Goal: Task Accomplishment & Management: Use online tool/utility

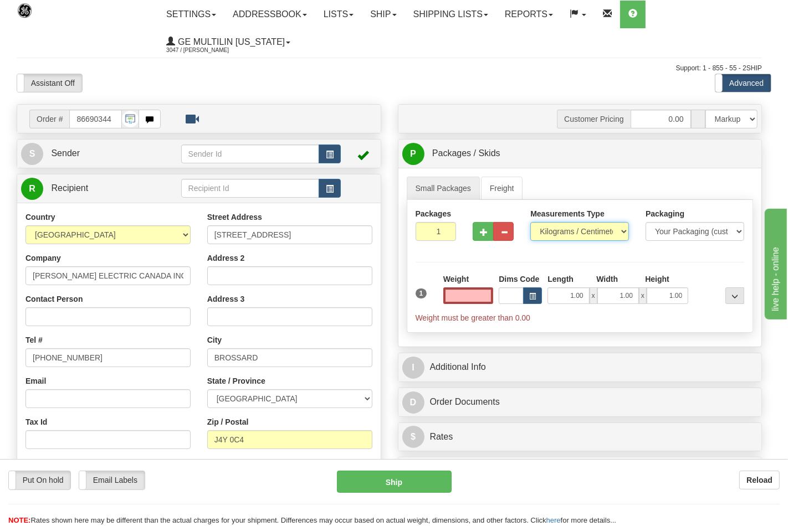
type input "0.00"
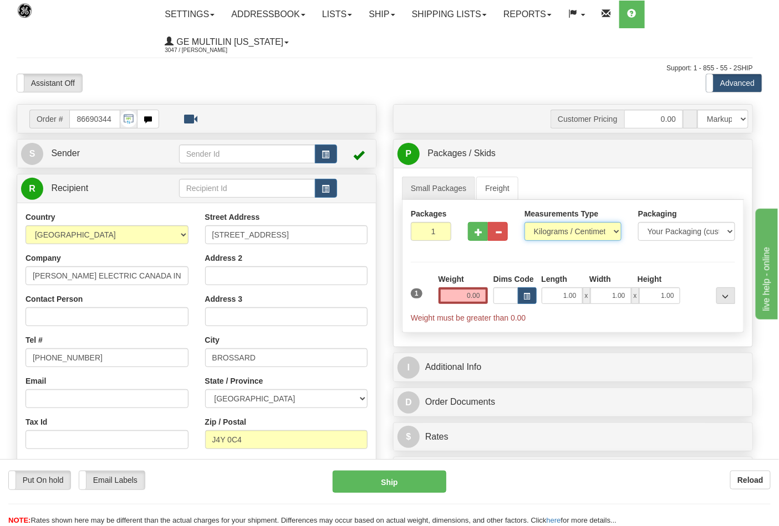
click at [555, 233] on select "Pounds / Inches Kilograms / Centimeters" at bounding box center [572, 231] width 97 height 19
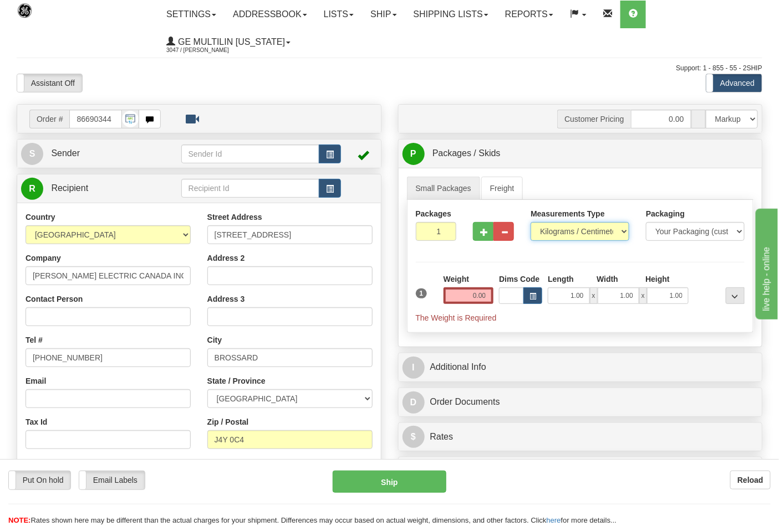
select select "0"
click at [530, 223] on select "Pounds / Inches Kilograms / Centimeters" at bounding box center [579, 231] width 99 height 19
click at [487, 299] on input "0.00" at bounding box center [468, 296] width 50 height 17
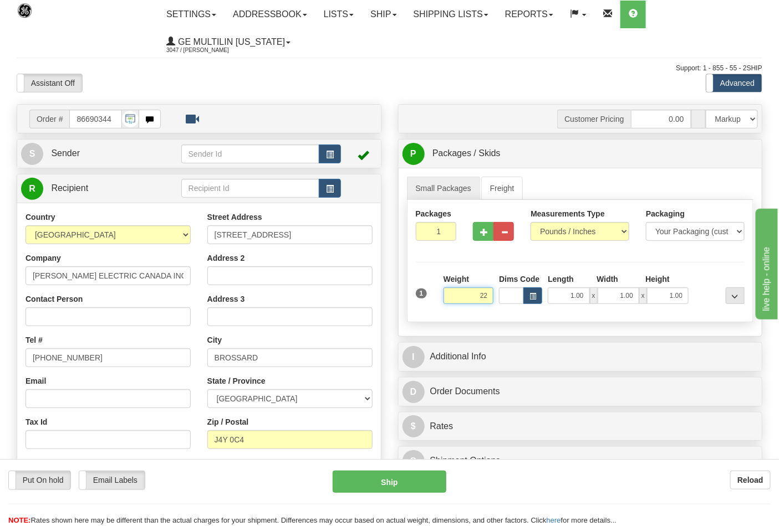
click button "Delete" at bounding box center [0, 0] width 0 height 0
type input "22.00"
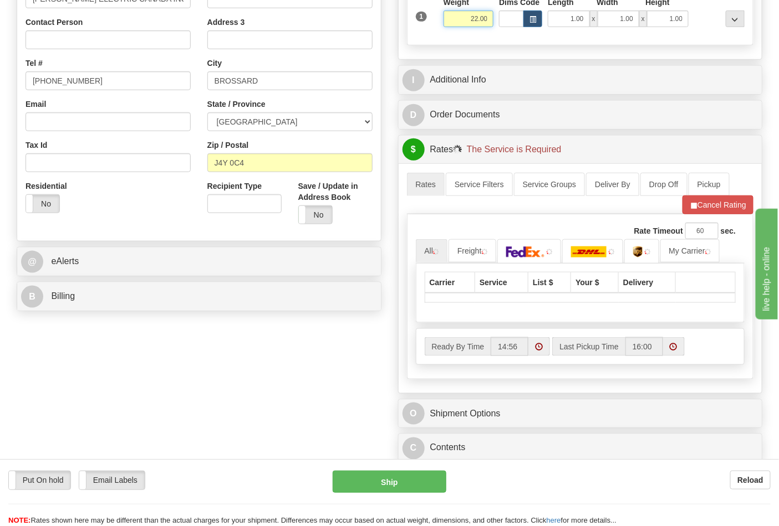
scroll to position [308, 0]
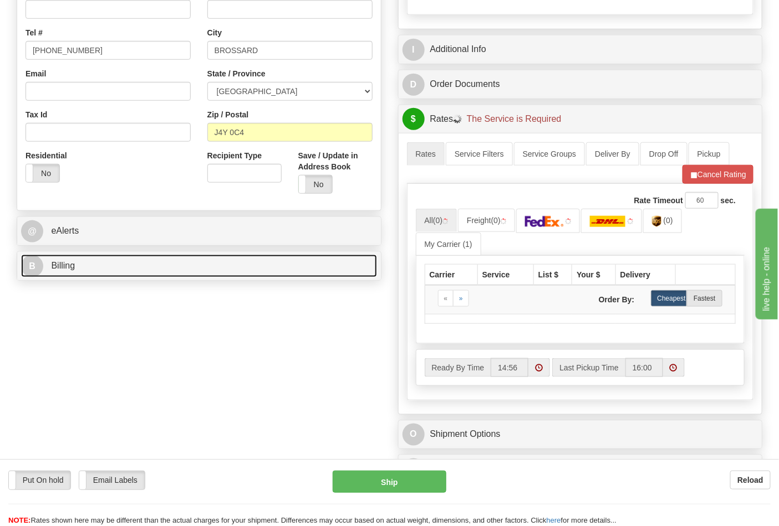
click at [155, 278] on link "B Billing" at bounding box center [199, 266] width 356 height 23
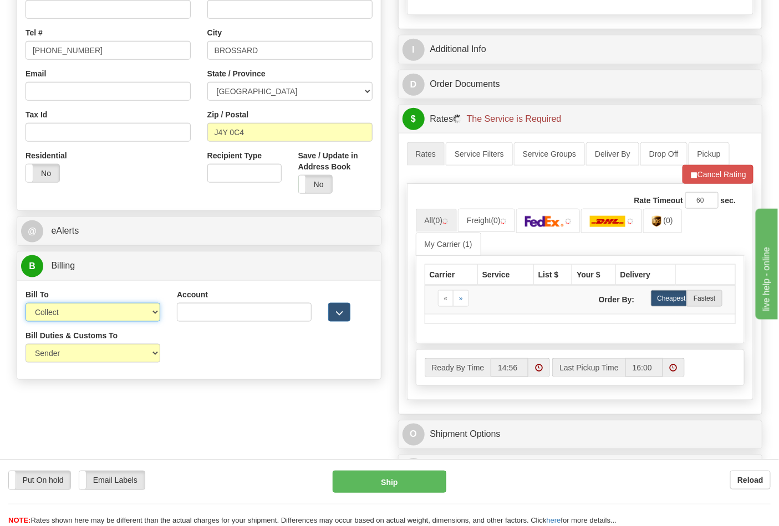
click at [75, 318] on select "Sender Recipient Third Party Collect" at bounding box center [92, 312] width 135 height 19
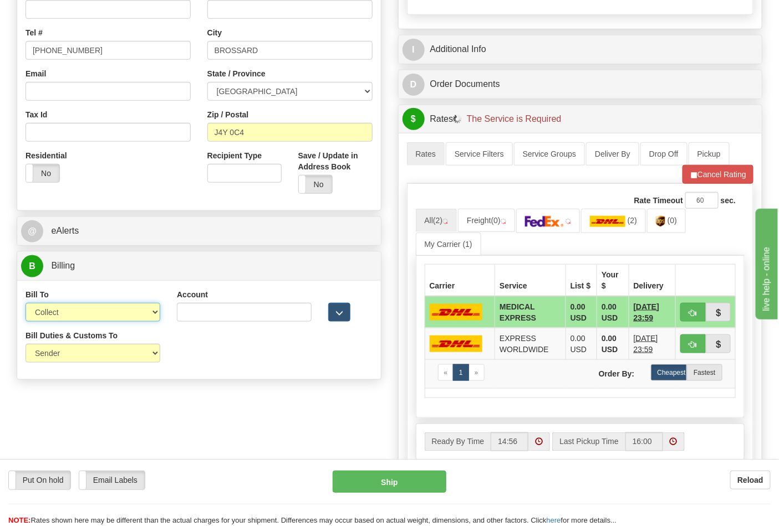
select select "2"
click at [25, 304] on select "Sender Recipient Third Party Collect" at bounding box center [92, 312] width 135 height 19
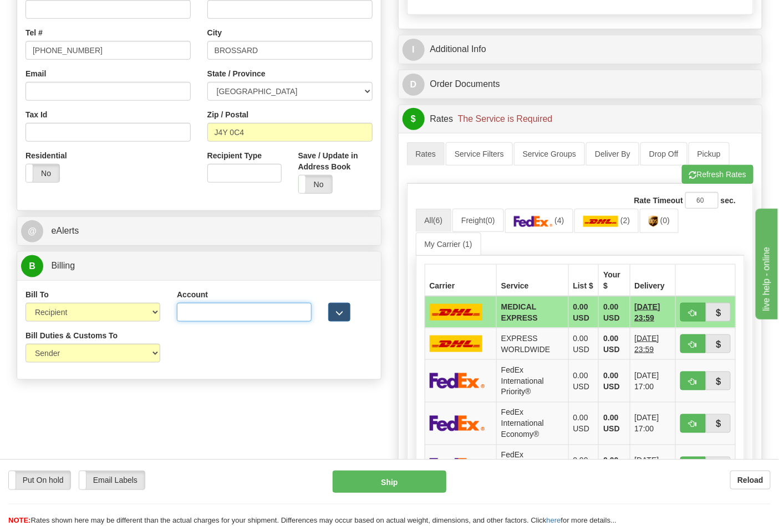
click at [203, 312] on input "Account" at bounding box center [244, 312] width 135 height 19
type input "61E7A1"
click at [702, 176] on button "Refresh Rates" at bounding box center [717, 174] width 71 height 19
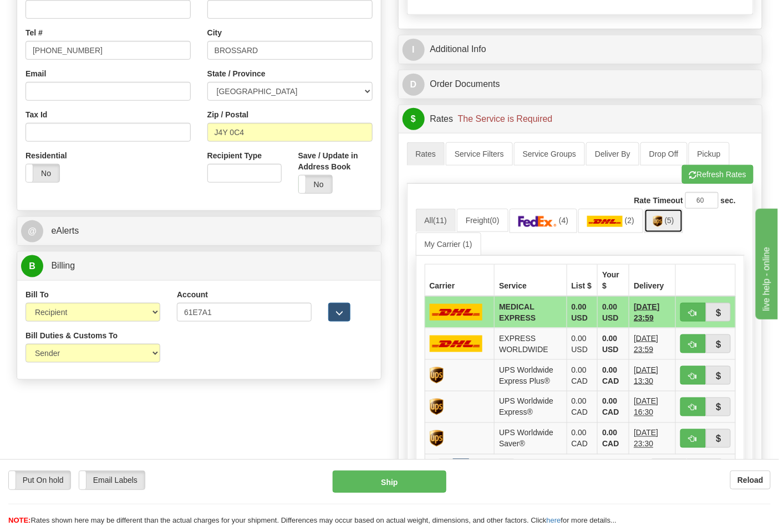
click at [669, 224] on span "(5)" at bounding box center [668, 220] width 9 height 9
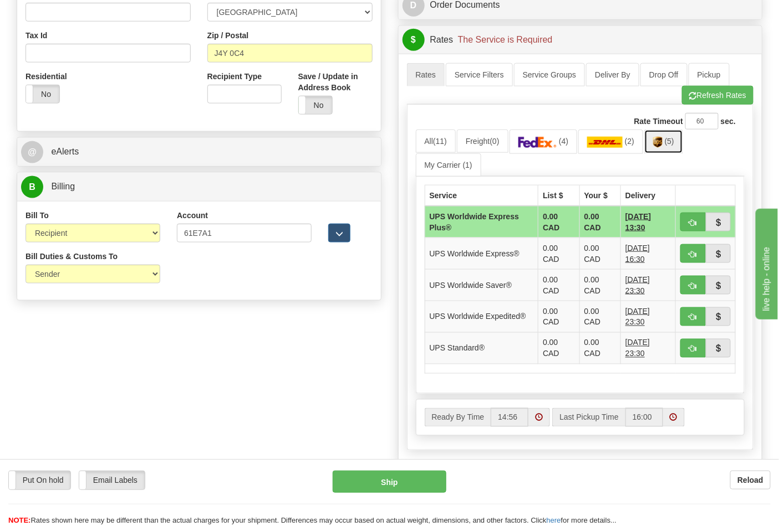
scroll to position [492, 0]
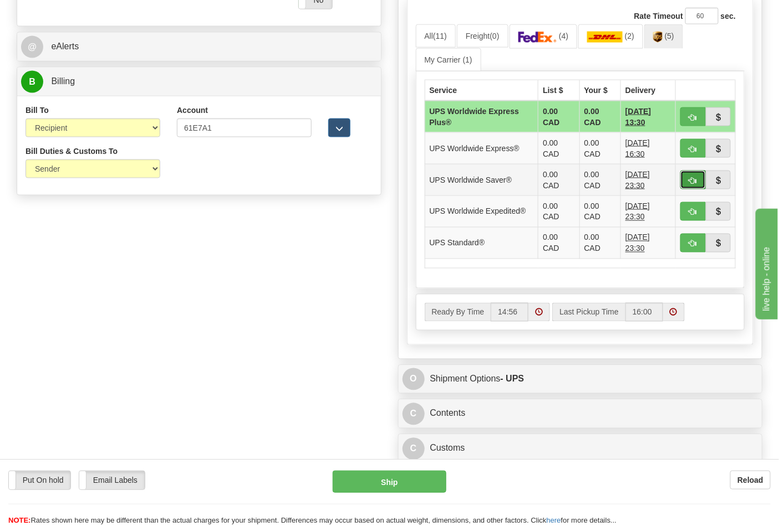
click at [686, 179] on button "button" at bounding box center [692, 180] width 25 height 19
type input "65"
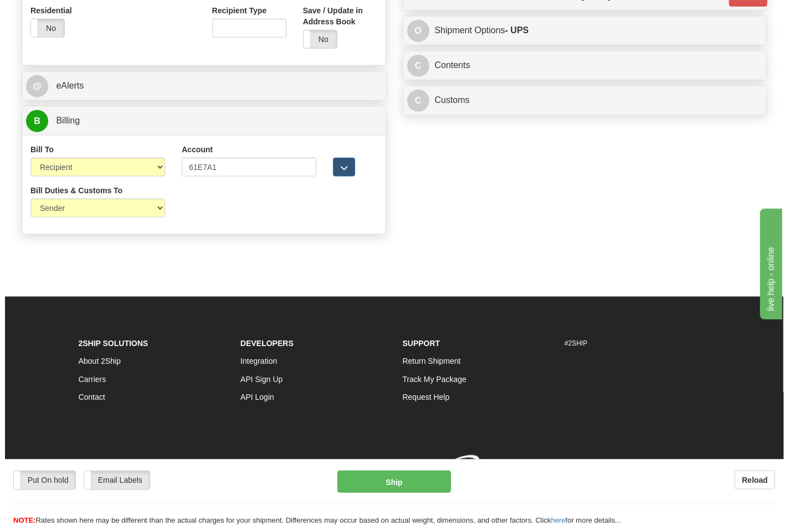
scroll to position [470, 0]
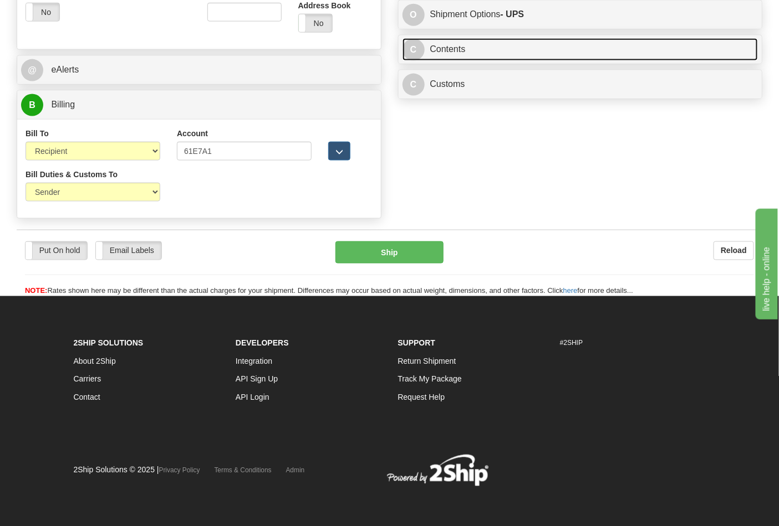
click at [453, 49] on link "C Contents" at bounding box center [580, 49] width 356 height 23
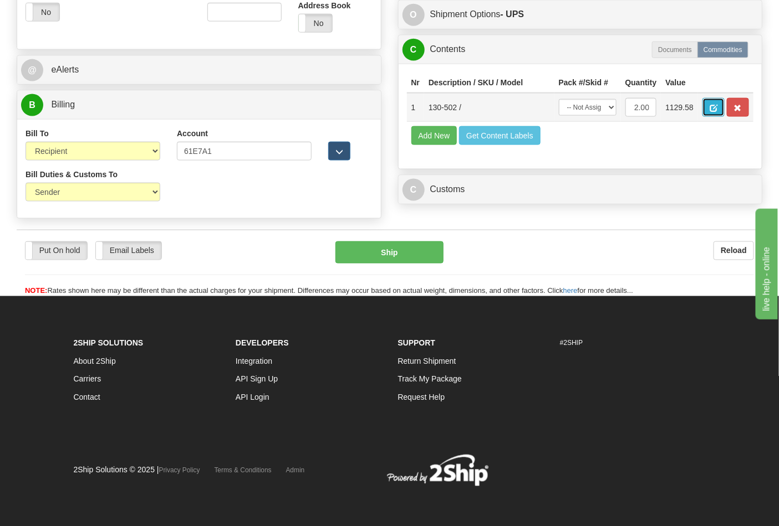
click at [724, 103] on button "button" at bounding box center [713, 107] width 22 height 19
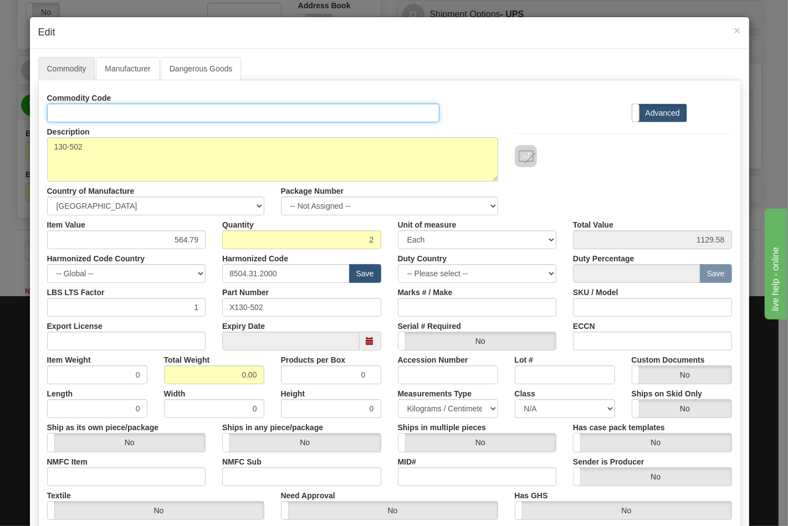
click at [95, 104] on input "Id" at bounding box center [243, 113] width 393 height 19
type input "TRANSFORMERS"
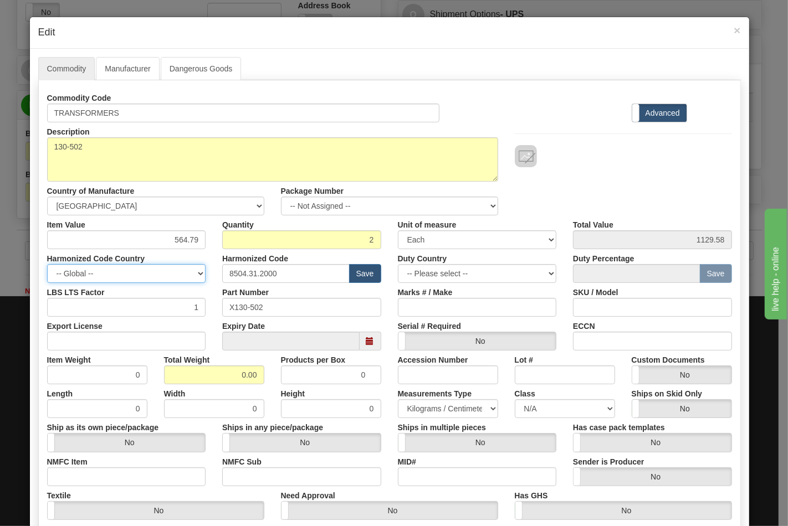
click at [158, 279] on select "-- Global -- AFGHANISTAN ALAND ISLANDS ALBANIA ALGERIA AMERICAN SAMOA ANDORRA A…" at bounding box center [126, 273] width 159 height 19
click at [161, 339] on input "Export License" at bounding box center [126, 341] width 159 height 19
type input "N/A"
drag, startPoint x: 195, startPoint y: 378, endPoint x: 266, endPoint y: 378, distance: 71.5
click at [266, 378] on div "Total Weight 0.00" at bounding box center [214, 368] width 117 height 34
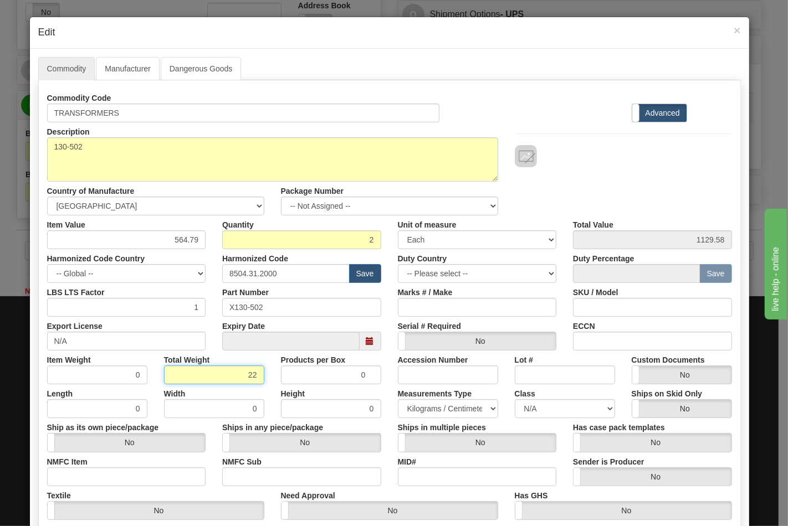
type input "22"
type input "11.0000"
click at [157, 475] on input "NMFC Item" at bounding box center [126, 477] width 159 height 19
type input "63170"
click at [251, 479] on input "NMFC Sub" at bounding box center [301, 477] width 159 height 19
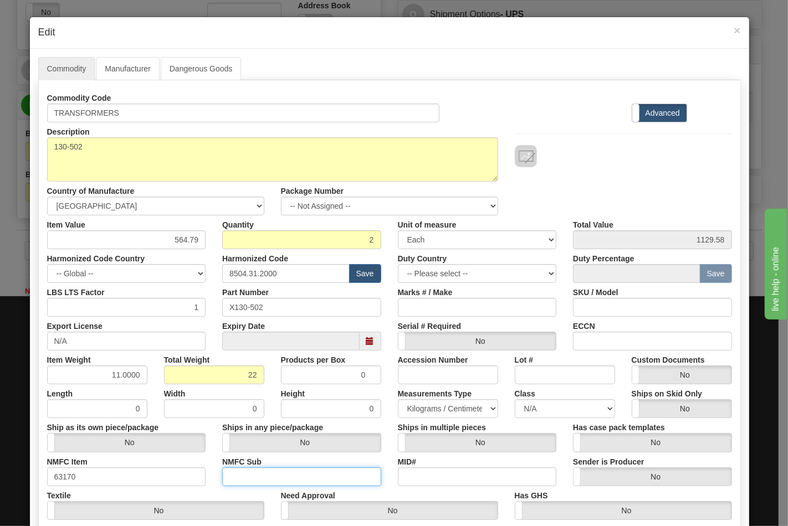
type input "4"
click at [560, 402] on select "N/A 50.0 55.0 60.0 65.0 70.0 85.0 92.5 100.0 125.0 175.0 250.0 300.0 400.0" at bounding box center [565, 409] width 100 height 19
select select "70.0"
click at [515, 400] on select "N/A 50.0 55.0 60.0 65.0 70.0 85.0 92.5 100.0 125.0 175.0 250.0 300.0 400.0" at bounding box center [565, 409] width 100 height 19
click at [620, 342] on input "ECCN" at bounding box center [652, 341] width 159 height 19
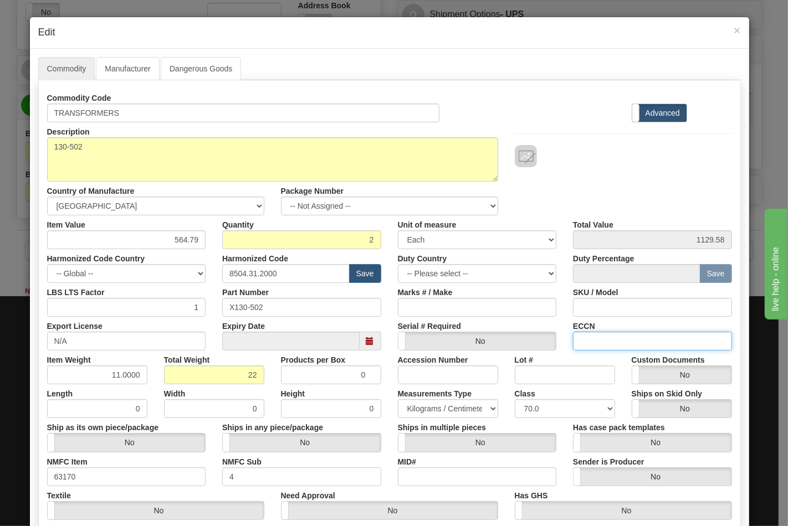
type input "EAR99"
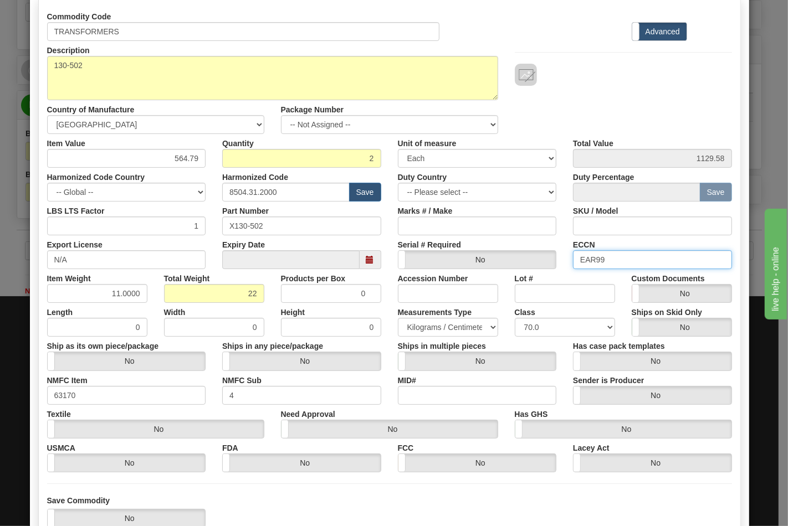
scroll to position [159, 0]
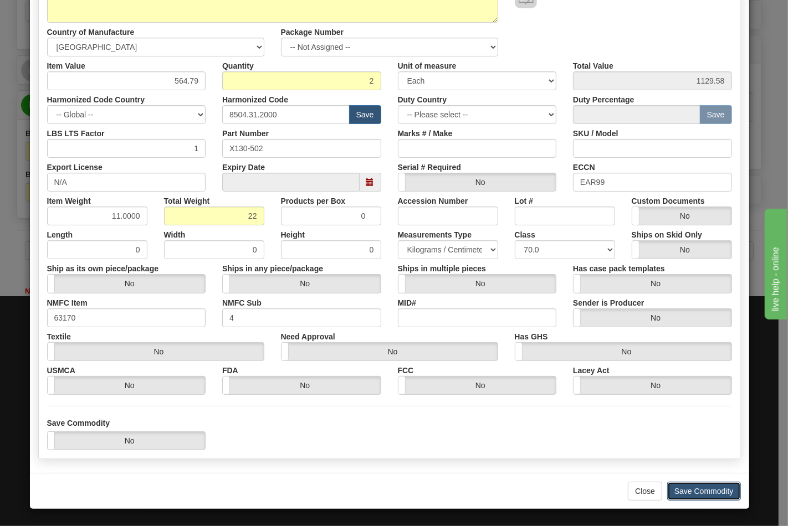
click at [684, 487] on button "Save Commodity" at bounding box center [704, 491] width 74 height 19
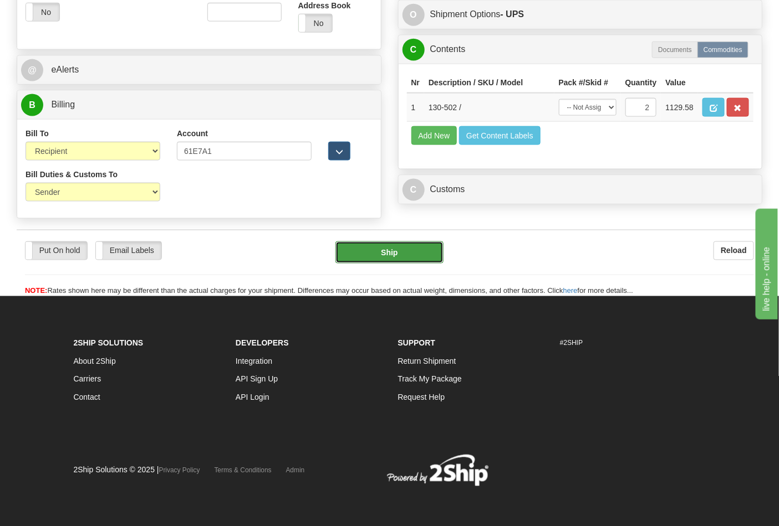
click at [381, 264] on button "Ship" at bounding box center [389, 253] width 108 height 22
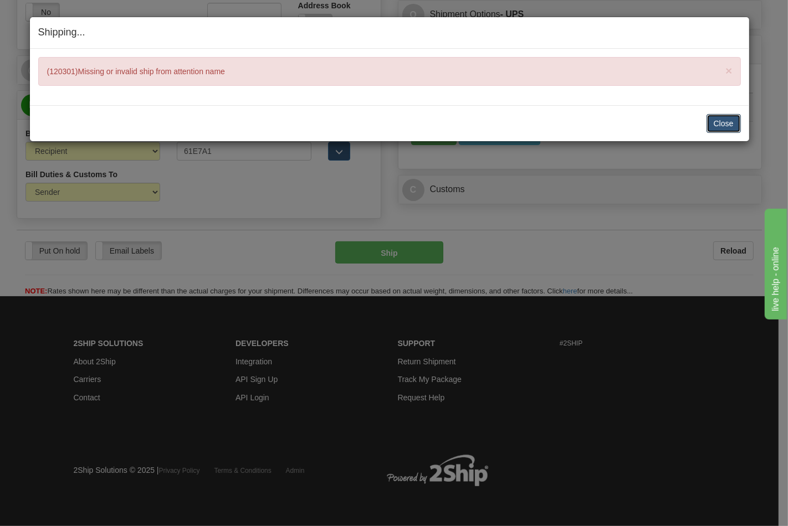
drag, startPoint x: 717, startPoint y: 125, endPoint x: 697, endPoint y: 124, distance: 20.0
click at [718, 125] on button "Close" at bounding box center [724, 123] width 34 height 19
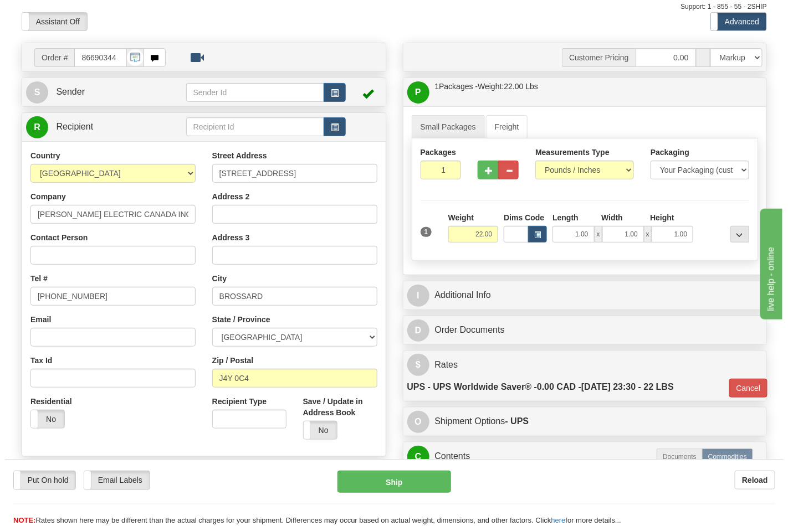
scroll to position [39, 0]
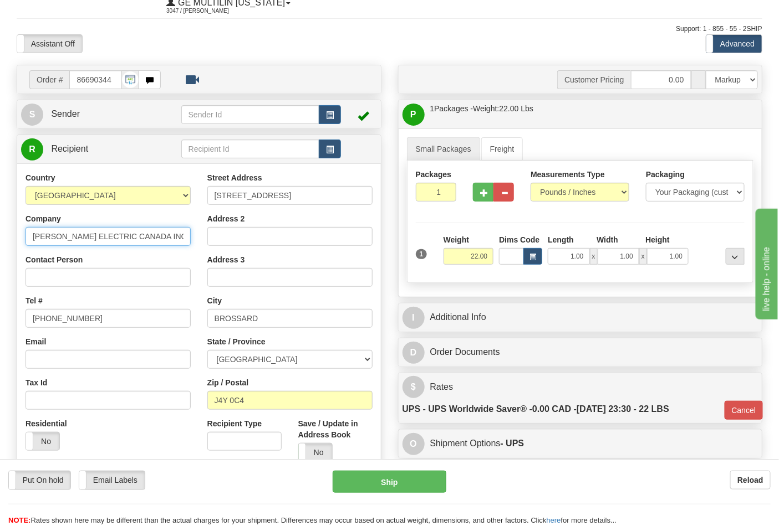
drag, startPoint x: 171, startPoint y: 239, endPoint x: 8, endPoint y: 240, distance: 162.9
click at [8, 240] on div "Order # 86690344 S" at bounding box center [198, 359] width 381 height 589
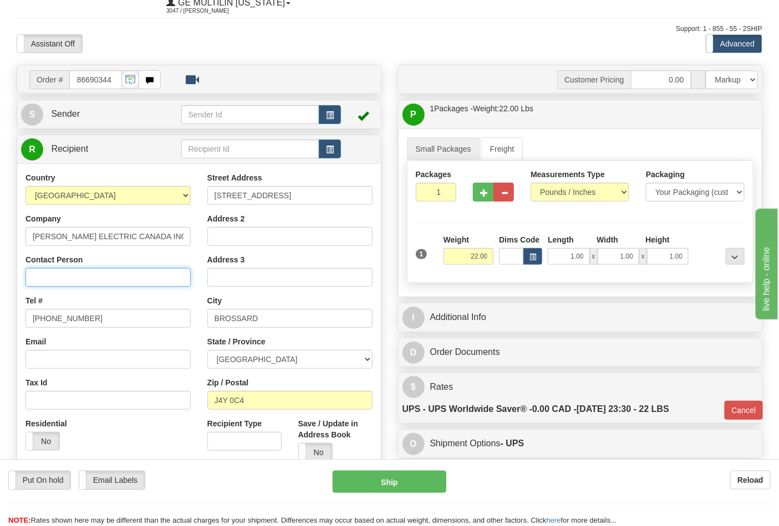
click at [70, 279] on input "Contact Person" at bounding box center [107, 277] width 165 height 19
paste input "SCHNEIDER ELECTRIC CANADA INC"
type input "SCHNEIDER ELECTRIC CANADA INC"
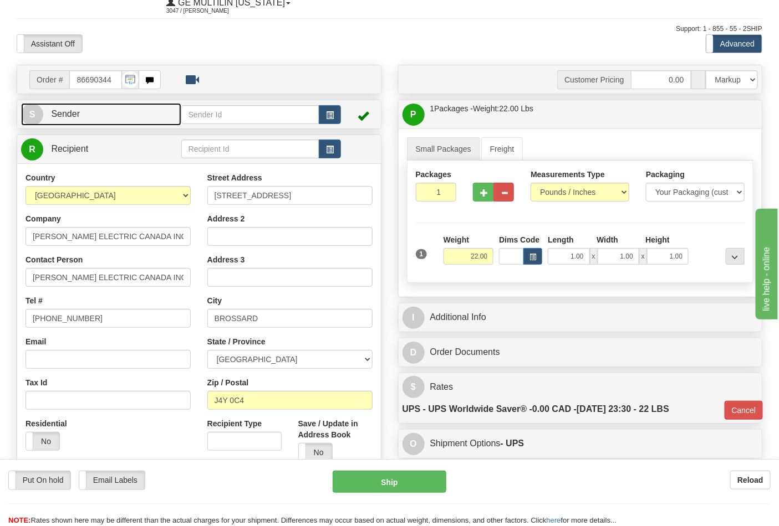
click at [72, 113] on span "Sender" at bounding box center [65, 113] width 29 height 9
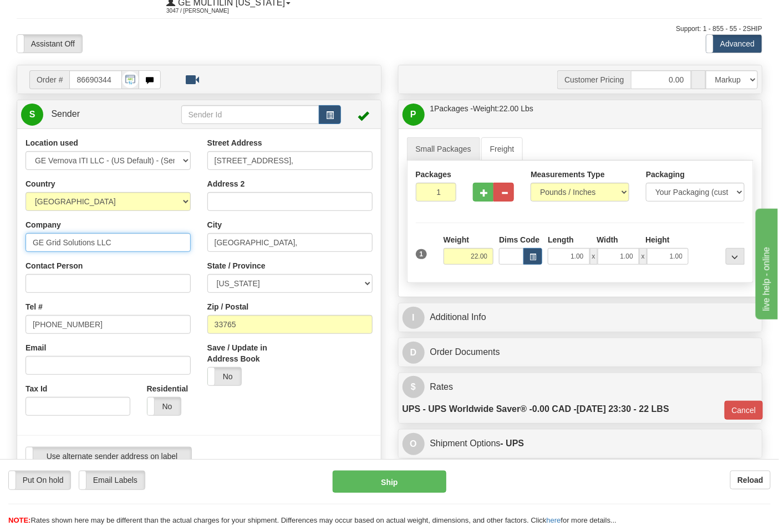
drag, startPoint x: 123, startPoint y: 245, endPoint x: 0, endPoint y: 242, distance: 123.1
click at [0, 242] on div "Toggle navigation Settings Shipping Preferences Fields Preferences New" at bounding box center [389, 513] width 779 height 1104
click at [57, 281] on input "Contact Person" at bounding box center [107, 283] width 165 height 19
paste input "GE Grid Solutions LLC"
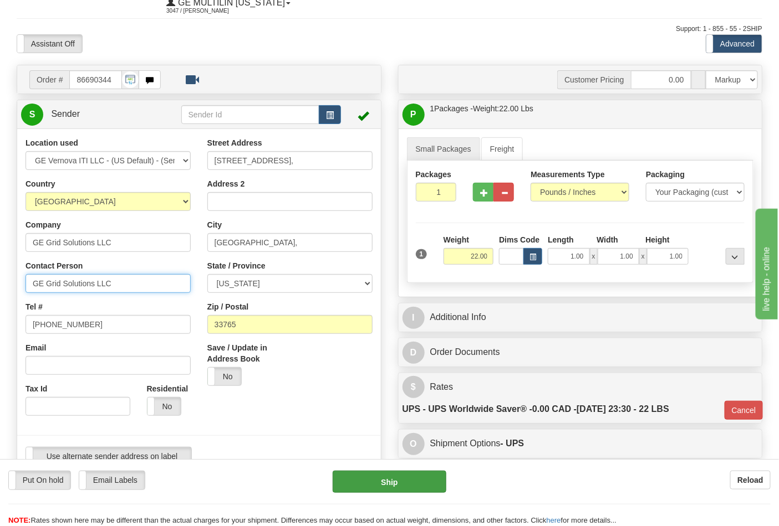
type input "GE Grid Solutions LLC"
click at [377, 475] on button "Ship" at bounding box center [389, 482] width 113 height 22
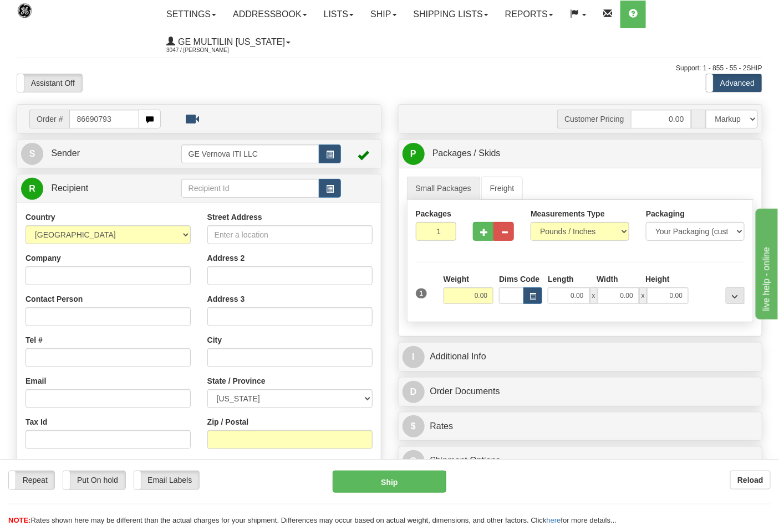
type input "86690793"
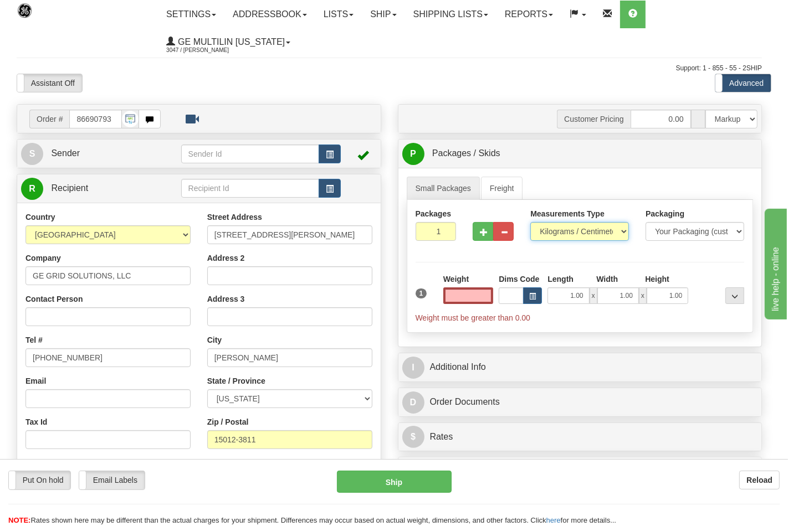
type input "0.00"
click at [567, 236] on select "Pounds / Inches Kilograms / Centimeters" at bounding box center [579, 231] width 99 height 19
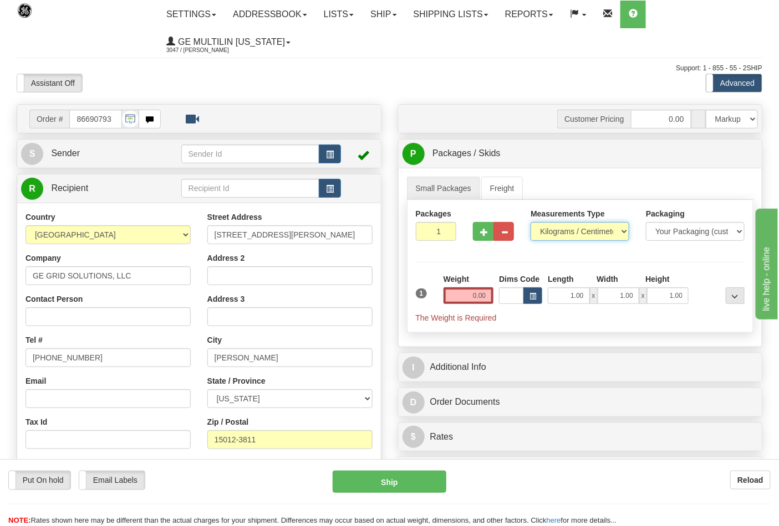
select select "0"
click at [530, 223] on select "Pounds / Inches Kilograms / Centimeters" at bounding box center [579, 231] width 99 height 19
click at [487, 294] on input "0.00" at bounding box center [468, 296] width 50 height 17
click button "Delete" at bounding box center [0, 0] width 0 height 0
type input "2.00"
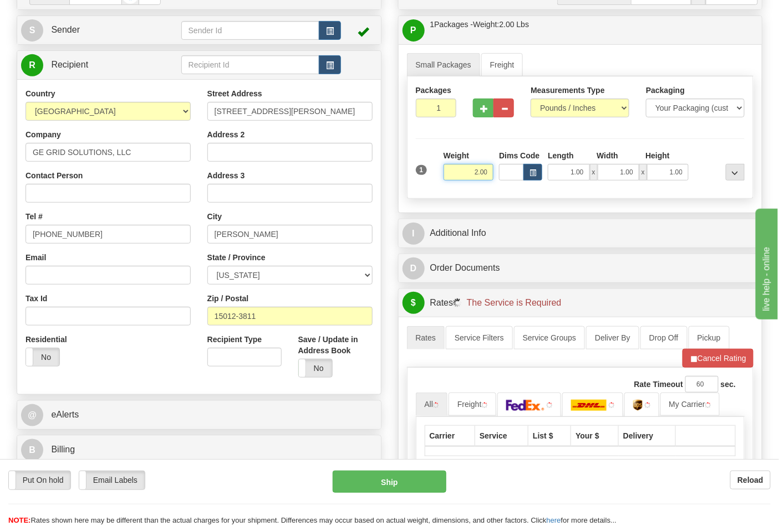
scroll to position [246, 0]
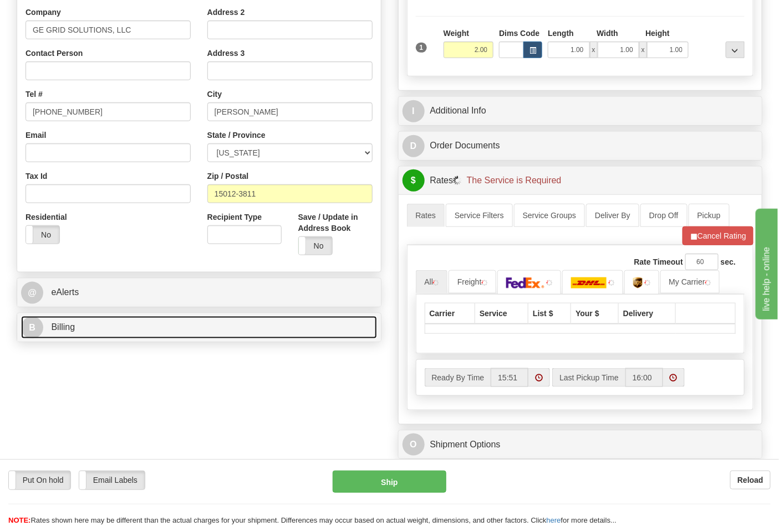
click at [110, 328] on link "B Billing" at bounding box center [199, 327] width 356 height 23
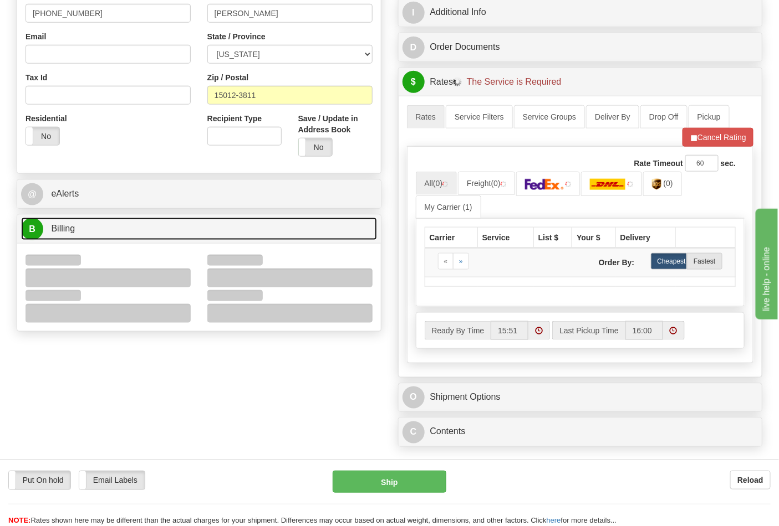
scroll to position [369, 0]
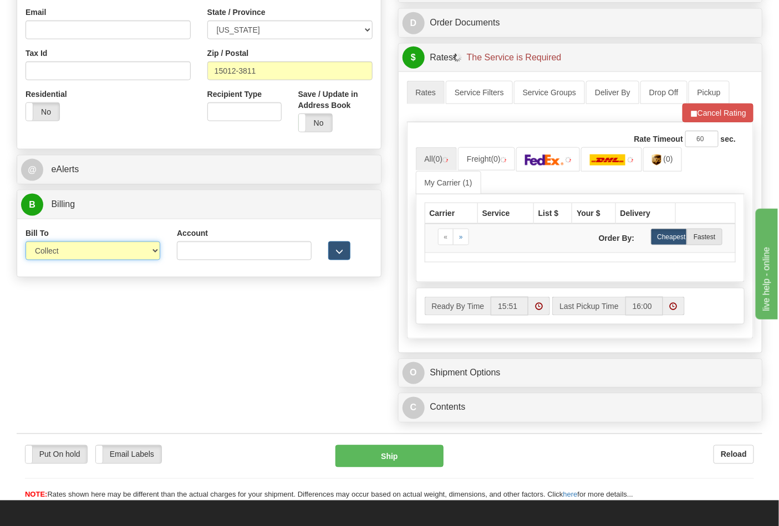
click at [67, 250] on select "Sender Recipient Third Party Collect" at bounding box center [92, 251] width 135 height 19
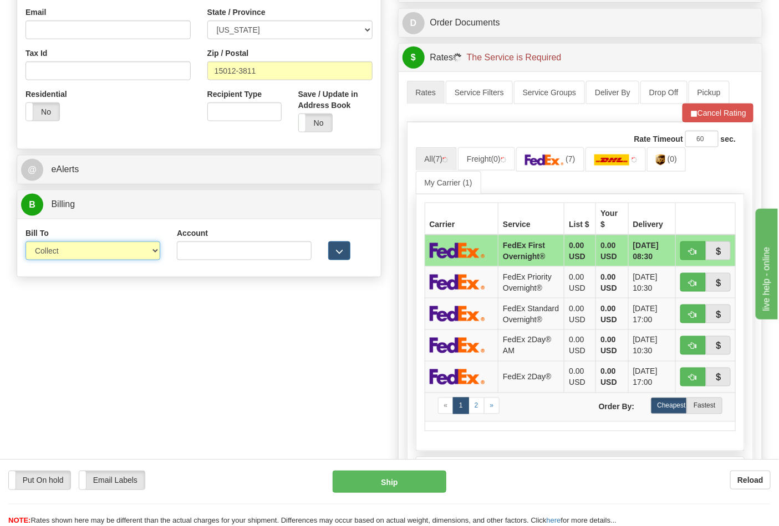
select select "2"
click at [25, 243] on select "Sender Recipient Third Party Collect" at bounding box center [92, 251] width 135 height 19
click at [193, 249] on input "Account" at bounding box center [244, 251] width 135 height 19
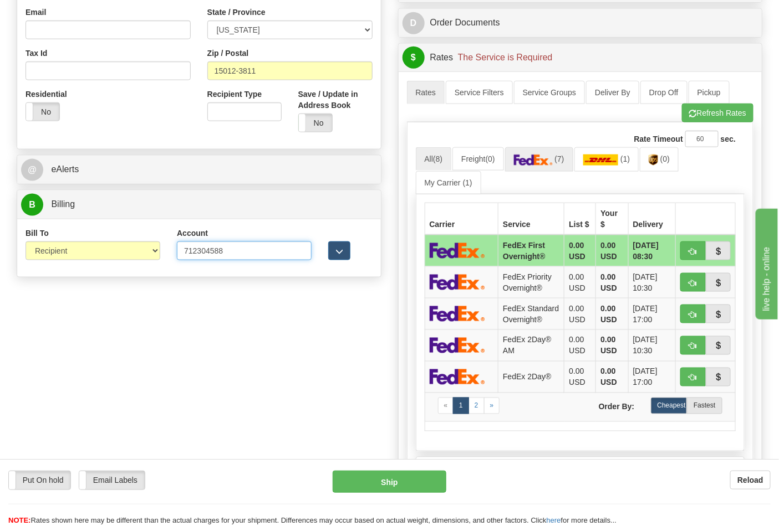
type input "712304588"
click at [528, 168] on link "(7)" at bounding box center [539, 159] width 68 height 24
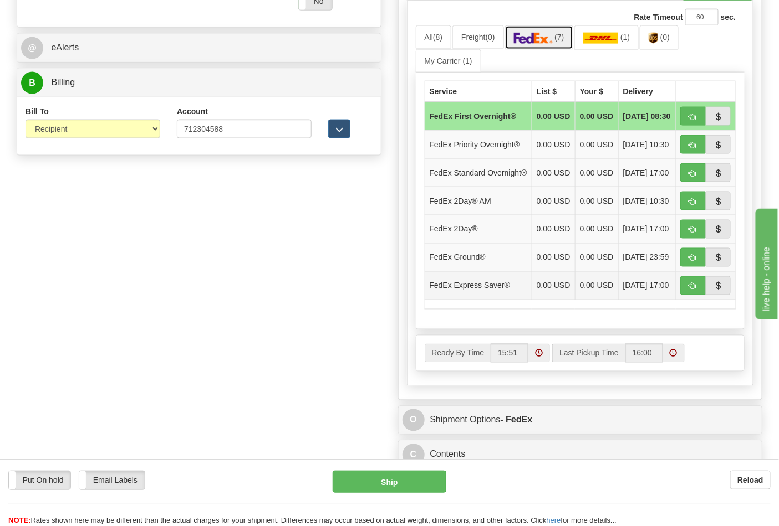
scroll to position [492, 0]
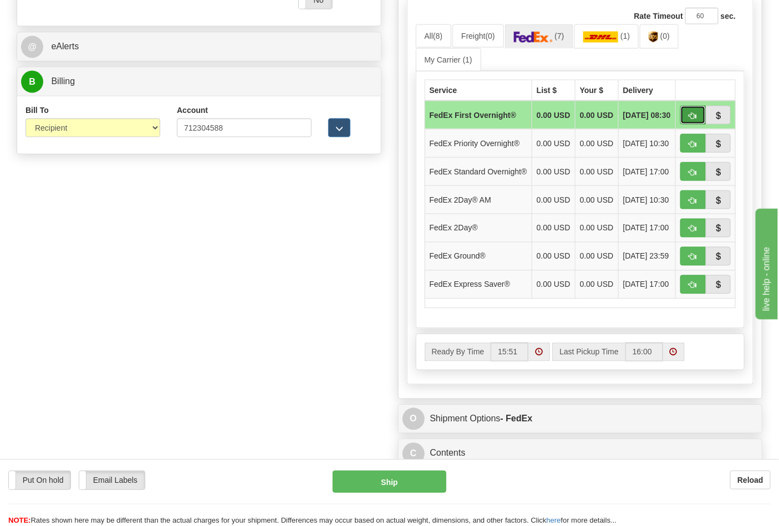
click at [689, 120] on span "button" at bounding box center [693, 115] width 8 height 7
type input "06"
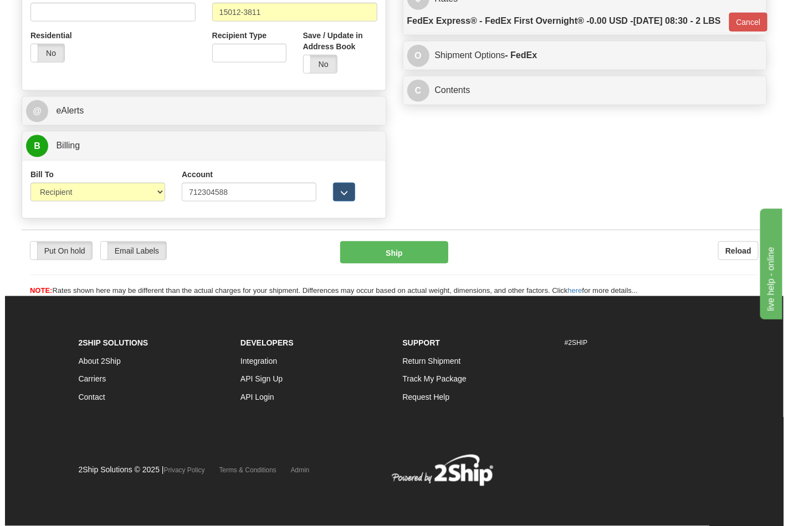
scroll to position [429, 0]
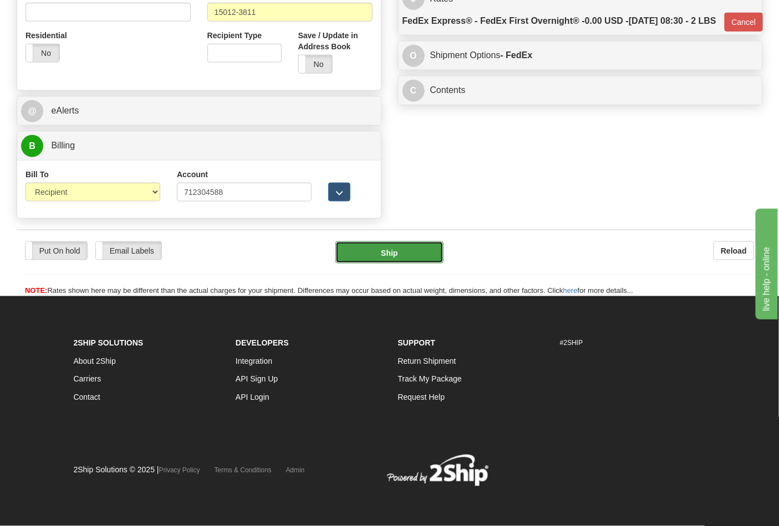
click at [408, 249] on button "Ship" at bounding box center [389, 253] width 108 height 22
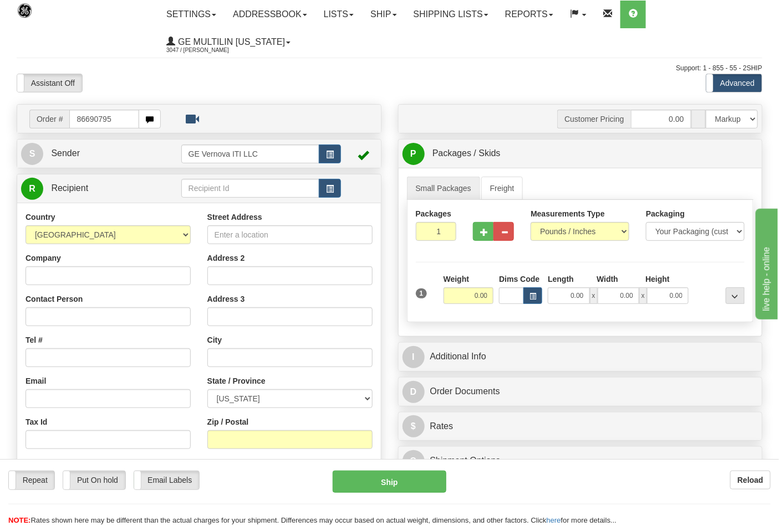
type input "86690795"
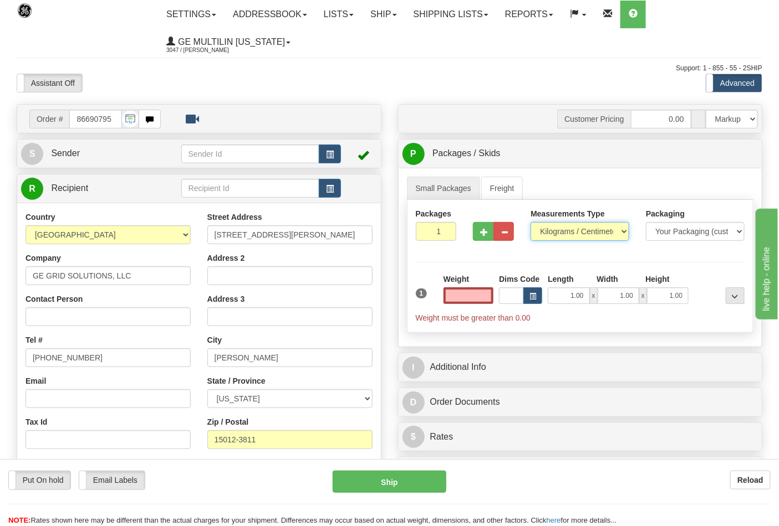
type input "0.00"
click at [556, 234] on select "Pounds / Inches Kilograms / Centimeters" at bounding box center [579, 231] width 99 height 19
select select "0"
click at [530, 223] on select "Pounds / Inches Kilograms / Centimeters" at bounding box center [579, 231] width 99 height 19
click at [487, 295] on input "0.00" at bounding box center [468, 296] width 50 height 17
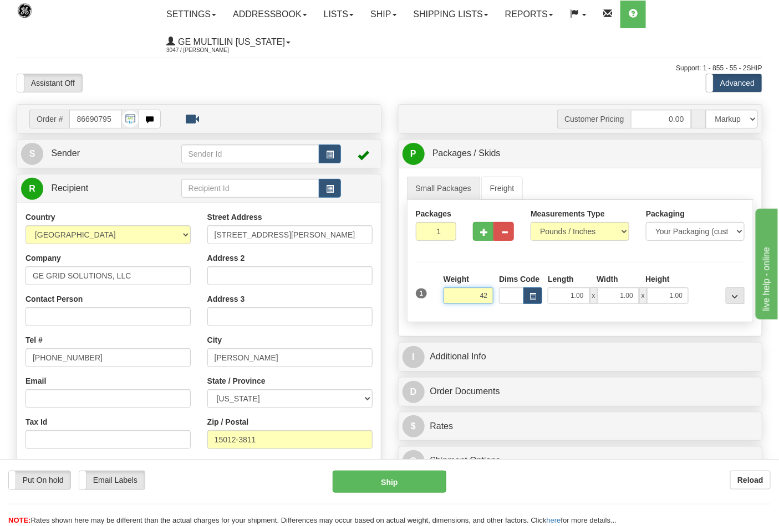
click button "Delete" at bounding box center [0, 0] width 0 height 0
type input "42.00"
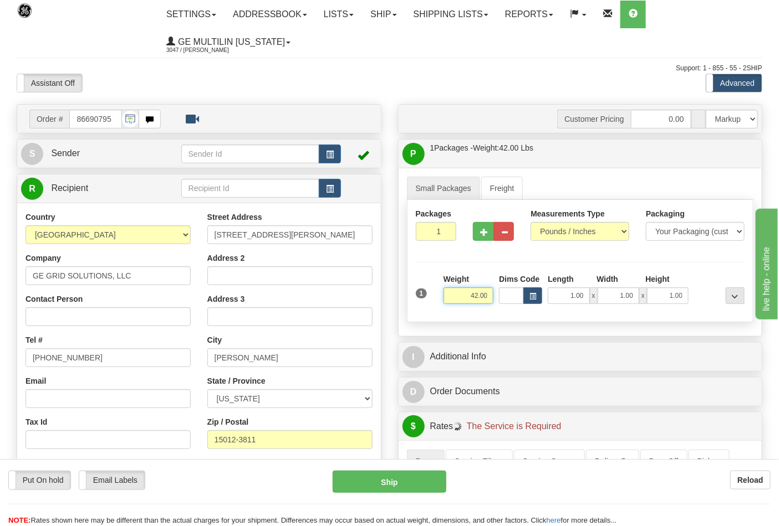
drag, startPoint x: 492, startPoint y: 295, endPoint x: 439, endPoint y: 304, distance: 53.8
click at [439, 304] on div "1 Weight 42.00 Dims Code x x" at bounding box center [580, 293] width 335 height 39
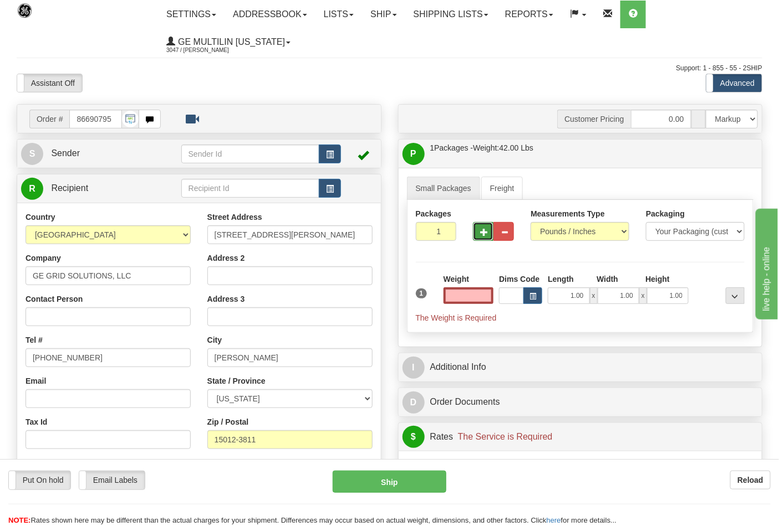
type input "0.00"
drag, startPoint x: 475, startPoint y: 237, endPoint x: 561, endPoint y: 226, distance: 87.2
click at [479, 236] on button "button" at bounding box center [483, 231] width 21 height 19
type input "2"
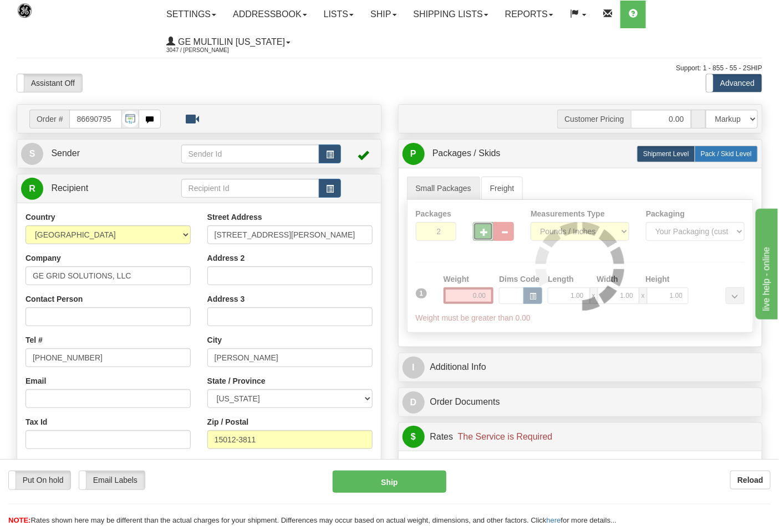
click at [721, 157] on span "Pack / Skid Level" at bounding box center [725, 154] width 51 height 8
radio input "true"
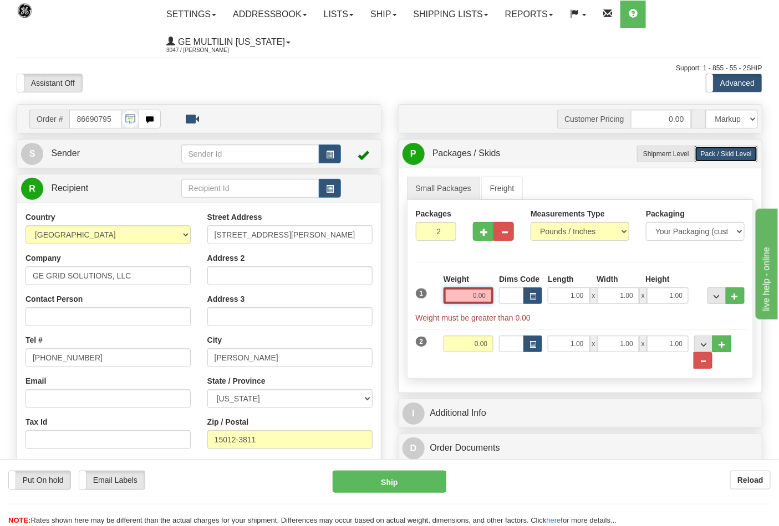
click at [490, 294] on input "0.00" at bounding box center [468, 296] width 50 height 17
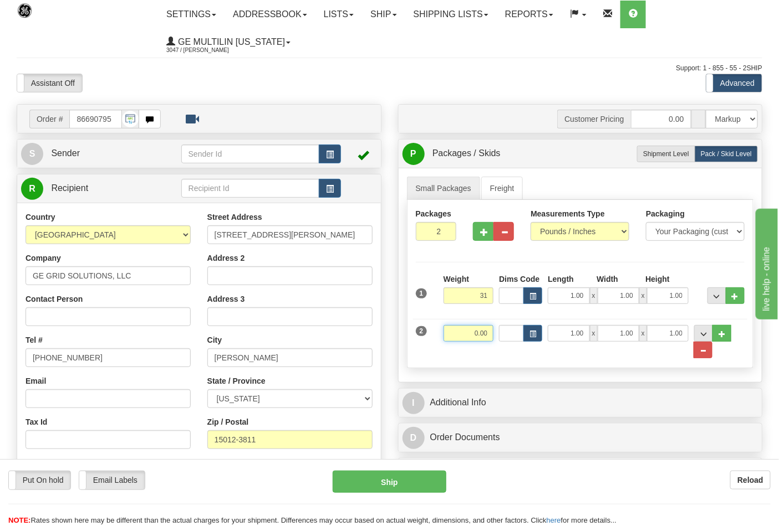
type input "31.00"
click at [493, 331] on input "0.00" at bounding box center [468, 333] width 50 height 17
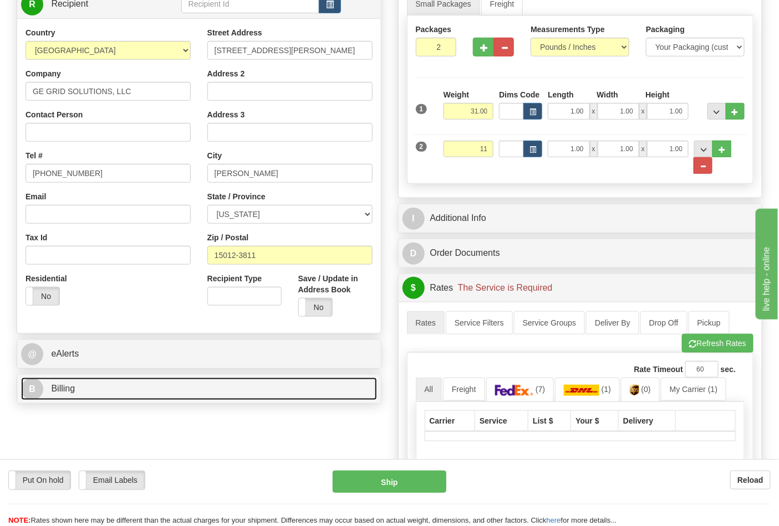
type input "11.00"
click at [143, 386] on link "B Billing" at bounding box center [199, 389] width 356 height 23
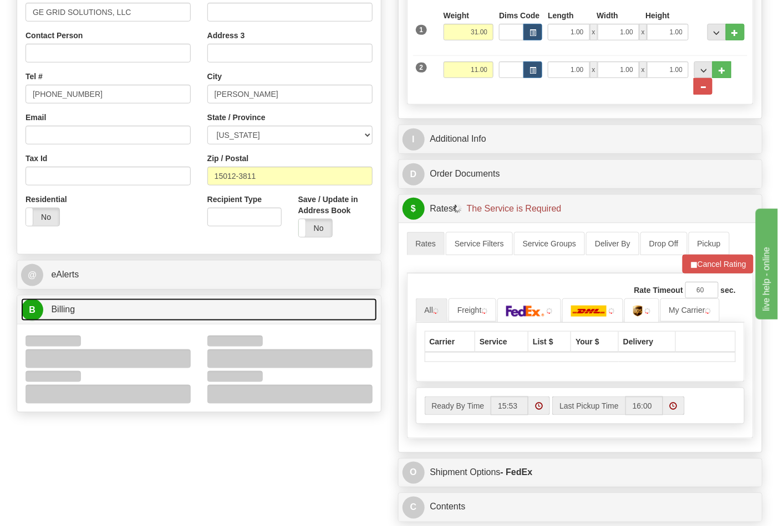
scroll to position [369, 0]
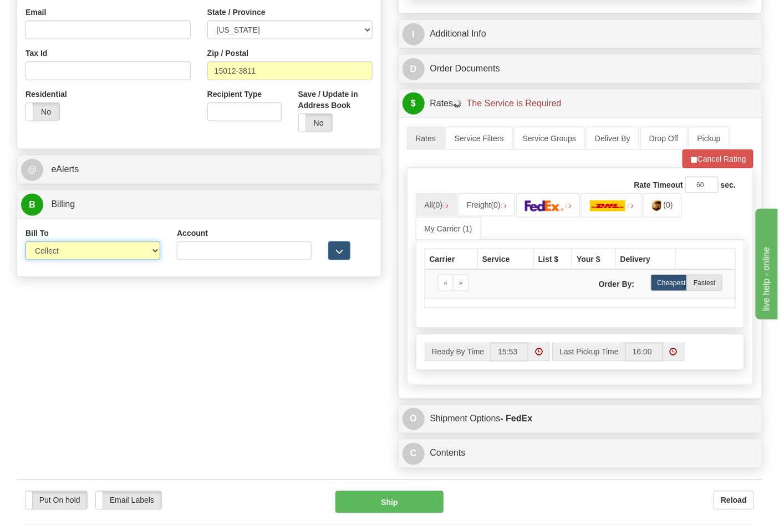
click at [89, 256] on select "Sender Recipient Third Party Collect" at bounding box center [92, 251] width 135 height 19
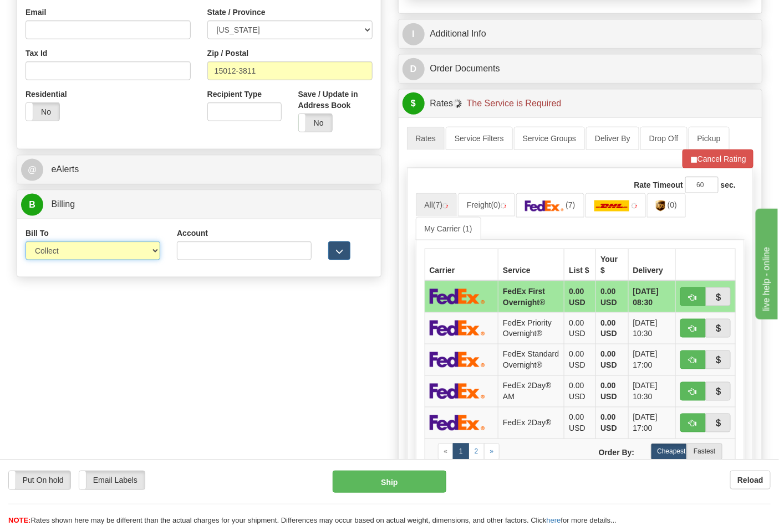
select select "2"
click at [25, 243] on select "Sender Recipient Third Party Collect" at bounding box center [92, 251] width 135 height 19
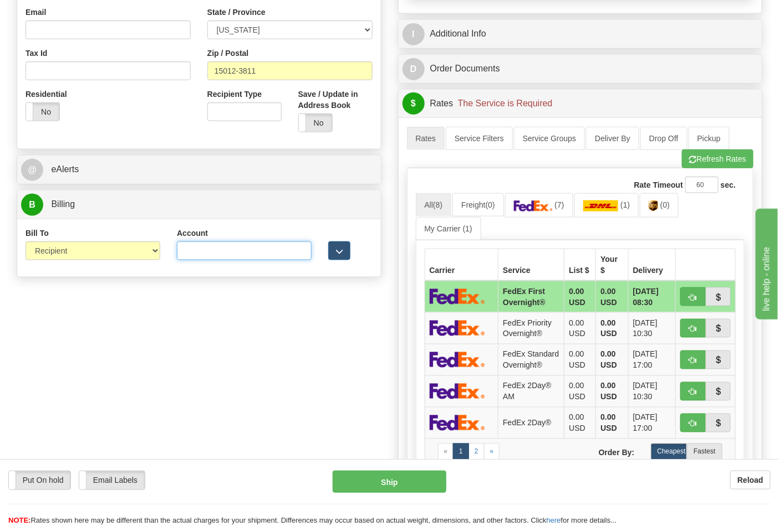
click at [237, 256] on input "Account" at bounding box center [244, 251] width 135 height 19
paste input "160294132"
type input "160294132"
click at [549, 206] on img at bounding box center [533, 206] width 39 height 11
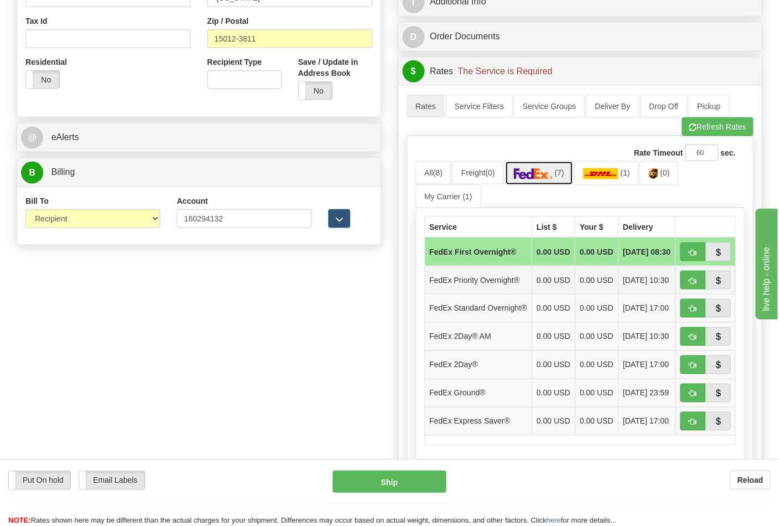
scroll to position [431, 0]
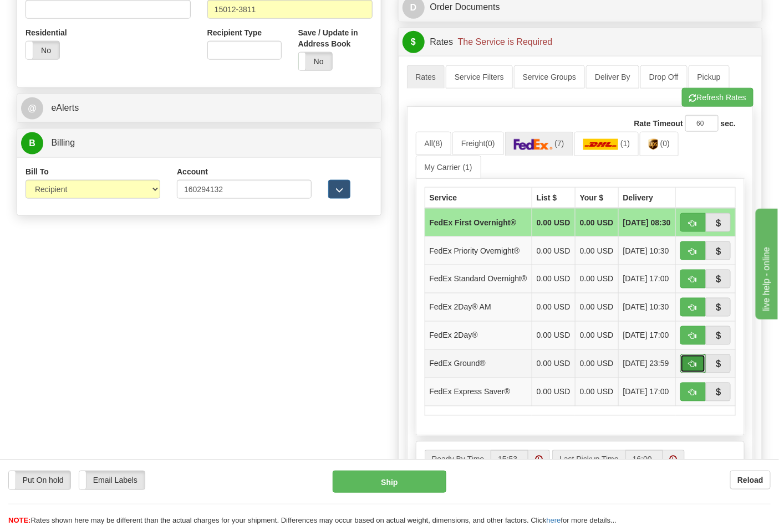
click at [698, 374] on button "button" at bounding box center [692, 364] width 25 height 19
type input "92"
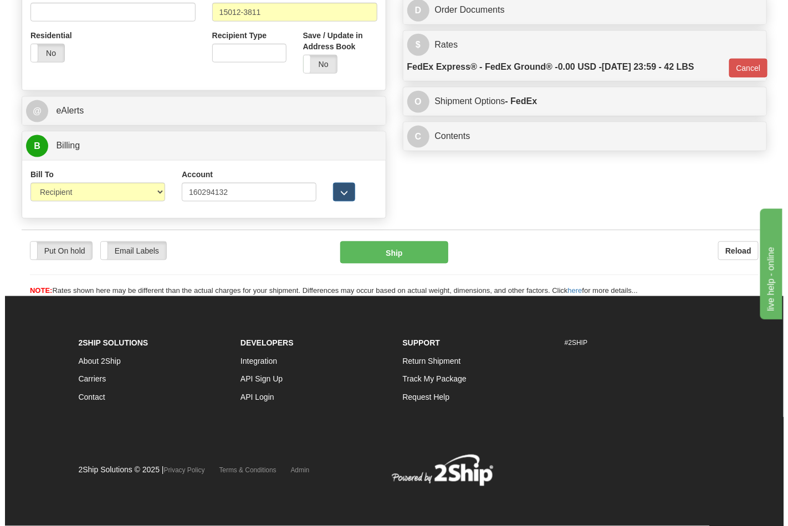
scroll to position [429, 0]
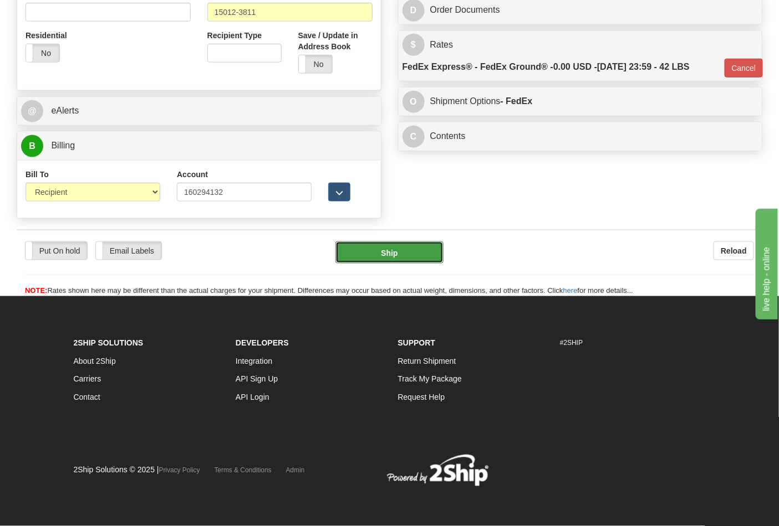
click at [387, 257] on button "Ship" at bounding box center [389, 253] width 108 height 22
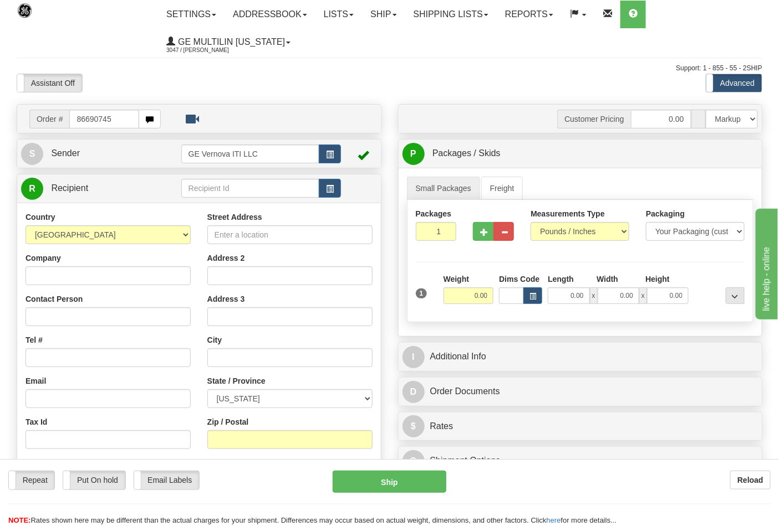
type input "86690745"
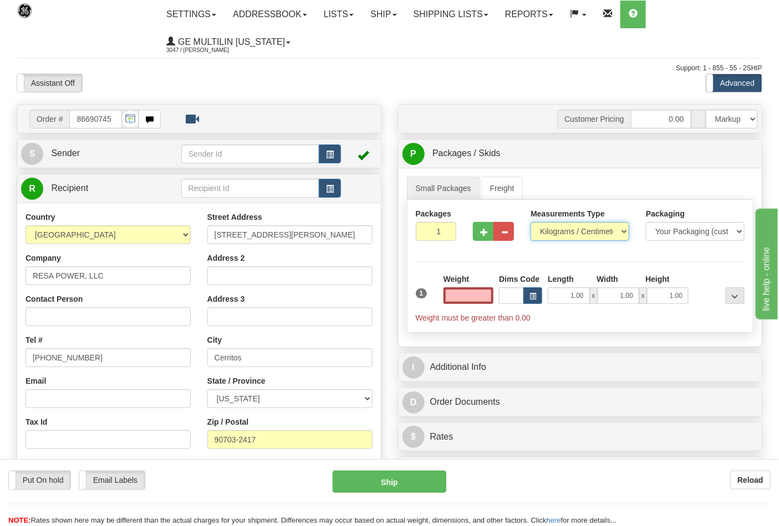
type input "0.00"
click at [563, 229] on select "Pounds / Inches Kilograms / Centimeters" at bounding box center [579, 231] width 99 height 19
select select "0"
click at [530, 223] on select "Pounds / Inches Kilograms / Centimeters" at bounding box center [579, 231] width 99 height 19
click at [489, 229] on button "button" at bounding box center [483, 231] width 21 height 19
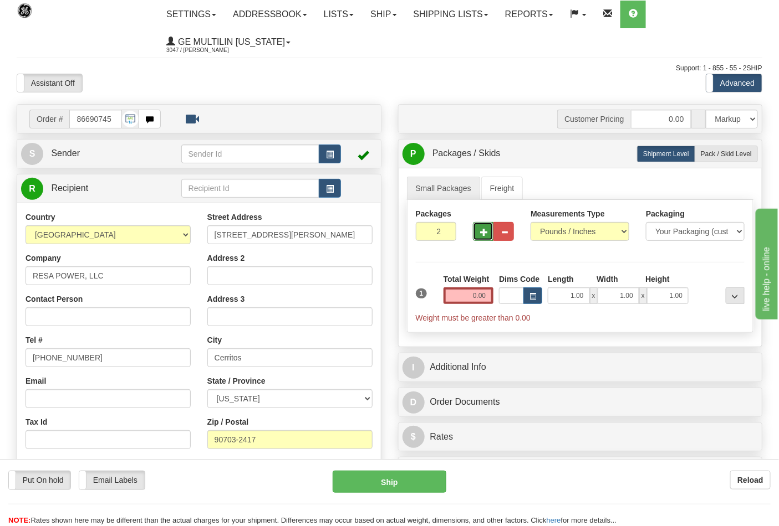
click at [489, 231] on button "button" at bounding box center [483, 231] width 21 height 19
type input "3"
click at [717, 164] on link "P Packages / Skids 3 Packages - Weight: 0.00 Lbs 1 Skids - Weight: NaN Lbs" at bounding box center [580, 153] width 356 height 23
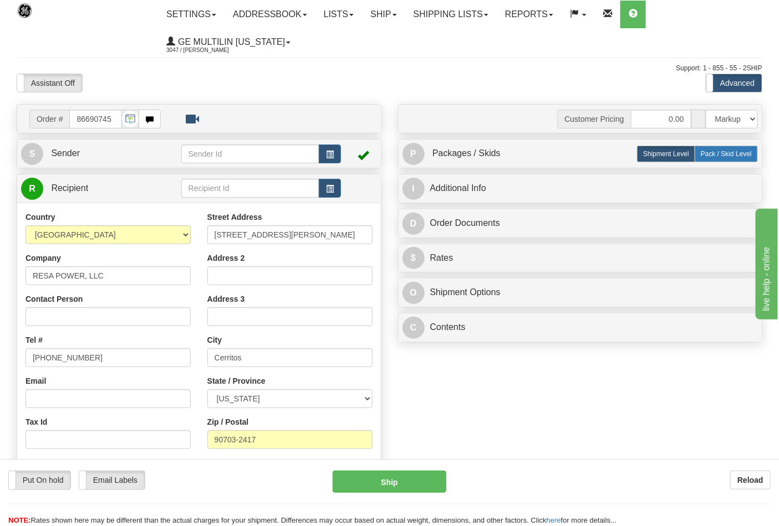
click at [717, 162] on label "Pack / Skid Level Pack.." at bounding box center [725, 154] width 63 height 17
radio input "true"
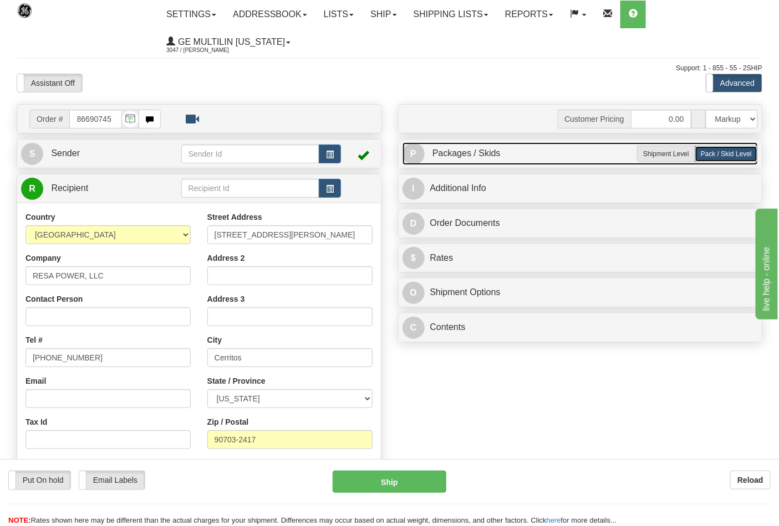
click at [523, 156] on link "P Packages / Skids 3 Packages - Weight: 0.00 Lbs 1 Skids - Weight: NaN Lbs" at bounding box center [580, 153] width 356 height 23
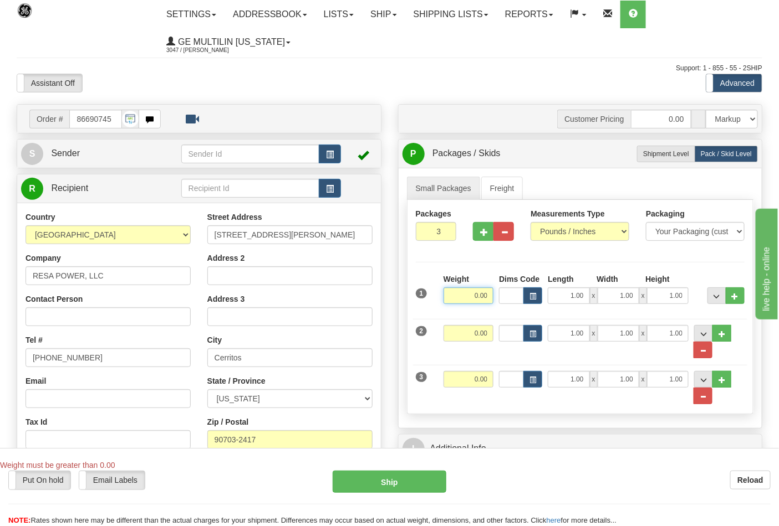
click at [490, 295] on input "0.00" at bounding box center [468, 296] width 50 height 17
type input "31.00"
click at [489, 335] on input "0.00" at bounding box center [468, 333] width 50 height 17
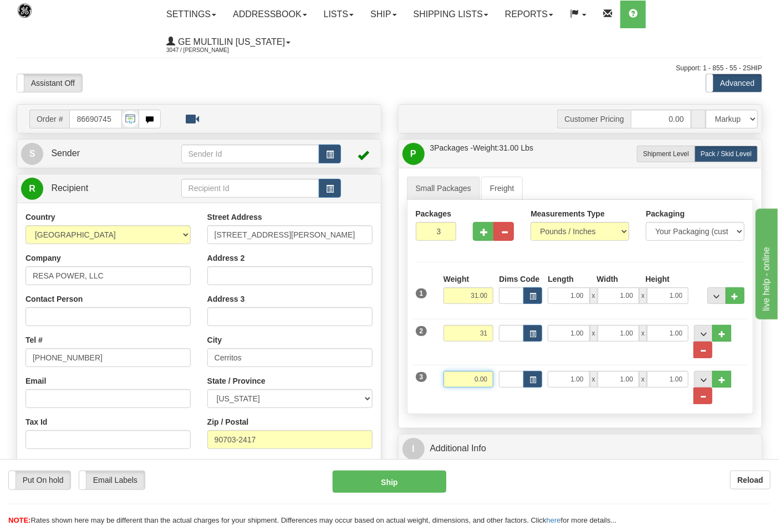
type input "31.00"
drag, startPoint x: 489, startPoint y: 384, endPoint x: 485, endPoint y: 380, distance: 5.9
click at [489, 384] on input "0.00" at bounding box center [468, 379] width 50 height 17
click button "Delete" at bounding box center [0, 0] width 0 height 0
type input "16.00"
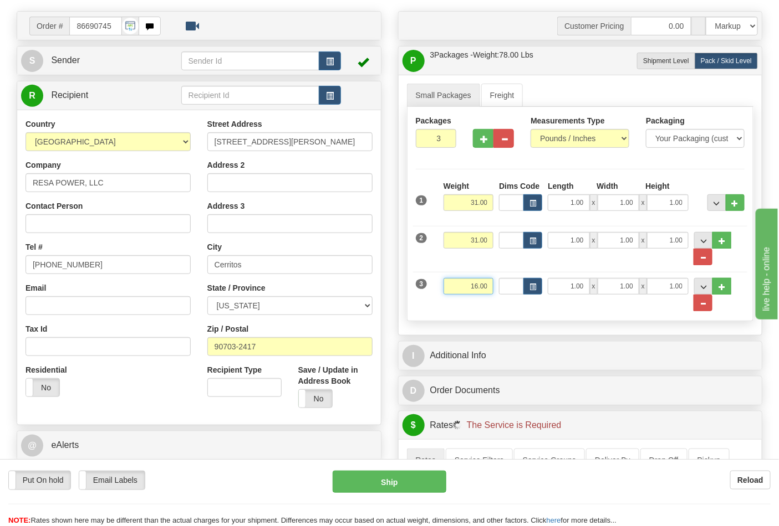
scroll to position [185, 0]
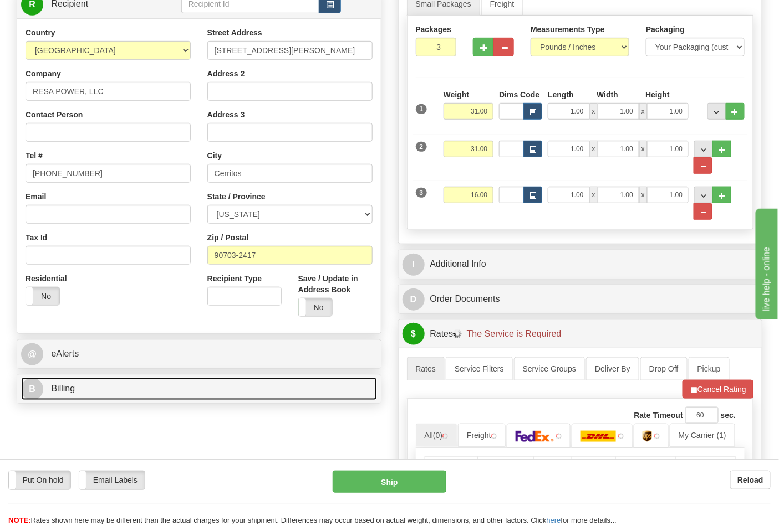
click at [124, 385] on link "B Billing" at bounding box center [199, 389] width 356 height 23
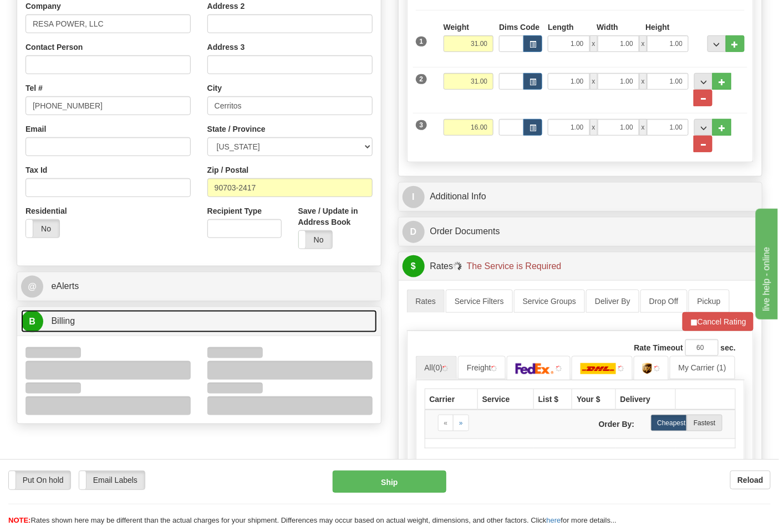
scroll to position [308, 0]
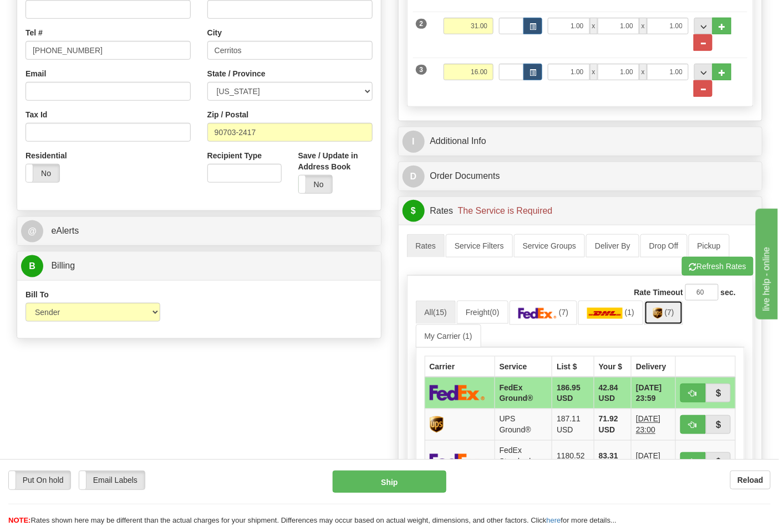
click at [674, 312] on span "(7)" at bounding box center [668, 312] width 9 height 9
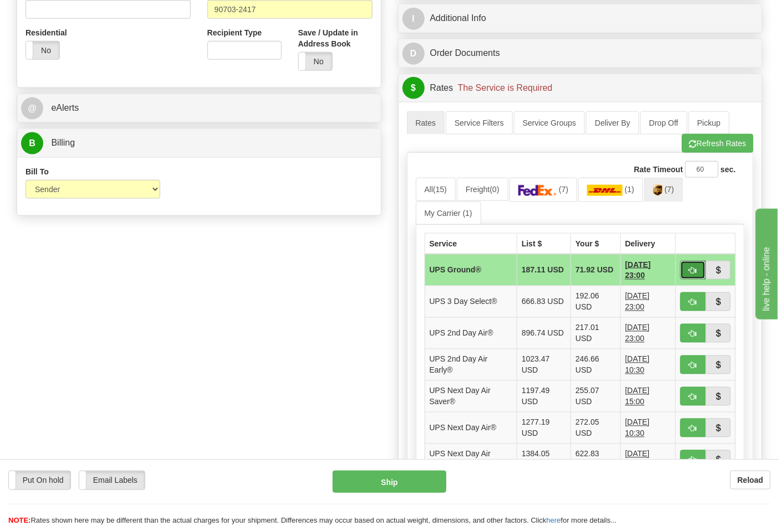
click at [692, 270] on span "button" at bounding box center [693, 271] width 8 height 7
type input "03"
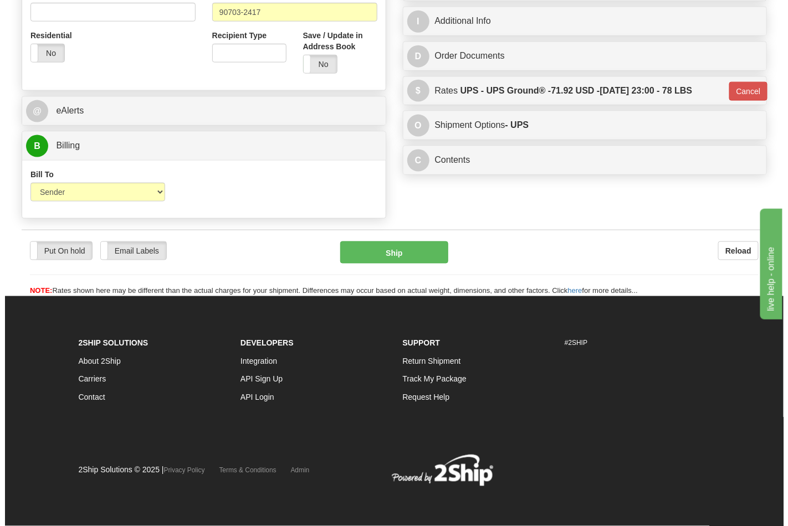
scroll to position [420, 0]
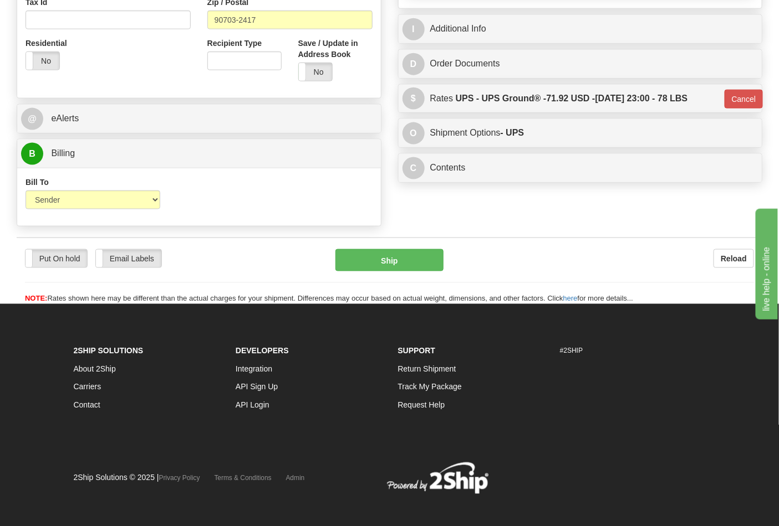
drag, startPoint x: 393, startPoint y: 248, endPoint x: 400, endPoint y: 259, distance: 12.6
click at [394, 248] on div "Put On hold Put On hold Email Labels Email Labels Edit Reload Ship Reload" at bounding box center [389, 271] width 745 height 67
click at [400, 259] on button "Ship" at bounding box center [389, 260] width 108 height 22
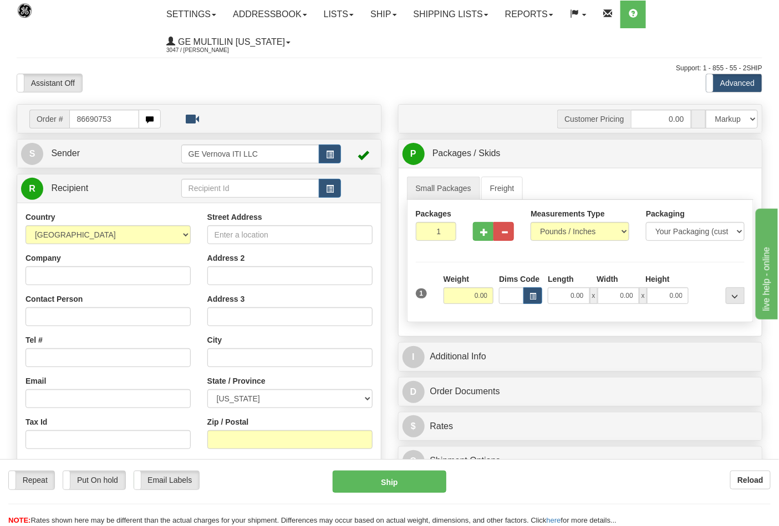
type input "86690753"
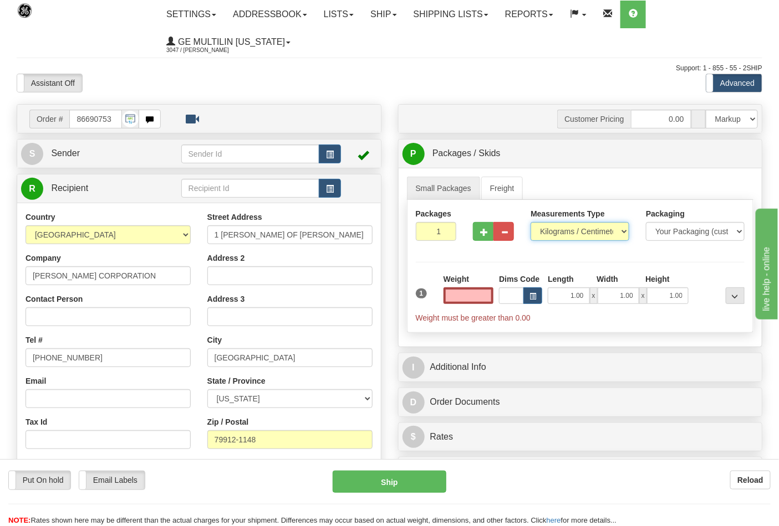
type input "0.00"
click at [555, 231] on select "Pounds / Inches Kilograms / Centimeters" at bounding box center [579, 231] width 99 height 19
select select "0"
click at [530, 223] on select "Pounds / Inches Kilograms / Centimeters" at bounding box center [579, 231] width 99 height 19
click at [480, 234] on button "button" at bounding box center [483, 231] width 21 height 19
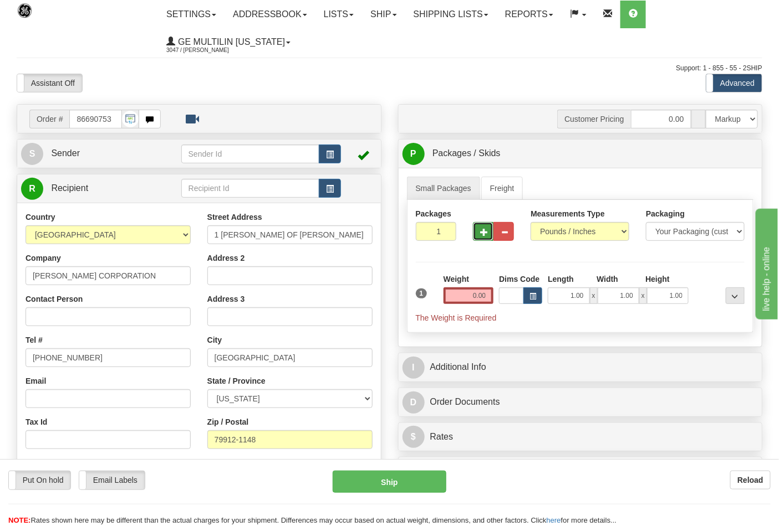
type input "2"
drag, startPoint x: 717, startPoint y: 161, endPoint x: 687, endPoint y: 185, distance: 37.5
click at [717, 161] on label "Pack / Skid Level Pack.." at bounding box center [725, 154] width 63 height 17
radio input "true"
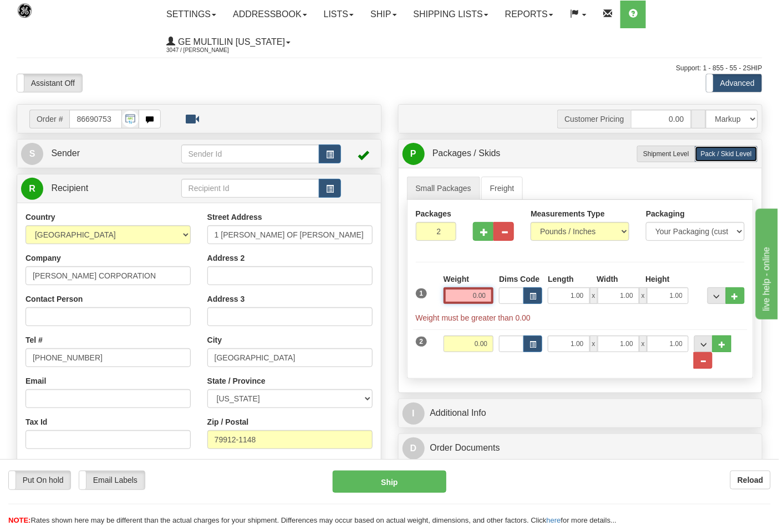
click at [487, 300] on input "0.00" at bounding box center [468, 296] width 50 height 17
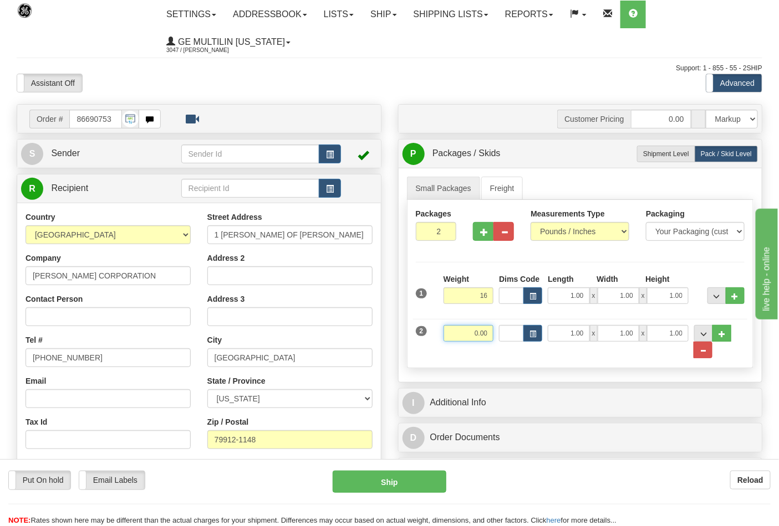
type input "16.00"
click at [487, 331] on input "0.00" at bounding box center [468, 333] width 50 height 17
click button "Delete" at bounding box center [0, 0] width 0 height 0
type input "23.00"
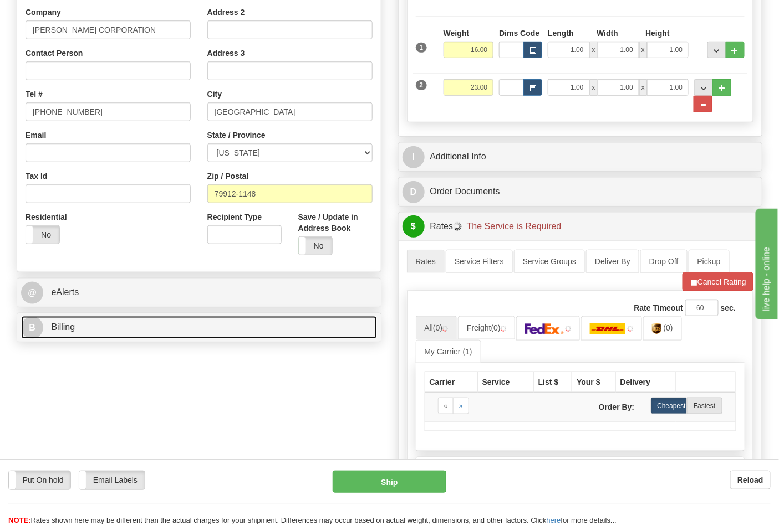
click at [114, 334] on link "B Billing" at bounding box center [199, 327] width 356 height 23
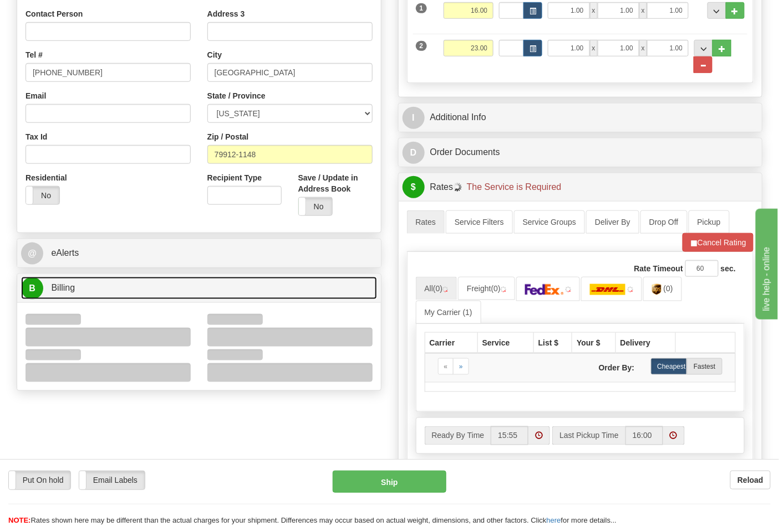
scroll to position [308, 0]
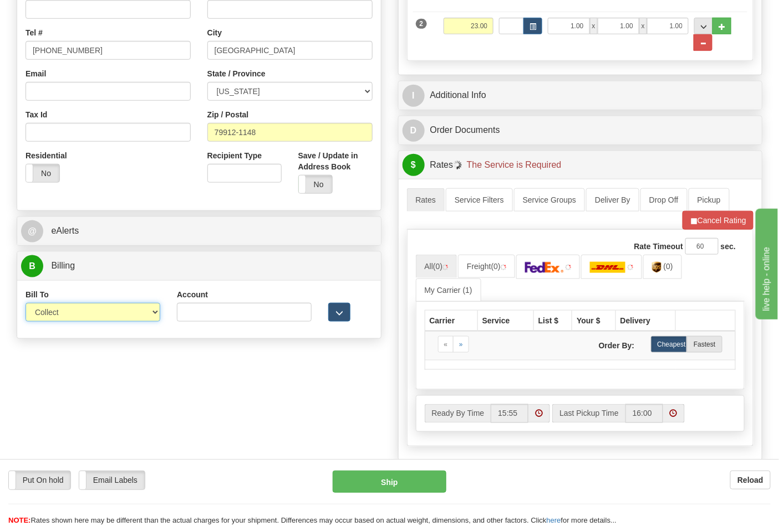
drag, startPoint x: 82, startPoint y: 314, endPoint x: 81, endPoint y: 323, distance: 8.3
click at [82, 314] on select "Sender Recipient Third Party Collect" at bounding box center [92, 312] width 135 height 19
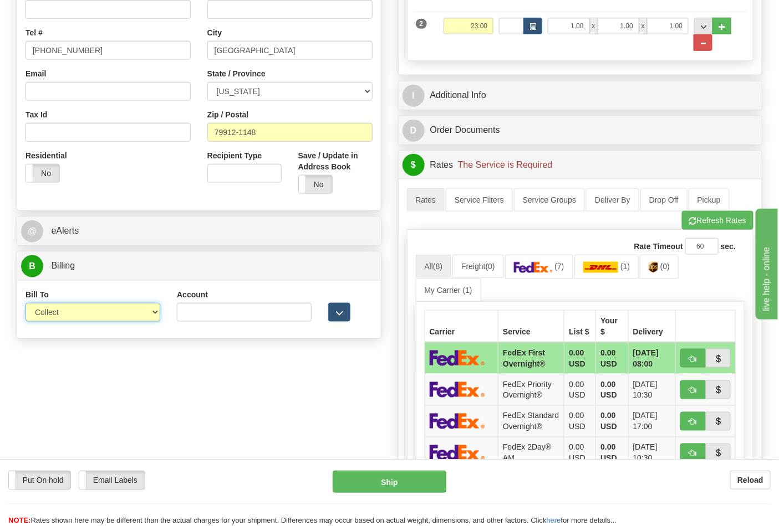
select select "2"
click at [25, 304] on select "Sender Recipient Third Party Collect" at bounding box center [92, 312] width 135 height 19
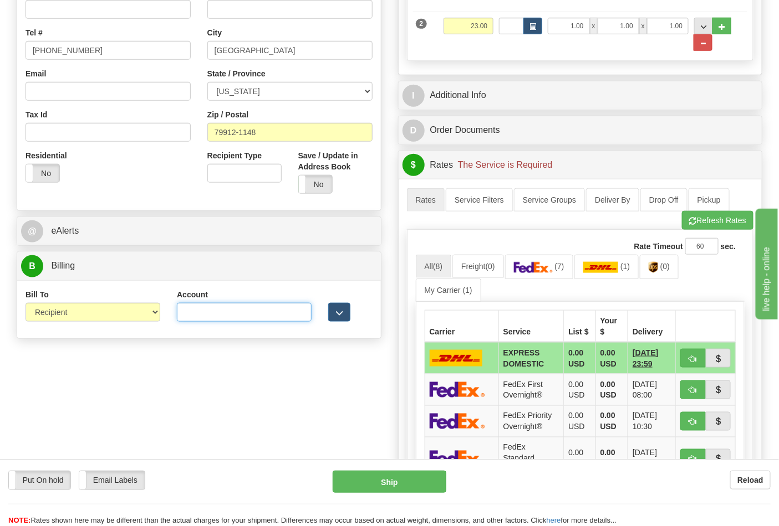
click at [245, 311] on input "Account" at bounding box center [244, 312] width 135 height 19
paste input "103538629"
type input "103538629"
click at [534, 273] on img at bounding box center [533, 267] width 39 height 11
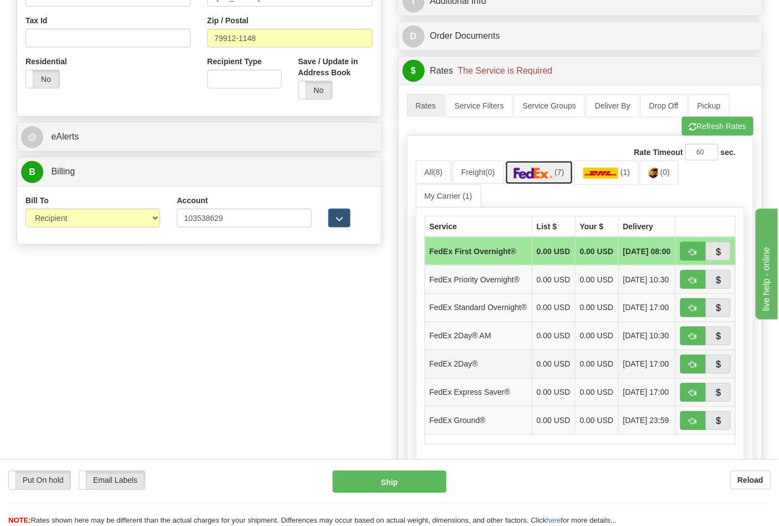
scroll to position [492, 0]
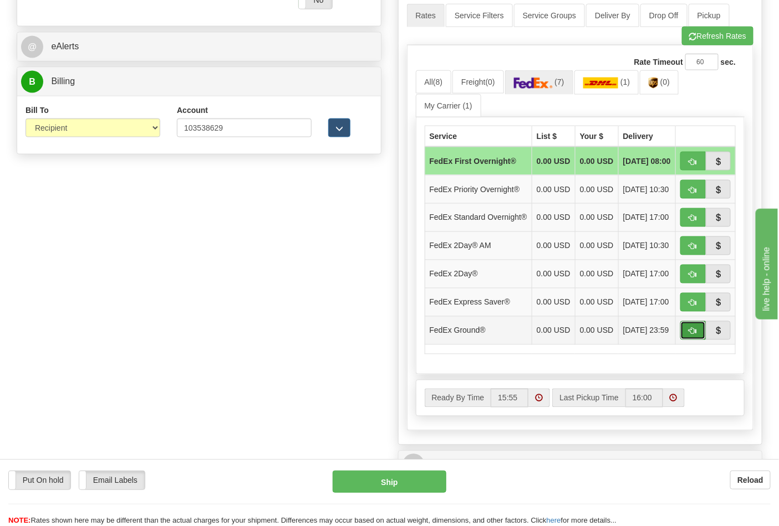
click at [692, 335] on span "button" at bounding box center [693, 331] width 8 height 7
type input "92"
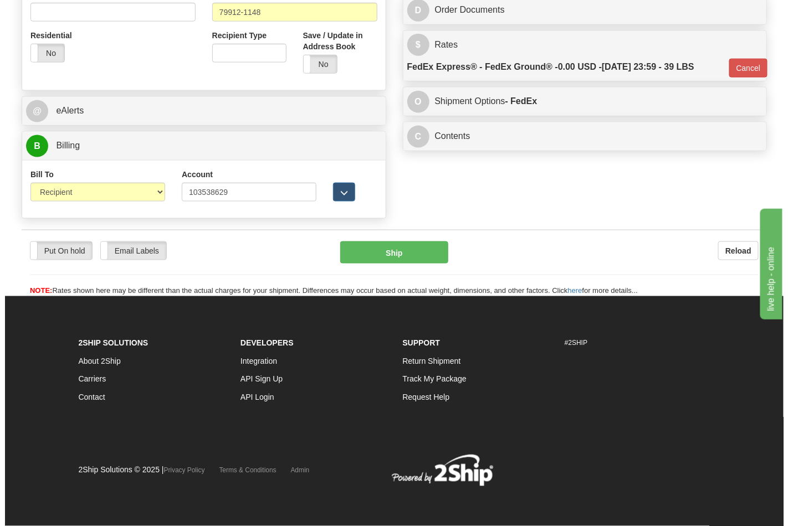
scroll to position [429, 0]
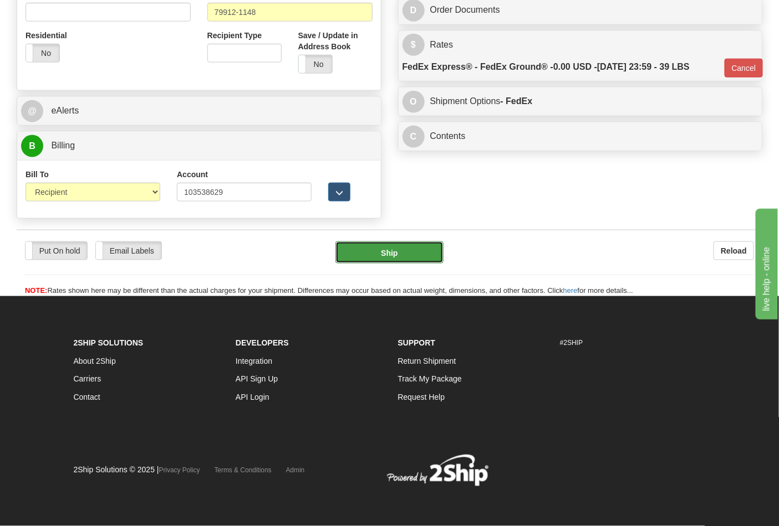
click at [392, 258] on button "Ship" at bounding box center [389, 253] width 108 height 22
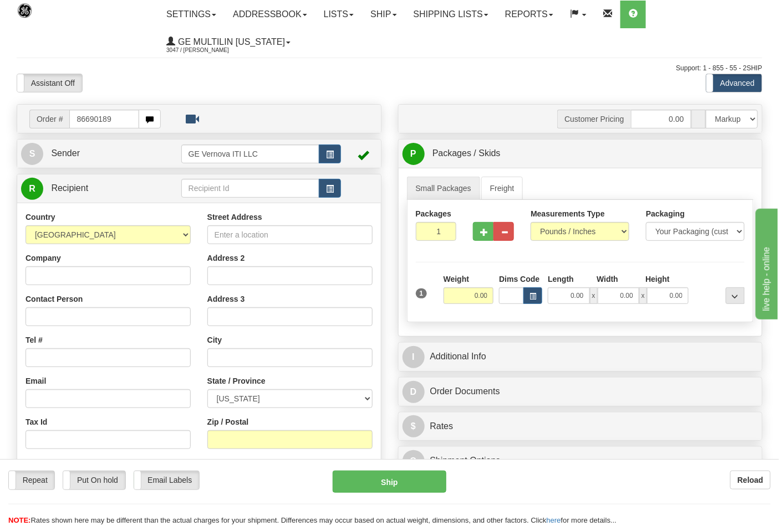
type input "86690189"
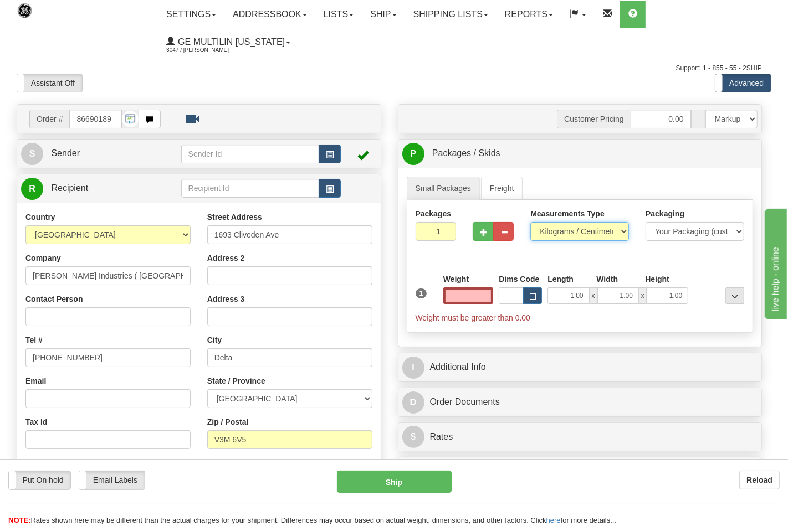
type input "0.00"
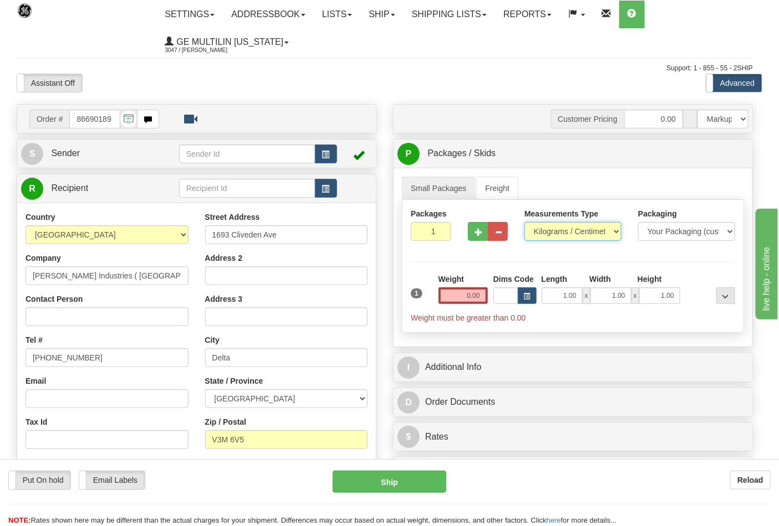
click at [556, 234] on select "Pounds / Inches Kilograms / Centimeters" at bounding box center [572, 231] width 97 height 19
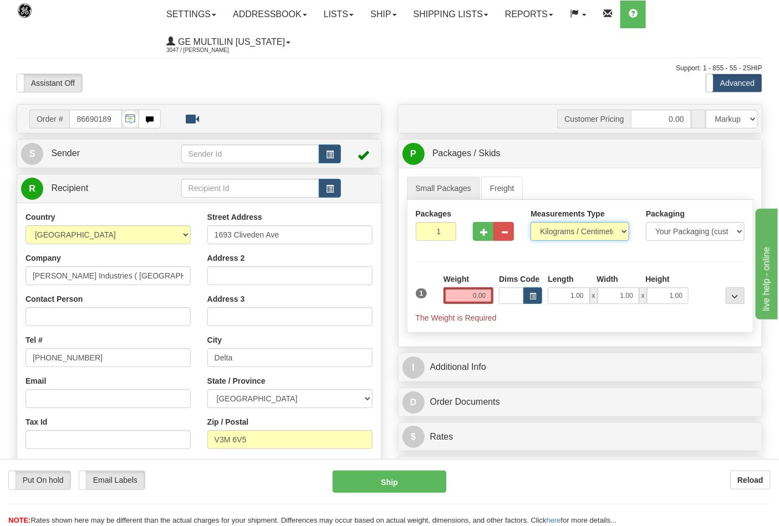
select select "0"
click at [530, 223] on select "Pounds / Inches Kilograms / Centimeters" at bounding box center [579, 231] width 99 height 19
click at [484, 298] on input "0.00" at bounding box center [468, 296] width 50 height 17
click button "Delete" at bounding box center [0, 0] width 0 height 0
type input "6.00"
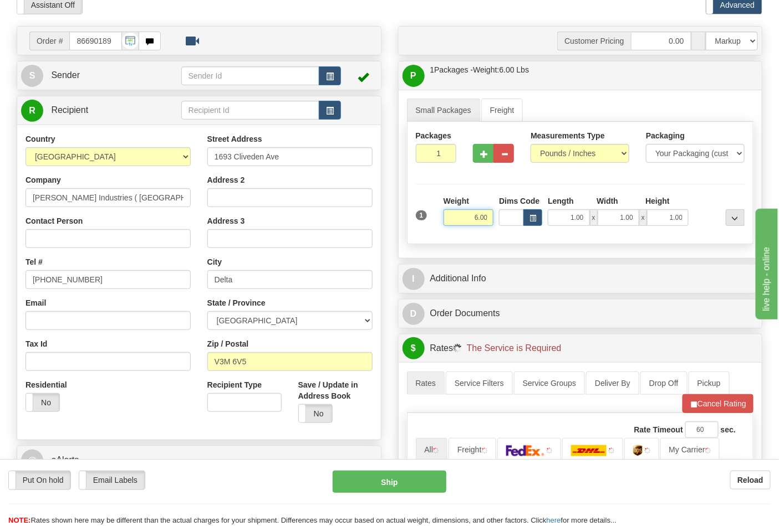
scroll to position [246, 0]
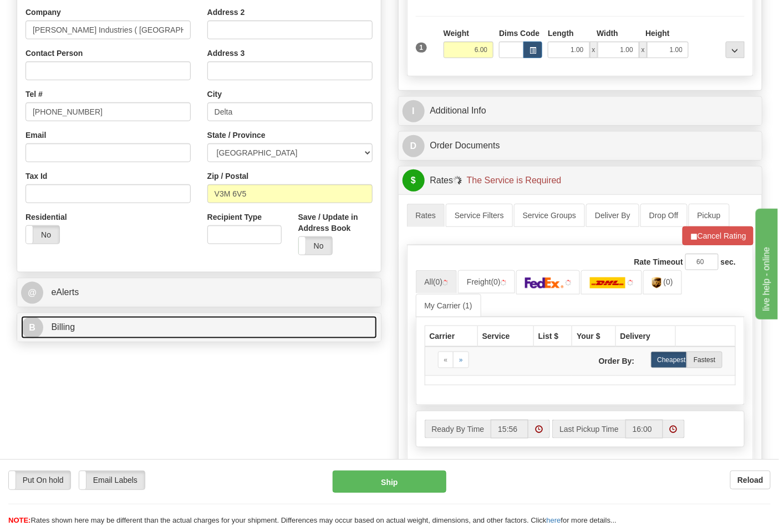
click at [98, 325] on link "B Billing" at bounding box center [199, 327] width 356 height 23
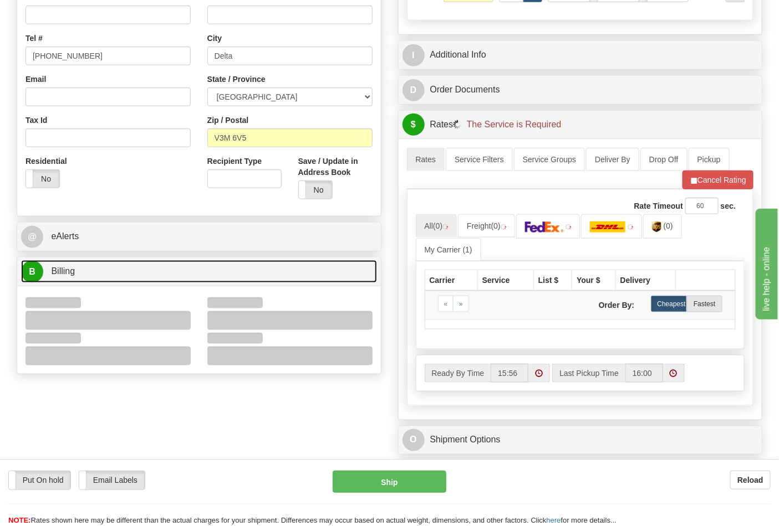
scroll to position [369, 0]
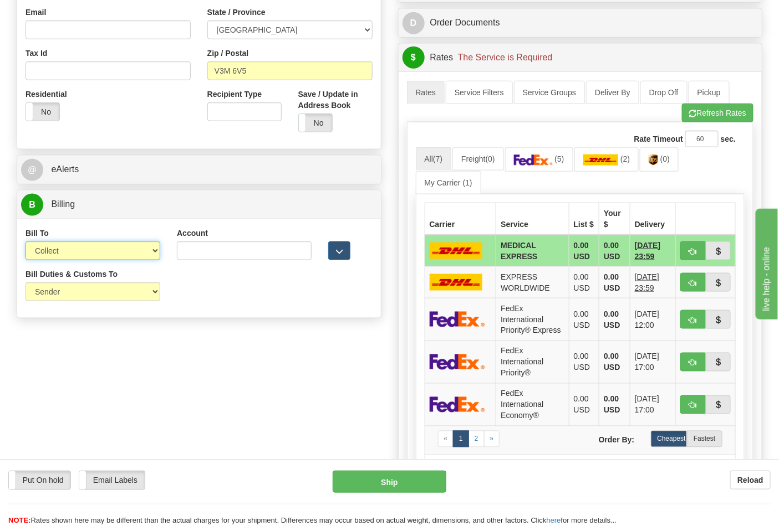
click at [67, 252] on select "Sender Recipient Third Party Collect" at bounding box center [92, 251] width 135 height 19
select select "2"
click at [25, 243] on select "Sender Recipient Third Party Collect" at bounding box center [92, 251] width 135 height 19
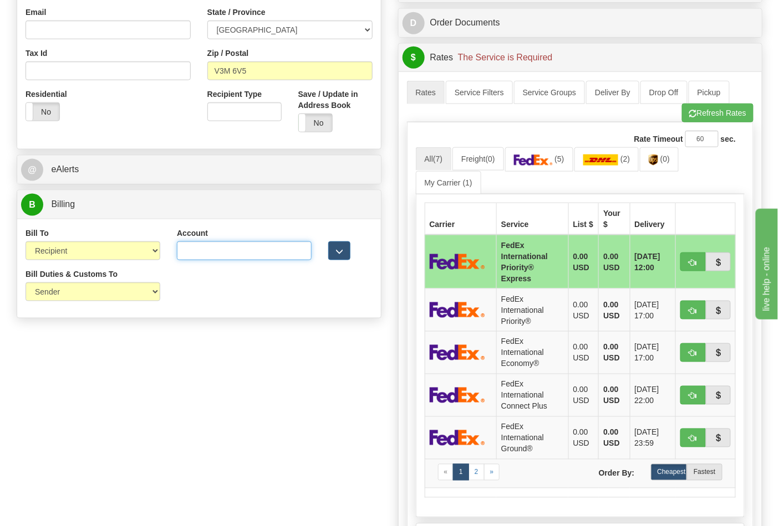
click at [208, 252] on input "Account" at bounding box center [244, 251] width 135 height 19
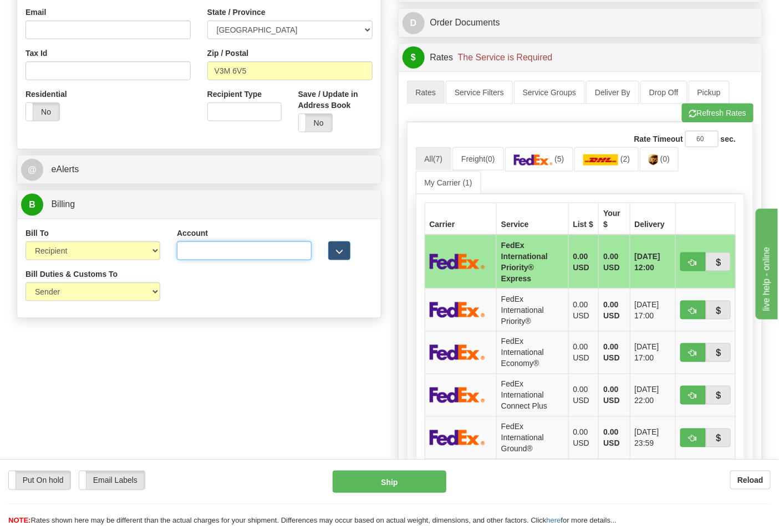
paste input "300250920"
type input "300250920"
click at [544, 168] on link "(5)" at bounding box center [539, 159] width 68 height 24
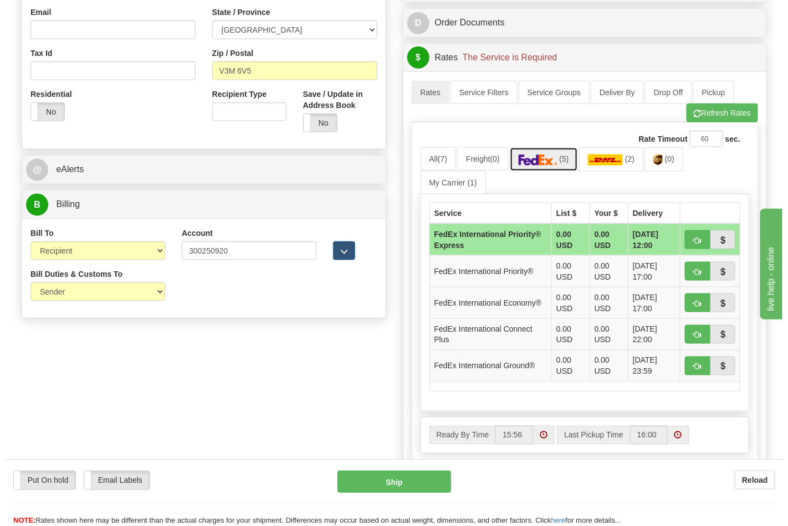
scroll to position [431, 0]
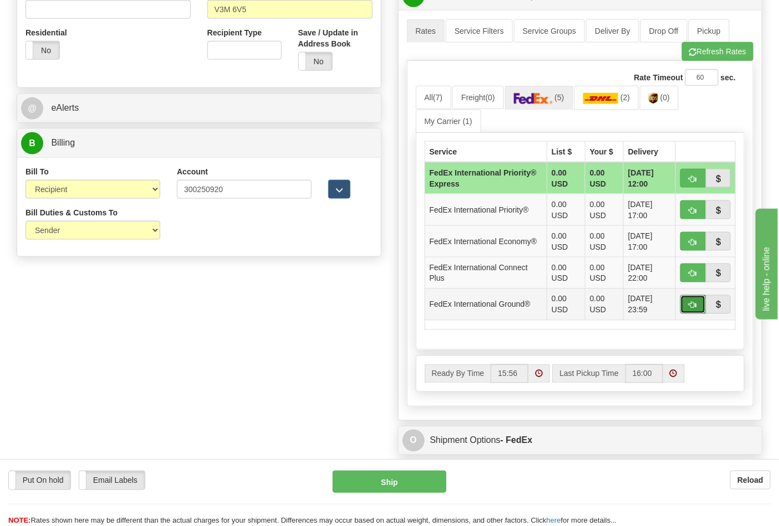
click at [691, 302] on span "button" at bounding box center [693, 305] width 8 height 7
type input "92"
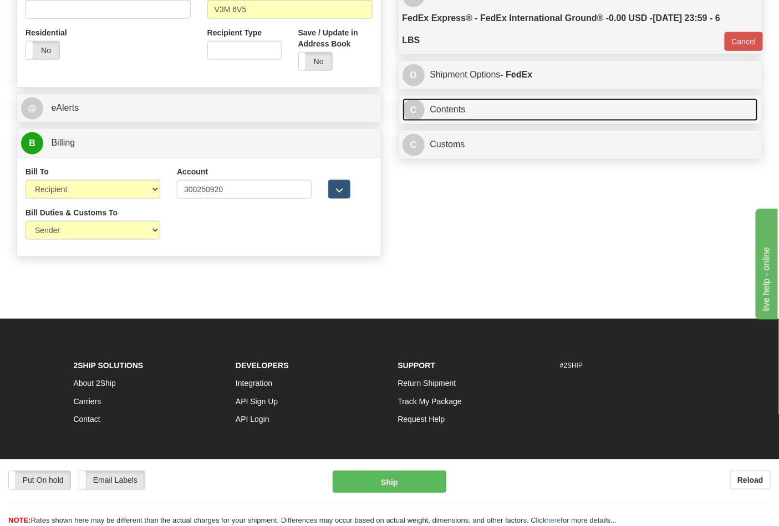
click at [643, 105] on link "C Contents" at bounding box center [580, 110] width 356 height 23
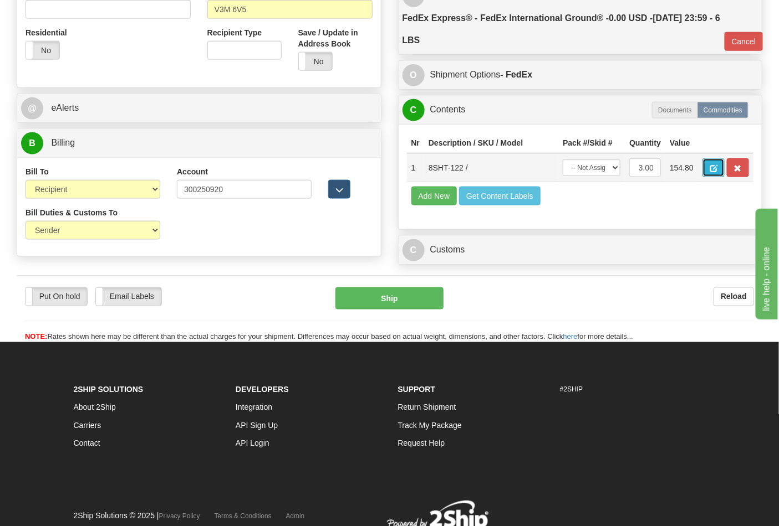
click at [717, 168] on span "button" at bounding box center [713, 168] width 8 height 7
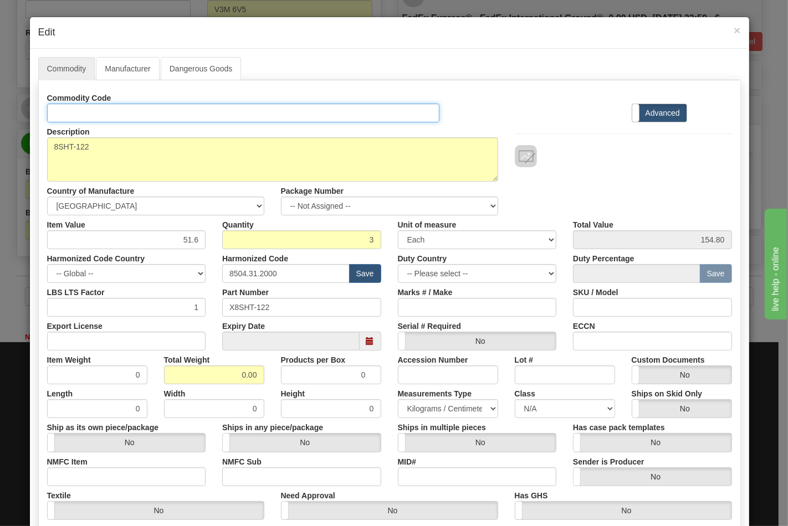
click at [178, 116] on input "Id" at bounding box center [243, 113] width 393 height 19
type input "TRANSFORMERS"
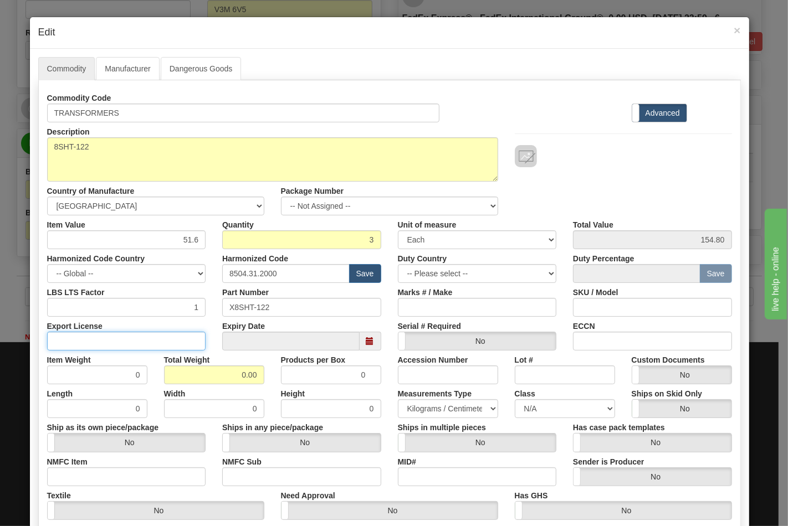
drag, startPoint x: 162, startPoint y: 336, endPoint x: 152, endPoint y: 350, distance: 17.8
click at [162, 336] on input "Export License" at bounding box center [126, 341] width 159 height 19
type input "N/A"
drag, startPoint x: 224, startPoint y: 374, endPoint x: 275, endPoint y: 375, distance: 51.0
click at [275, 375] on div "Item Weight 0 Total Weight 0.00 Products per Box 0 Accession Number Lot # Custo…" at bounding box center [390, 368] width 702 height 34
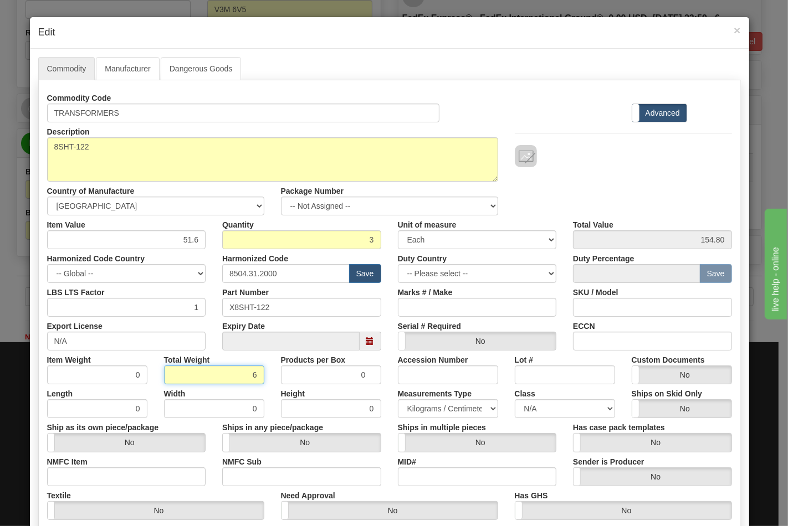
type input "6"
type input "2.0000"
click at [126, 474] on input "NMFC Item" at bounding box center [126, 477] width 159 height 19
type input "63170"
drag, startPoint x: 244, startPoint y: 472, endPoint x: 273, endPoint y: 486, distance: 31.7
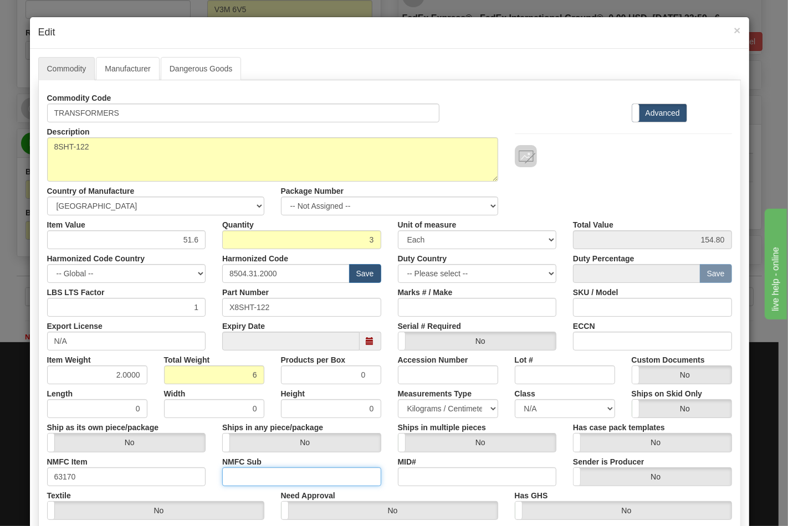
click at [245, 472] on input "NMFC Sub" at bounding box center [301, 477] width 159 height 19
type input "4"
click at [565, 420] on div "Has case pack templates Yes No" at bounding box center [653, 435] width 176 height 34
click at [556, 409] on select "N/A 50.0 55.0 60.0 65.0 70.0 85.0 92.5 100.0 125.0 175.0 250.0 300.0 400.0" at bounding box center [565, 409] width 100 height 19
select select "70.0"
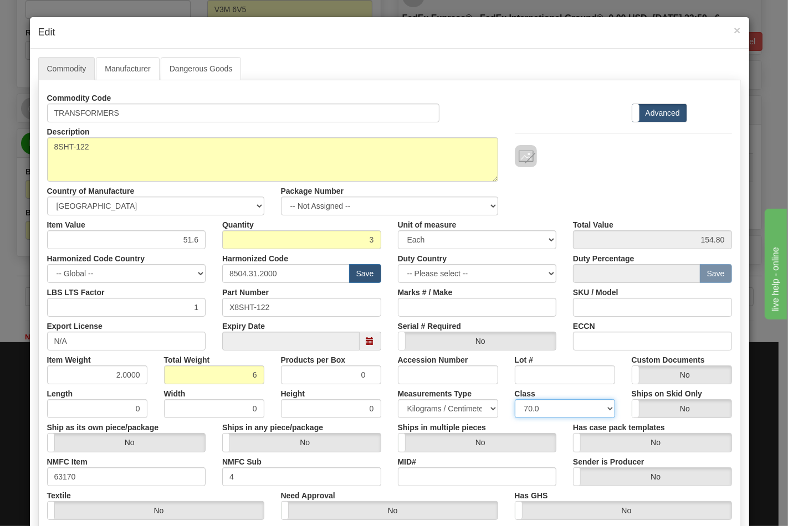
click at [515, 400] on select "N/A 50.0 55.0 60.0 65.0 70.0 85.0 92.5 100.0 125.0 175.0 250.0 300.0 400.0" at bounding box center [565, 409] width 100 height 19
click at [600, 338] on input "ECCN" at bounding box center [652, 341] width 159 height 19
type input "EAR99"
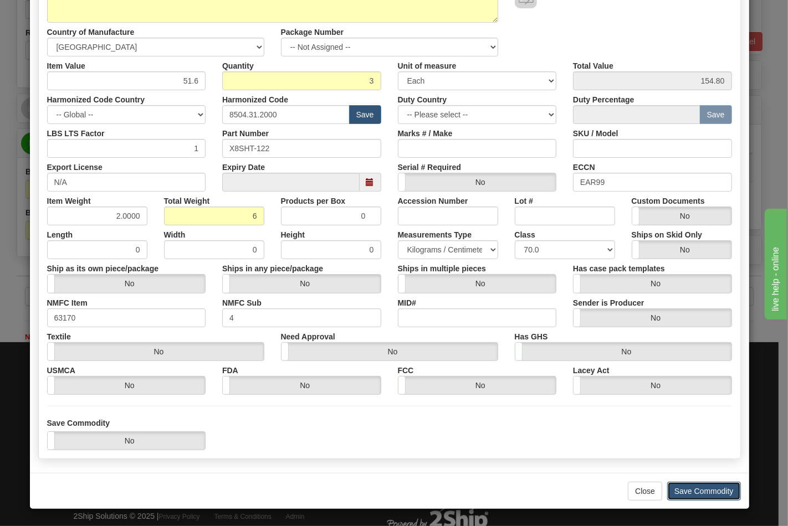
click at [683, 489] on button "Save Commodity" at bounding box center [704, 491] width 74 height 19
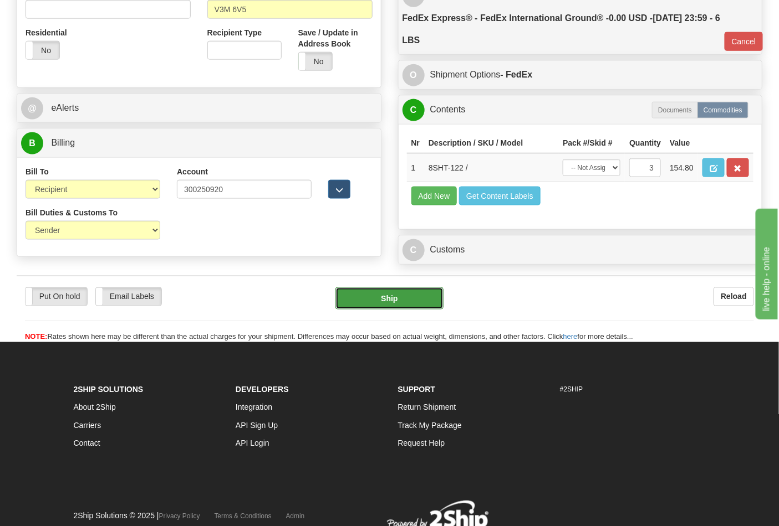
click at [372, 310] on button "Ship" at bounding box center [389, 299] width 108 height 22
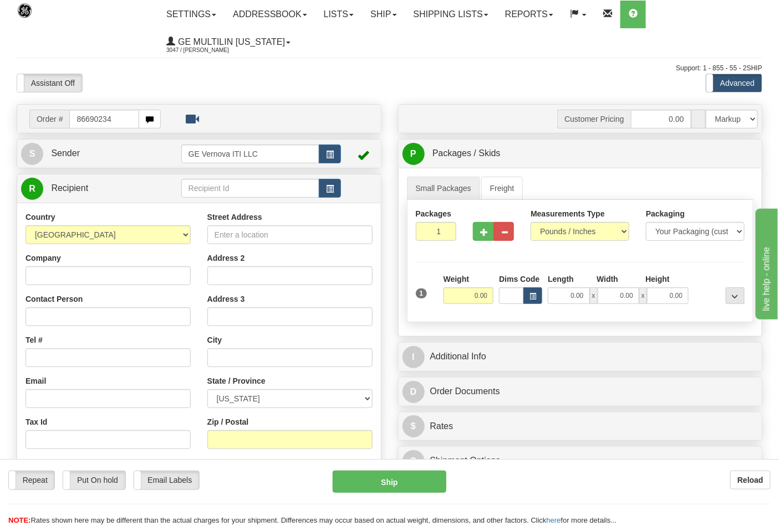
type input "86690234"
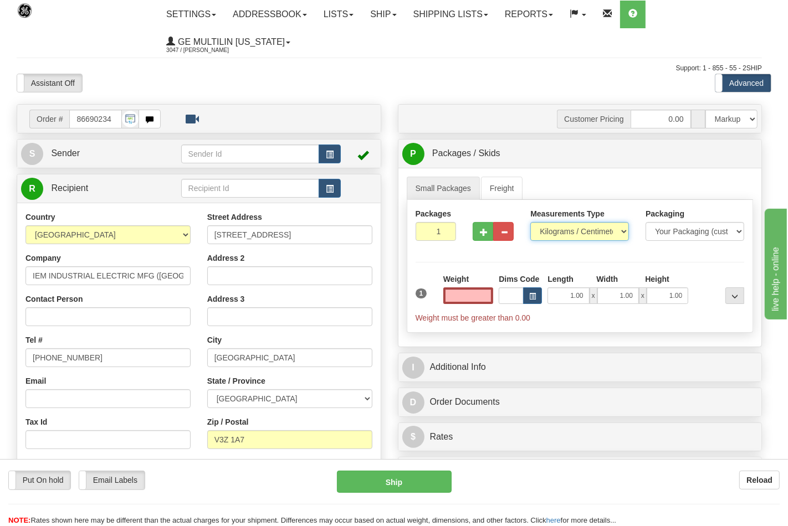
type input "0.00"
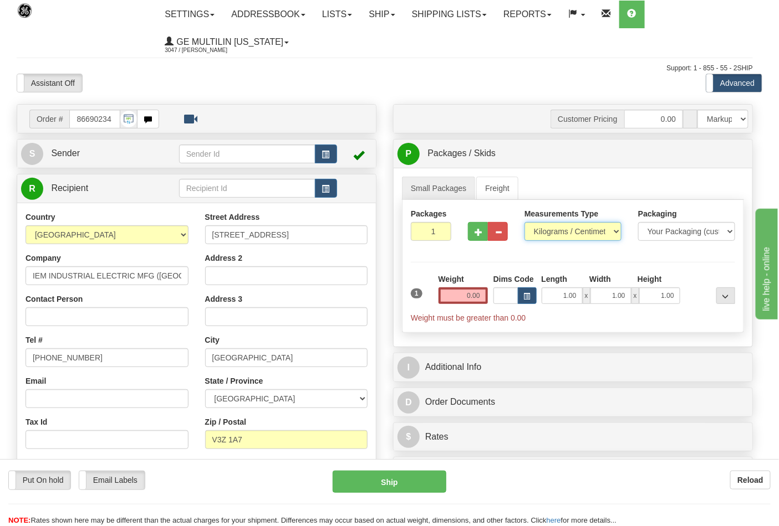
click at [557, 234] on select "Pounds / Inches Kilograms / Centimeters" at bounding box center [572, 231] width 97 height 19
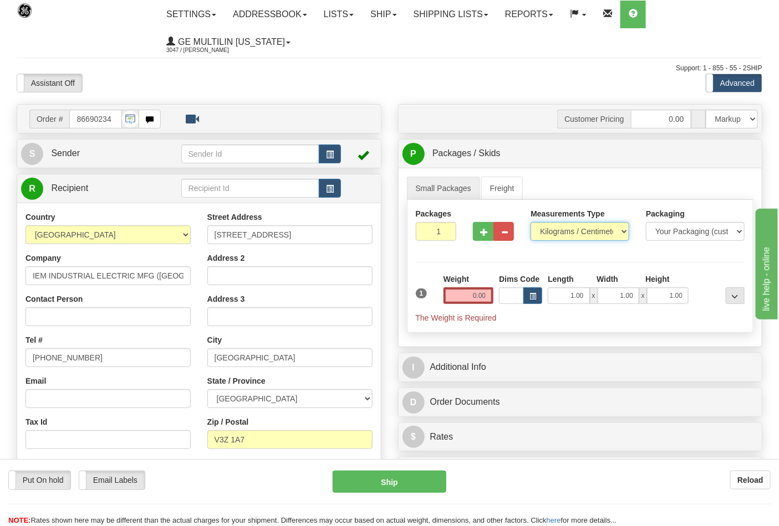
select select "0"
click at [530, 223] on select "Pounds / Inches Kilograms / Centimeters" at bounding box center [579, 231] width 99 height 19
click at [493, 295] on input "0.00" at bounding box center [468, 296] width 50 height 17
click button "Delete" at bounding box center [0, 0] width 0 height 0
type input "5.00"
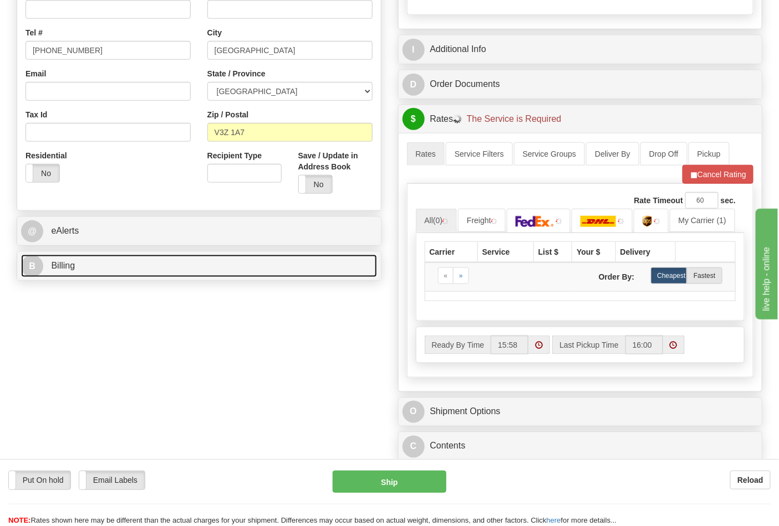
click at [136, 263] on link "B Billing" at bounding box center [199, 266] width 356 height 23
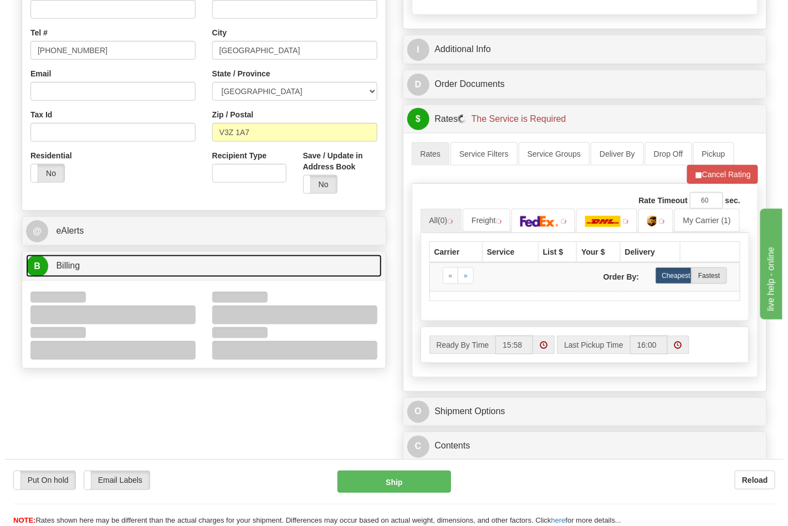
scroll to position [369, 0]
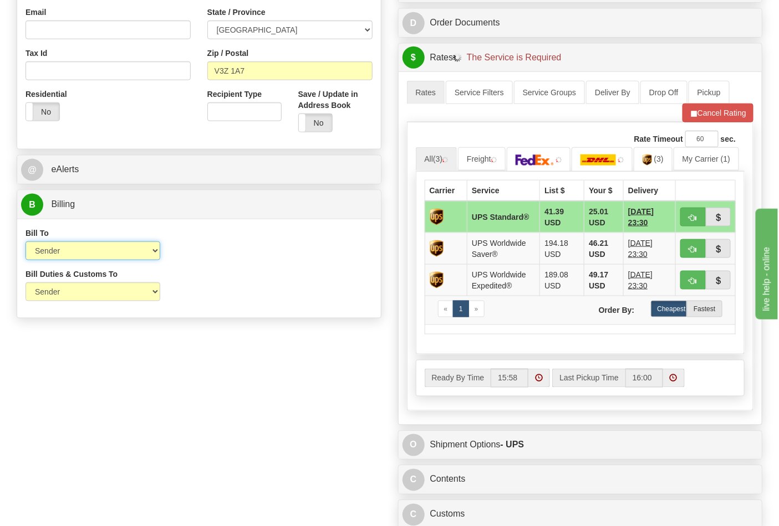
click at [64, 253] on select "Sender Recipient Third Party Collect" at bounding box center [92, 251] width 135 height 19
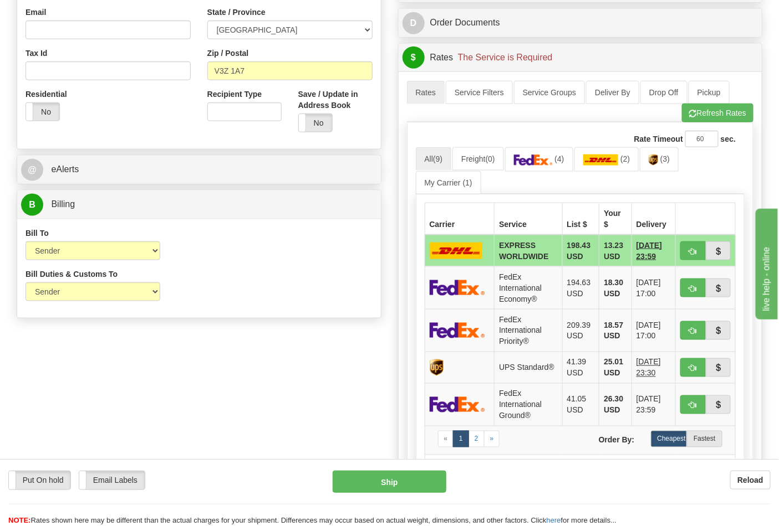
click at [239, 262] on div "Bill To Sender Recipient Third Party Collect Account 3rd Party Account List Ple…" at bounding box center [199, 248] width 364 height 41
click at [564, 162] on span "(4)" at bounding box center [558, 159] width 9 height 9
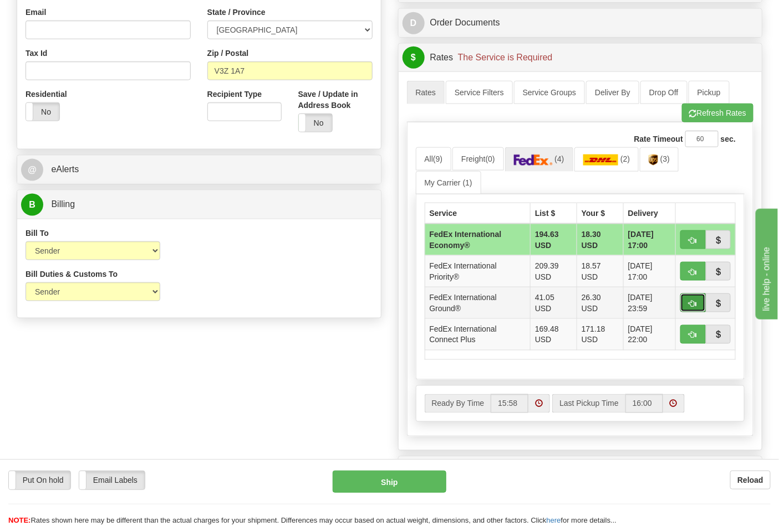
click at [693, 305] on span "button" at bounding box center [693, 303] width 8 height 7
type input "92"
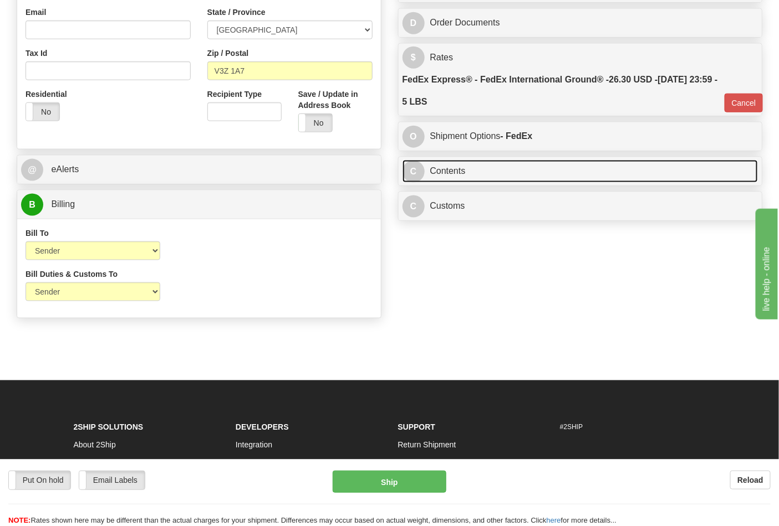
drag, startPoint x: 487, startPoint y: 174, endPoint x: 641, endPoint y: 175, distance: 154.6
click at [488, 174] on link "C Contents" at bounding box center [580, 171] width 356 height 23
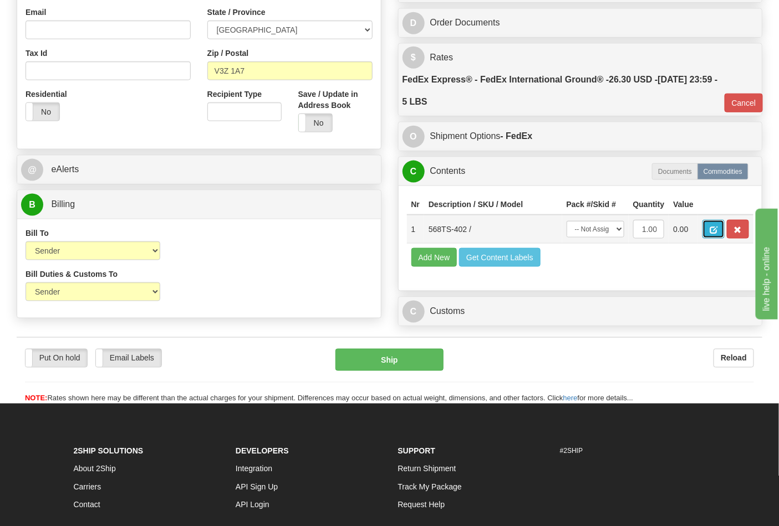
click at [724, 234] on button "button" at bounding box center [713, 229] width 22 height 19
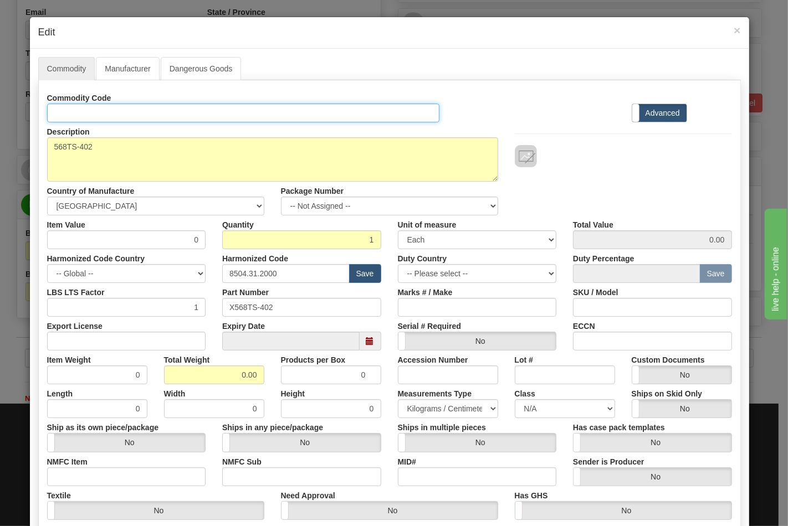
click at [139, 107] on input "Id" at bounding box center [243, 113] width 393 height 19
type input "TRANSFORMERS"
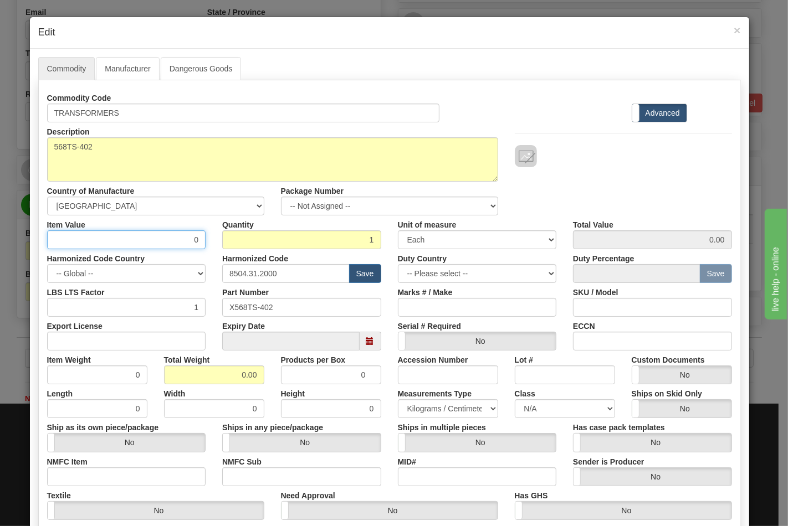
drag, startPoint x: 141, startPoint y: 234, endPoint x: 227, endPoint y: 234, distance: 85.9
click at [227, 234] on div "Item Value 0 Quantity 1 Unit of measure 3 Thousand Square Inches Adjustments 56…" at bounding box center [390, 233] width 702 height 34
type input "86.61"
click at [108, 346] on input "Export License" at bounding box center [126, 341] width 159 height 19
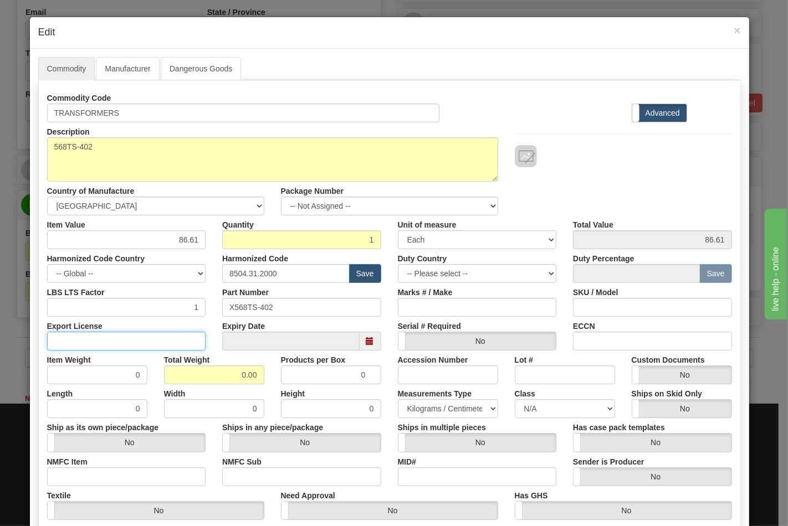
type input "N/A"
drag, startPoint x: 222, startPoint y: 381, endPoint x: 273, endPoint y: 378, distance: 51.1
click at [273, 378] on div "Item Weight 0 Total Weight 0.00 Products per Box 0 Accession Number Lot # Custo…" at bounding box center [390, 368] width 702 height 34
type input "5"
type input "5.0000"
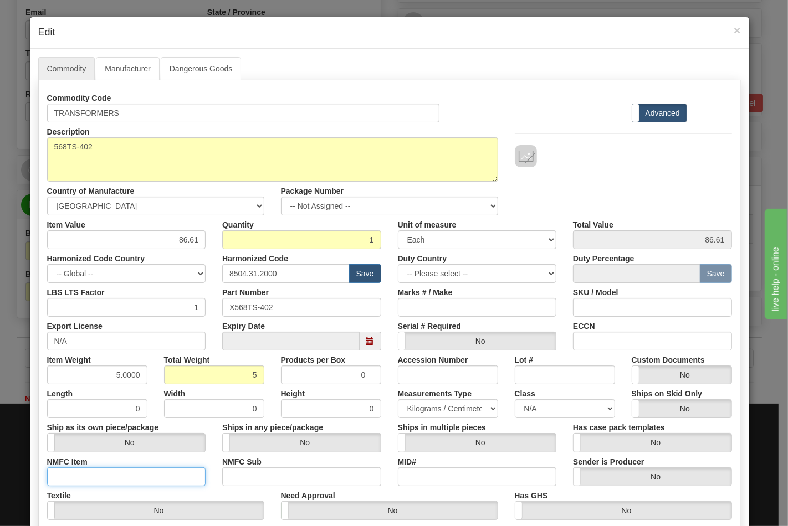
click at [136, 483] on input "NMFC Item" at bounding box center [126, 477] width 159 height 19
type input "63170"
click at [240, 478] on input "NMFC Sub" at bounding box center [301, 477] width 159 height 19
type input "4"
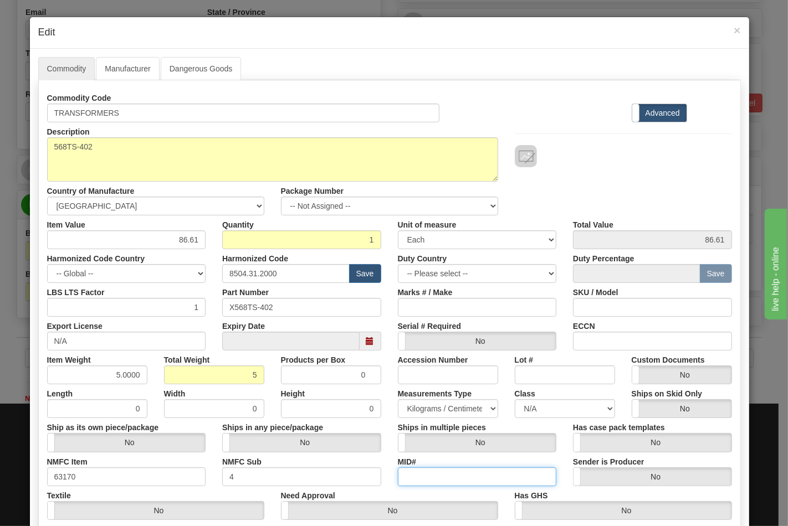
click at [419, 475] on input "MID#" at bounding box center [477, 477] width 159 height 19
click at [556, 402] on select "N/A 50.0 55.0 60.0 65.0 70.0 85.0 92.5 100.0 125.0 175.0 250.0 300.0 400.0" at bounding box center [565, 409] width 100 height 19
select select "70.0"
click at [515, 400] on select "N/A 50.0 55.0 60.0 65.0 70.0 85.0 92.5 100.0 125.0 175.0 250.0 300.0 400.0" at bounding box center [565, 409] width 100 height 19
click at [613, 336] on input "ECCN" at bounding box center [652, 341] width 159 height 19
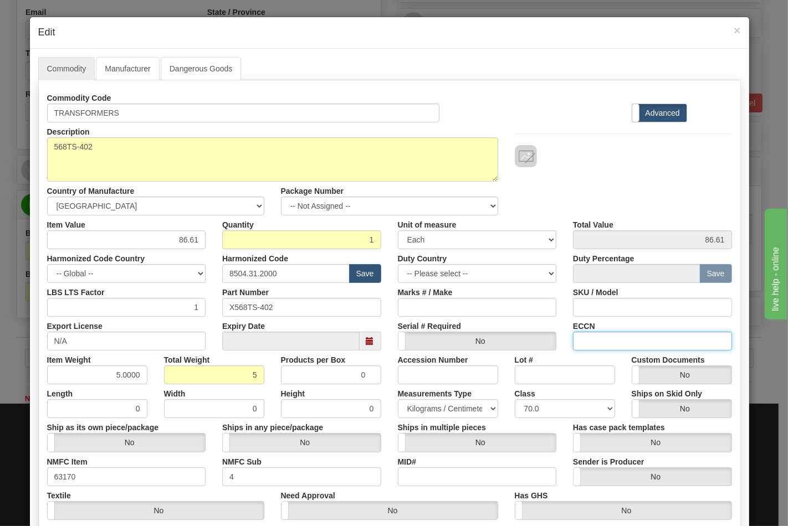
type input "EAR99"
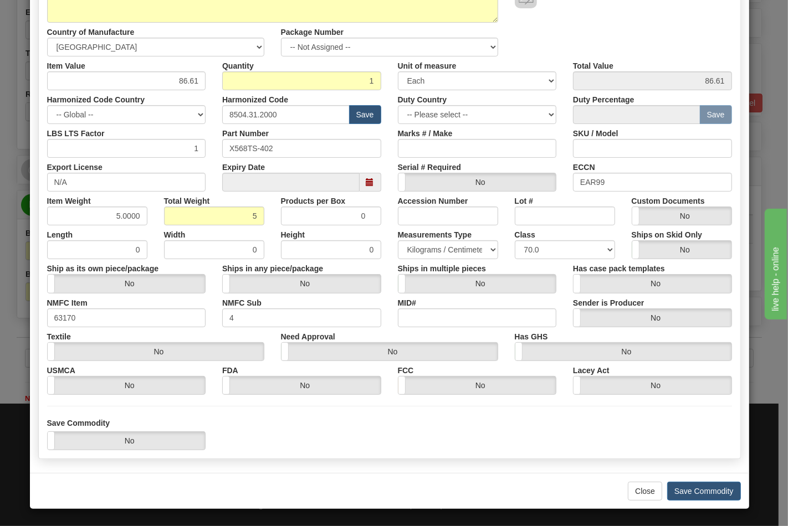
click at [682, 480] on div "Close Save Commodity" at bounding box center [389, 491] width 719 height 36
click at [687, 484] on button "Save Commodity" at bounding box center [704, 491] width 74 height 19
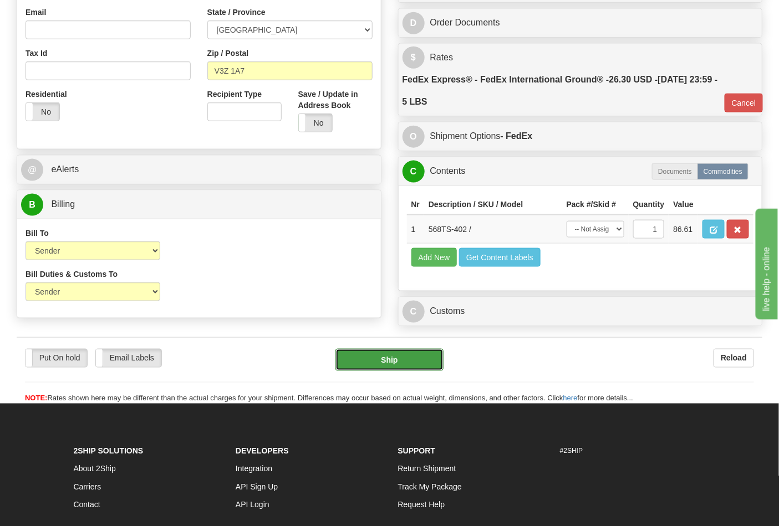
click at [403, 371] on button "Ship" at bounding box center [389, 360] width 108 height 22
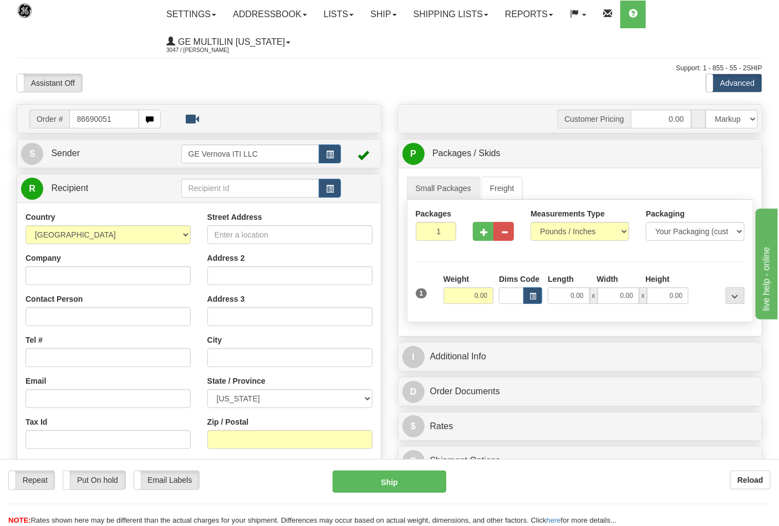
type input "86690051"
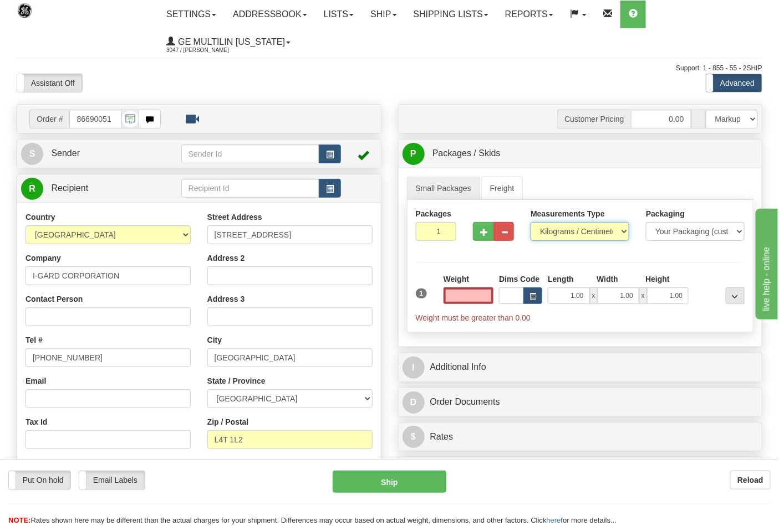
type input "0.00"
click at [555, 234] on select "Pounds / Inches Kilograms / Centimeters" at bounding box center [579, 231] width 99 height 19
select select "0"
click at [530, 223] on select "Pounds / Inches Kilograms / Centimeters" at bounding box center [579, 231] width 99 height 19
click at [480, 237] on button "button" at bounding box center [483, 231] width 21 height 19
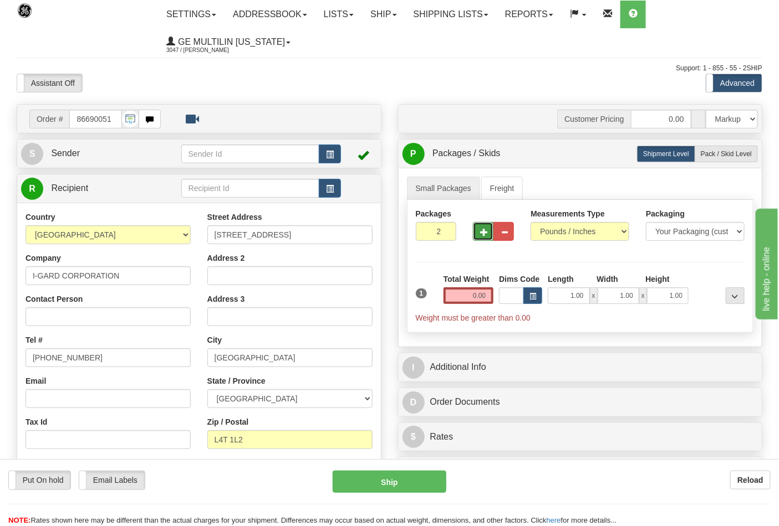
click at [480, 237] on button "button" at bounding box center [483, 231] width 21 height 19
type input "3"
click at [488, 298] on input "0.00" at bounding box center [468, 296] width 50 height 17
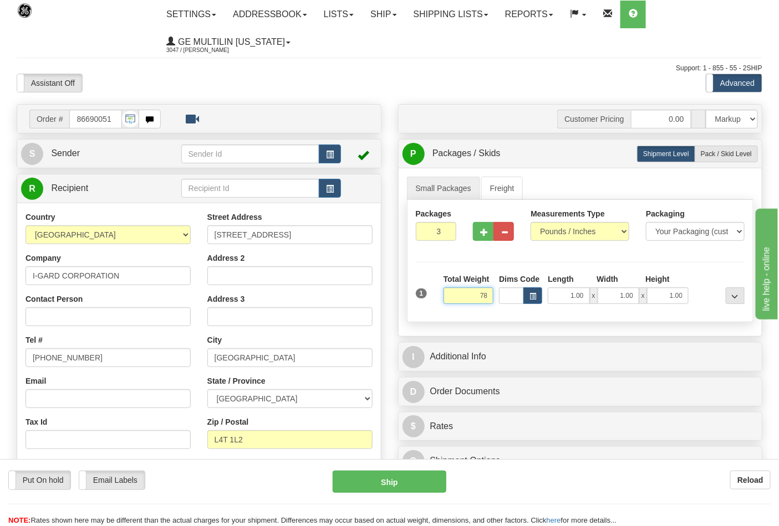
click button "Delete" at bounding box center [0, 0] width 0 height 0
type input "78.00"
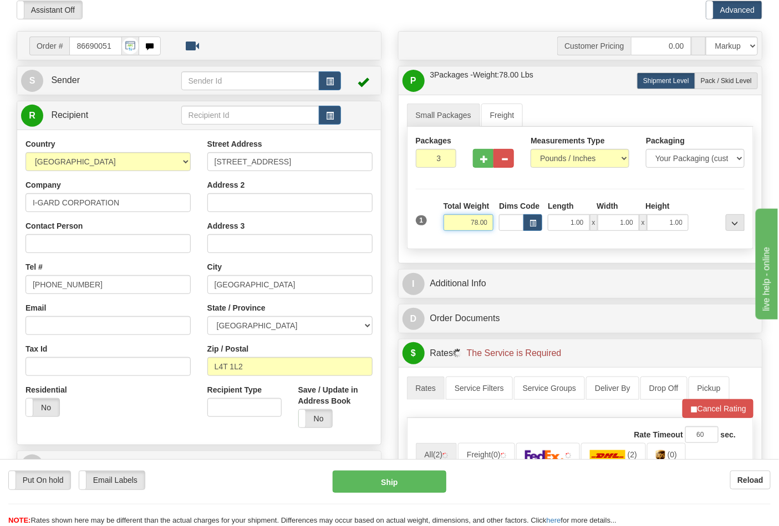
scroll to position [185, 0]
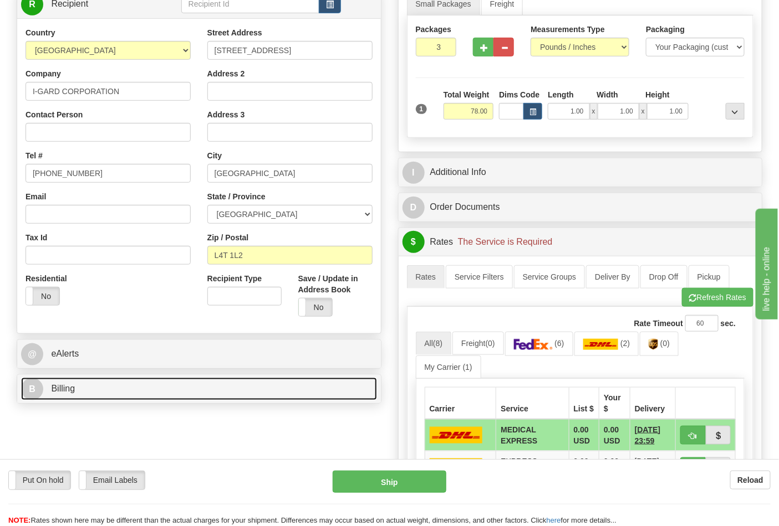
click at [126, 393] on link "B Billing" at bounding box center [199, 389] width 356 height 23
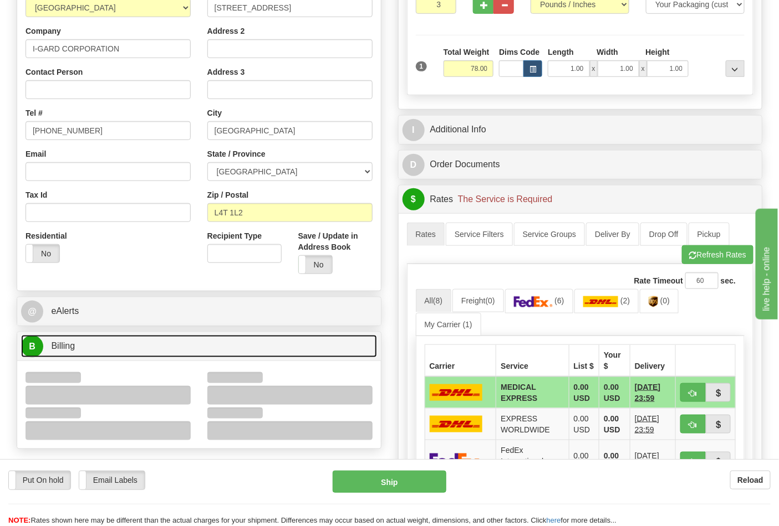
scroll to position [308, 0]
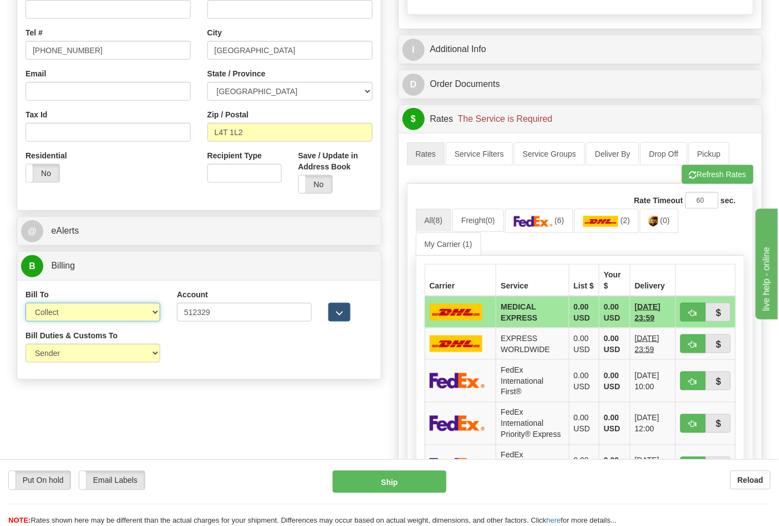
click at [62, 319] on select "Sender Recipient Third Party Collect" at bounding box center [92, 312] width 135 height 19
select select "2"
click at [25, 304] on select "Sender Recipient Third Party Collect" at bounding box center [92, 312] width 135 height 19
click at [699, 183] on button "Refresh Rates" at bounding box center [717, 174] width 71 height 19
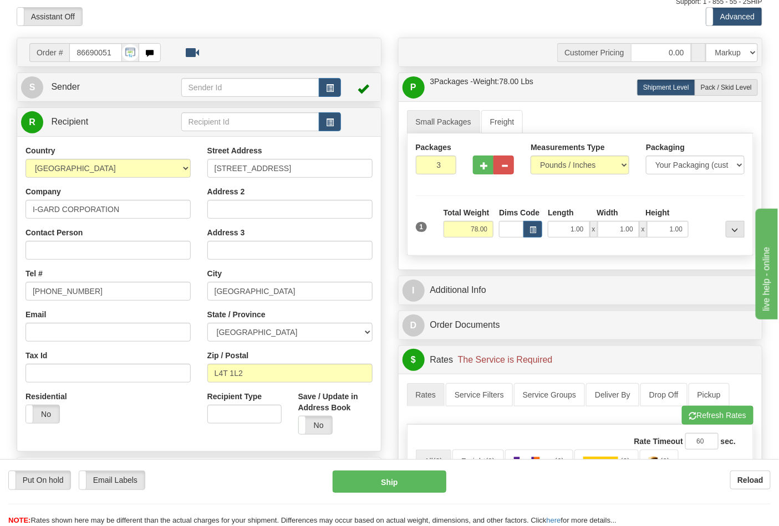
scroll to position [62, 0]
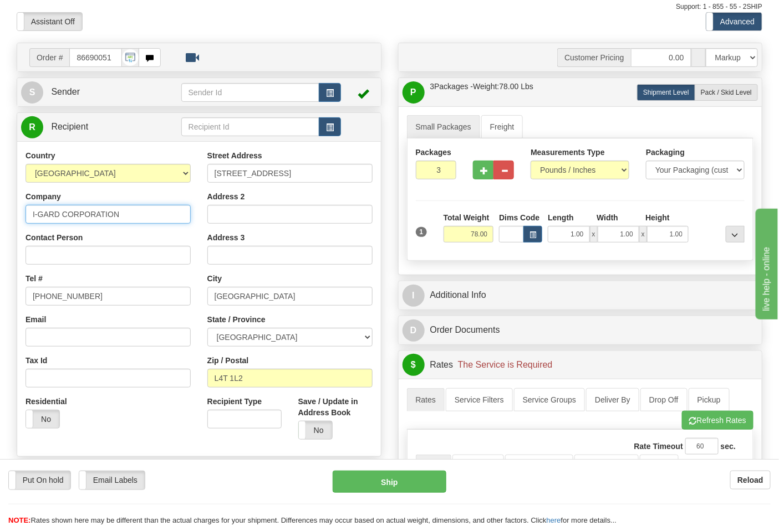
drag, startPoint x: 128, startPoint y: 218, endPoint x: 0, endPoint y: 211, distance: 128.2
click at [0, 211] on div "Toggle navigation Settings Shipping Preferences Fields Preferences New" at bounding box center [389, 483] width 779 height 1091
click at [48, 256] on input "Contact Person" at bounding box center [107, 255] width 165 height 19
paste input "I-GARD CORPORATION"
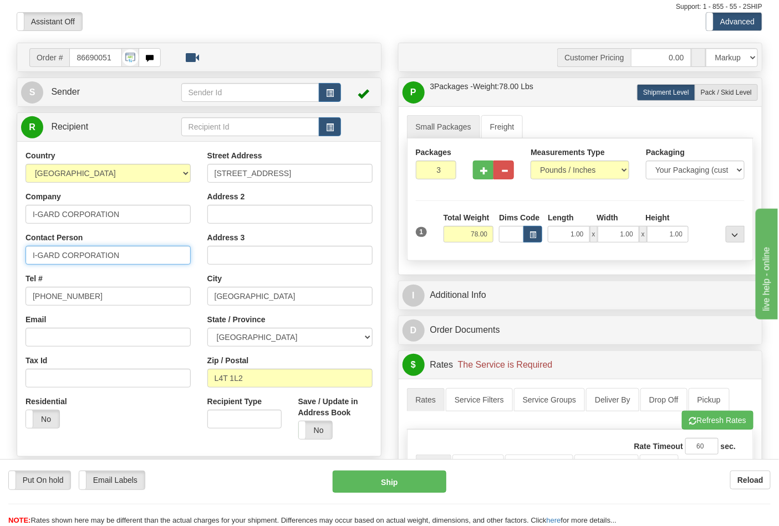
type input "I-GARD CORPORATION"
click at [78, 88] on span "Sender" at bounding box center [65, 91] width 29 height 9
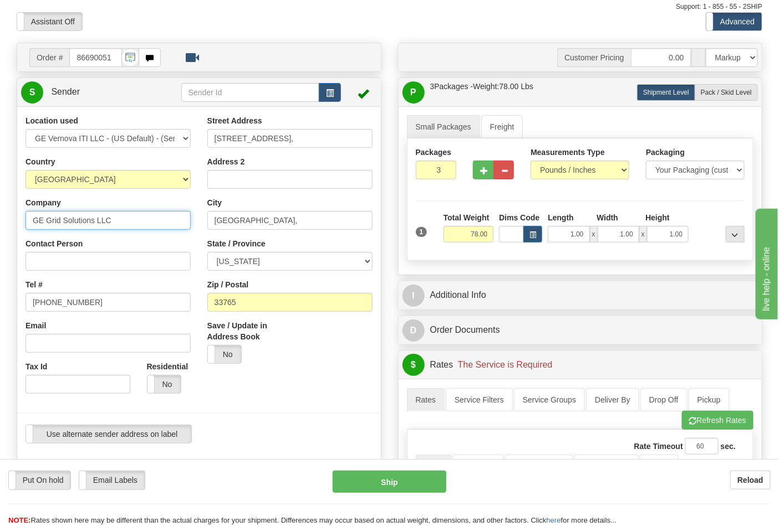
drag, startPoint x: 118, startPoint y: 217, endPoint x: 0, endPoint y: 206, distance: 118.6
click at [0, 206] on div "Toggle navigation Settings Shipping Preferences Fields Preferences New" at bounding box center [389, 490] width 779 height 1104
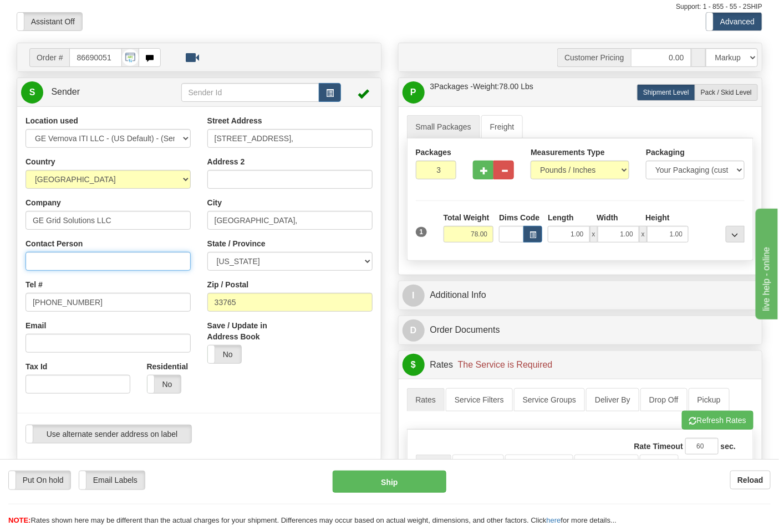
click at [65, 255] on input "Contact Person" at bounding box center [107, 261] width 165 height 19
paste input "GE Grid Solutions LLC"
type input "GE Grid Solutions LLC"
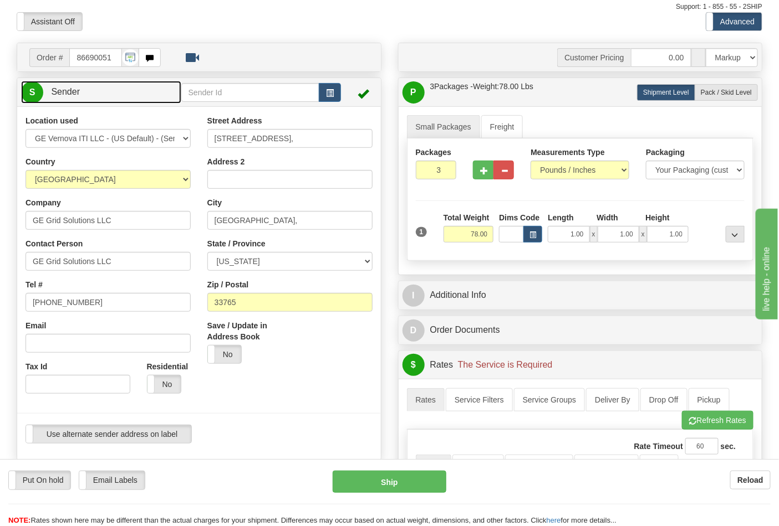
click at [137, 86] on link "S Sender" at bounding box center [101, 92] width 160 height 23
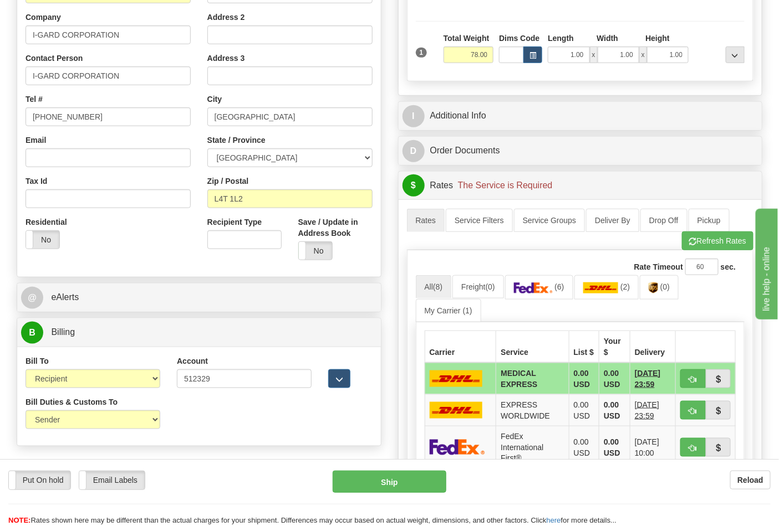
scroll to position [246, 0]
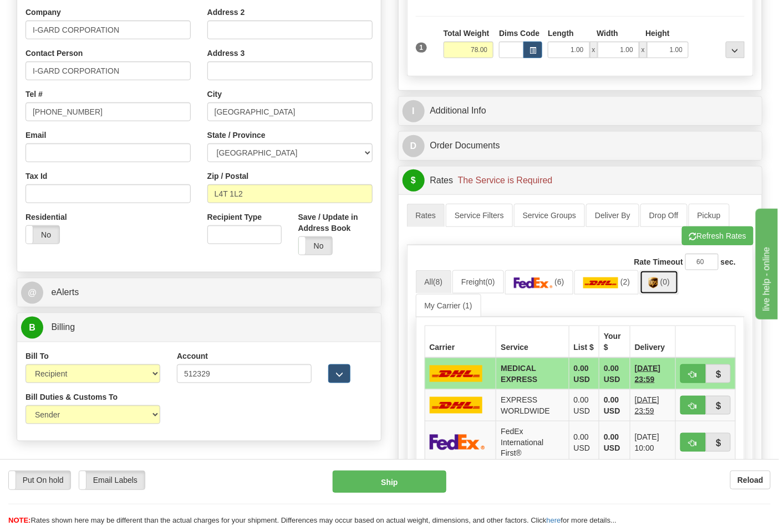
click at [669, 287] on span "(0)" at bounding box center [664, 282] width 9 height 9
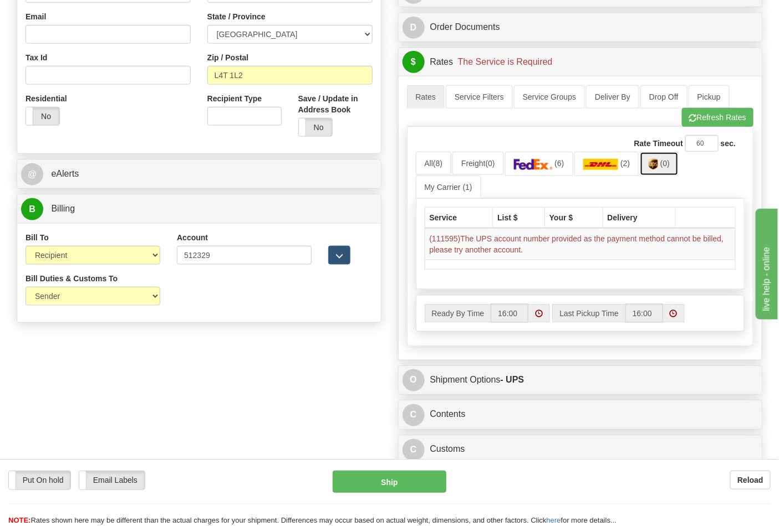
scroll to position [369, 0]
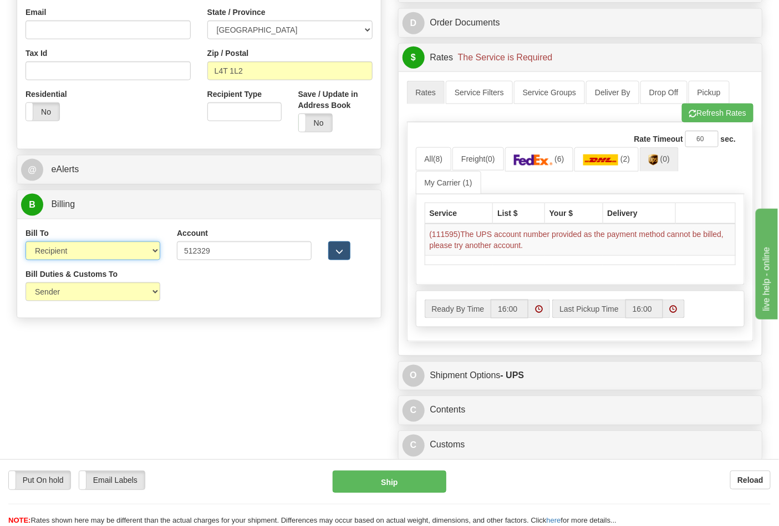
click at [101, 245] on select "Sender Recipient Third Party Collect" at bounding box center [92, 251] width 135 height 19
click at [25, 243] on select "Sender Recipient Third Party Collect" at bounding box center [92, 251] width 135 height 19
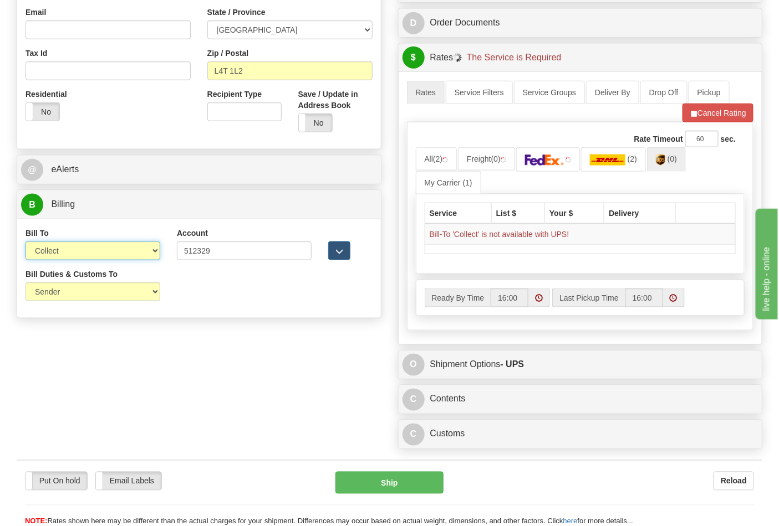
click at [93, 259] on select "Sender Recipient Third Party Collect" at bounding box center [92, 251] width 135 height 19
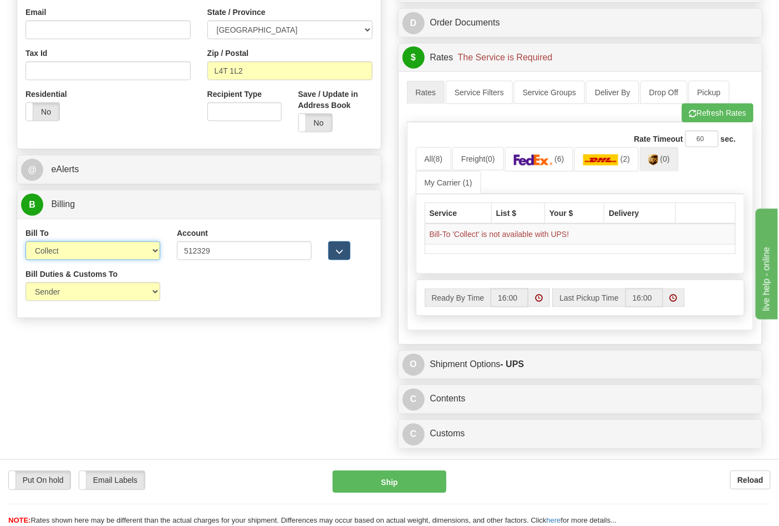
select select "2"
click at [25, 243] on select "Sender Recipient Third Party Collect" at bounding box center [92, 251] width 135 height 19
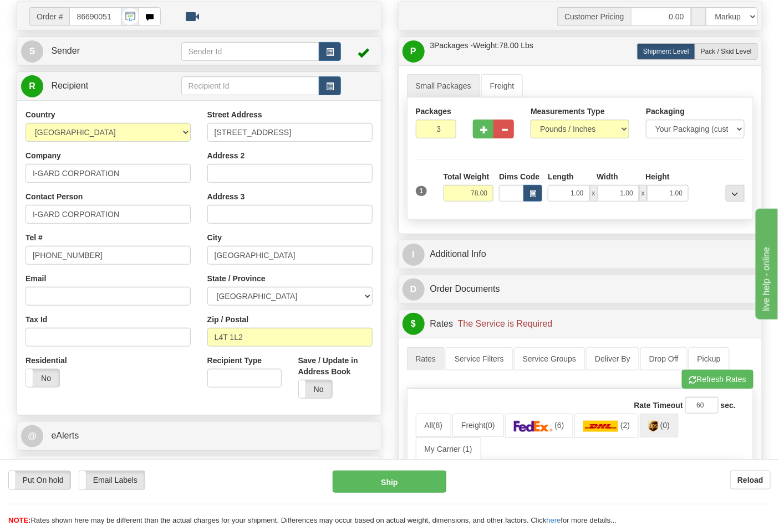
scroll to position [62, 0]
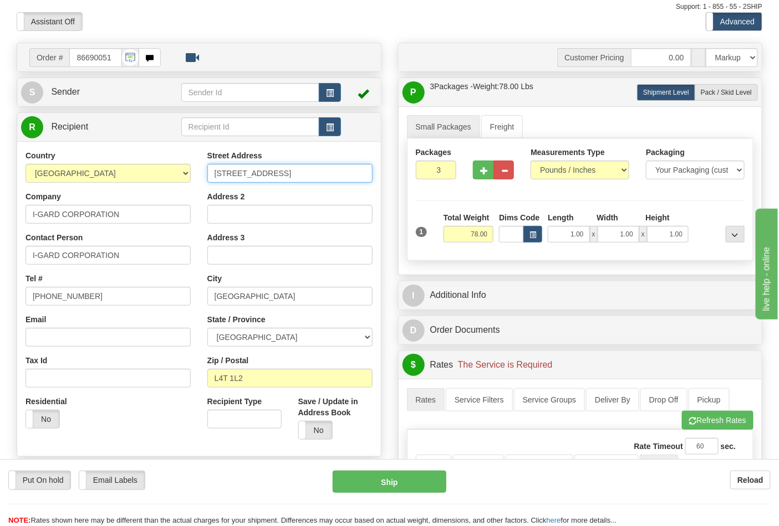
drag, startPoint x: 283, startPoint y: 175, endPoint x: 206, endPoint y: 172, distance: 77.1
click at [206, 172] on div "Street Address [STREET_ADDRESS] Address 2 Address 3 City [GEOGRAPHIC_DATA] Stat…" at bounding box center [290, 299] width 182 height 298
click at [309, 162] on div "Street Address [STREET_ADDRESS]" at bounding box center [289, 166] width 165 height 33
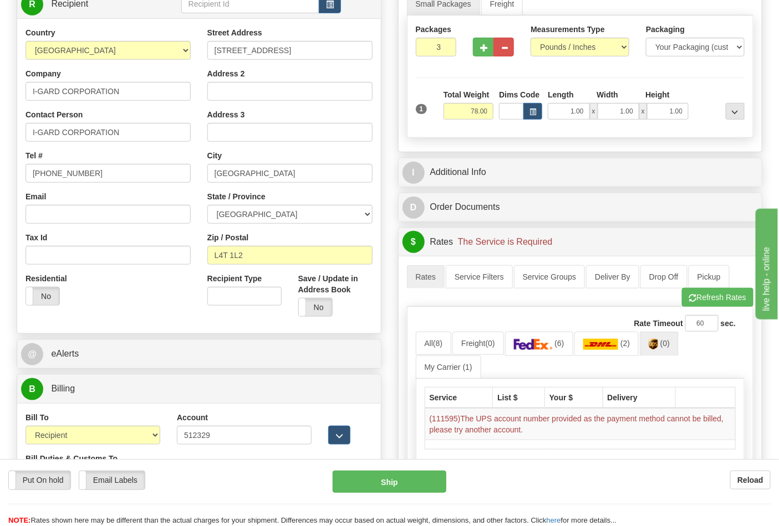
scroll to position [369, 0]
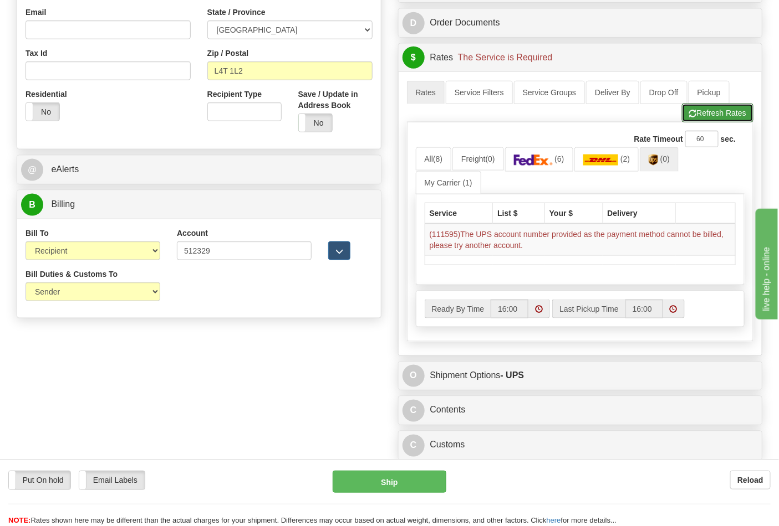
click at [700, 122] on button "Refresh Rates" at bounding box center [717, 113] width 71 height 19
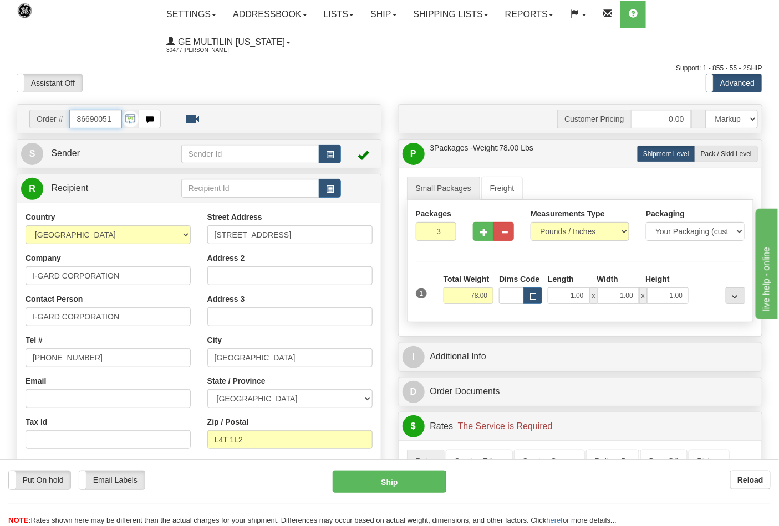
scroll to position [0, 0]
drag, startPoint x: 114, startPoint y: 116, endPoint x: 0, endPoint y: 134, distance: 115.0
click at [0, 134] on div "Toggle navigation Settings Shipping Preferences Fields Preferences New" at bounding box center [389, 446] width 779 height 892
type input "86690800"
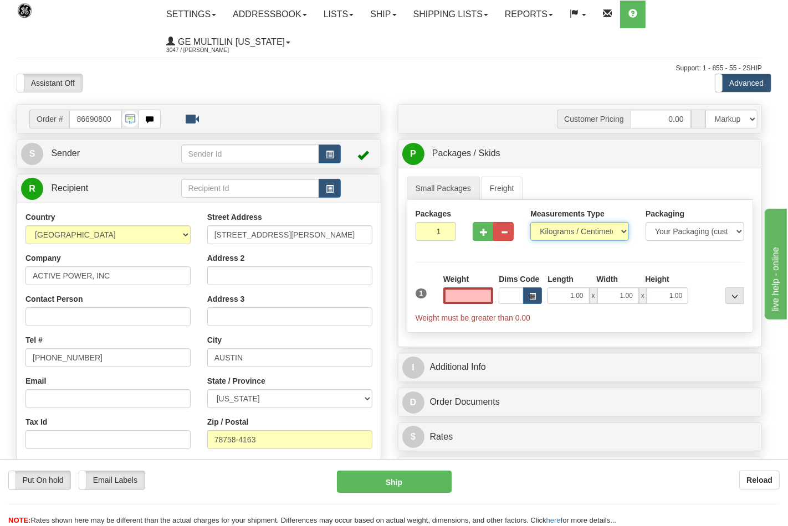
type input "0.00"
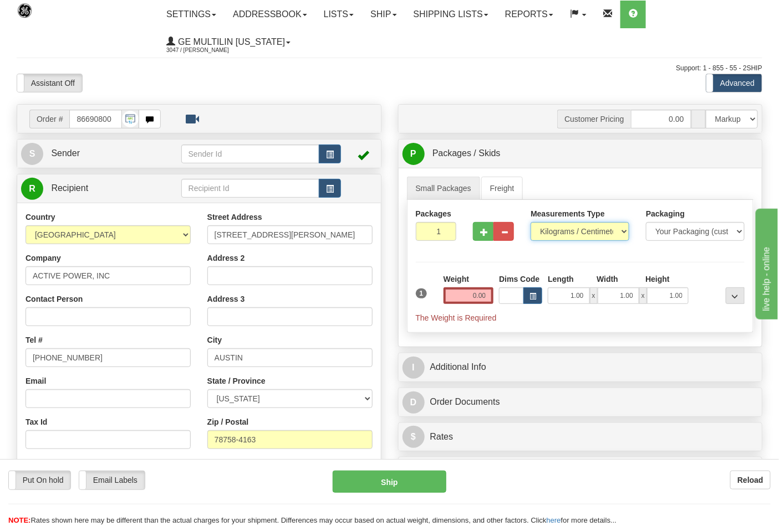
drag, startPoint x: 553, startPoint y: 227, endPoint x: 552, endPoint y: 233, distance: 6.1
click at [553, 227] on select "Pounds / Inches Kilograms / Centimeters" at bounding box center [579, 231] width 99 height 19
select select "0"
click at [530, 223] on select "Pounds / Inches Kilograms / Centimeters" at bounding box center [579, 231] width 99 height 19
drag, startPoint x: 485, startPoint y: 296, endPoint x: 485, endPoint y: 286, distance: 10.0
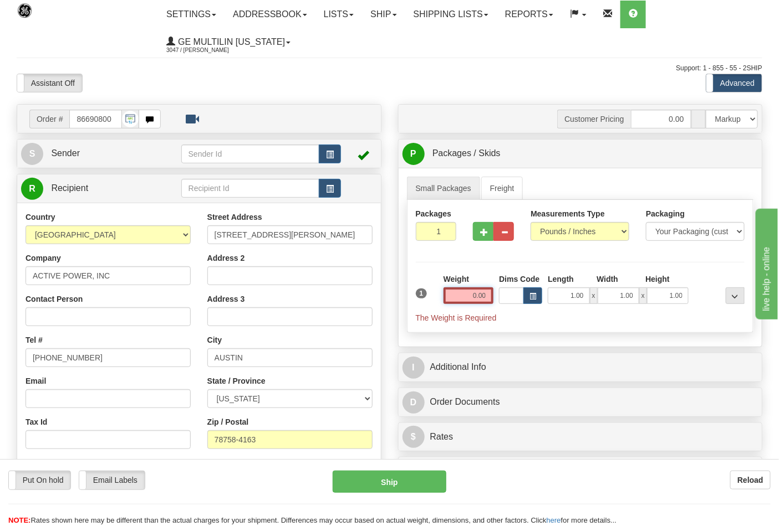
click at [485, 296] on input "0.00" at bounding box center [468, 296] width 50 height 17
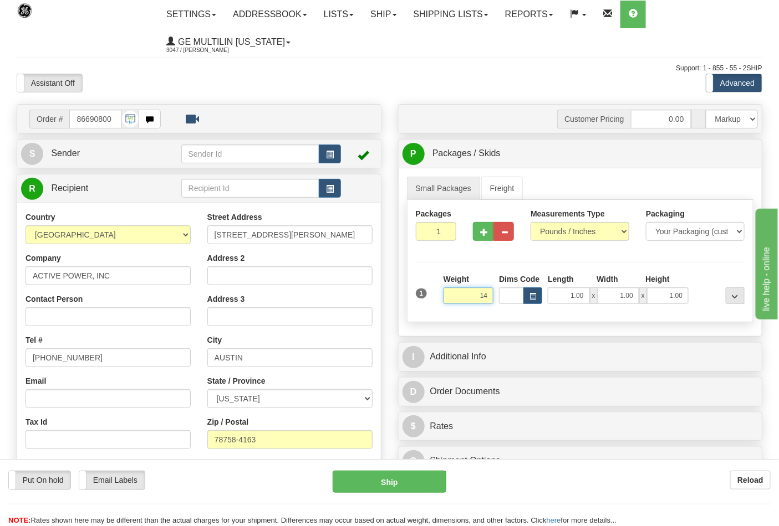
click button "Delete" at bounding box center [0, 0] width 0 height 0
type input "14.00"
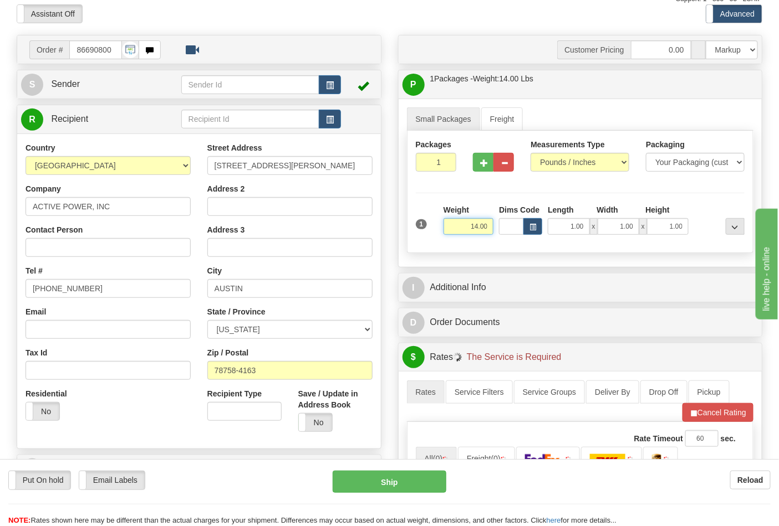
scroll to position [246, 0]
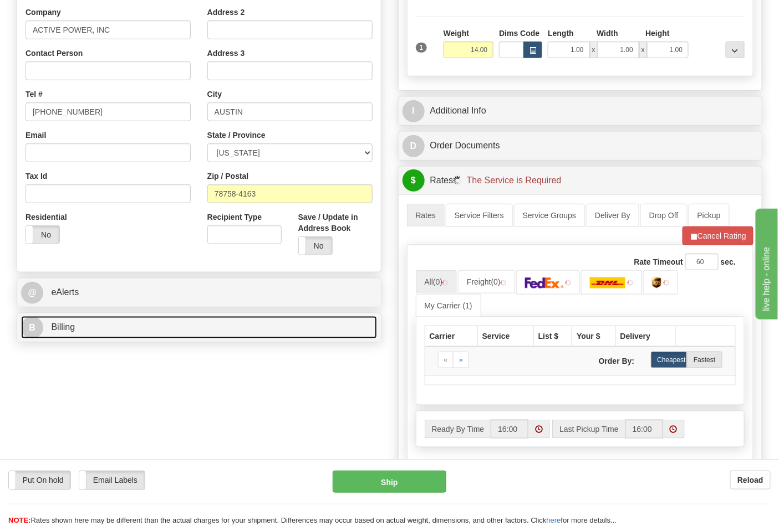
click at [93, 321] on link "B Billing" at bounding box center [199, 327] width 356 height 23
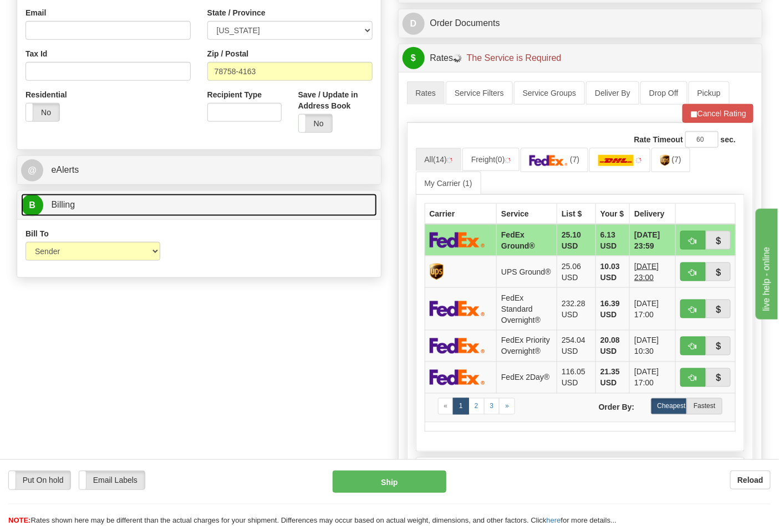
scroll to position [369, 0]
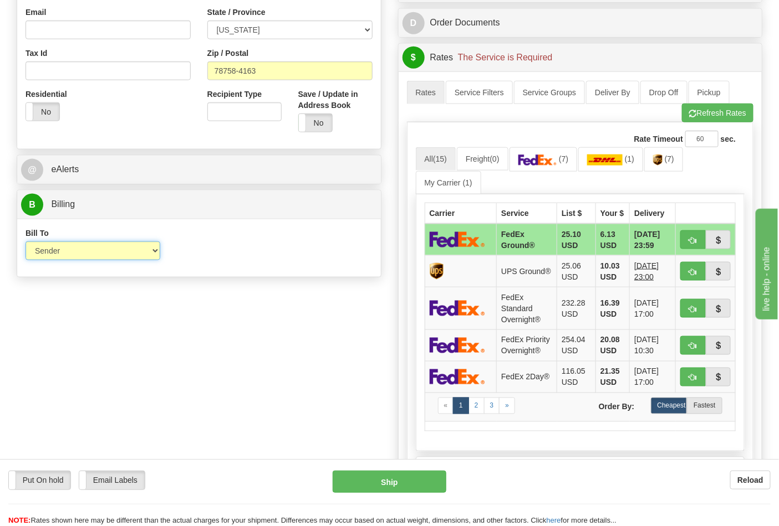
click at [62, 250] on select "Sender Recipient Third Party Collect" at bounding box center [92, 251] width 135 height 19
select select "2"
click at [25, 243] on select "Sender Recipient Third Party Collect" at bounding box center [92, 251] width 135 height 19
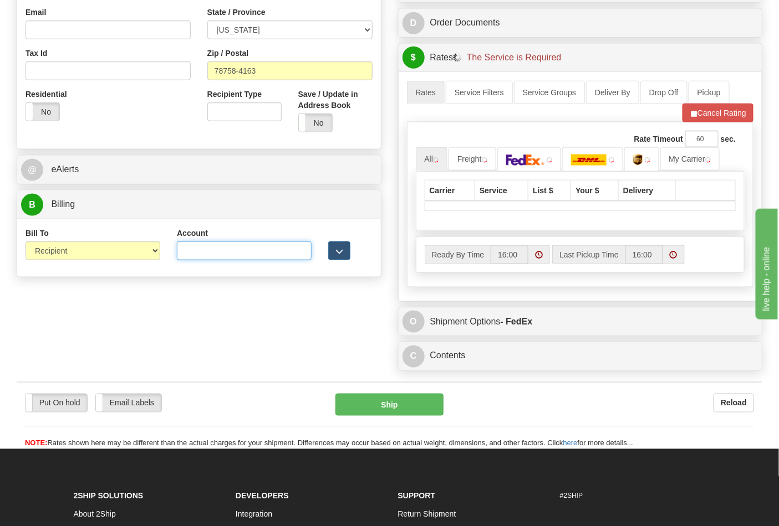
click at [195, 255] on input "Account" at bounding box center [244, 251] width 135 height 19
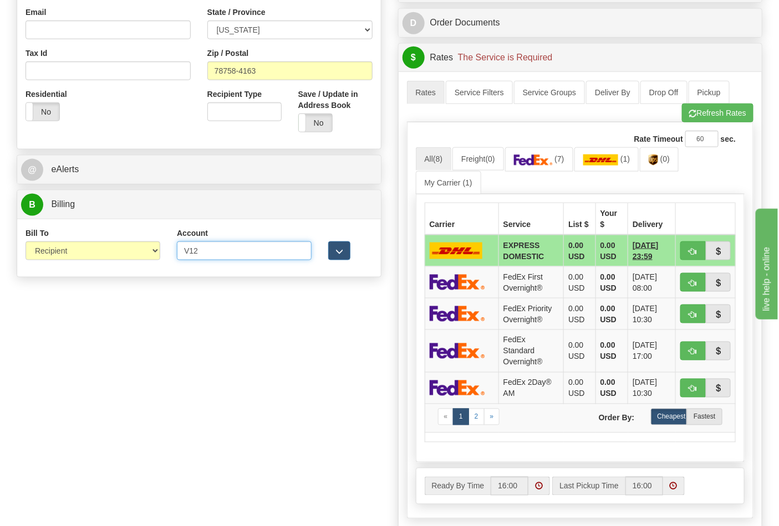
type input "V1298W"
click at [715, 118] on button "Refresh Rates" at bounding box center [717, 113] width 71 height 19
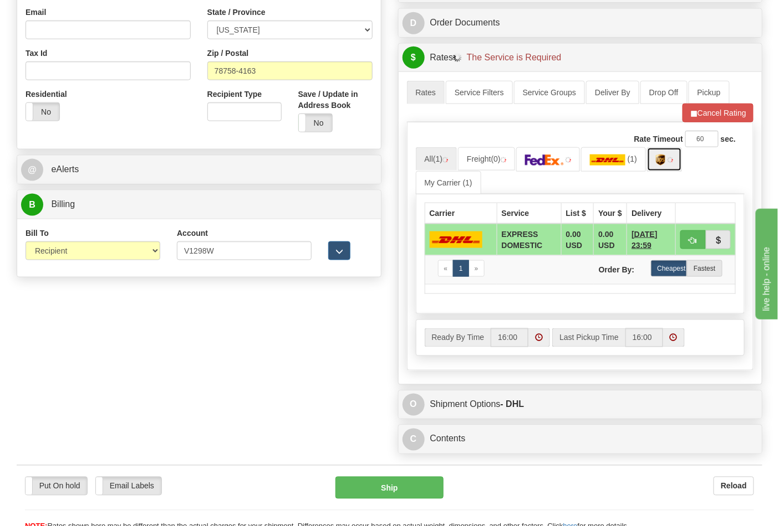
click at [669, 163] on link at bounding box center [664, 159] width 35 height 24
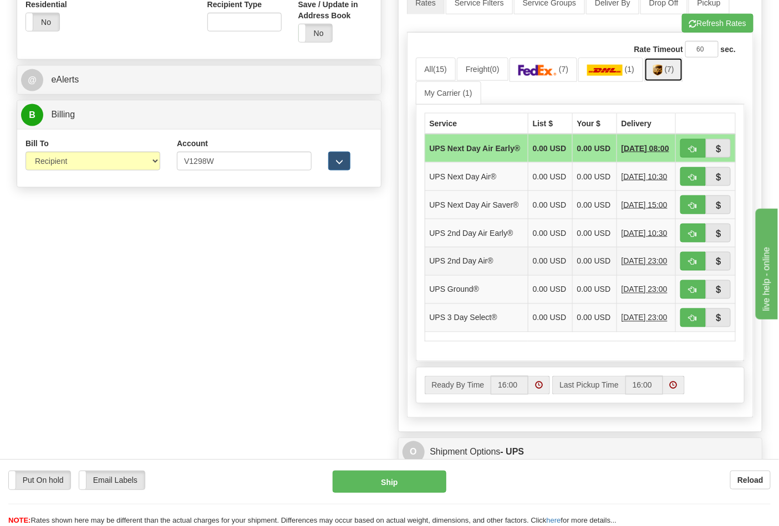
scroll to position [554, 0]
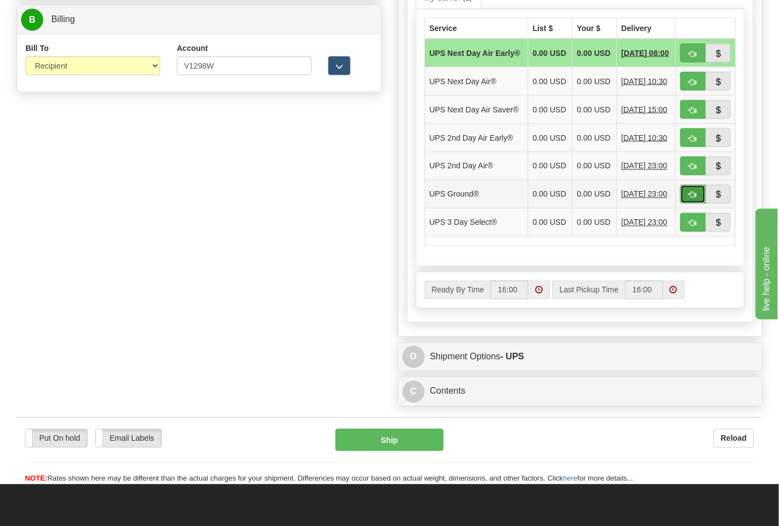
click at [693, 204] on button "button" at bounding box center [692, 194] width 25 height 19
type input "03"
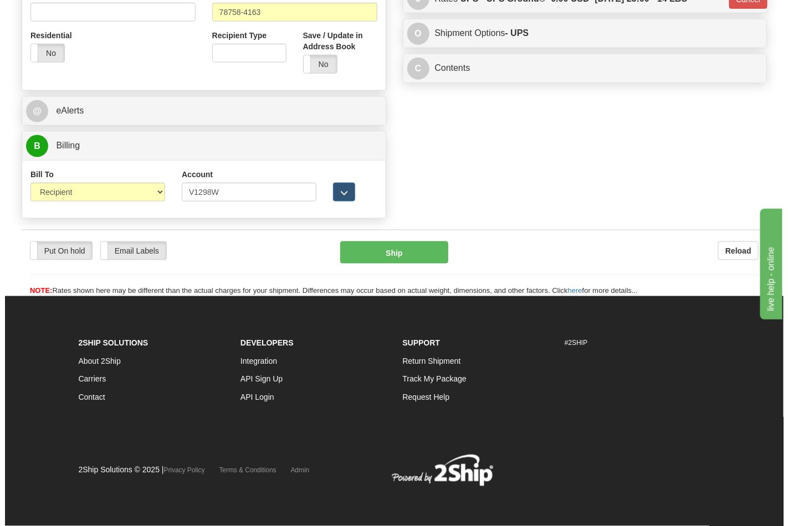
scroll to position [429, 0]
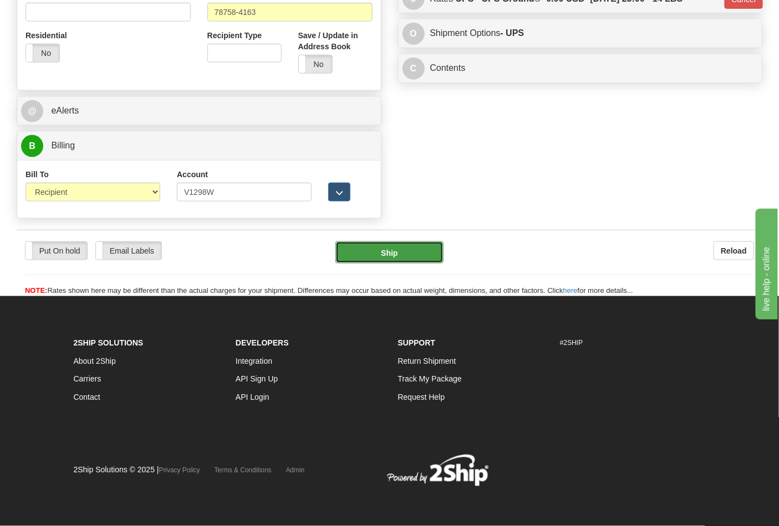
click at [400, 251] on button "Ship" at bounding box center [389, 253] width 108 height 22
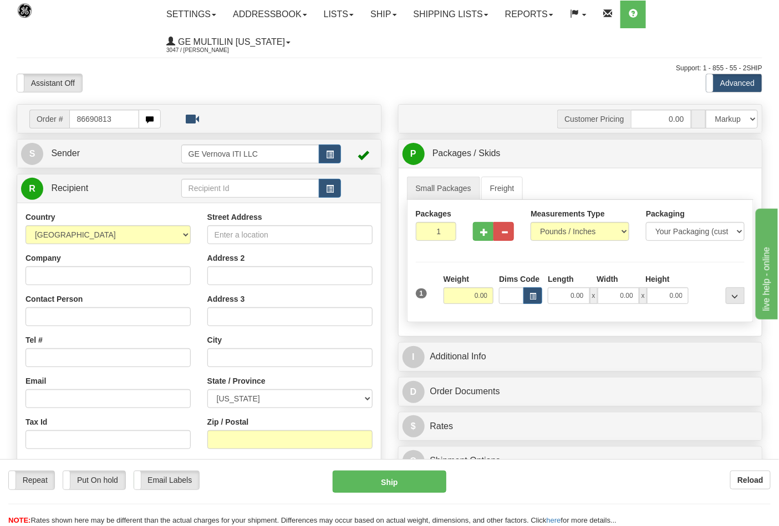
type input "86690813"
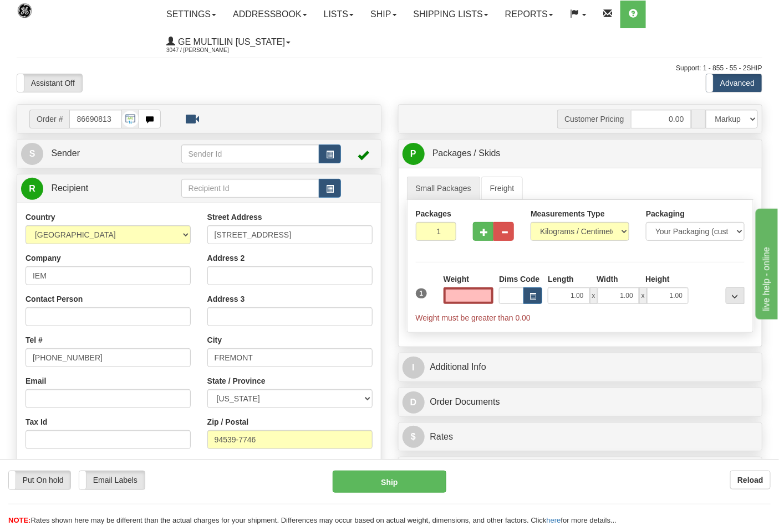
type input "0.00"
click at [516, 240] on div at bounding box center [493, 229] width 58 height 43
click at [561, 233] on select "Pounds / Inches Kilograms / Centimeters" at bounding box center [579, 231] width 99 height 19
select select "0"
click at [530, 223] on select "Pounds / Inches Kilograms / Centimeters" at bounding box center [579, 231] width 99 height 19
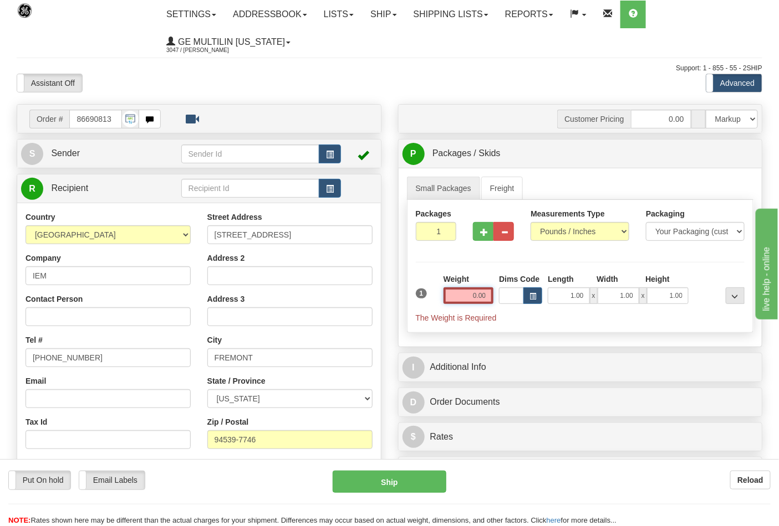
click at [491, 298] on input "0.00" at bounding box center [468, 296] width 50 height 17
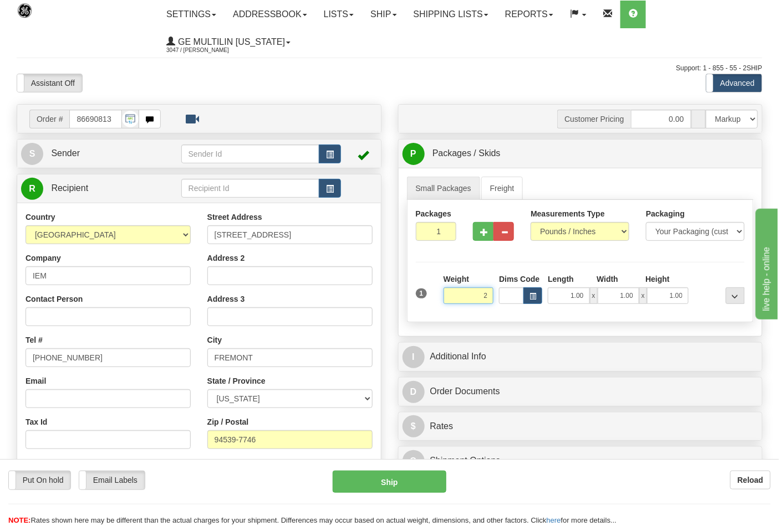
click button "Delete" at bounding box center [0, 0] width 0 height 0
type input "2.00"
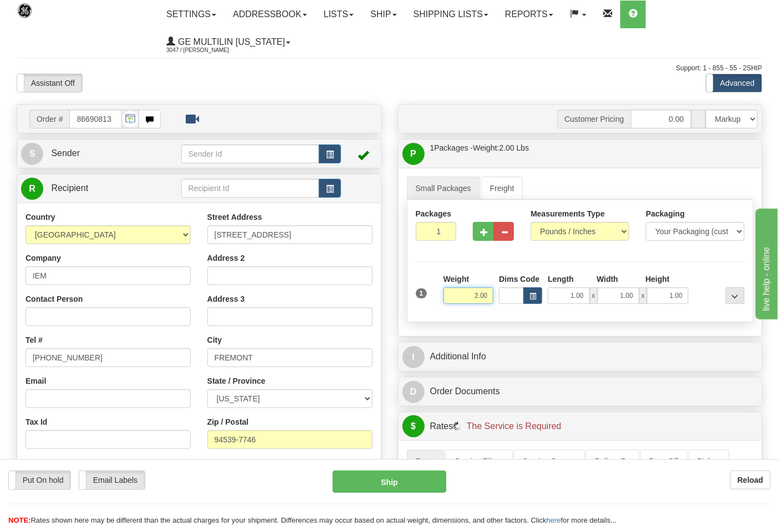
scroll to position [246, 0]
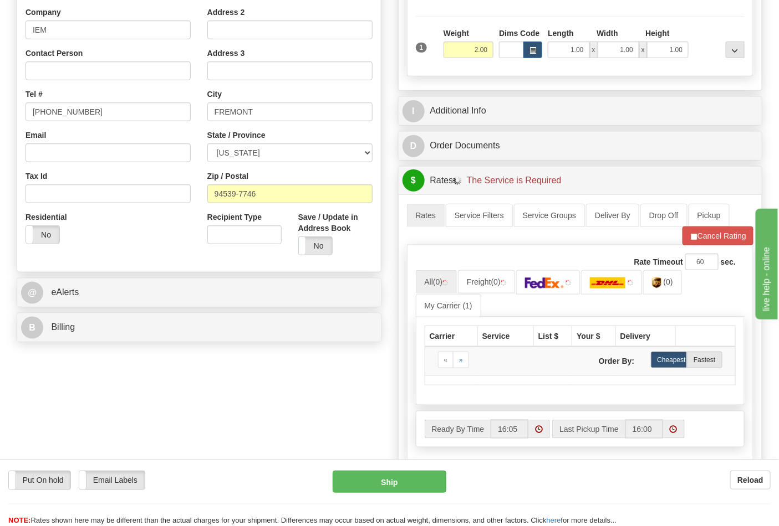
click at [93, 342] on div "B Billing" at bounding box center [199, 328] width 364 height 28
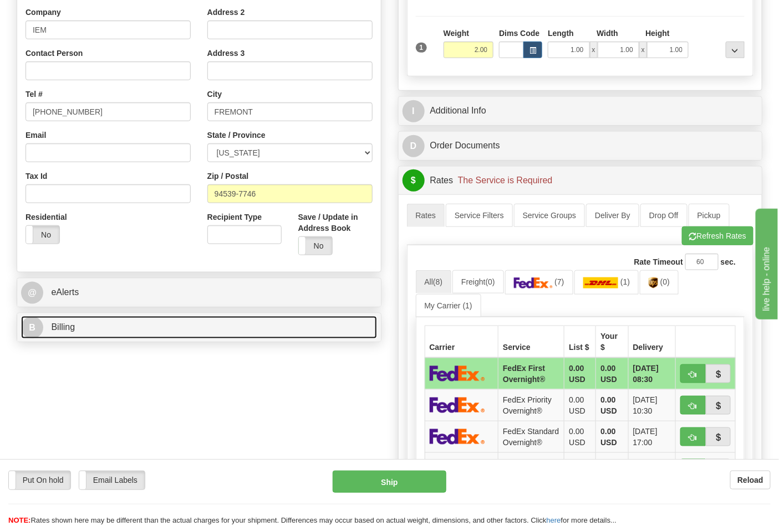
click at [101, 336] on link "B Billing" at bounding box center [199, 327] width 356 height 23
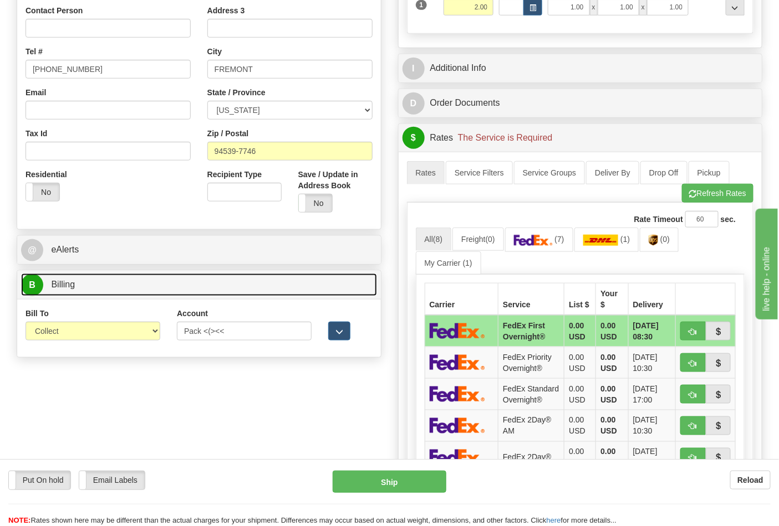
scroll to position [308, 0]
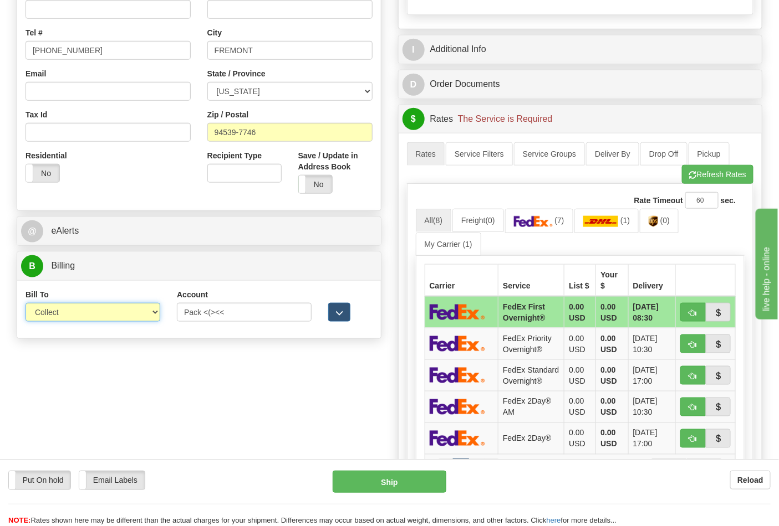
click at [70, 322] on select "Sender Recipient Third Party Collect" at bounding box center [92, 312] width 135 height 19
click at [64, 318] on select "Sender Recipient Third Party Collect" at bounding box center [92, 312] width 135 height 19
select select "2"
click at [25, 304] on select "Sender Recipient Third Party Collect" at bounding box center [92, 312] width 135 height 19
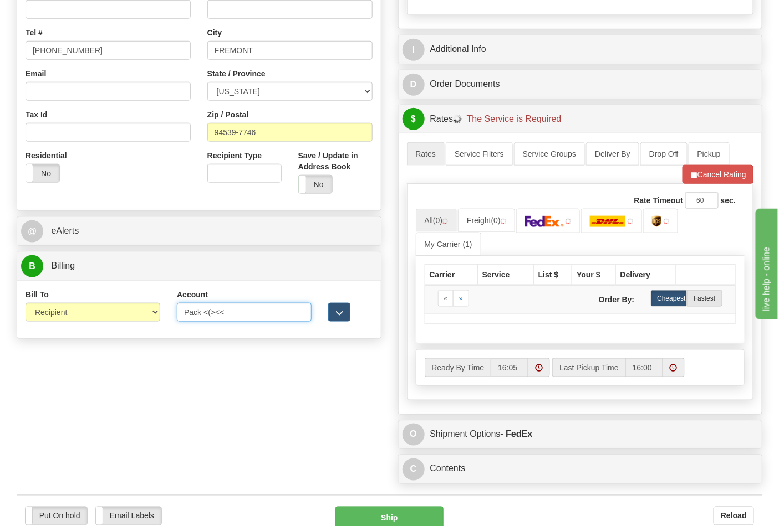
drag, startPoint x: 200, startPoint y: 314, endPoint x: 173, endPoint y: 306, distance: 28.4
click at [159, 314] on div "Bill To Sender Recipient Third Party Collect Account Pack <(><< 3rd Party Accou…" at bounding box center [199, 309] width 364 height 41
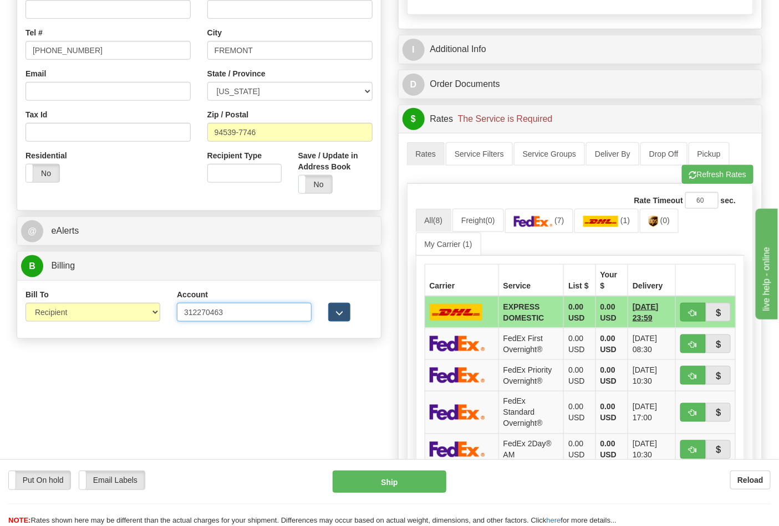
type input "312270463"
click button "Delete" at bounding box center [0, 0] width 0 height 0
click at [536, 226] on img at bounding box center [533, 221] width 39 height 11
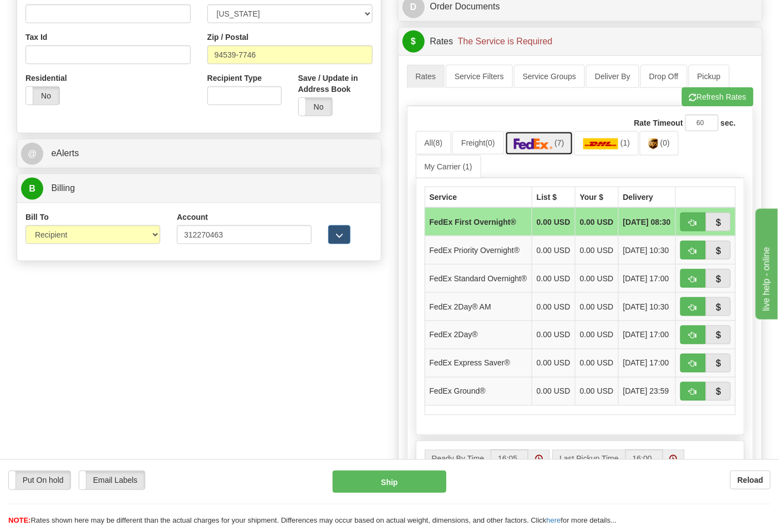
scroll to position [431, 0]
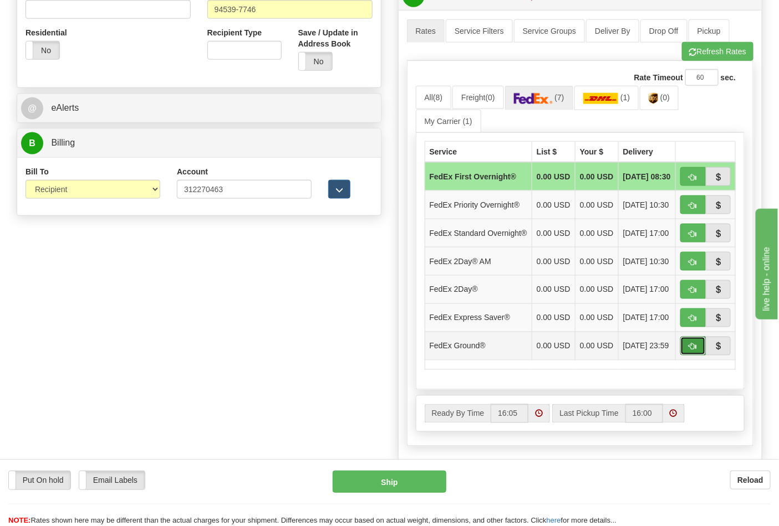
click at [694, 351] on span "button" at bounding box center [693, 347] width 8 height 7
type input "92"
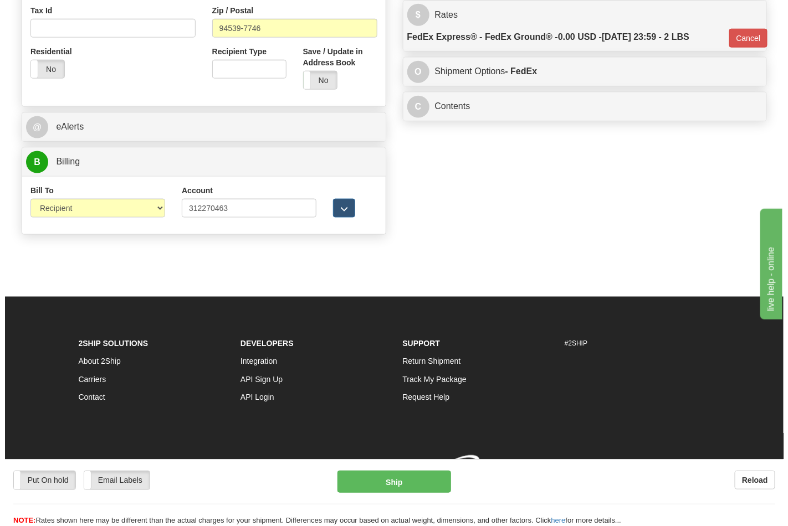
scroll to position [413, 0]
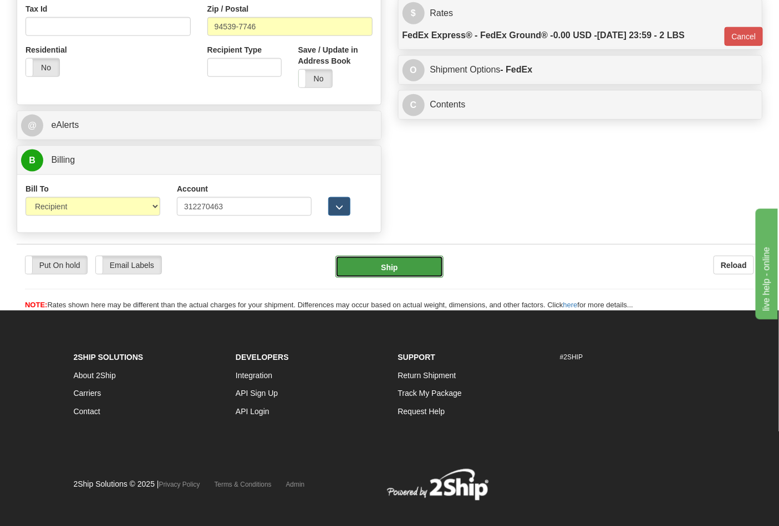
click at [388, 269] on button "Ship" at bounding box center [389, 267] width 108 height 22
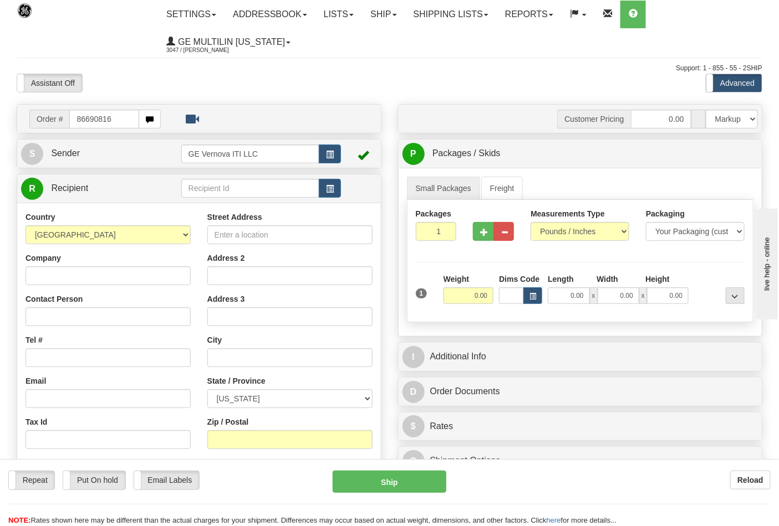
type input "86690816"
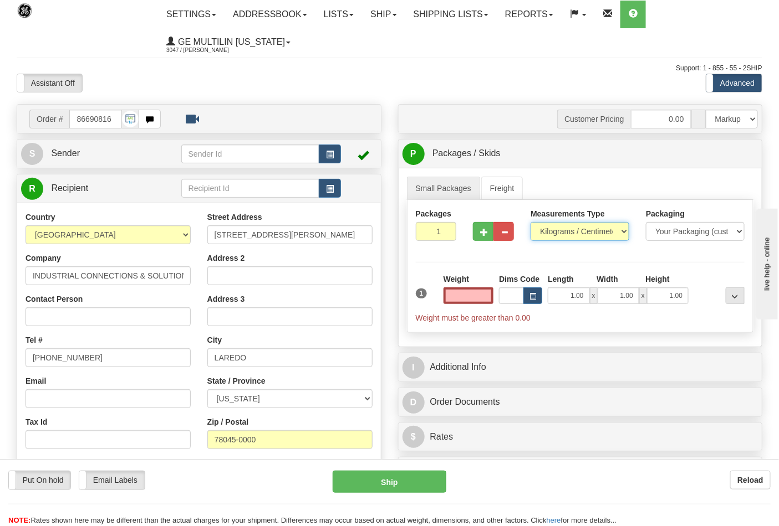
type input "0.00"
drag, startPoint x: 561, startPoint y: 231, endPoint x: 562, endPoint y: 240, distance: 9.0
click at [561, 231] on select "Pounds / Inches Kilograms / Centimeters" at bounding box center [579, 231] width 99 height 19
select select "0"
click at [530, 223] on select "Pounds / Inches Kilograms / Centimeters" at bounding box center [579, 231] width 99 height 19
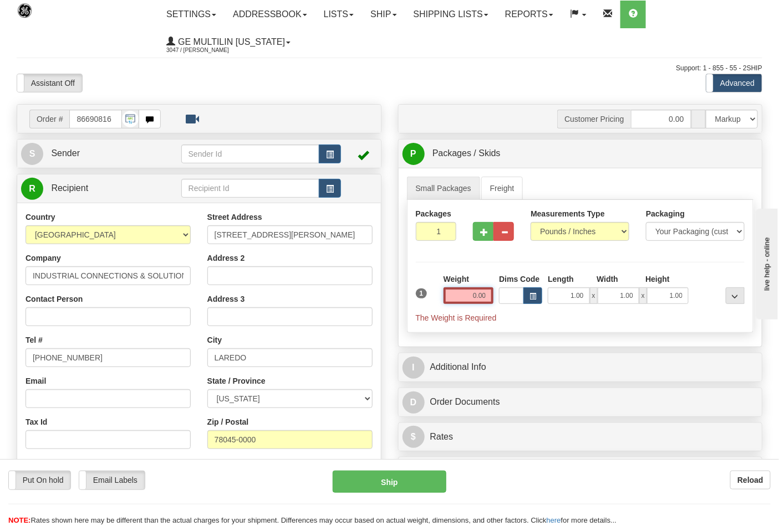
click at [484, 298] on input "0.00" at bounding box center [468, 296] width 50 height 17
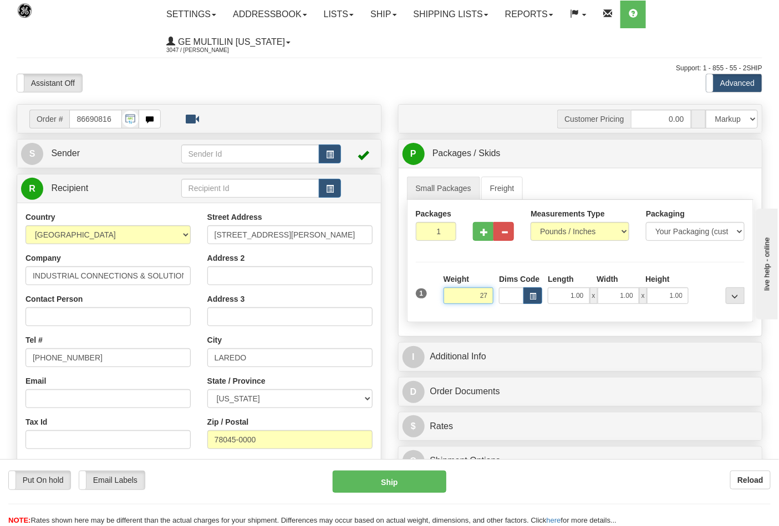
click button "Delete" at bounding box center [0, 0] width 0 height 0
type input "27.00"
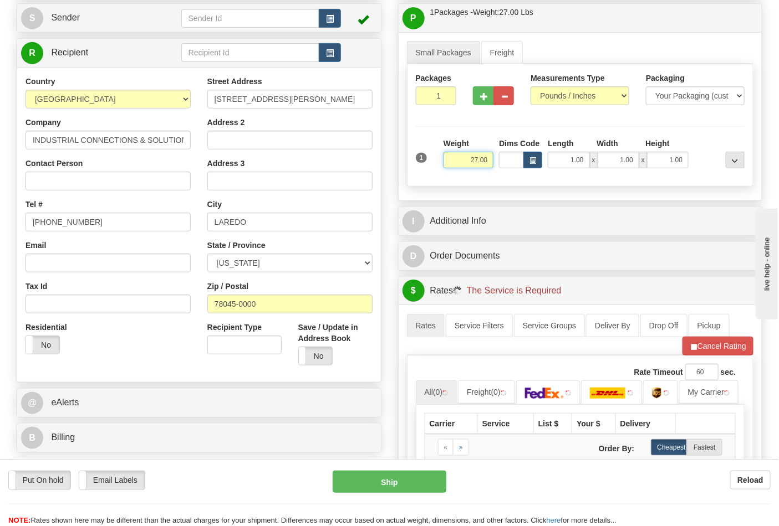
scroll to position [246, 0]
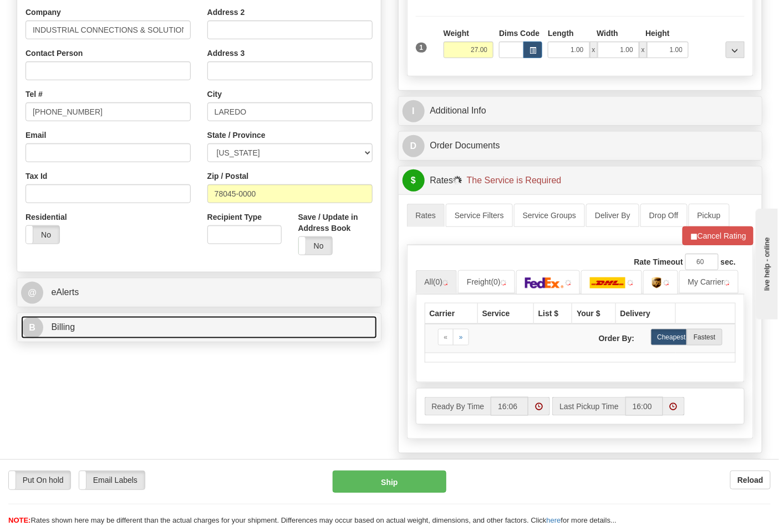
click at [102, 335] on link "B Billing" at bounding box center [199, 327] width 356 height 23
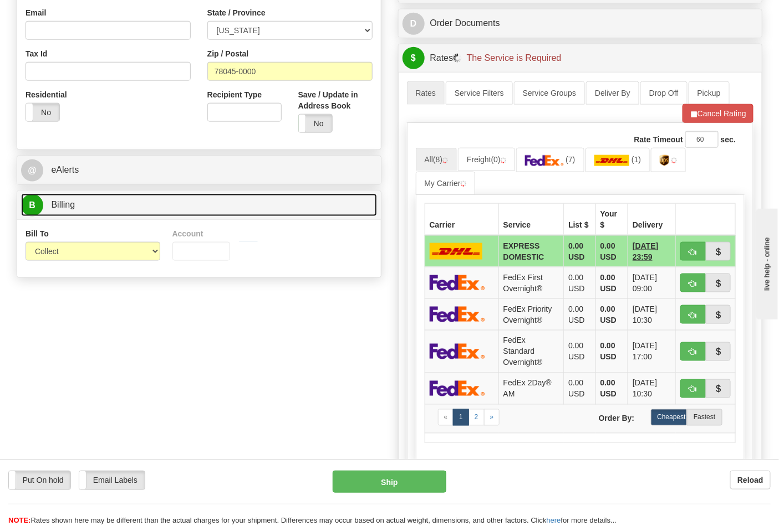
scroll to position [369, 0]
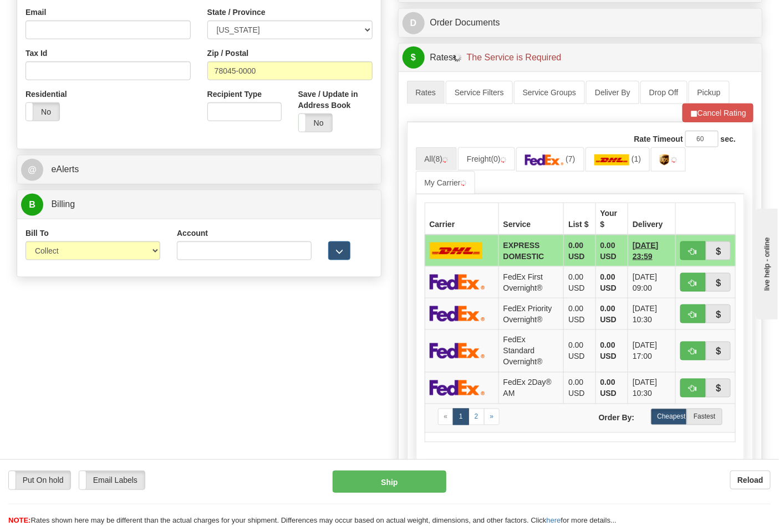
click at [54, 237] on div "Bill To Sender Recipient Third Party Collect" at bounding box center [92, 244] width 135 height 33
click at [57, 259] on select "Sender Recipient Third Party Collect" at bounding box center [92, 251] width 135 height 19
select select "2"
click at [25, 243] on select "Sender Recipient Third Party Collect" at bounding box center [92, 251] width 135 height 19
click at [186, 252] on input "Account" at bounding box center [244, 251] width 135 height 19
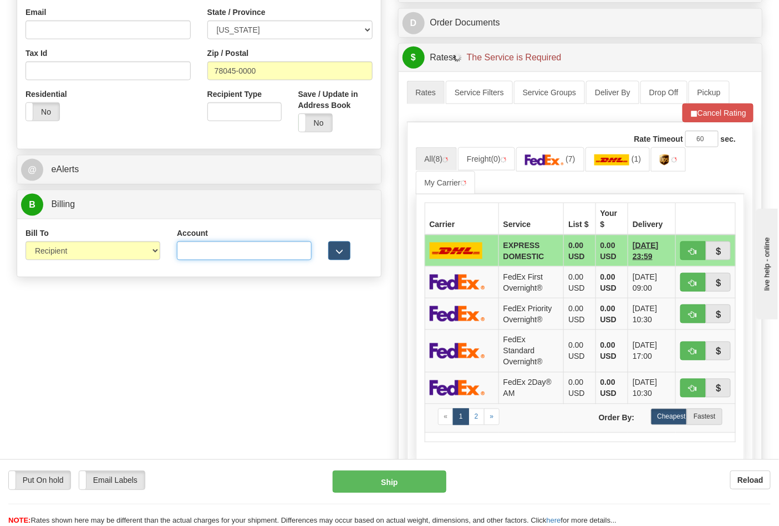
paste input "844904193"
type input "844904193"
click at [557, 158] on img at bounding box center [544, 160] width 39 height 11
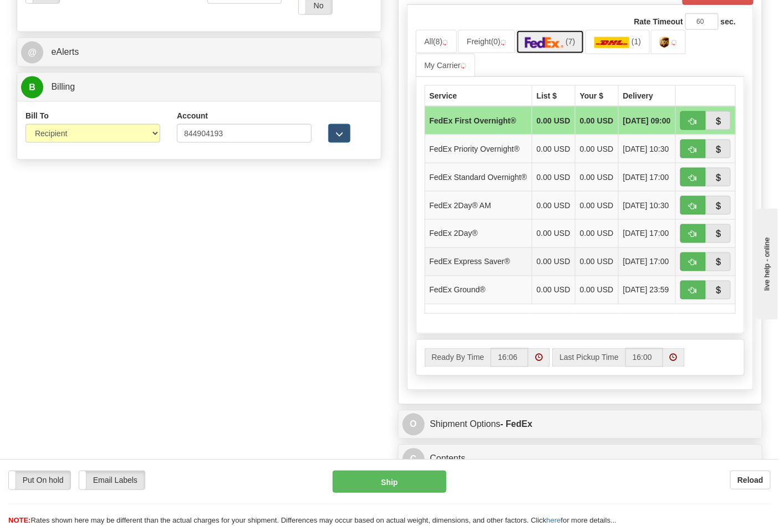
scroll to position [492, 0]
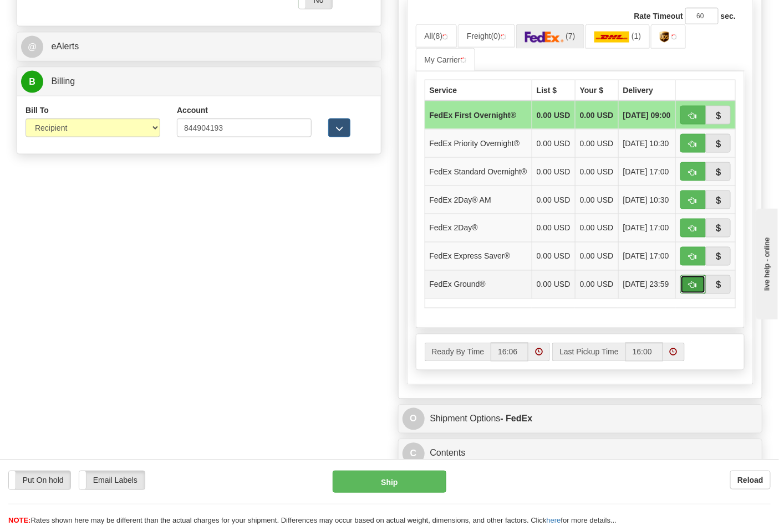
click at [691, 289] on span "button" at bounding box center [693, 285] width 8 height 7
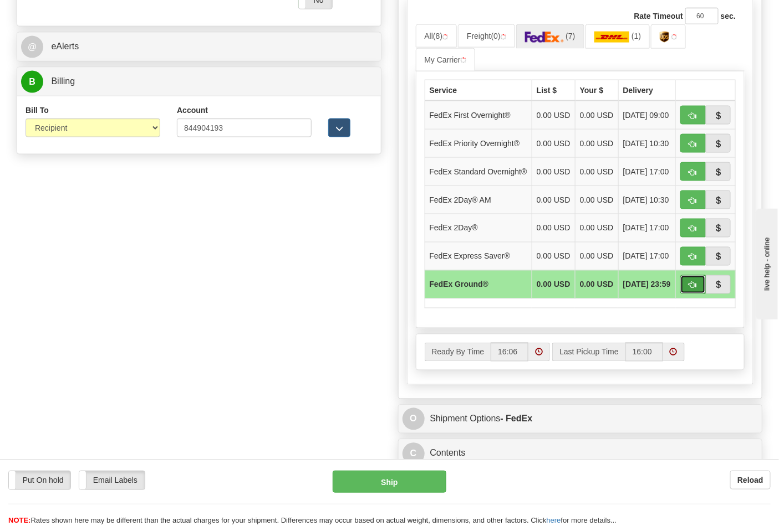
click at [693, 289] on span "button" at bounding box center [693, 285] width 8 height 7
click at [694, 289] on span "button" at bounding box center [693, 285] width 8 height 7
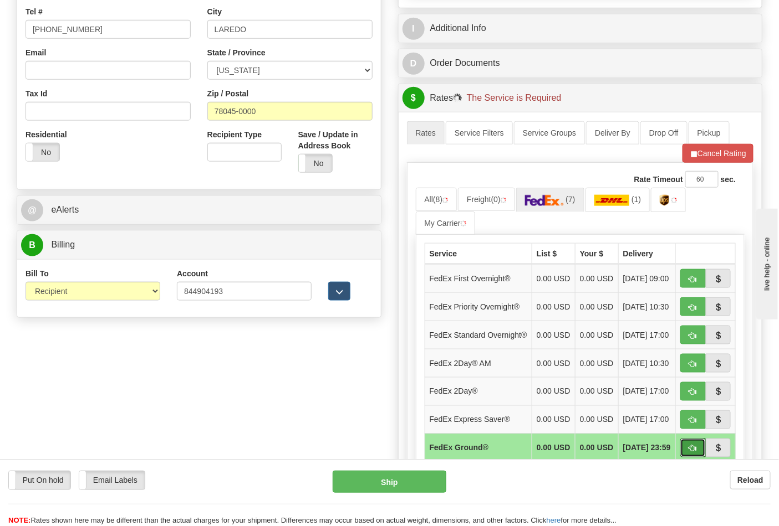
scroll to position [431, 0]
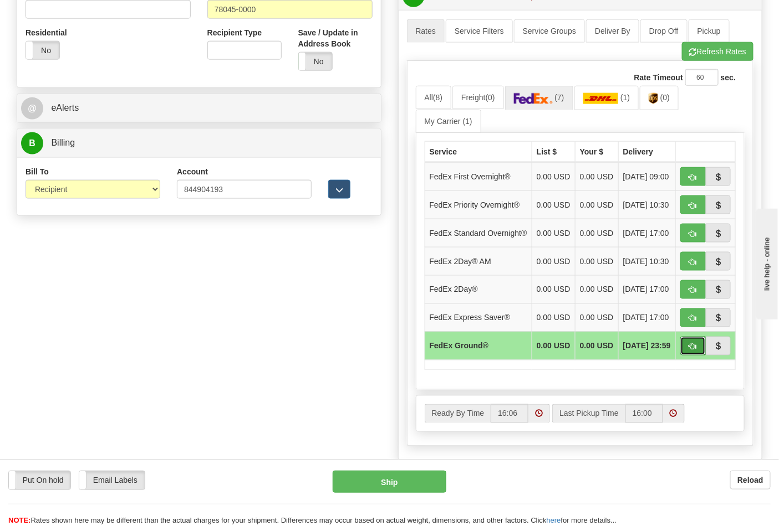
click at [693, 351] on span "button" at bounding box center [693, 347] width 8 height 7
type input "92"
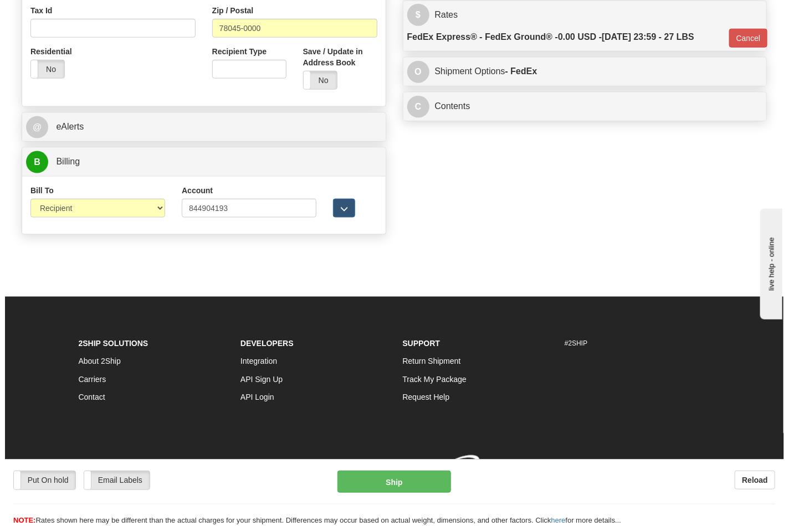
scroll to position [413, 0]
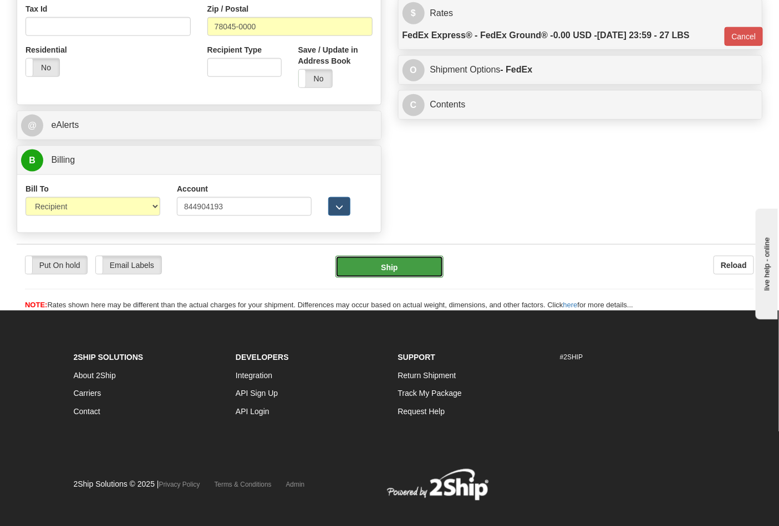
click at [407, 261] on button "Ship" at bounding box center [389, 267] width 108 height 22
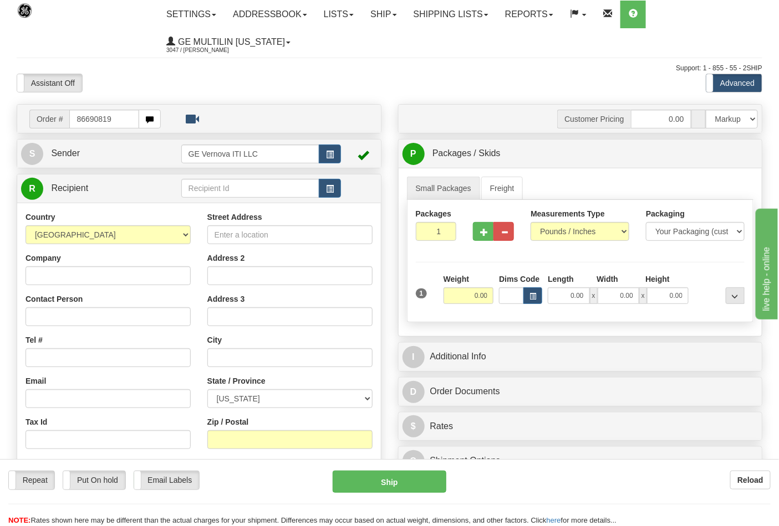
type input "86690819"
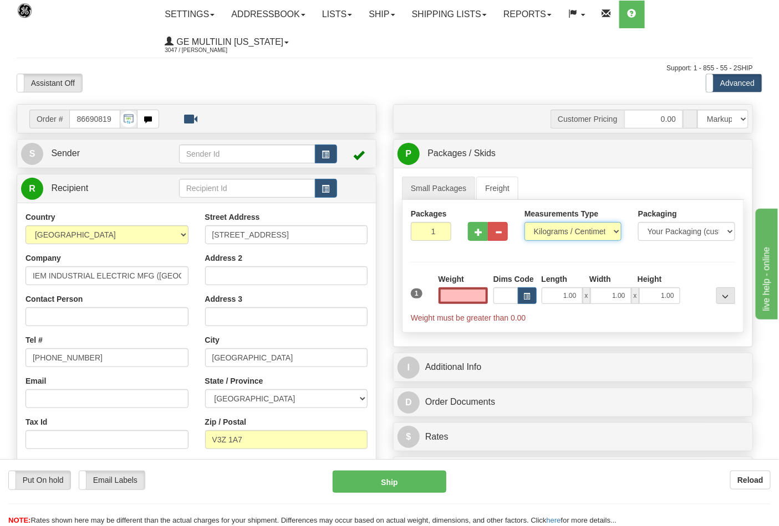
type input "0.00"
click at [562, 232] on select "Pounds / Inches Kilograms / Centimeters" at bounding box center [572, 231] width 97 height 19
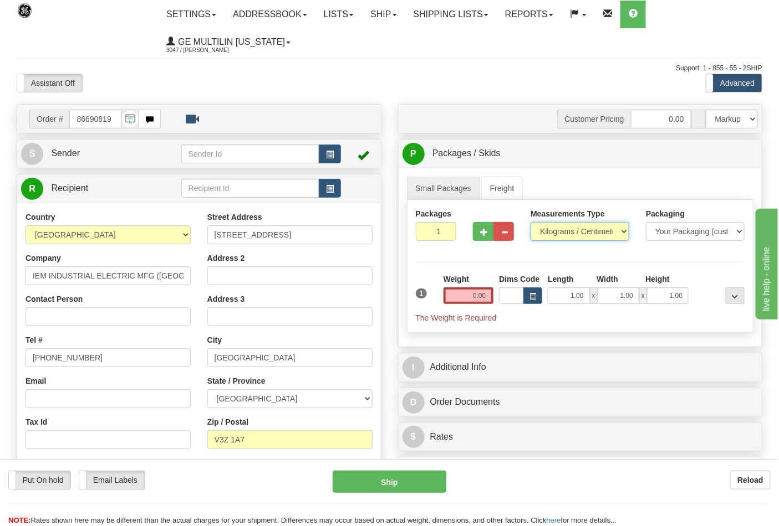
select select "0"
click at [530, 223] on select "Pounds / Inches Kilograms / Centimeters" at bounding box center [579, 231] width 99 height 19
click at [488, 298] on input "0.00" at bounding box center [468, 296] width 50 height 17
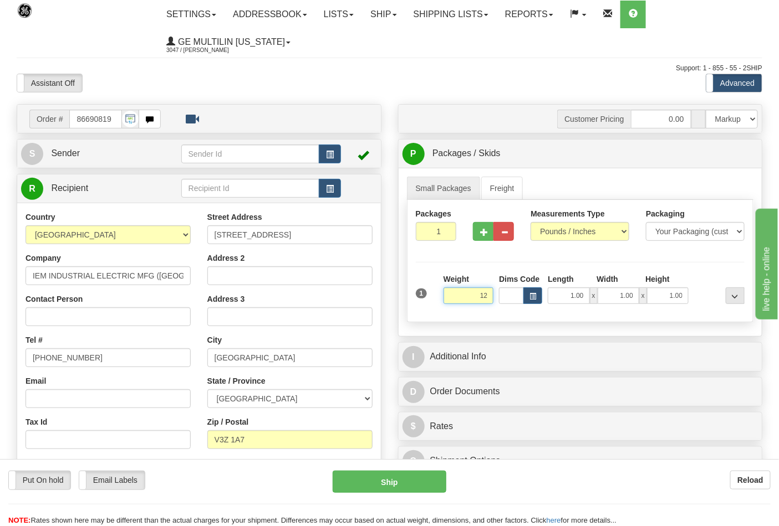
click button "Delete" at bounding box center [0, 0] width 0 height 0
type input "12.00"
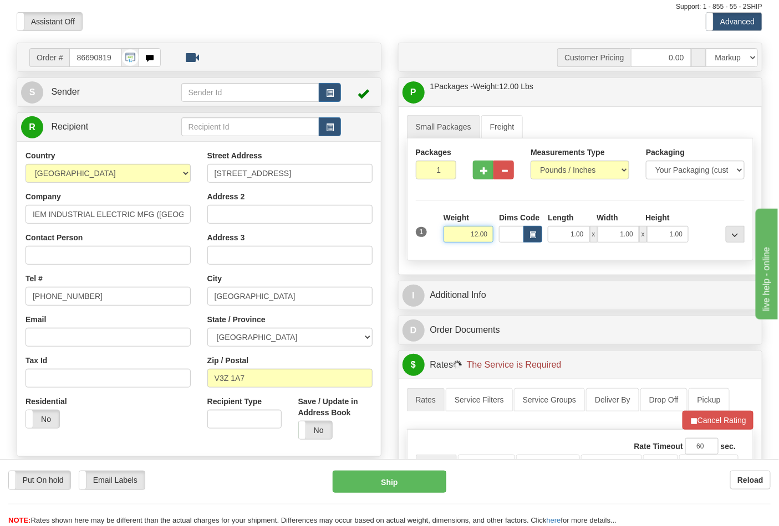
scroll to position [308, 0]
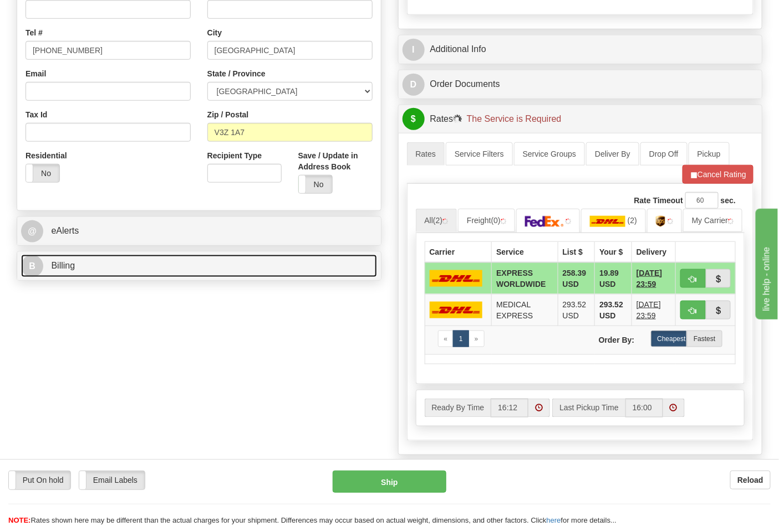
click at [137, 259] on link "B Billing" at bounding box center [199, 266] width 356 height 23
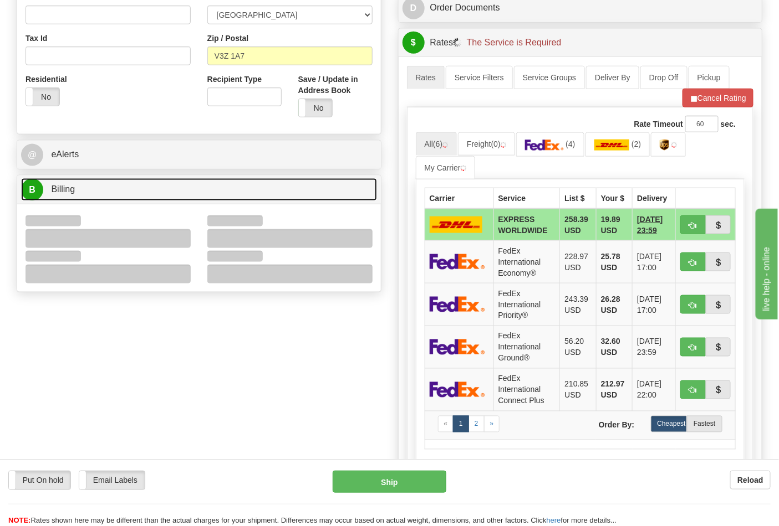
scroll to position [492, 0]
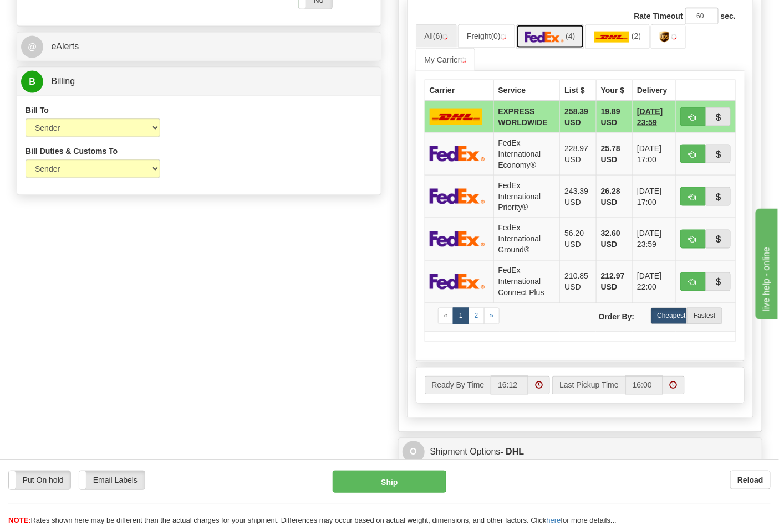
click at [559, 34] on img at bounding box center [544, 37] width 39 height 11
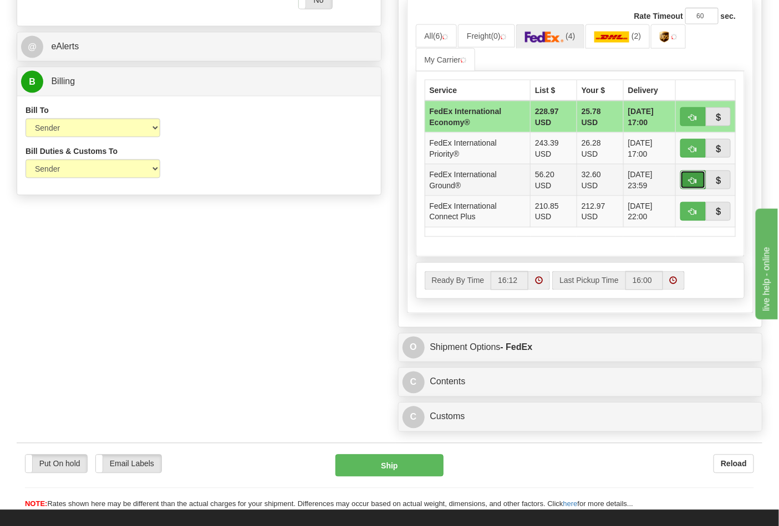
click at [689, 182] on span "button" at bounding box center [693, 180] width 8 height 7
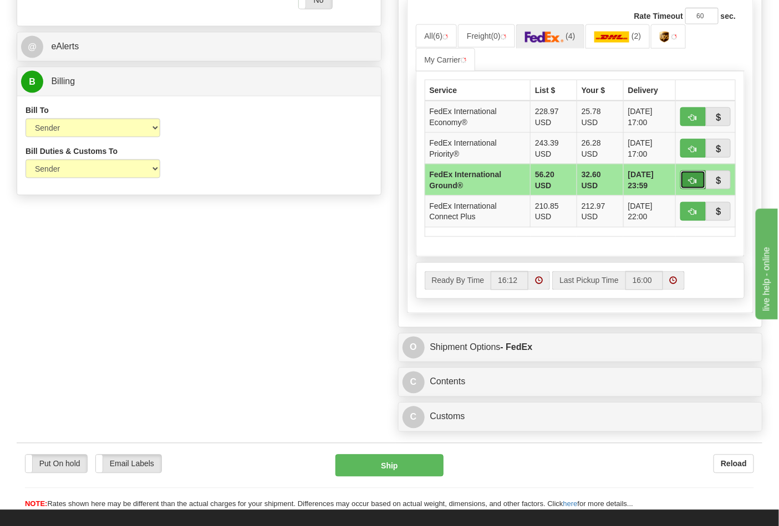
click at [692, 181] on span "button" at bounding box center [693, 180] width 8 height 7
click at [694, 179] on span "button" at bounding box center [693, 180] width 8 height 7
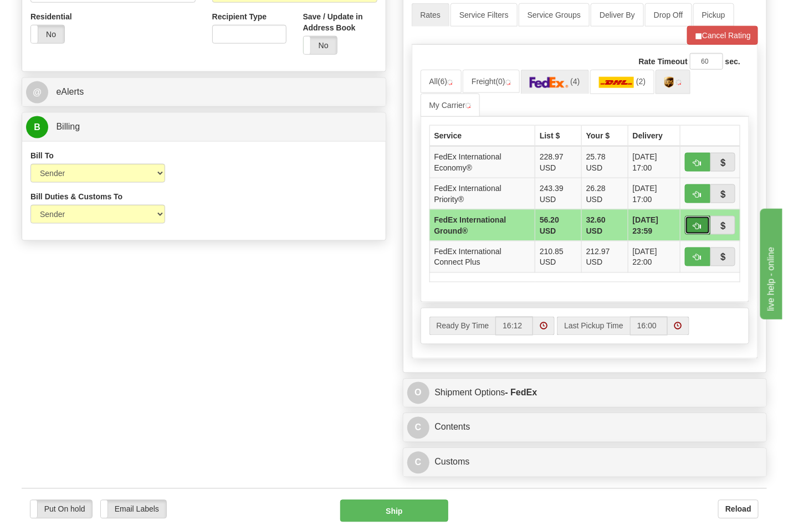
scroll to position [369, 0]
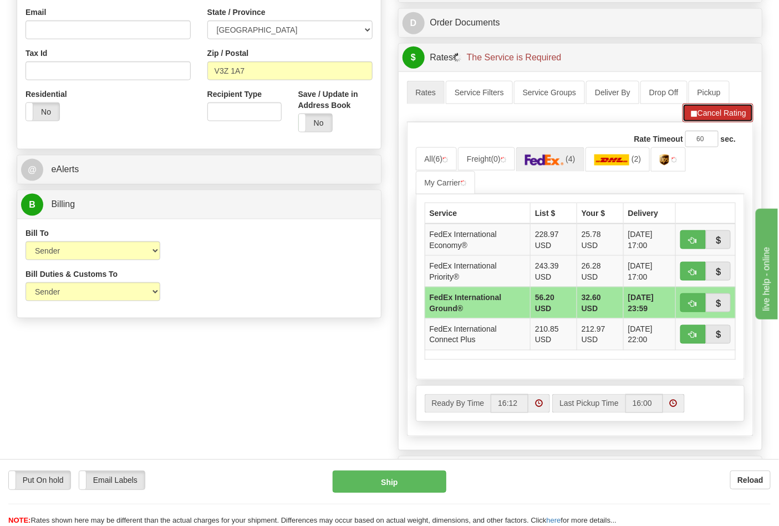
click at [704, 116] on button "Cancel Rating" at bounding box center [717, 113] width 71 height 19
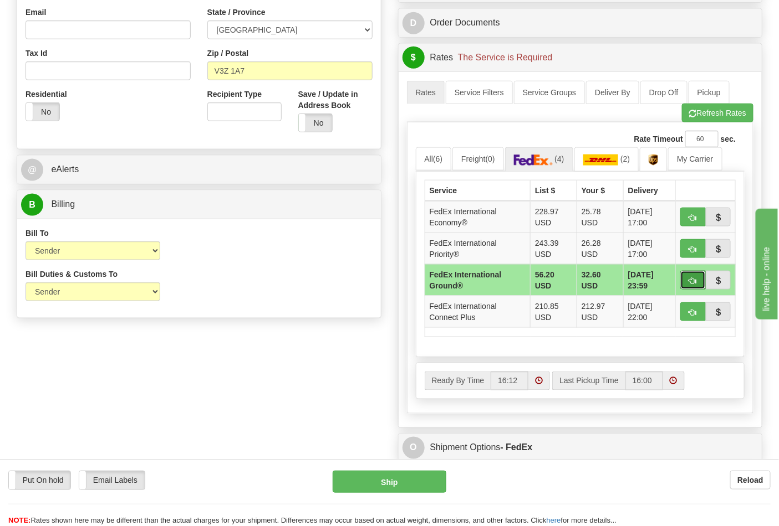
click at [693, 279] on span "button" at bounding box center [693, 281] width 8 height 7
type input "92"
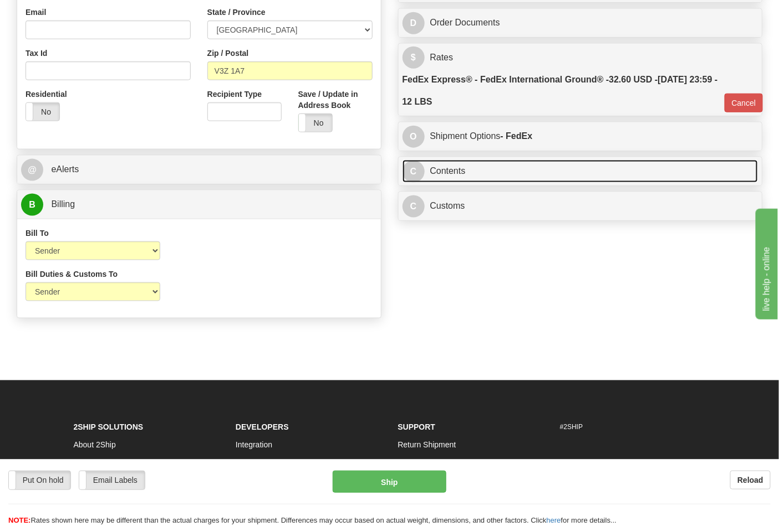
click at [502, 172] on link "C Contents" at bounding box center [580, 171] width 356 height 23
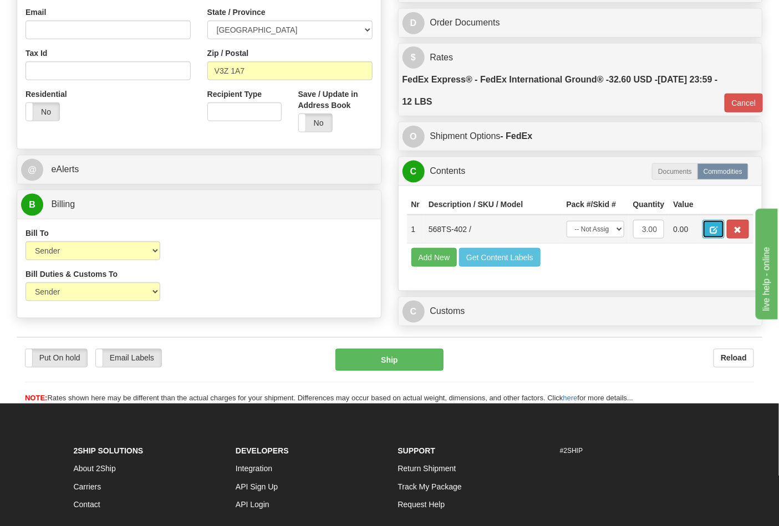
click at [724, 232] on button "button" at bounding box center [713, 229] width 22 height 19
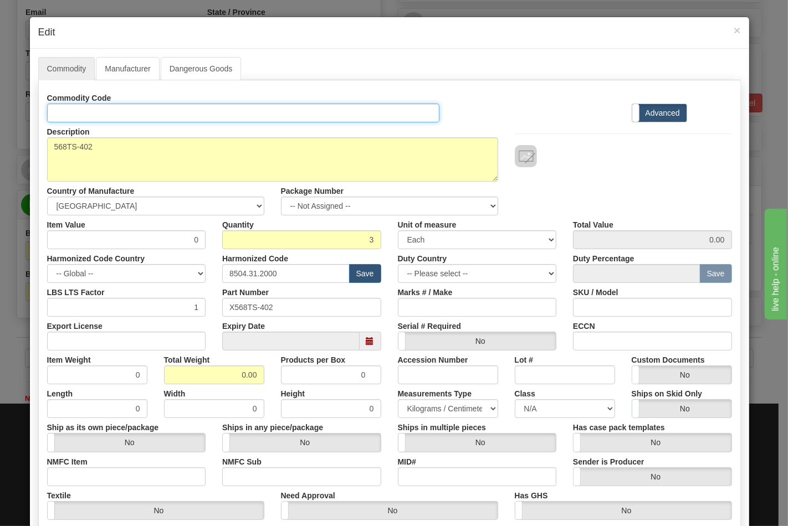
drag, startPoint x: 124, startPoint y: 113, endPoint x: 130, endPoint y: 122, distance: 10.5
click at [124, 113] on input "Id" at bounding box center [243, 113] width 393 height 19
type input "TRANSFORMERS"
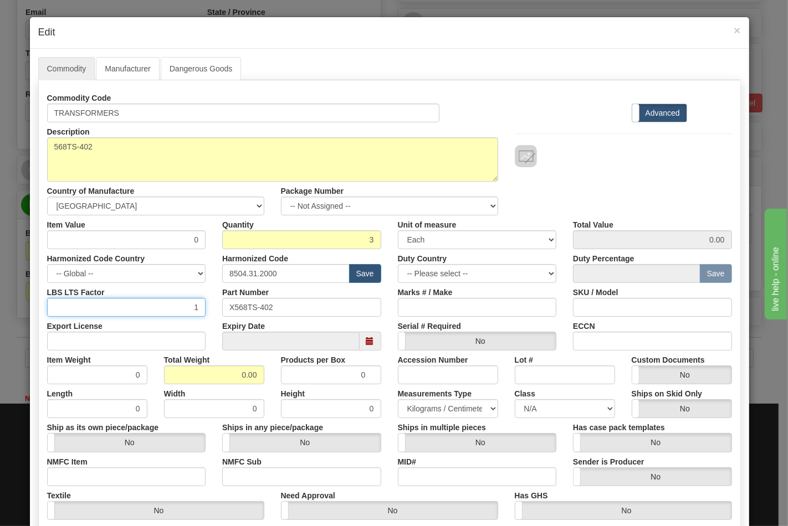
drag, startPoint x: 149, startPoint y: 308, endPoint x: 165, endPoint y: 246, distance: 64.1
click at [178, 300] on input "1" at bounding box center [126, 307] width 159 height 19
drag, startPoint x: 158, startPoint y: 232, endPoint x: 226, endPoint y: 235, distance: 68.2
click at [226, 235] on div "Item Value 0 Quantity 3 Unit of measure 3 Thousand Square Inches Adjustments 56…" at bounding box center [390, 233] width 702 height 34
type input "86.61"
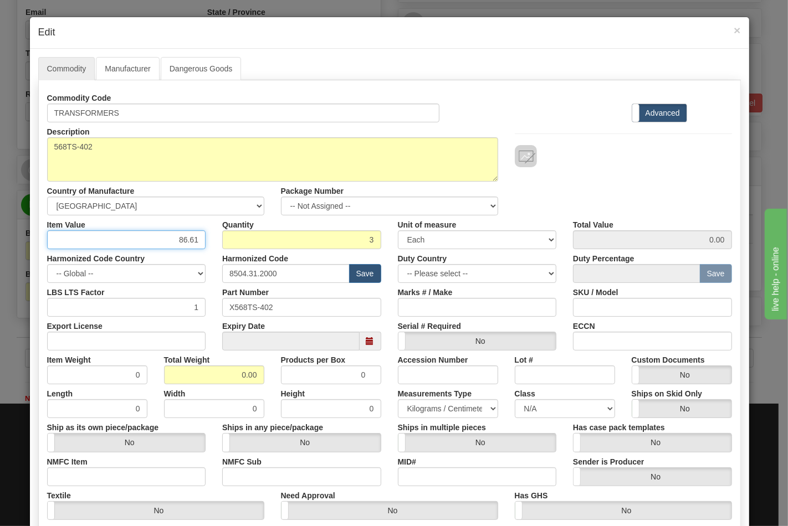
type input "259.83"
click at [181, 341] on input "Export License" at bounding box center [126, 341] width 159 height 19
type input "N/A"
drag, startPoint x: 202, startPoint y: 374, endPoint x: 252, endPoint y: 382, distance: 50.1
click at [252, 382] on input "0.00" at bounding box center [214, 375] width 100 height 19
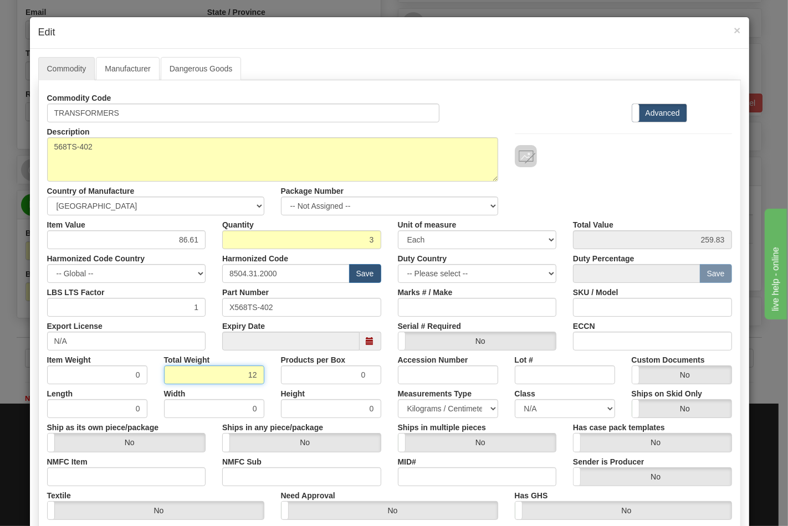
type input "12"
type input "4.0000"
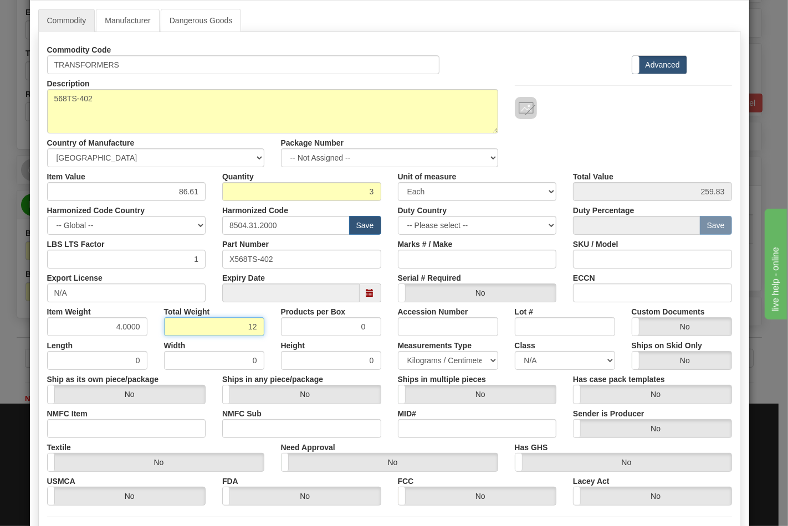
scroll to position [123, 0]
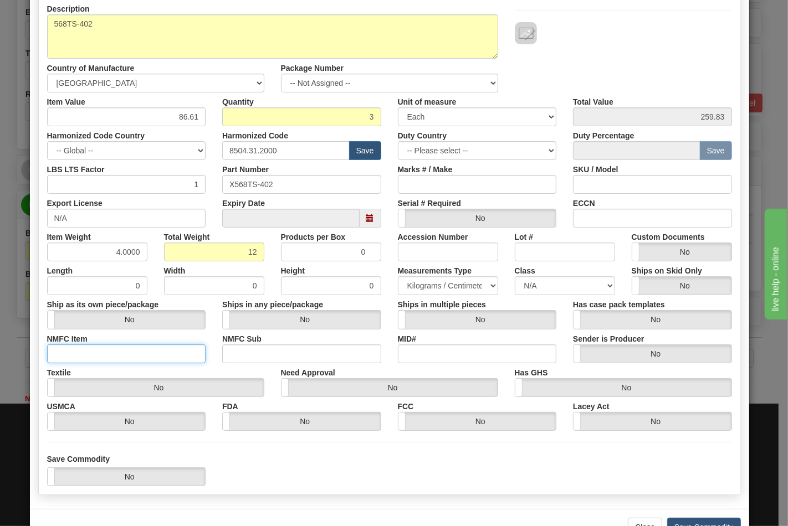
drag, startPoint x: 91, startPoint y: 359, endPoint x: 98, endPoint y: 359, distance: 6.7
click at [91, 359] on input "NMFC Item" at bounding box center [126, 354] width 159 height 19
type input "63170"
click at [231, 357] on input "NMFC Sub" at bounding box center [301, 354] width 159 height 19
type input "4"
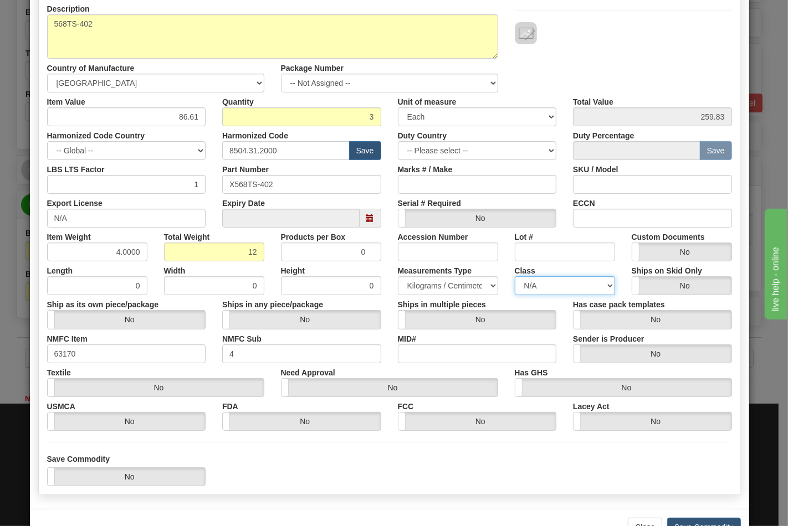
drag, startPoint x: 586, startPoint y: 292, endPoint x: 577, endPoint y: 290, distance: 9.1
click at [586, 292] on select "N/A 50.0 55.0 60.0 65.0 70.0 85.0 92.5 100.0 125.0 175.0 250.0 300.0 400.0" at bounding box center [565, 286] width 100 height 19
select select "70.0"
click at [515, 277] on select "N/A 50.0 55.0 60.0 65.0 70.0 85.0 92.5 100.0 125.0 175.0 250.0 300.0 400.0" at bounding box center [565, 286] width 100 height 19
click at [579, 218] on input "ECCN" at bounding box center [652, 218] width 159 height 19
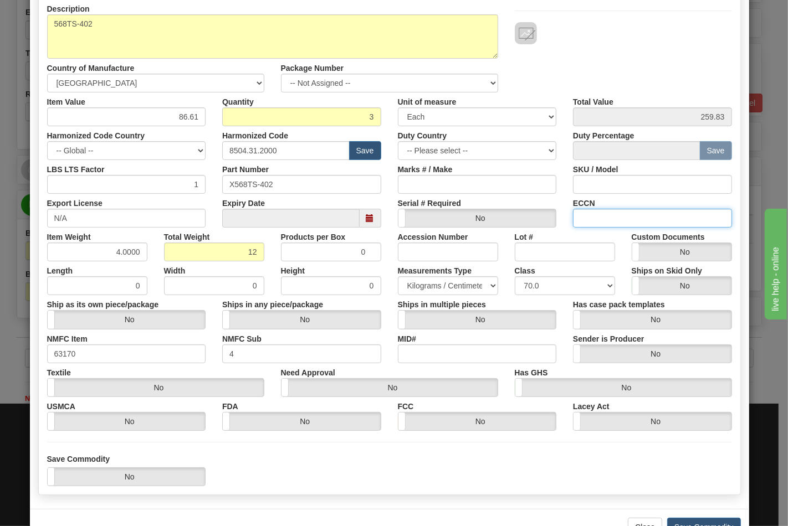
type input "EAR99"
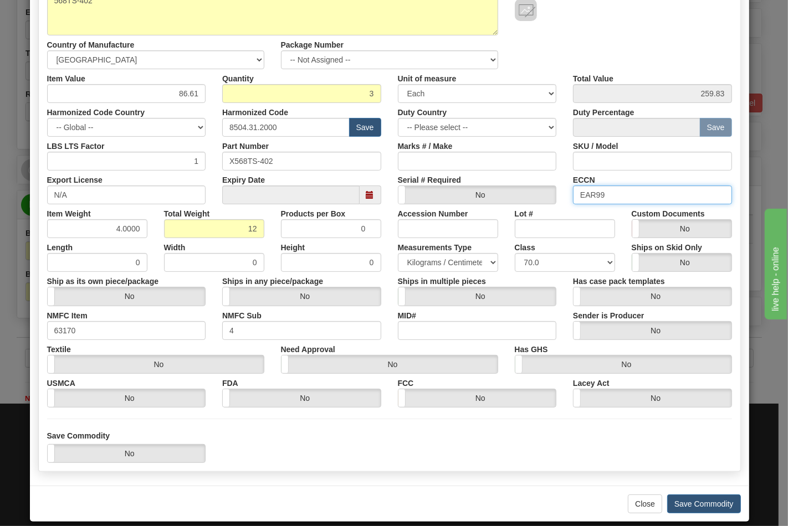
scroll to position [159, 0]
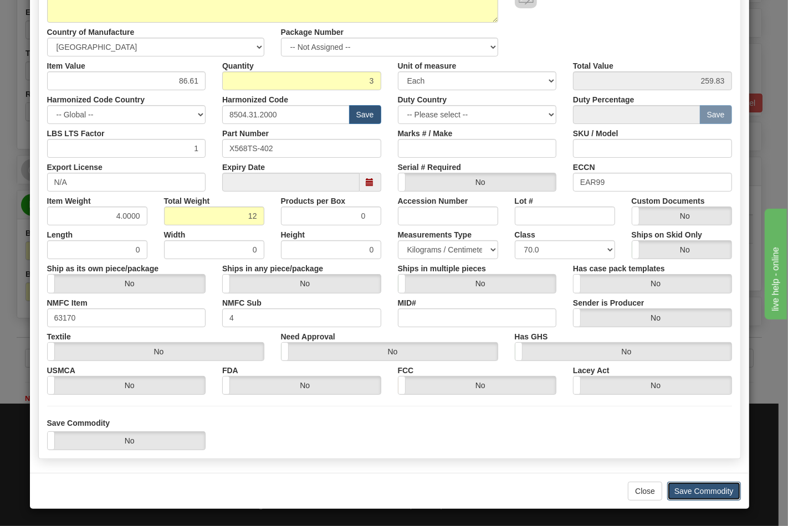
click at [695, 491] on button "Save Commodity" at bounding box center [704, 491] width 74 height 19
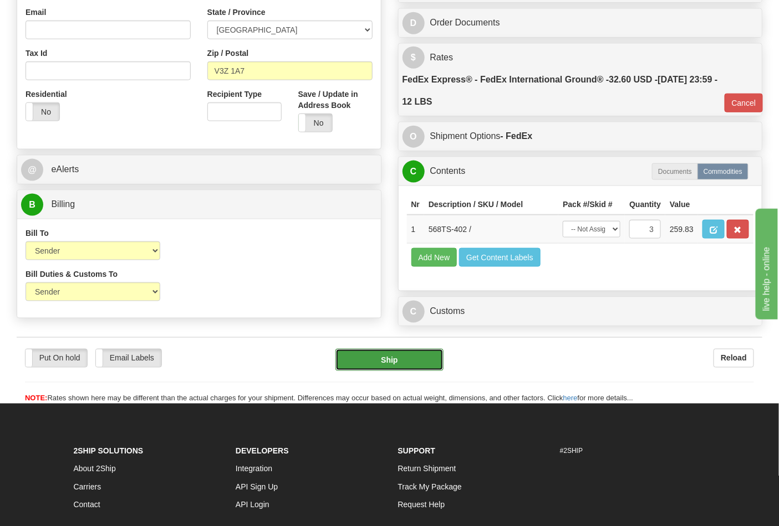
click at [395, 371] on button "Ship" at bounding box center [389, 360] width 108 height 22
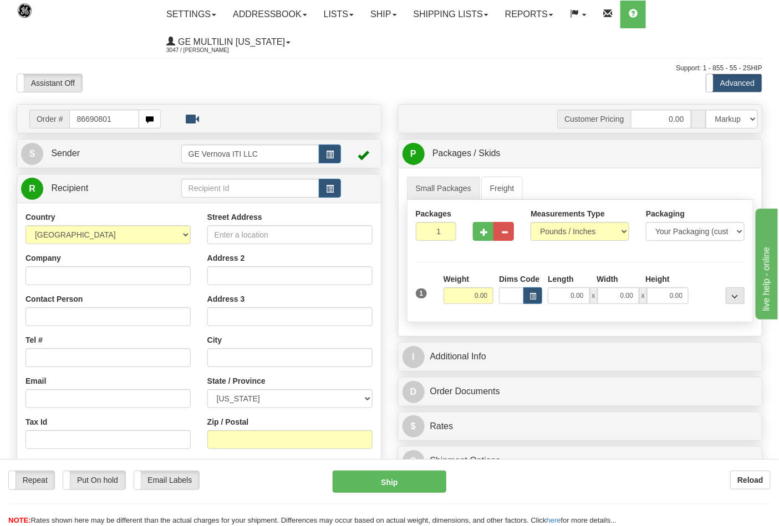
type input "86690801"
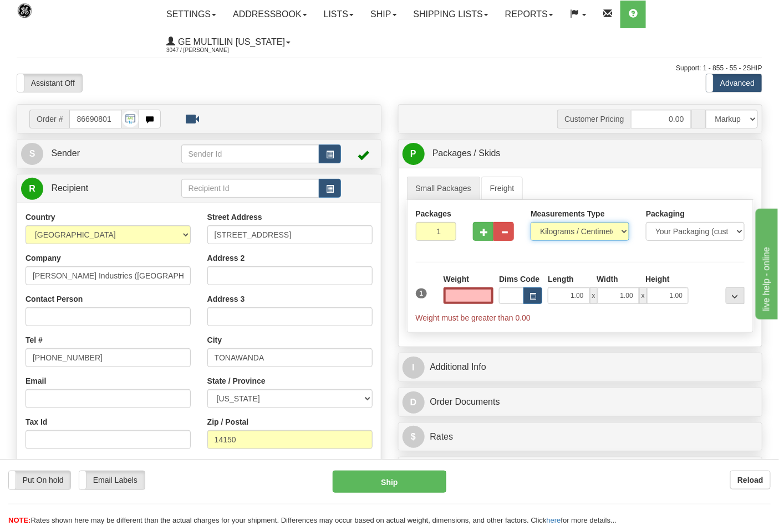
type input "0.00"
click at [563, 234] on select "Pounds / Inches Kilograms / Centimeters" at bounding box center [579, 231] width 99 height 19
select select "0"
click at [530, 223] on select "Pounds / Inches Kilograms / Centimeters" at bounding box center [579, 231] width 99 height 19
click at [486, 233] on span "button" at bounding box center [484, 232] width 8 height 7
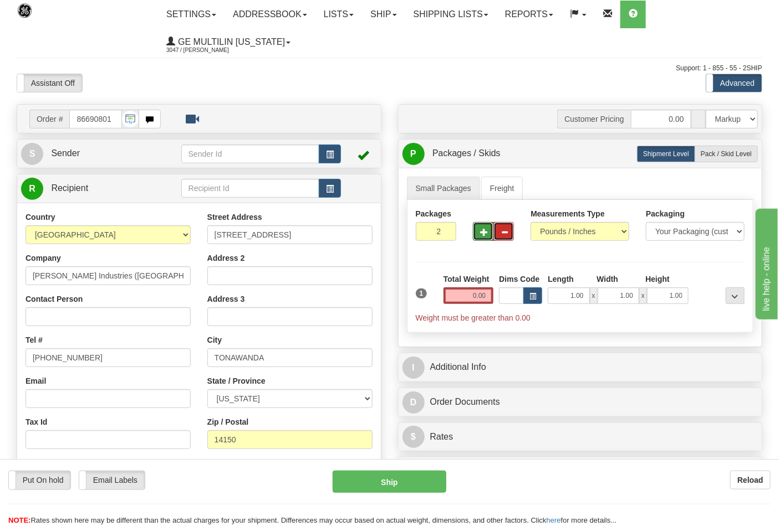
click at [503, 232] on span "button" at bounding box center [504, 232] width 8 height 7
type input "1"
click at [485, 300] on input "0.00" at bounding box center [468, 296] width 50 height 17
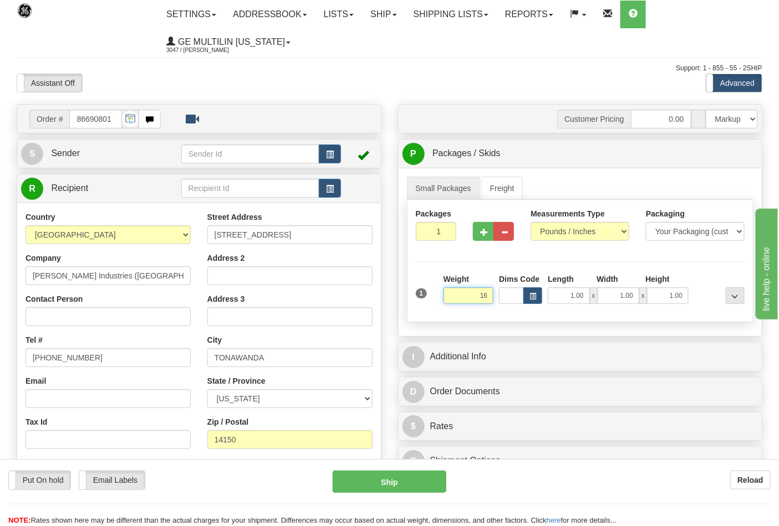
click button "Delete" at bounding box center [0, 0] width 0 height 0
type input "16.00"
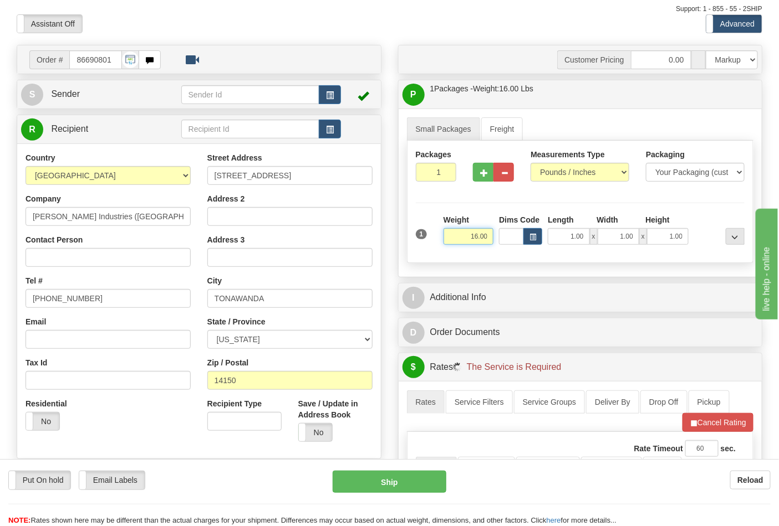
scroll to position [185, 0]
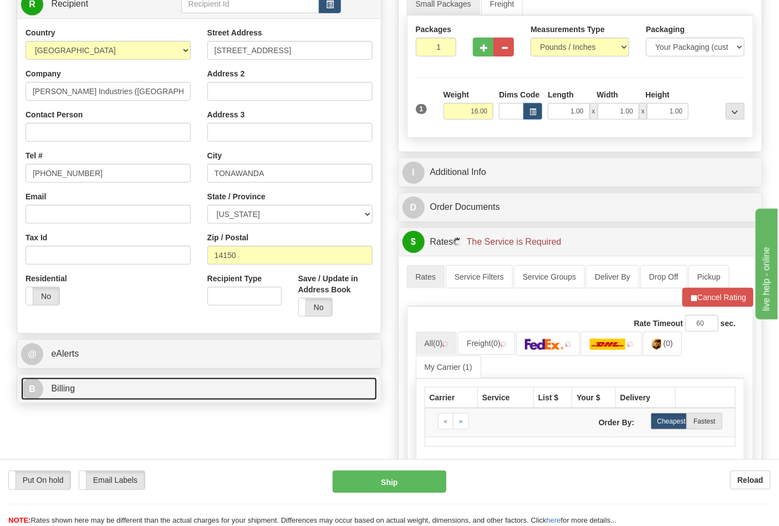
click at [118, 392] on link "B Billing" at bounding box center [199, 389] width 356 height 23
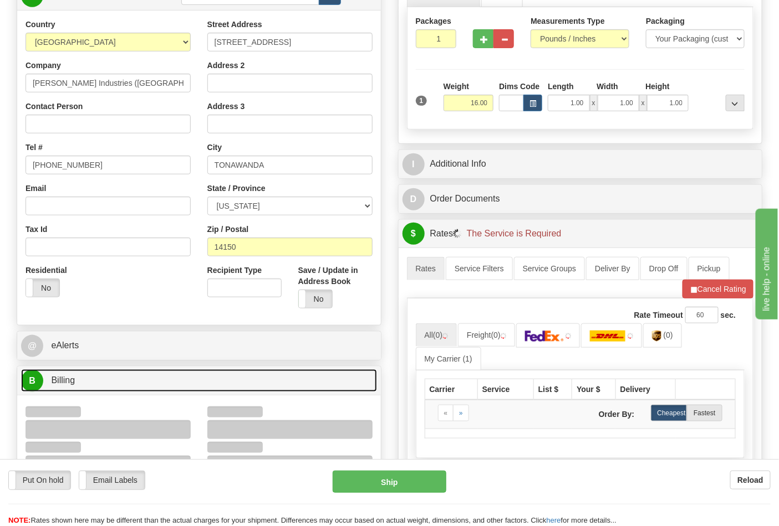
scroll to position [308, 0]
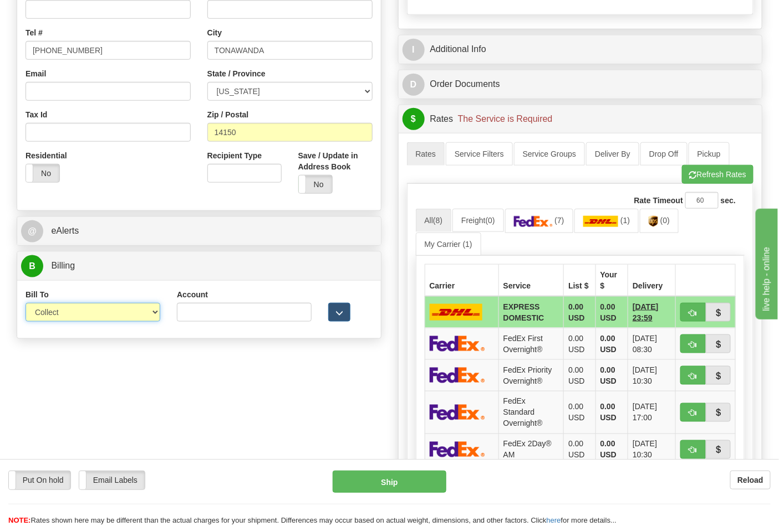
click at [68, 317] on select "Sender Recipient Third Party Collect" at bounding box center [92, 312] width 135 height 19
select select "2"
click at [25, 304] on select "Sender Recipient Third Party Collect" at bounding box center [92, 312] width 135 height 19
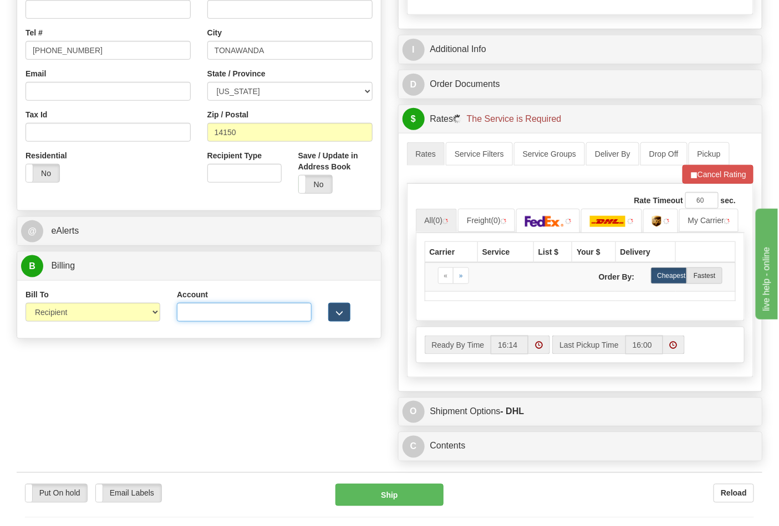
click at [191, 316] on input "Account" at bounding box center [244, 312] width 135 height 19
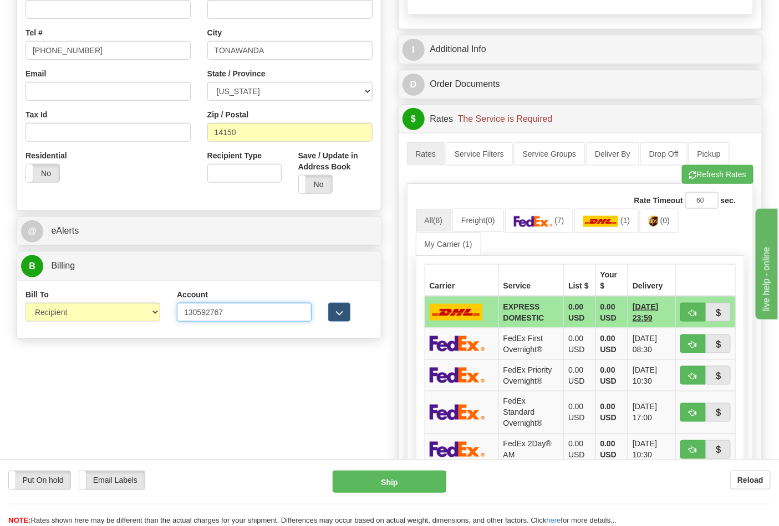
type input "130592767"
click button "Delete" at bounding box center [0, 0] width 0 height 0
click at [564, 221] on span "(7)" at bounding box center [558, 220] width 9 height 9
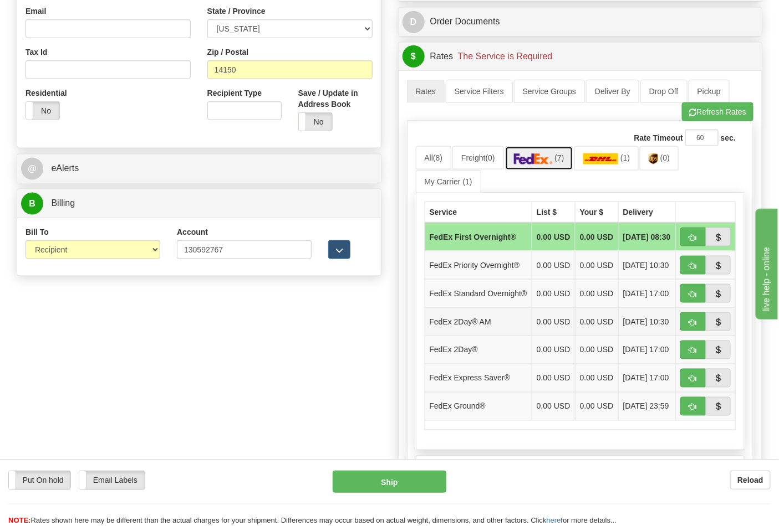
scroll to position [431, 0]
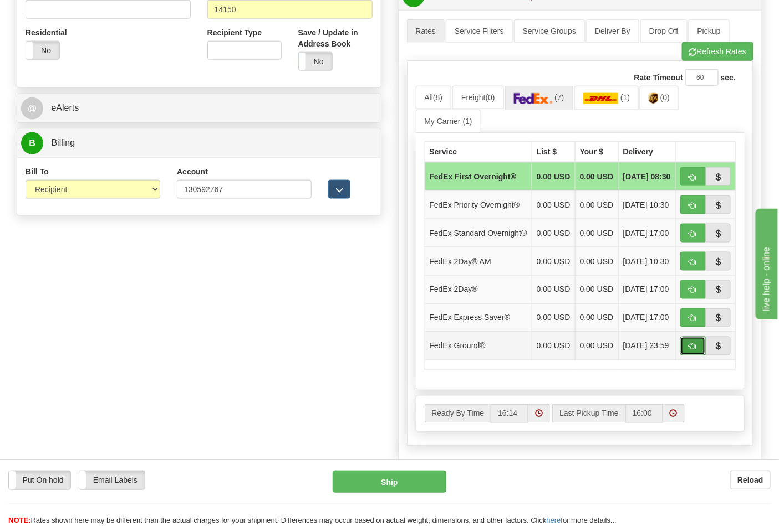
click at [694, 351] on span "button" at bounding box center [693, 347] width 8 height 7
type input "92"
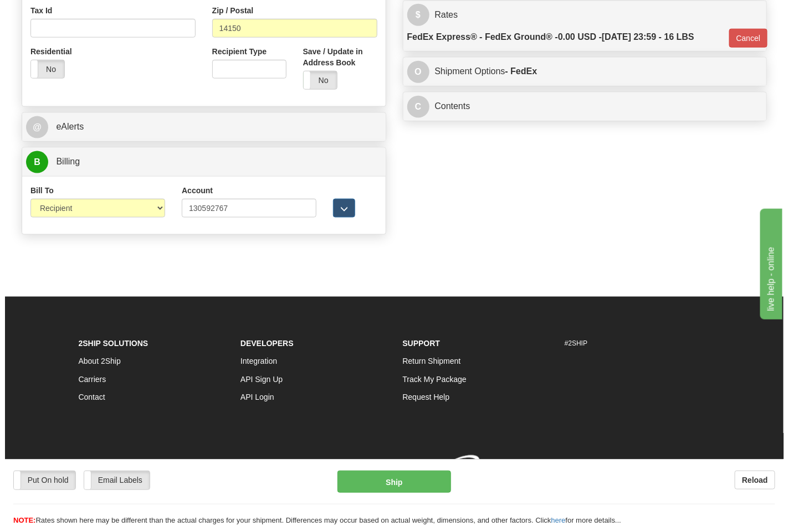
scroll to position [413, 0]
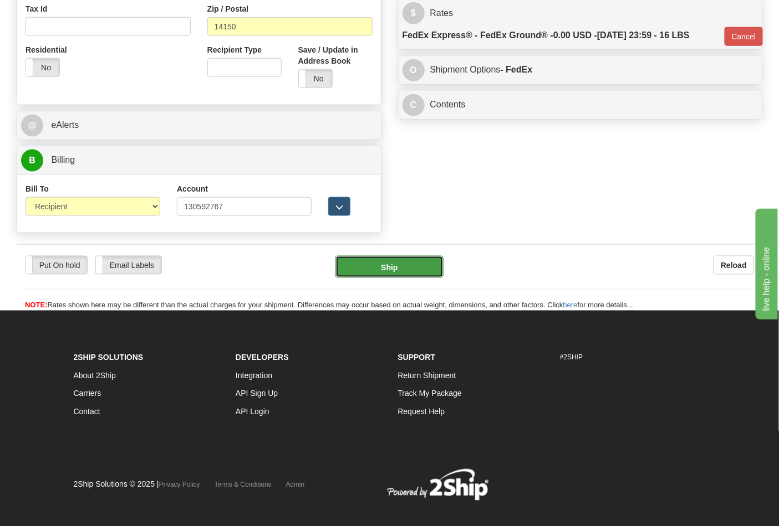
click at [410, 267] on button "Ship" at bounding box center [389, 267] width 108 height 22
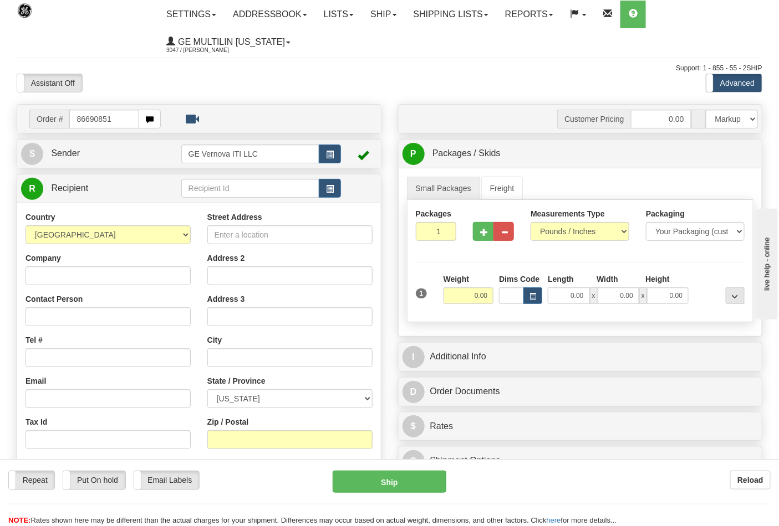
type input "86690851"
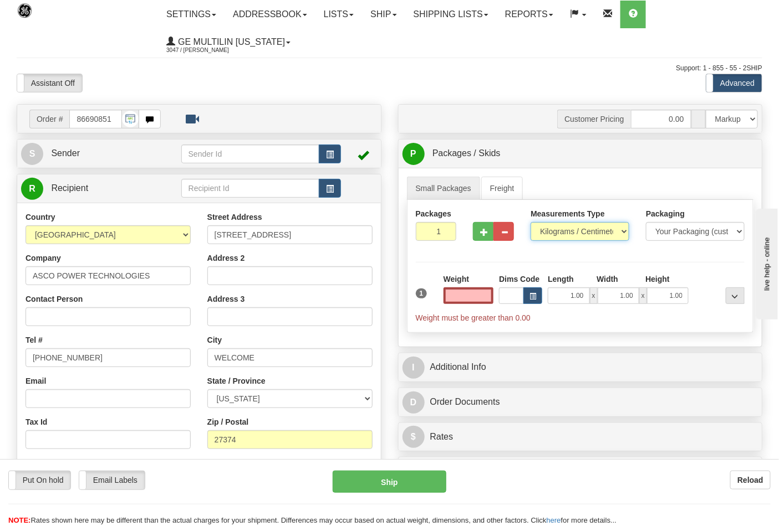
type input "0.00"
click at [565, 234] on select "Pounds / Inches Kilograms / Centimeters" at bounding box center [579, 231] width 99 height 19
select select "0"
click at [530, 223] on select "Pounds / Inches Kilograms / Centimeters" at bounding box center [579, 231] width 99 height 19
click at [489, 294] on input "0.00" at bounding box center [468, 296] width 50 height 17
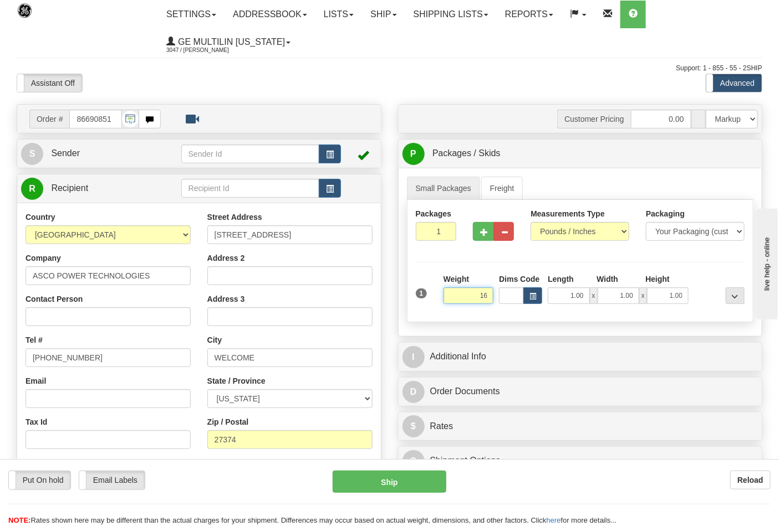
click button "Delete" at bounding box center [0, 0] width 0 height 0
type input "16.00"
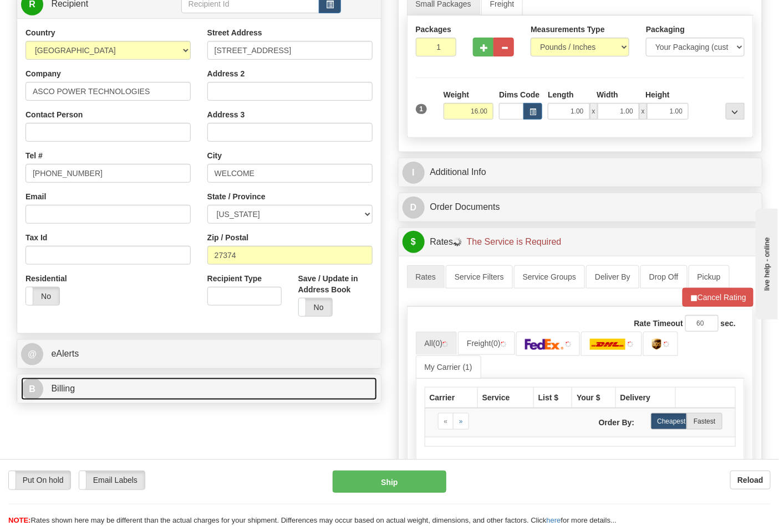
click at [130, 391] on link "B Billing" at bounding box center [199, 389] width 356 height 23
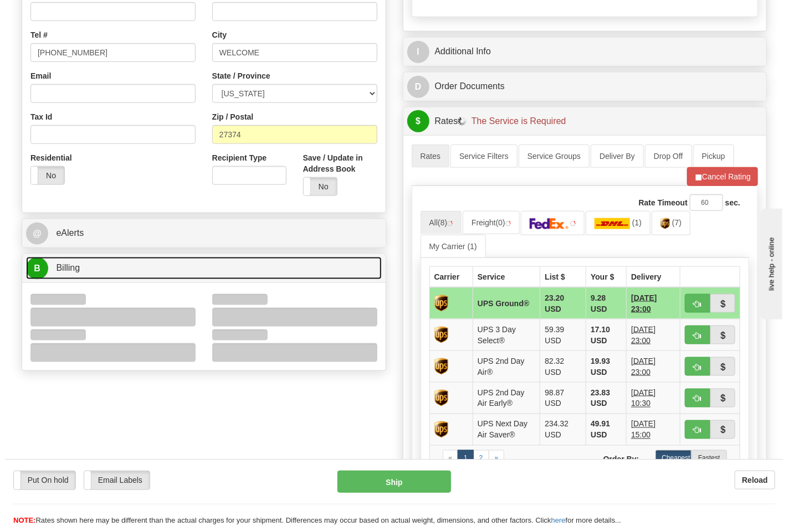
scroll to position [308, 0]
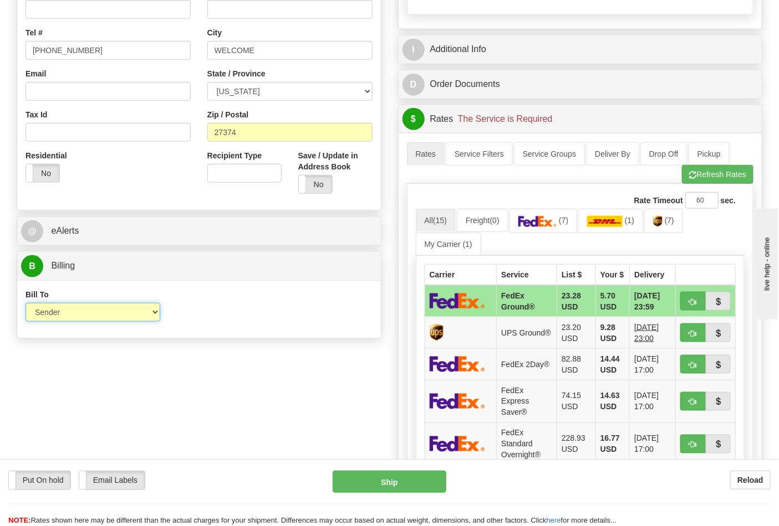
click at [68, 316] on select "Sender Recipient Third Party Collect" at bounding box center [92, 312] width 135 height 19
click at [267, 338] on div "Bill To Sender Recipient Third Party Collect Account 3rd Party Account List Ple…" at bounding box center [199, 309] width 364 height 58
click at [662, 219] on img at bounding box center [657, 221] width 9 height 11
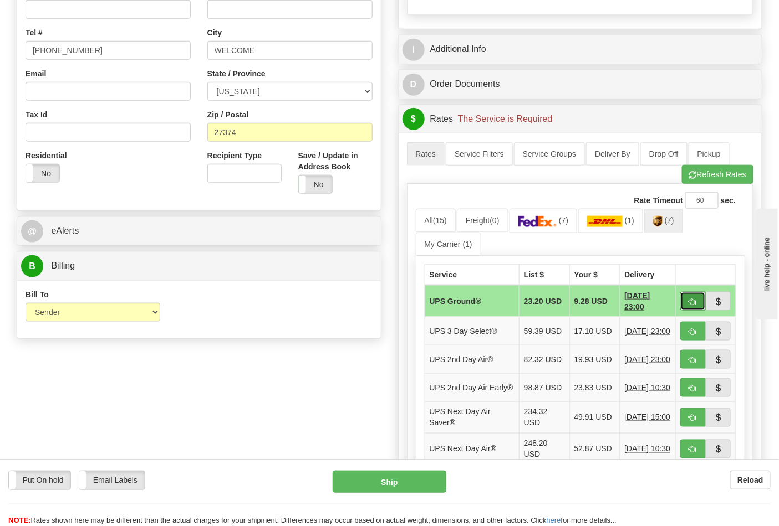
click at [696, 303] on span "button" at bounding box center [693, 302] width 8 height 7
type input "03"
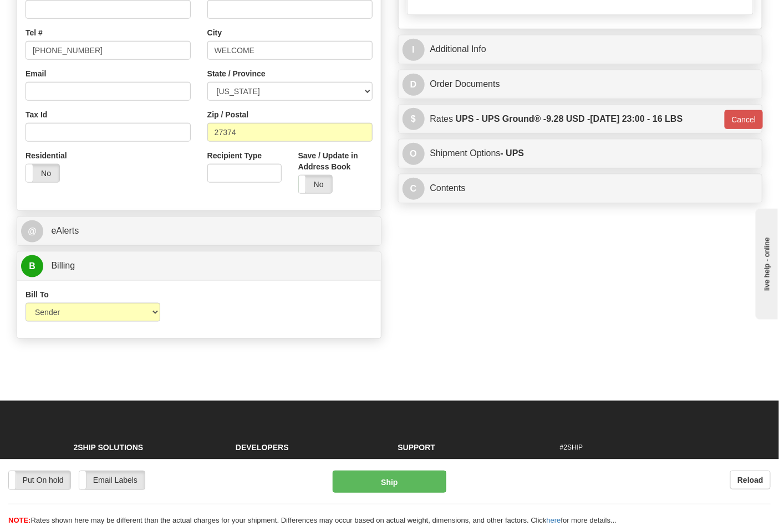
drag, startPoint x: 397, startPoint y: 467, endPoint x: 400, endPoint y: 492, distance: 25.7
click at [398, 484] on div "Put On hold Put On hold Email Labels Email Labels Edit Reload Ship Reload" at bounding box center [389, 492] width 779 height 67
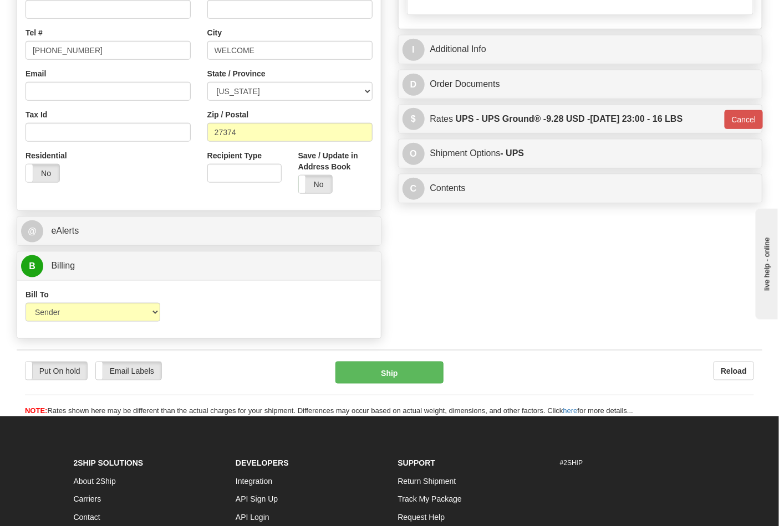
drag, startPoint x: 400, startPoint y: 492, endPoint x: 397, endPoint y: 478, distance: 14.7
click at [400, 489] on li "Return Shipment" at bounding box center [471, 482] width 146 height 18
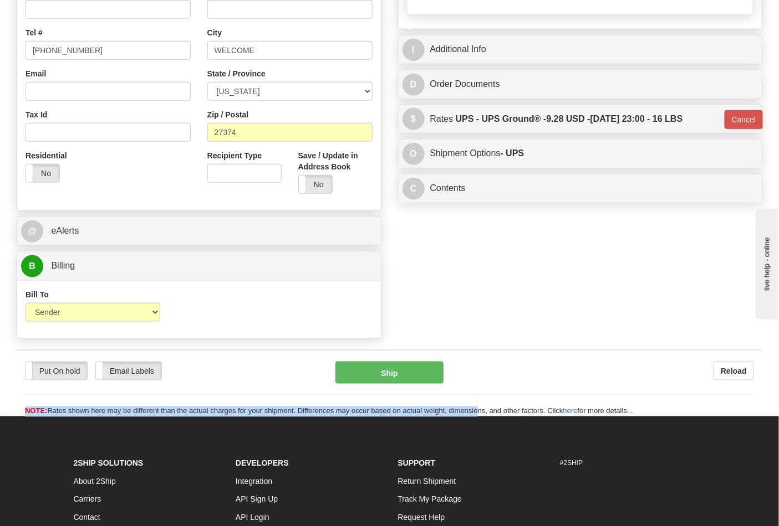
click at [385, 397] on div "Put On hold Put On hold Email Labels Email Labels Edit Reload Ship" at bounding box center [389, 389] width 745 height 55
click at [388, 378] on button "Ship" at bounding box center [389, 373] width 108 height 22
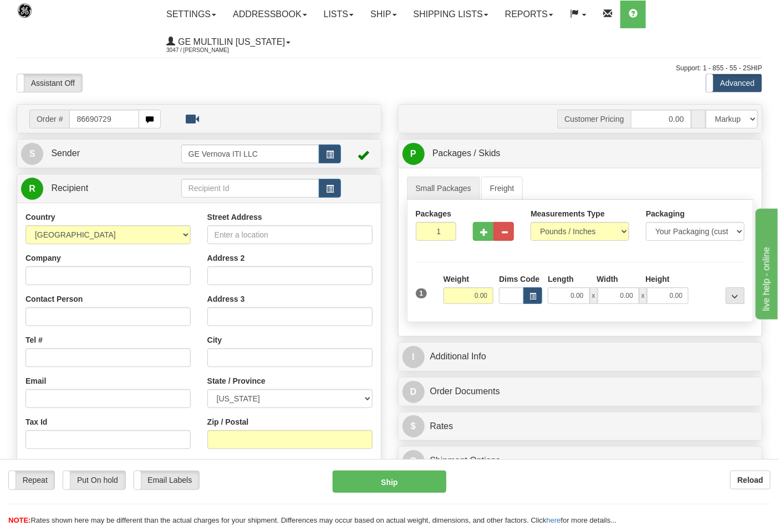
type input "86690729"
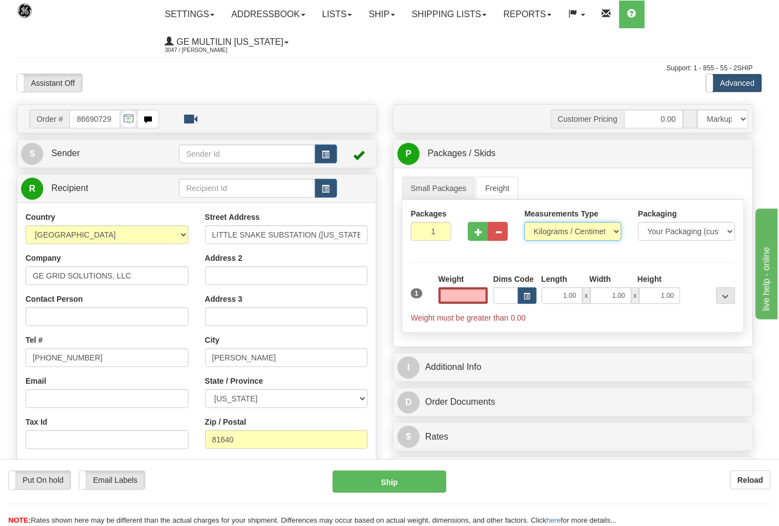
type input "0.00"
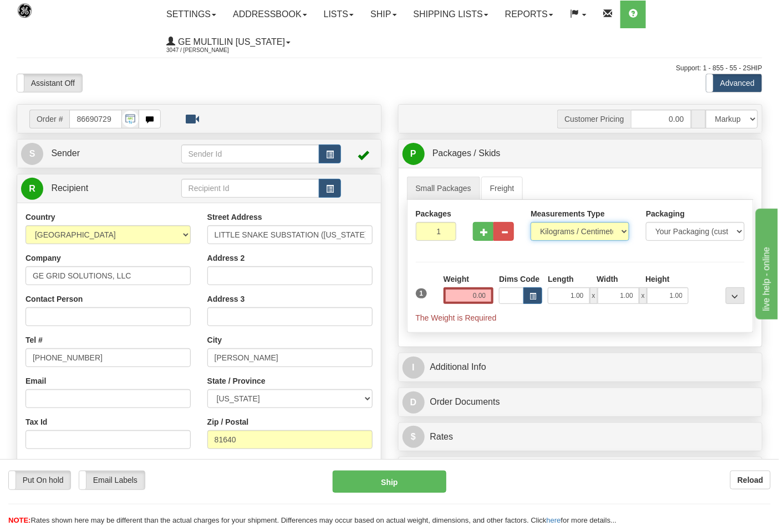
click at [559, 229] on select "Pounds / Inches Kilograms / Centimeters" at bounding box center [579, 231] width 99 height 19
select select "0"
click at [530, 223] on select "Pounds / Inches Kilograms / Centimeters" at bounding box center [579, 231] width 99 height 19
click at [480, 235] on span "button" at bounding box center [484, 232] width 8 height 7
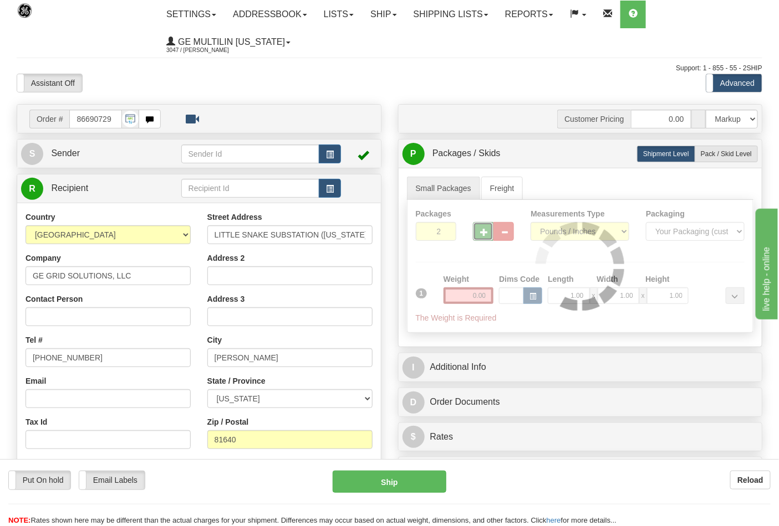
click at [502, 236] on div at bounding box center [580, 266] width 346 height 132
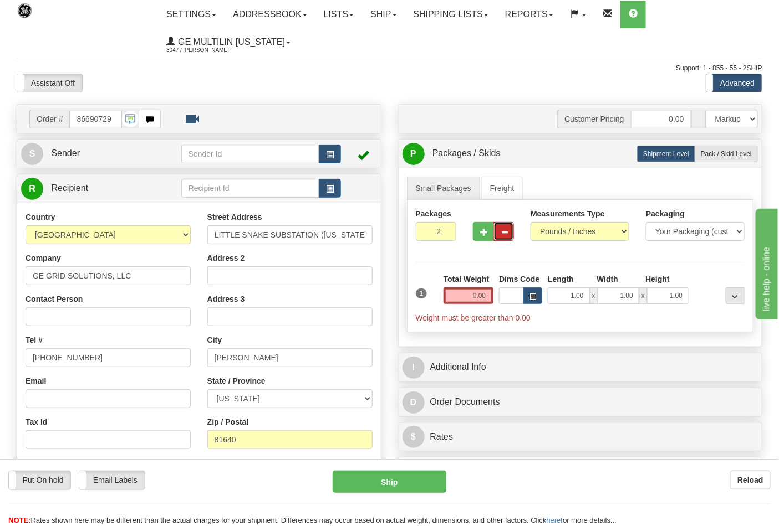
click at [503, 234] on span "button" at bounding box center [504, 232] width 8 height 7
type input "1"
click at [484, 299] on input "0.00" at bounding box center [468, 296] width 50 height 17
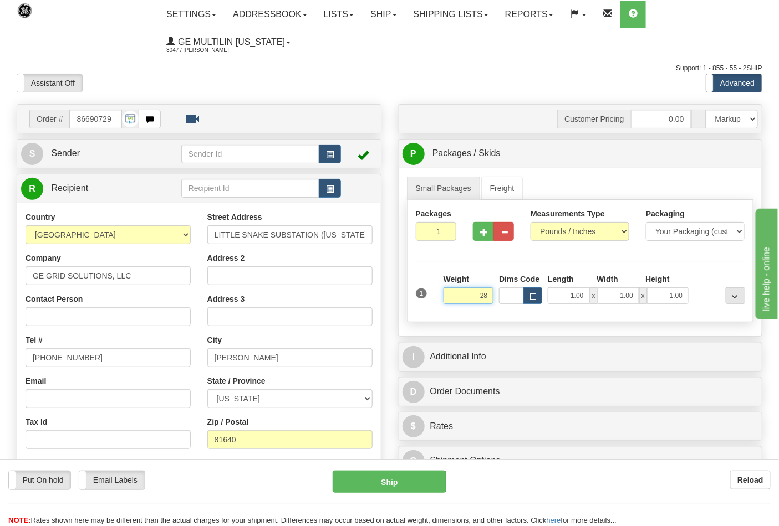
click button "Delete" at bounding box center [0, 0] width 0 height 0
type input "28.00"
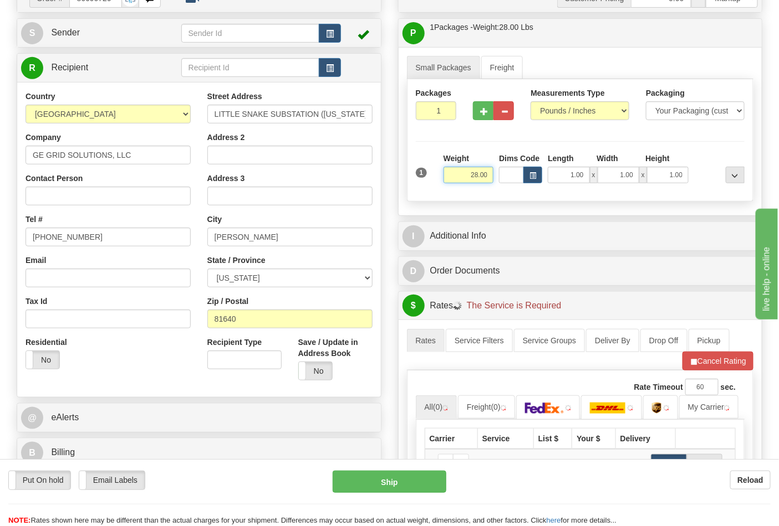
scroll to position [246, 0]
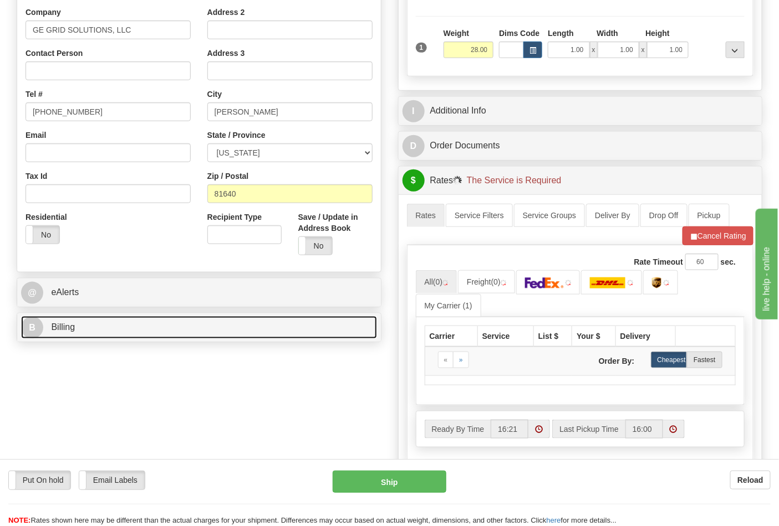
click at [157, 328] on link "B Billing" at bounding box center [199, 327] width 356 height 23
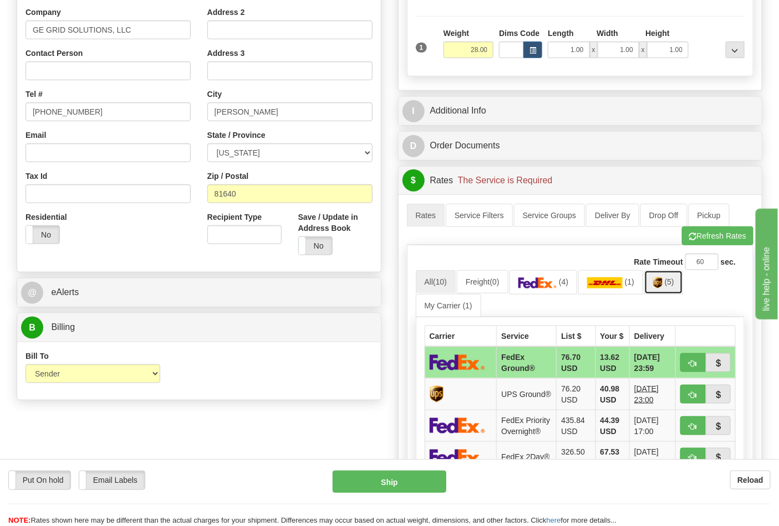
click at [656, 285] on link "(5)" at bounding box center [663, 282] width 39 height 24
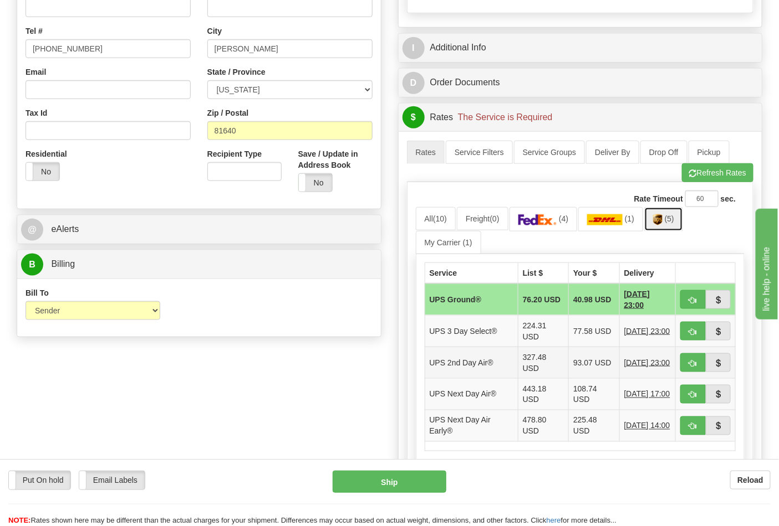
scroll to position [369, 0]
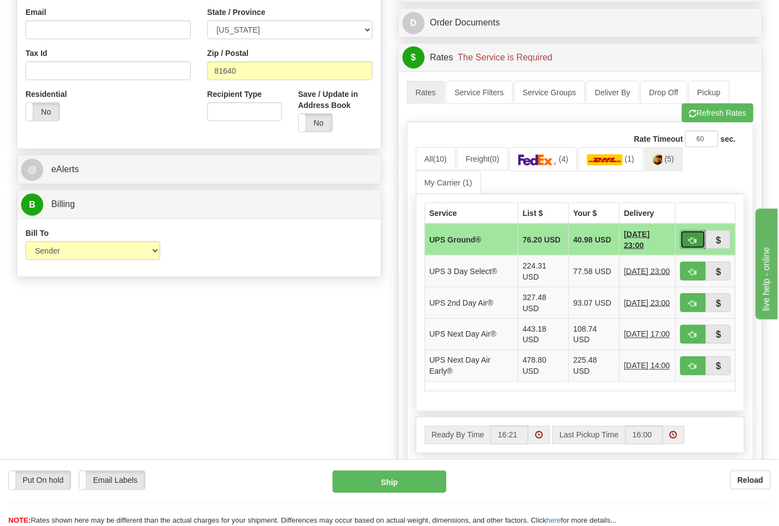
click at [688, 246] on button "button" at bounding box center [692, 240] width 25 height 19
type input "03"
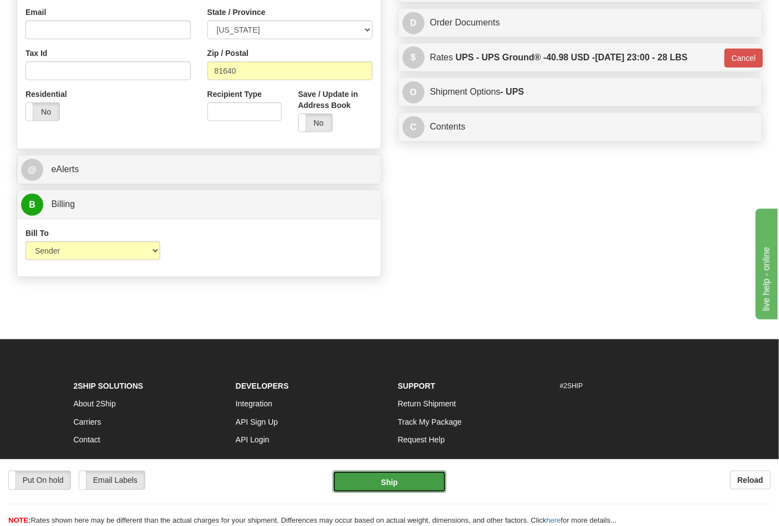
click at [403, 485] on button "Ship" at bounding box center [389, 482] width 113 height 22
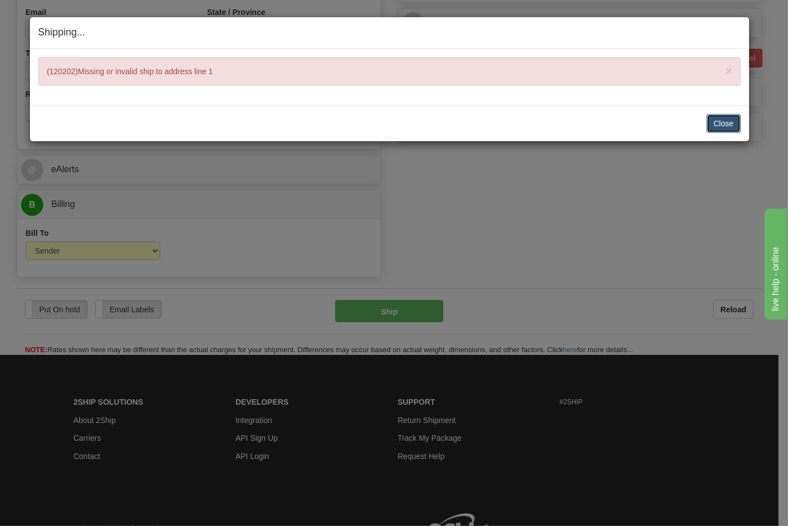
click at [727, 124] on button "Close" at bounding box center [724, 123] width 34 height 19
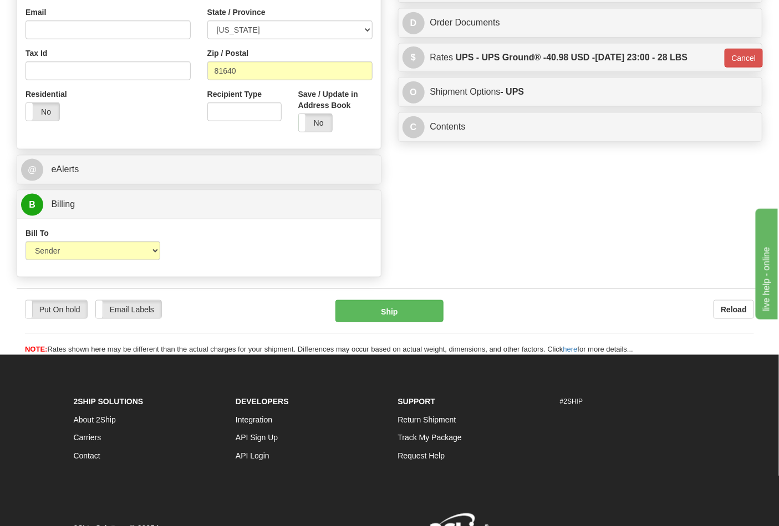
scroll to position [62, 0]
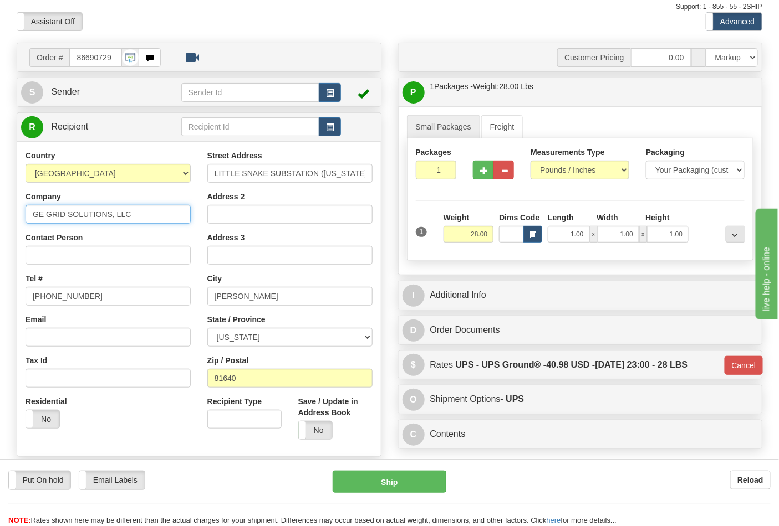
drag, startPoint x: 146, startPoint y: 214, endPoint x: 13, endPoint y: 215, distance: 133.6
click at [14, 216] on div "Order # 86690729 S" at bounding box center [198, 317] width 381 height 548
click at [53, 252] on input "Contact Person" at bounding box center [107, 255] width 165 height 19
paste input "GE GRID SOLUTIONS, LLC"
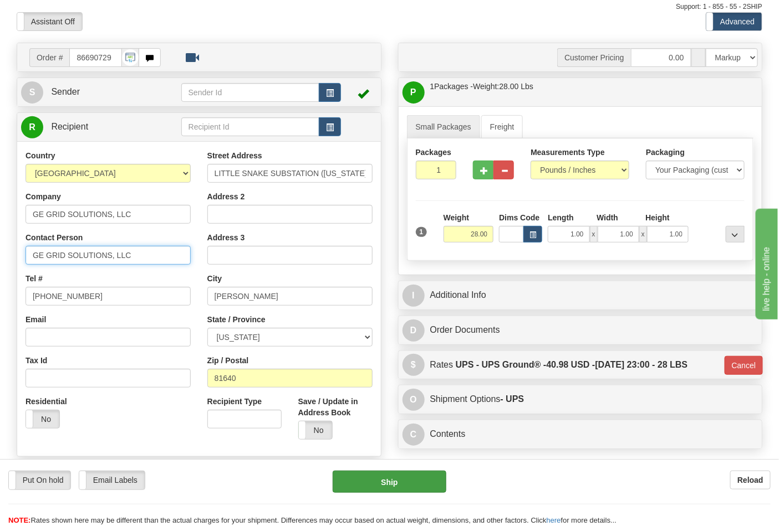
type input "GE GRID SOLUTIONS, LLC"
click at [392, 480] on button "Ship" at bounding box center [389, 482] width 113 height 22
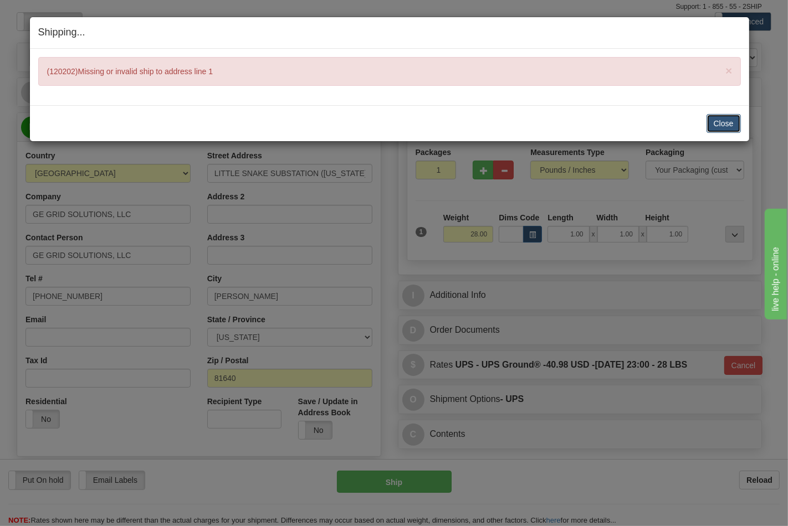
click at [724, 124] on button "Close" at bounding box center [724, 123] width 34 height 19
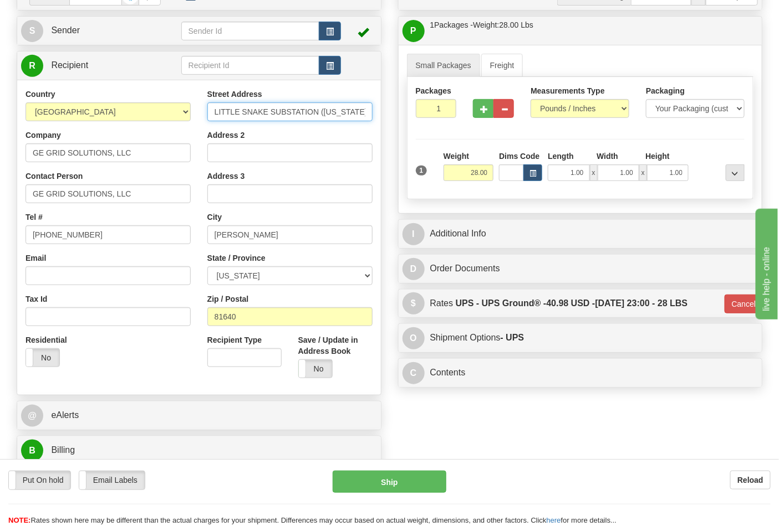
scroll to position [0, 79]
drag, startPoint x: 263, startPoint y: 113, endPoint x: 413, endPoint y: 110, distance: 150.2
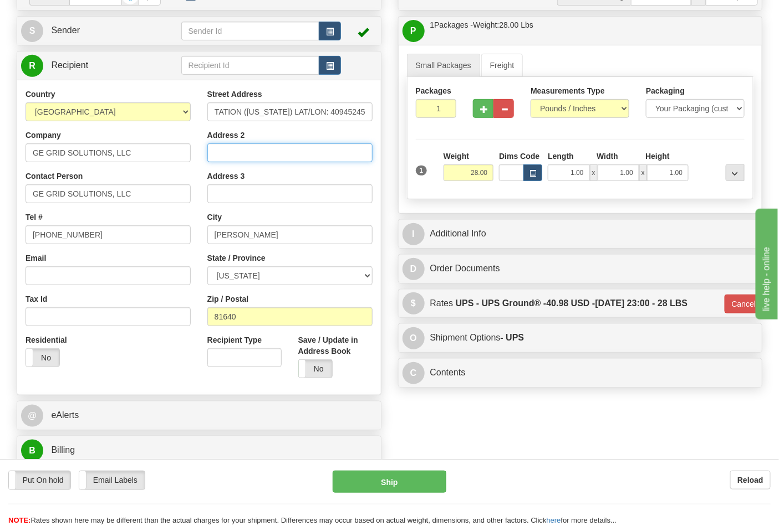
drag, startPoint x: 294, startPoint y: 158, endPoint x: 284, endPoint y: 157, distance: 9.4
click at [294, 158] on input "Address 2" at bounding box center [289, 153] width 165 height 19
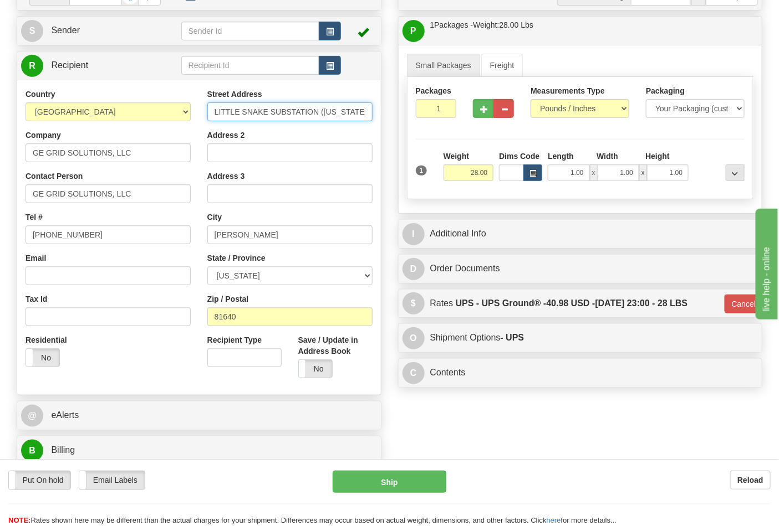
scroll to position [0, 79]
drag, startPoint x: 212, startPoint y: 111, endPoint x: 402, endPoint y: 126, distance: 191.2
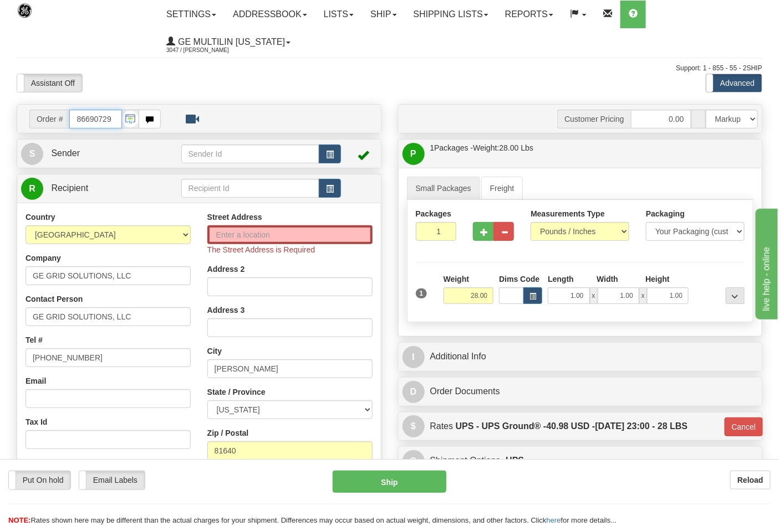
scroll to position [0, 0]
drag, startPoint x: 114, startPoint y: 119, endPoint x: 34, endPoint y: 89, distance: 85.4
click at [36, 119] on div "Order # 86690729" at bounding box center [94, 119] width 131 height 19
type input "86690869"
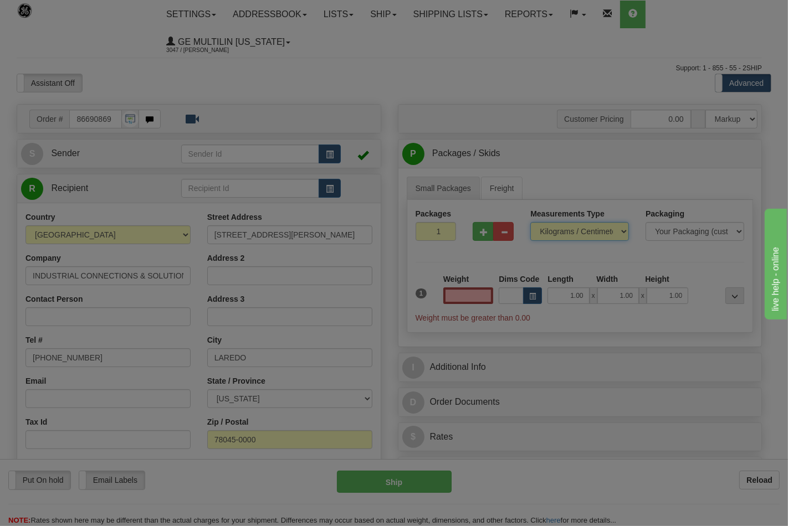
type input "0.00"
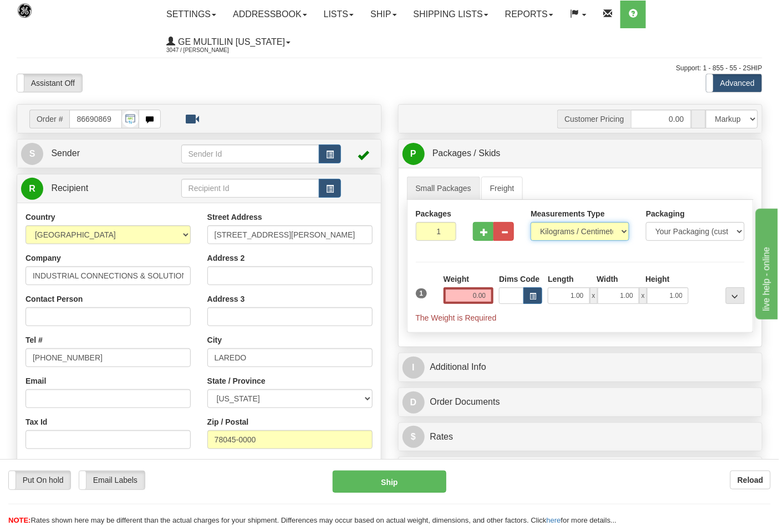
click at [553, 234] on select "Pounds / Inches Kilograms / Centimeters" at bounding box center [579, 231] width 99 height 19
select select "0"
click at [530, 223] on select "Pounds / Inches Kilograms / Centimeters" at bounding box center [579, 231] width 99 height 19
click at [481, 298] on input "0.00" at bounding box center [468, 296] width 50 height 17
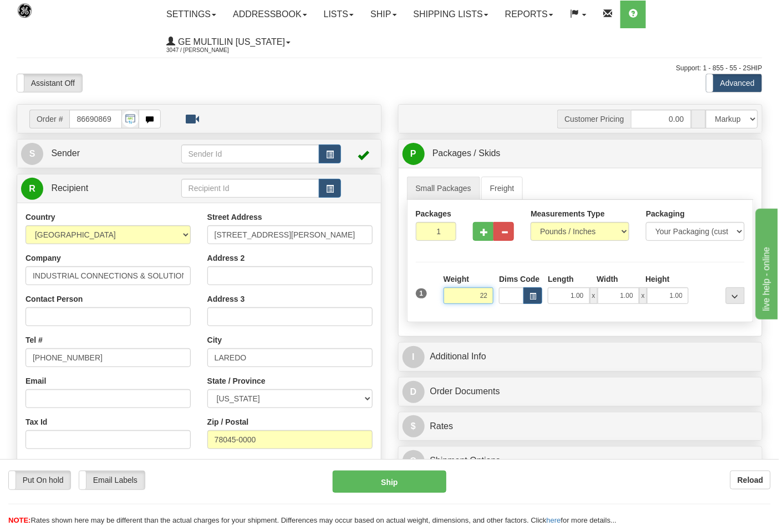
click button "Delete" at bounding box center [0, 0] width 0 height 0
type input "22.00"
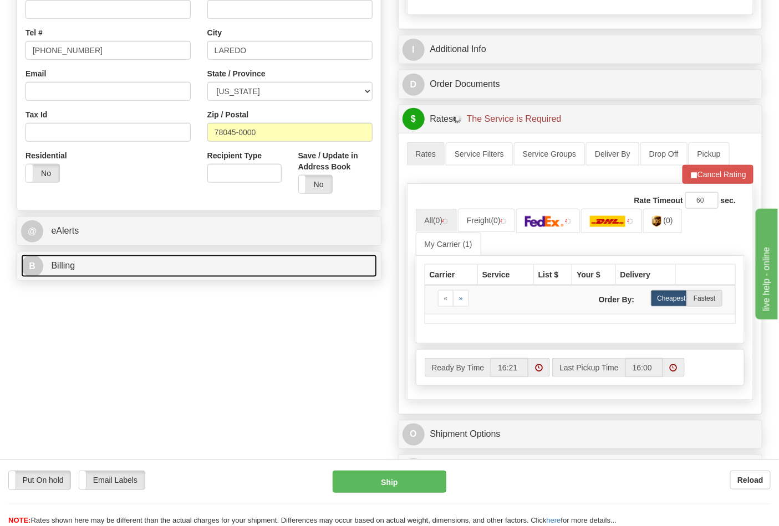
click at [140, 270] on link "B Billing" at bounding box center [199, 266] width 356 height 23
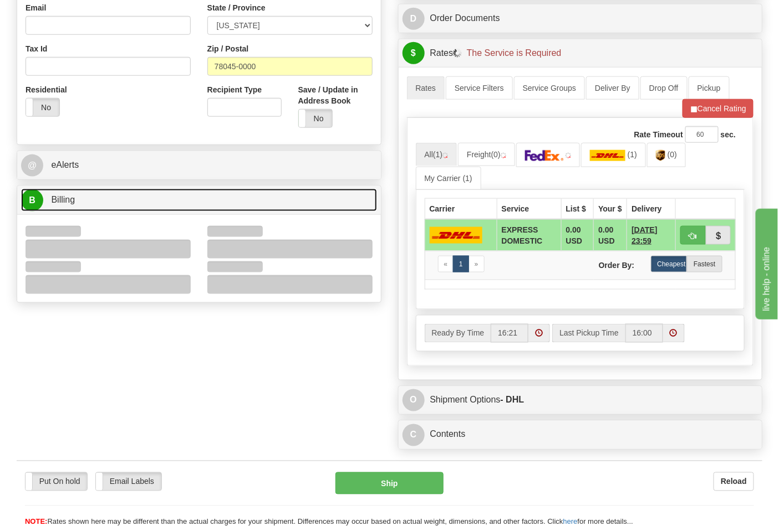
scroll to position [431, 0]
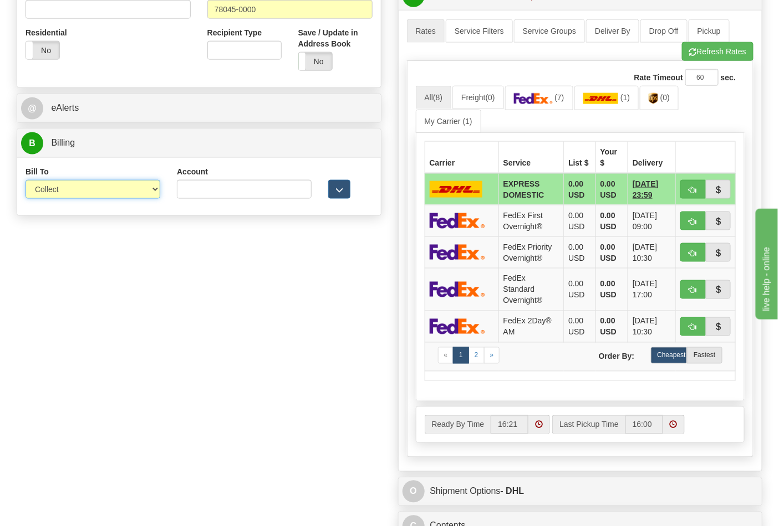
click at [85, 196] on select "Sender Recipient Third Party Collect" at bounding box center [92, 189] width 135 height 19
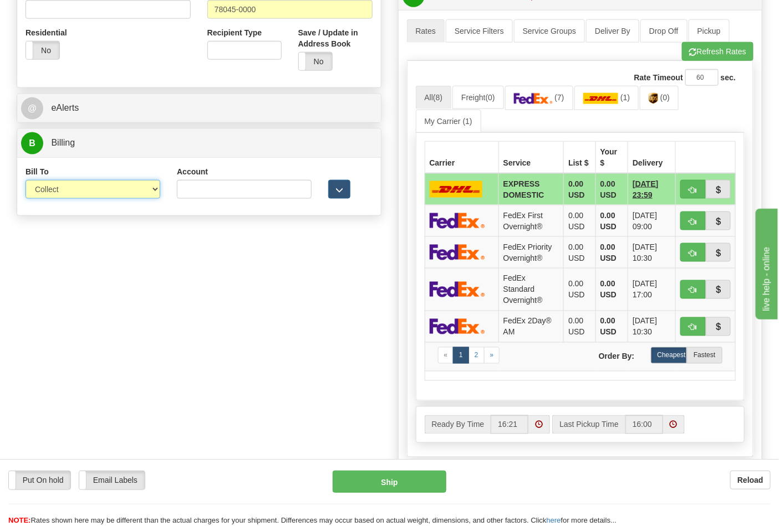
select select "2"
click at [25, 181] on select "Sender Recipient Third Party Collect" at bounding box center [92, 189] width 135 height 19
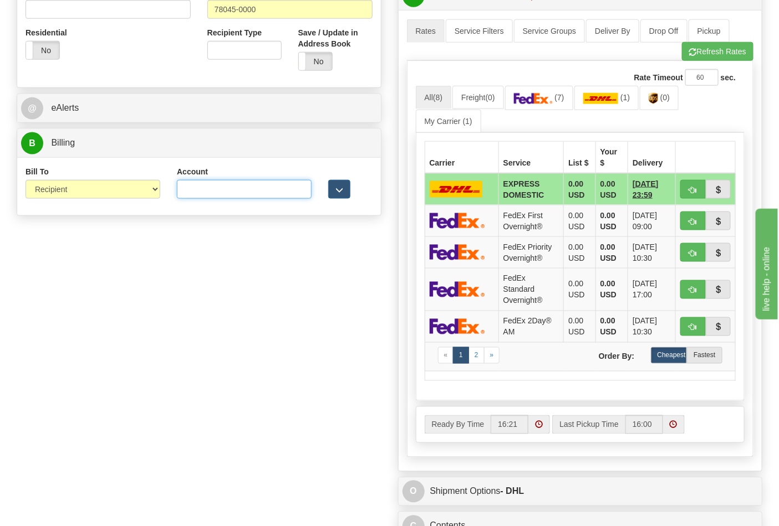
click at [231, 195] on input "Account" at bounding box center [244, 189] width 135 height 19
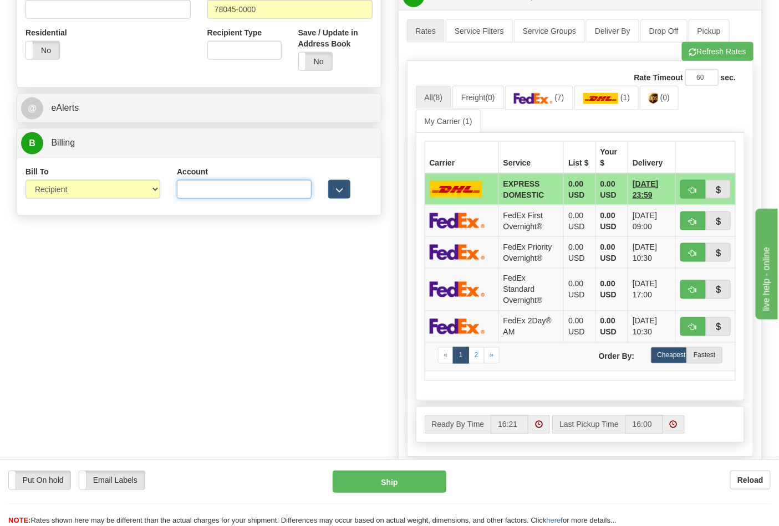
paste input "844904193"
type input "844904193"
click at [550, 108] on link "(7)" at bounding box center [539, 98] width 68 height 24
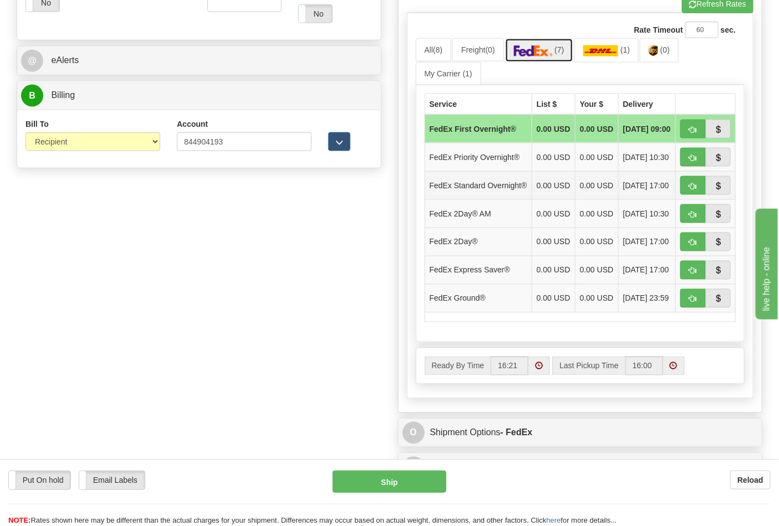
scroll to position [554, 0]
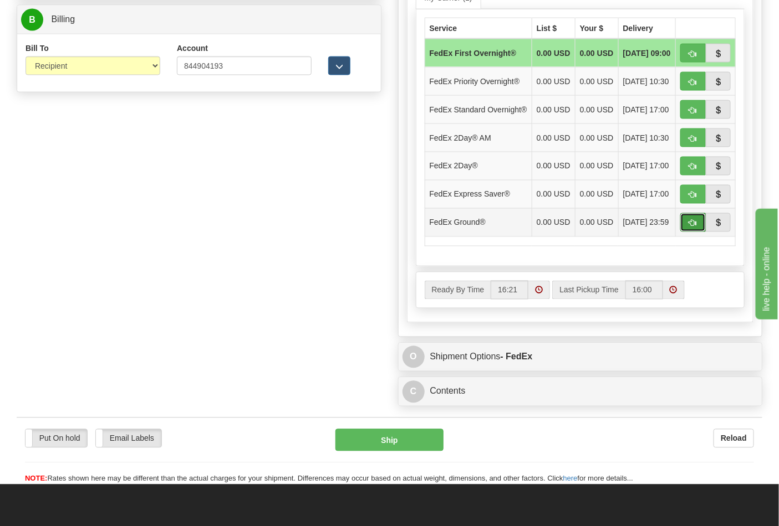
click at [694, 232] on button "button" at bounding box center [692, 222] width 25 height 19
type input "92"
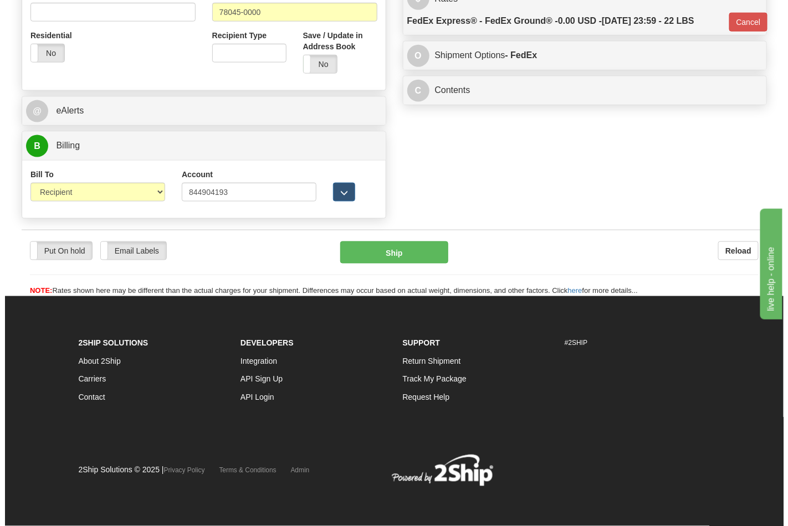
scroll to position [429, 0]
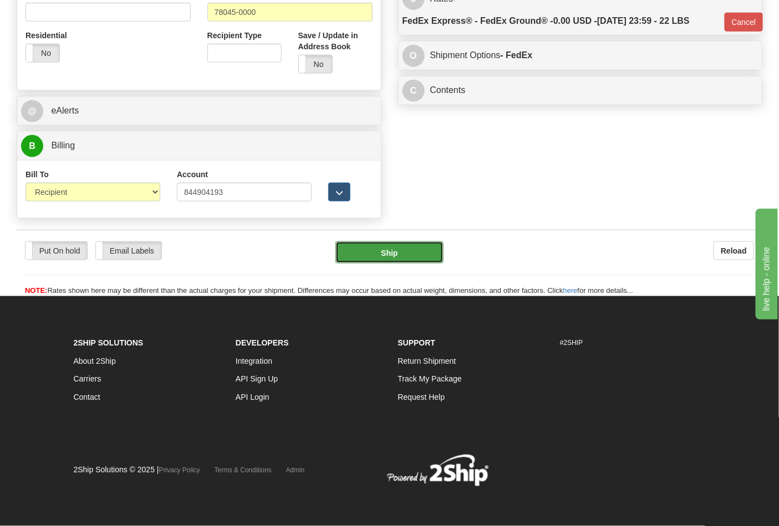
click at [415, 248] on button "Ship" at bounding box center [389, 253] width 108 height 22
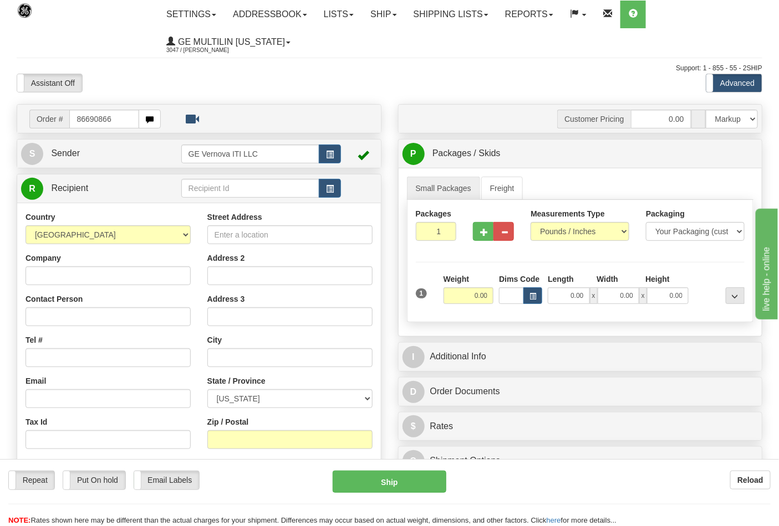
type input "86690866"
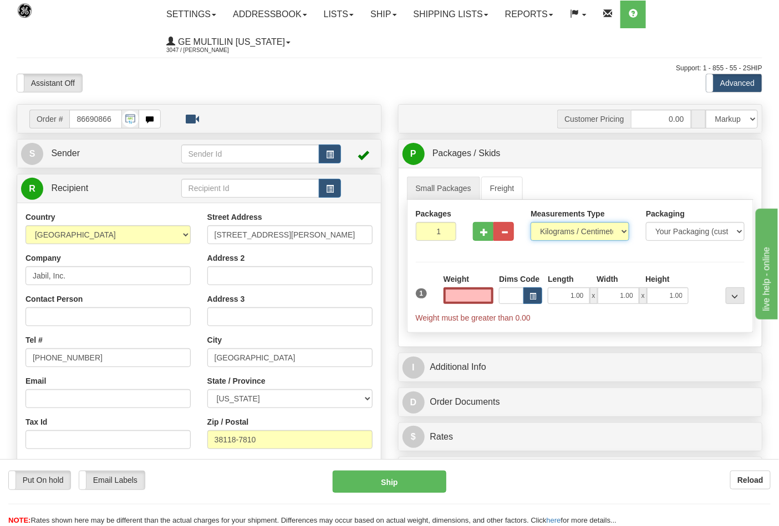
type input "0.00"
click at [559, 239] on select "Pounds / Inches Kilograms / Centimeters" at bounding box center [579, 231] width 99 height 19
select select "0"
click at [530, 223] on select "Pounds / Inches Kilograms / Centimeters" at bounding box center [579, 231] width 99 height 19
click at [479, 237] on button "button" at bounding box center [483, 231] width 21 height 19
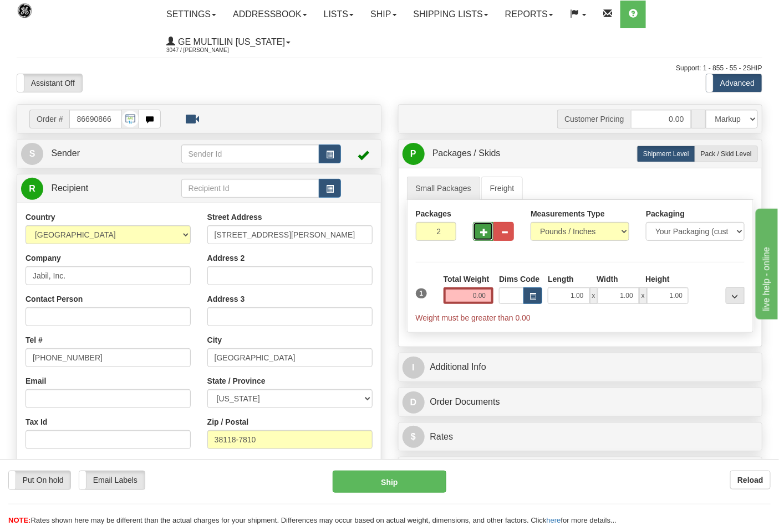
click at [480, 237] on button "button" at bounding box center [483, 231] width 21 height 19
type input "3"
click at [484, 296] on input "0.00" at bounding box center [468, 296] width 50 height 17
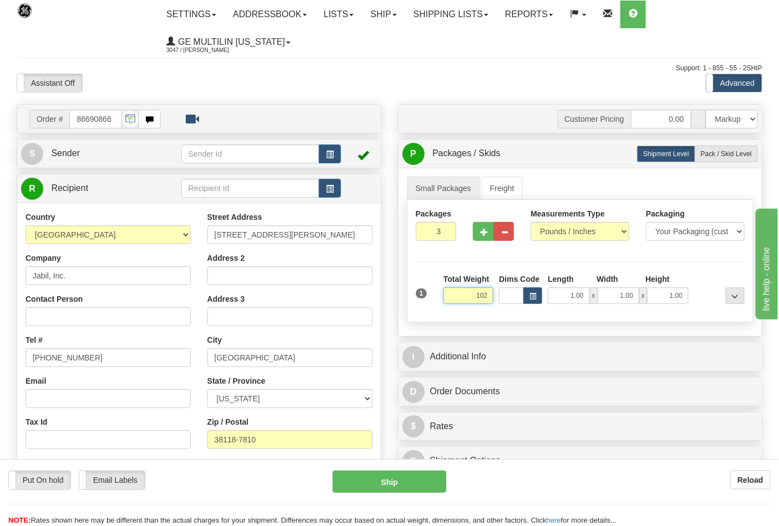
click button "Delete" at bounding box center [0, 0] width 0 height 0
type input "102.00"
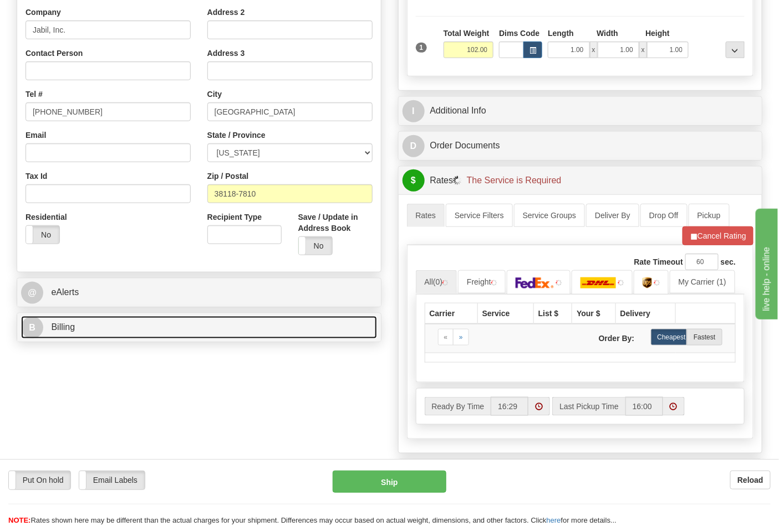
click at [115, 328] on link "B Billing" at bounding box center [199, 327] width 356 height 23
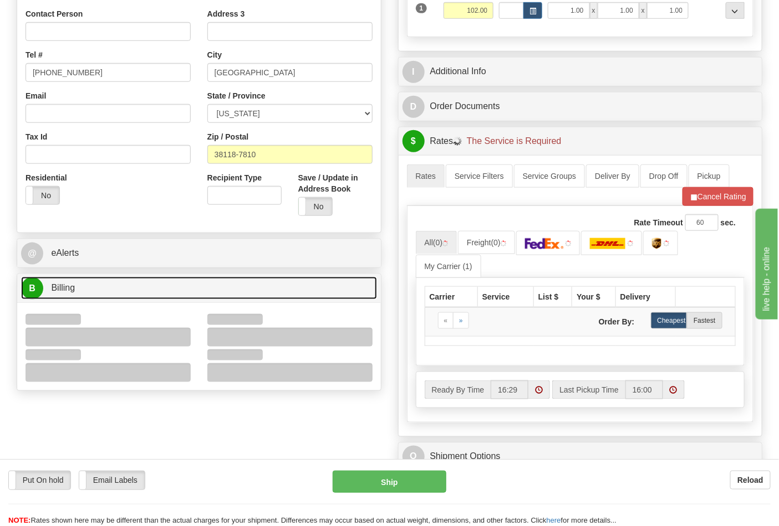
scroll to position [308, 0]
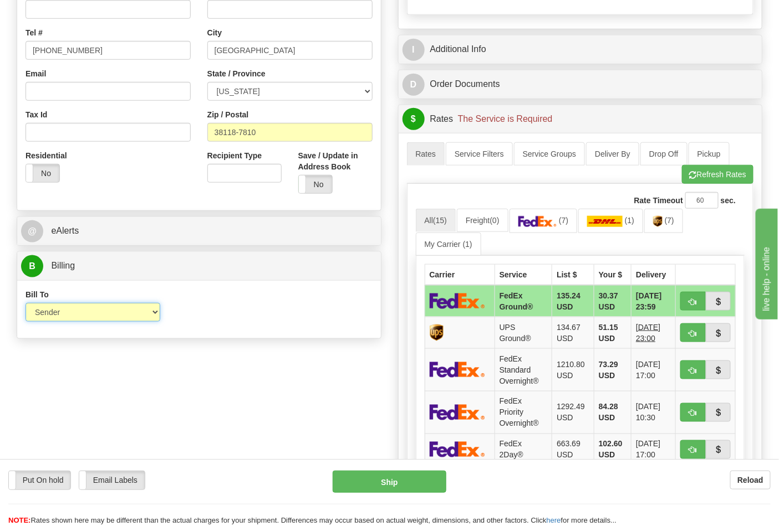
click at [89, 312] on select "Sender Recipient Third Party Collect" at bounding box center [92, 312] width 135 height 19
click at [263, 314] on div "Bill To Sender Recipient Third Party Collect Account 3rd Party Account List Ple…" at bounding box center [199, 309] width 364 height 41
click at [137, 313] on select "Sender Recipient Third Party Collect" at bounding box center [92, 312] width 135 height 19
select select "2"
click at [25, 304] on select "Sender Recipient Third Party Collect" at bounding box center [92, 312] width 135 height 19
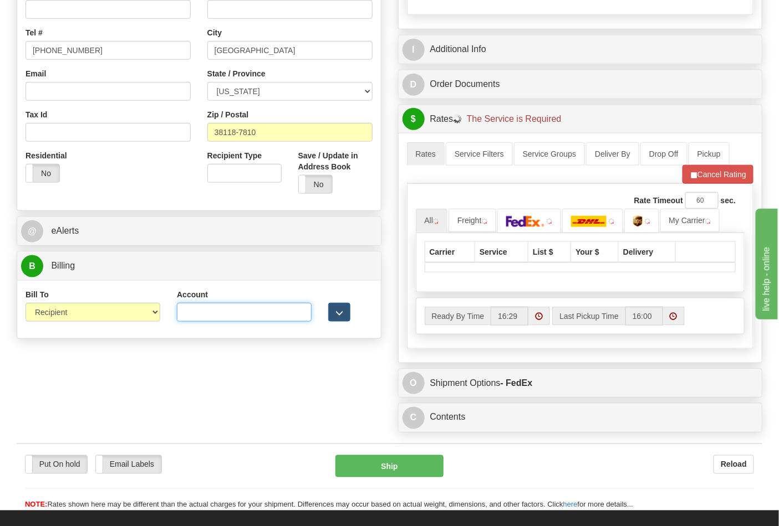
click at [233, 315] on input "Account" at bounding box center [244, 312] width 135 height 19
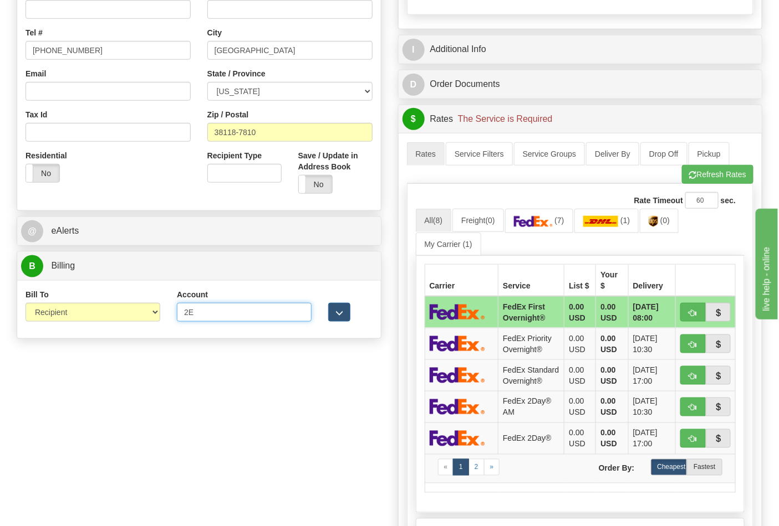
type input "2E882V"
click at [717, 182] on button "Refresh Rates" at bounding box center [717, 174] width 71 height 19
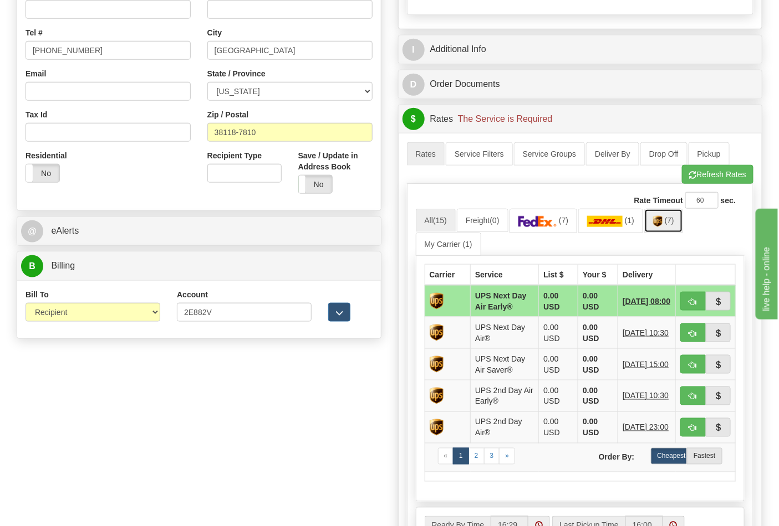
click at [668, 224] on link "(7)" at bounding box center [663, 221] width 39 height 24
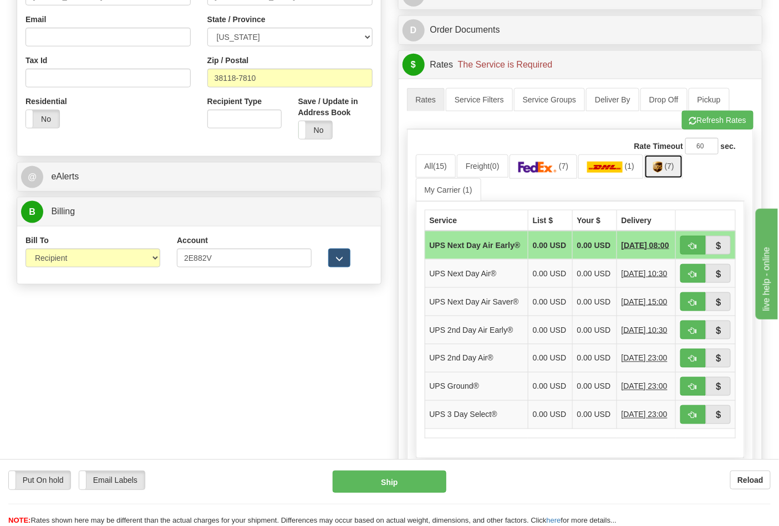
scroll to position [431, 0]
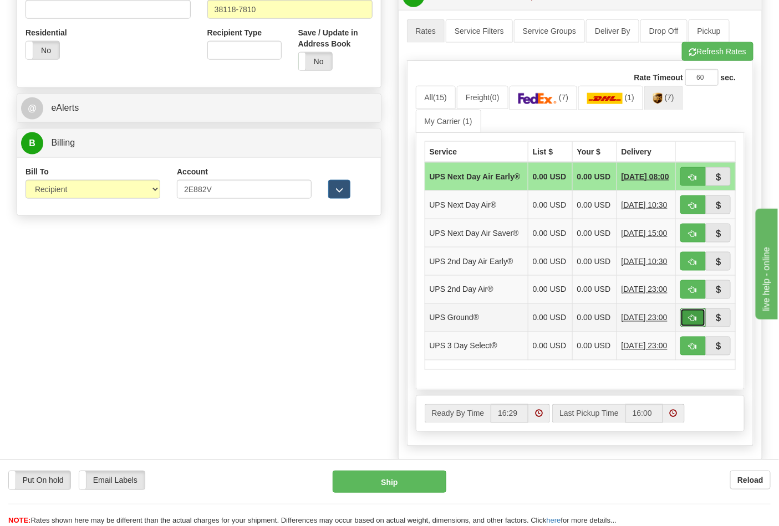
drag, startPoint x: 697, startPoint y: 340, endPoint x: 688, endPoint y: 339, distance: 8.5
click at [697, 328] on button "button" at bounding box center [692, 318] width 25 height 19
type input "03"
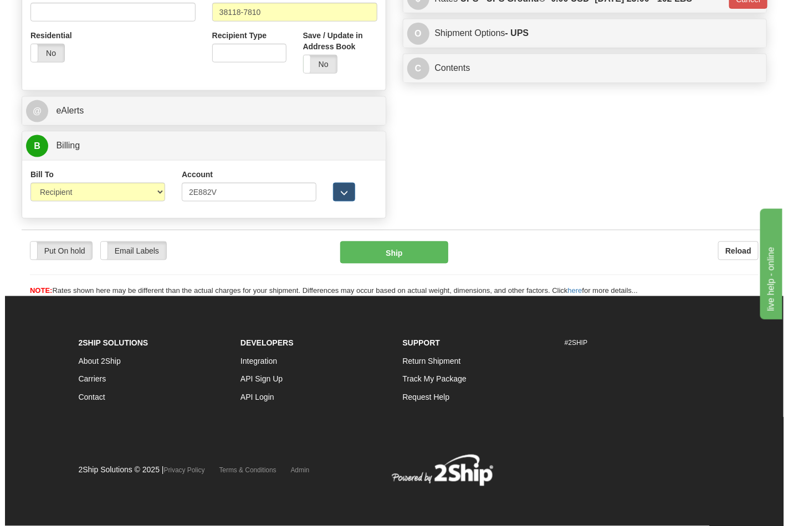
scroll to position [413, 0]
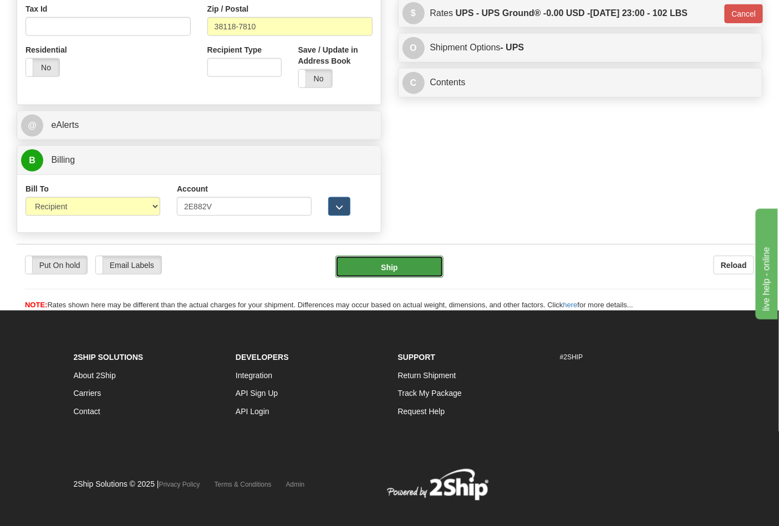
click at [394, 267] on button "Ship" at bounding box center [389, 267] width 108 height 22
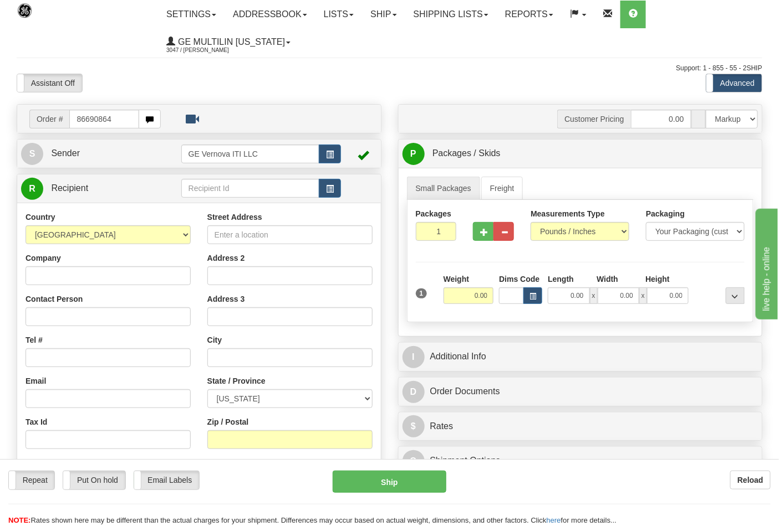
type input "86690864"
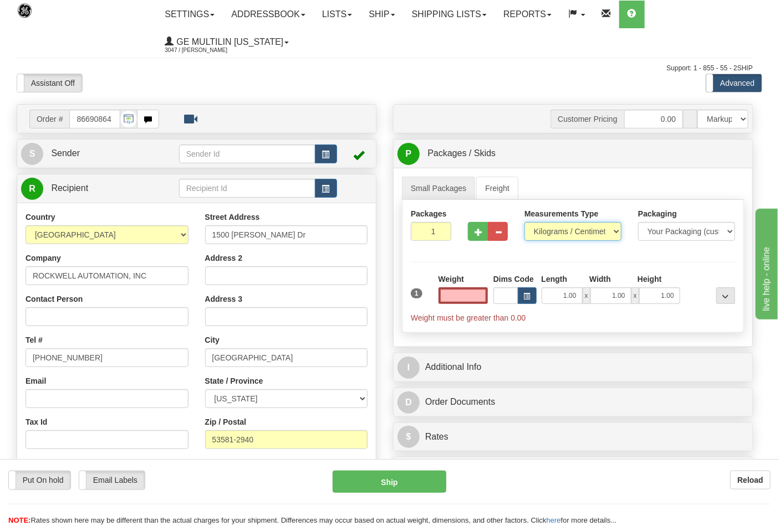
type input "0.00"
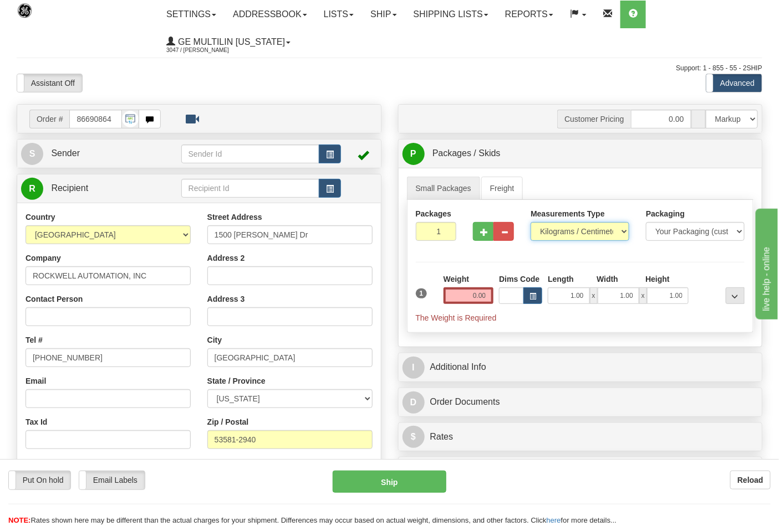
click at [551, 237] on select "Pounds / Inches Kilograms / Centimeters" at bounding box center [579, 231] width 99 height 19
select select "0"
click at [530, 223] on select "Pounds / Inches Kilograms / Centimeters" at bounding box center [579, 231] width 99 height 19
click at [489, 293] on input "0.00" at bounding box center [468, 296] width 50 height 17
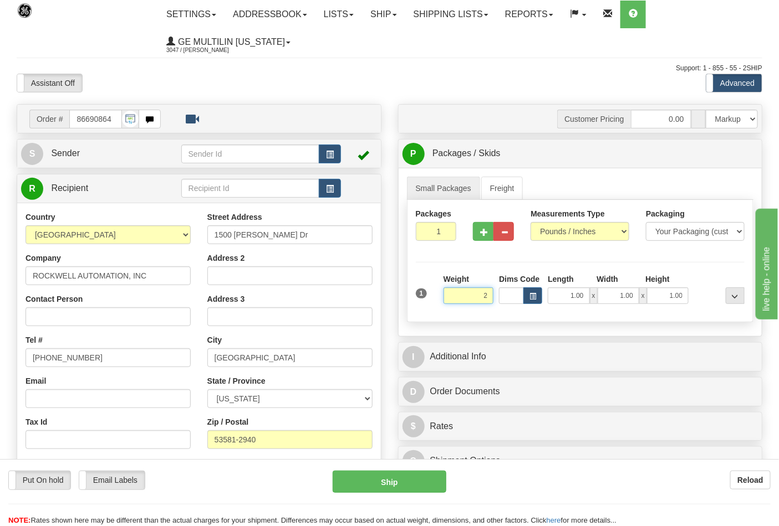
click button "Delete" at bounding box center [0, 0] width 0 height 0
type input "2.00"
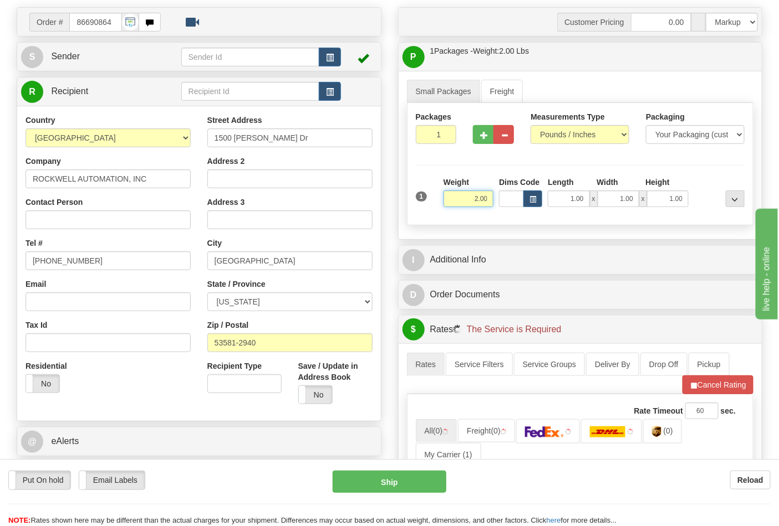
scroll to position [185, 0]
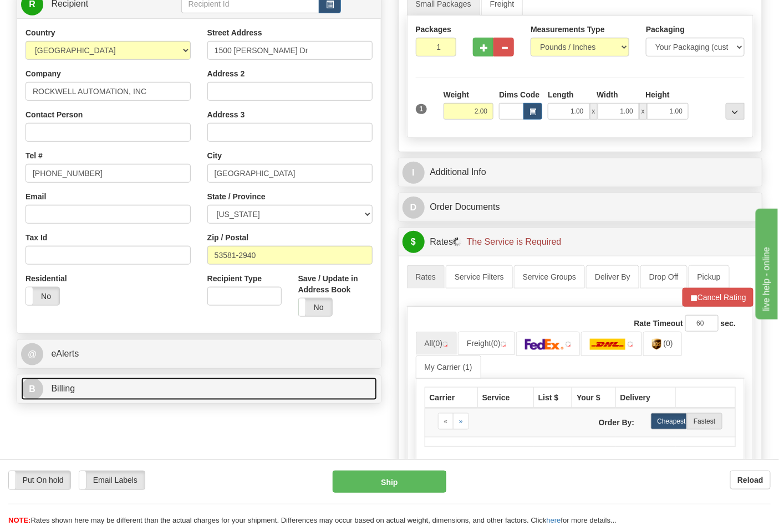
click at [101, 395] on link "B Billing" at bounding box center [199, 389] width 356 height 23
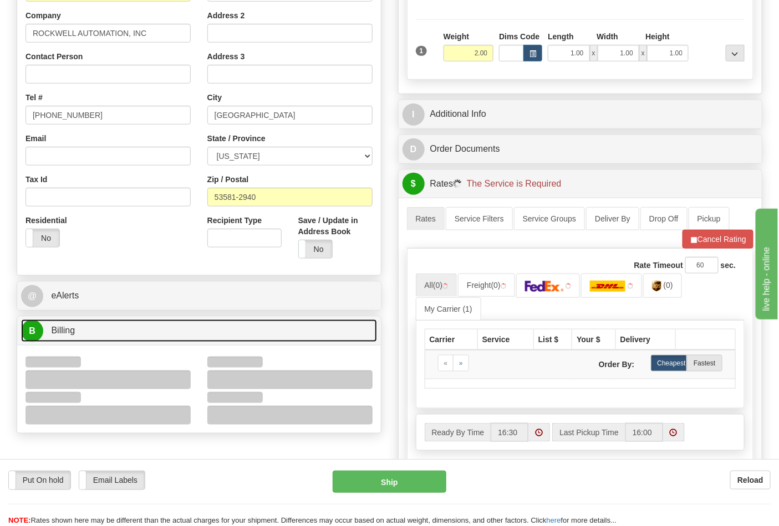
scroll to position [246, 0]
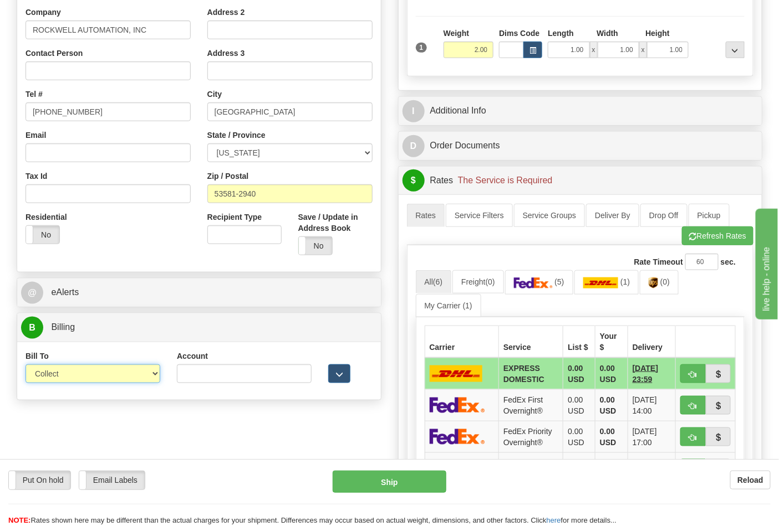
click at [120, 375] on select "Sender Recipient Third Party Collect" at bounding box center [92, 374] width 135 height 19
select select "2"
click at [25, 366] on select "Sender Recipient Third Party Collect" at bounding box center [92, 374] width 135 height 19
click at [229, 380] on input "Account" at bounding box center [244, 374] width 135 height 19
paste input "587102"
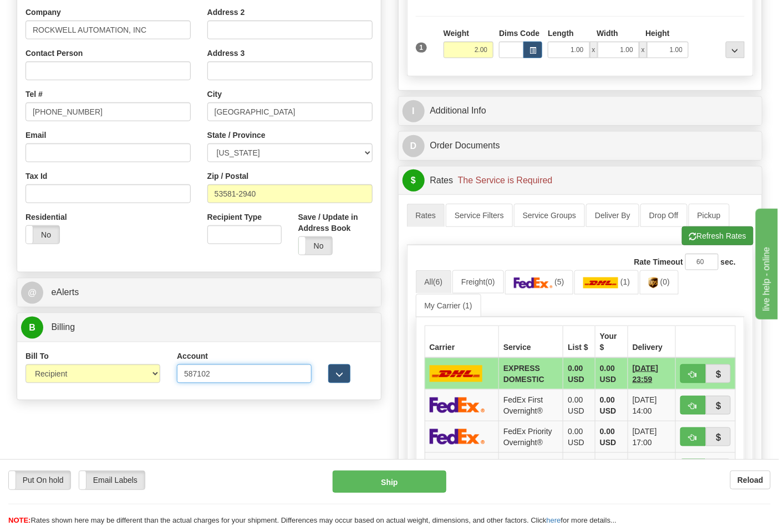
type input "587102"
click at [695, 241] on button "Refresh Rates" at bounding box center [717, 236] width 71 height 19
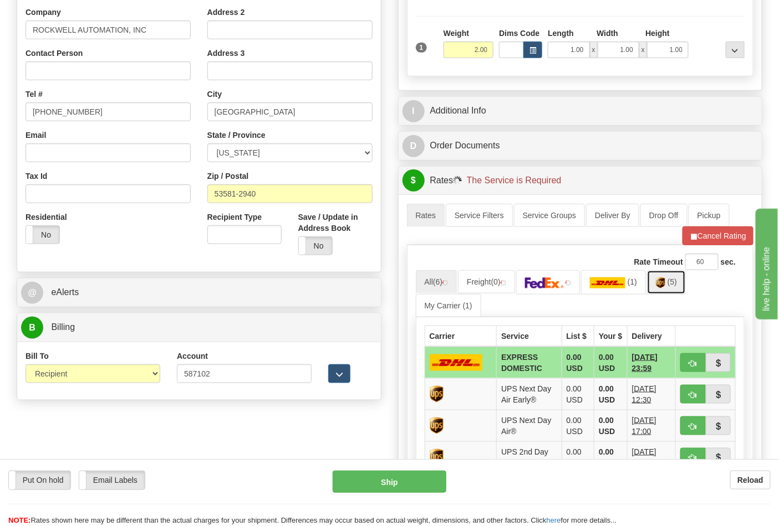
click at [665, 289] on img at bounding box center [660, 283] width 9 height 11
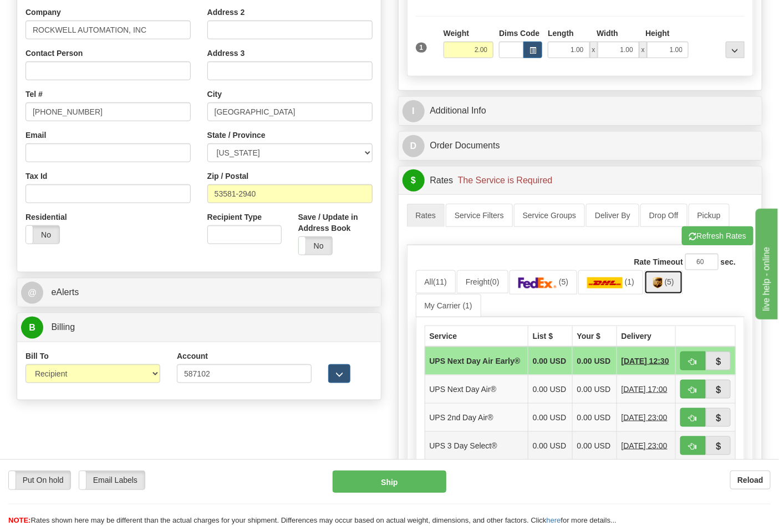
scroll to position [431, 0]
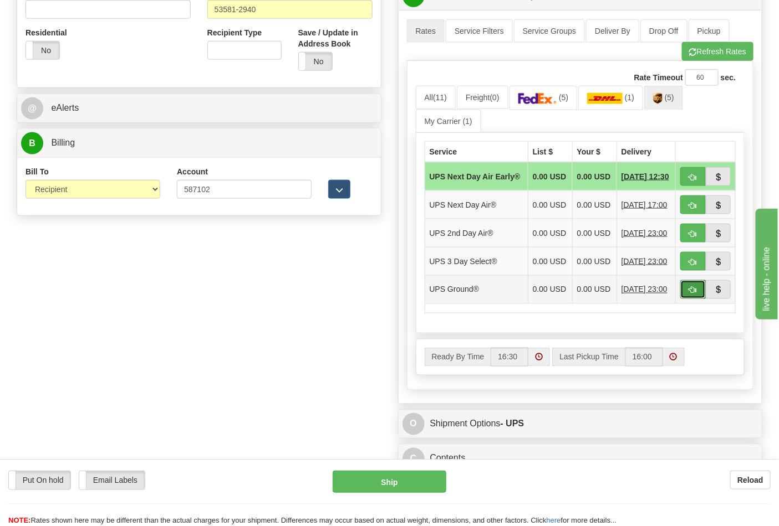
click at [689, 294] on span "button" at bounding box center [693, 290] width 8 height 7
type input "03"
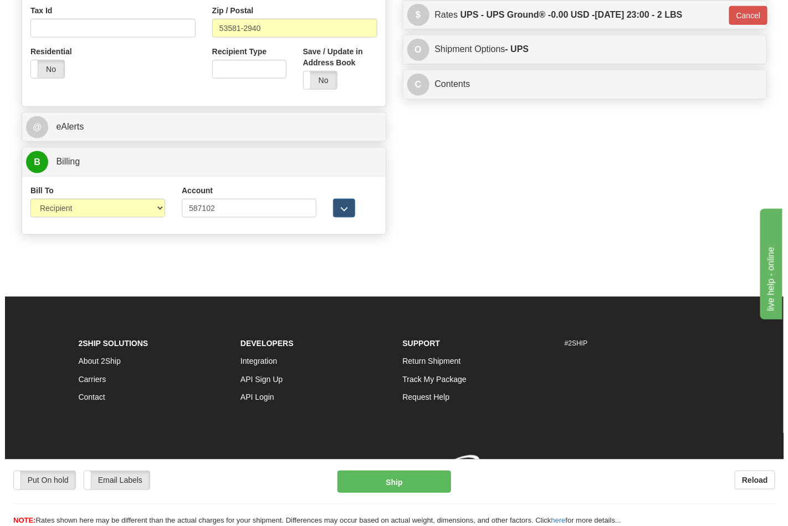
scroll to position [421, 0]
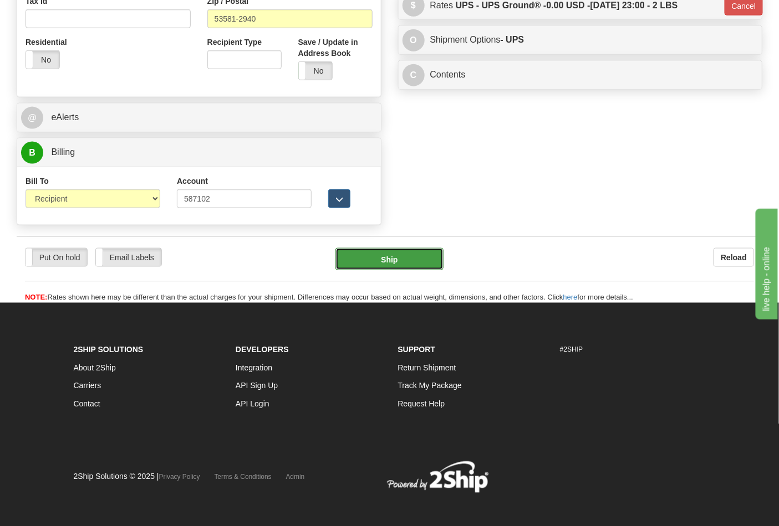
click at [408, 262] on button "Ship" at bounding box center [389, 259] width 108 height 22
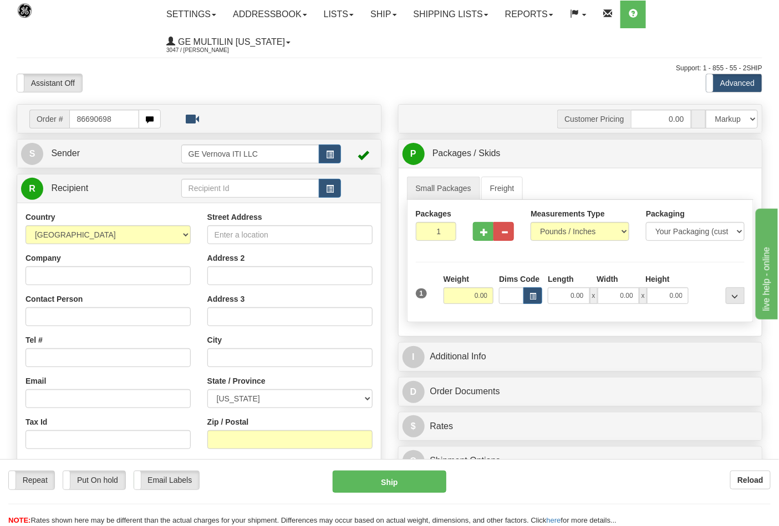
type input "86690698"
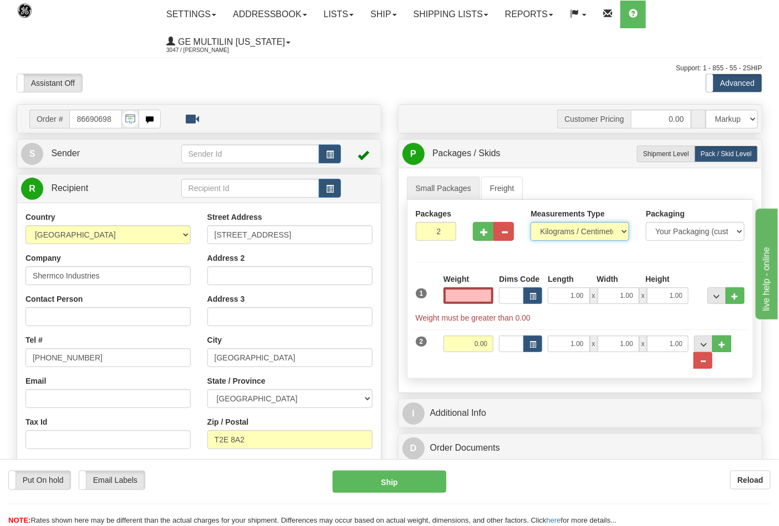
type input "0.00"
click at [558, 233] on select "Pounds / Inches Kilograms / Centimeters" at bounding box center [579, 231] width 99 height 19
select select "0"
click at [530, 223] on select "Pounds / Inches Kilograms / Centimeters" at bounding box center [579, 231] width 99 height 19
click at [489, 296] on input "0.00" at bounding box center [468, 296] width 50 height 17
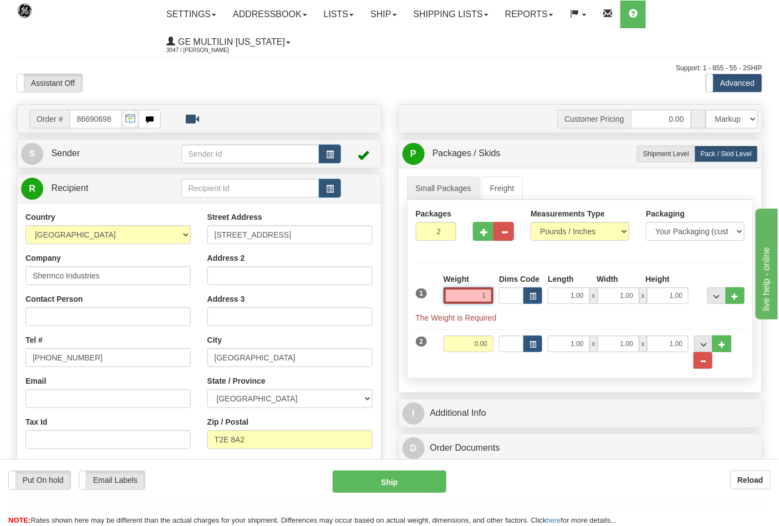
click button "Delete" at bounding box center [0, 0] width 0 height 0
type input "1.00"
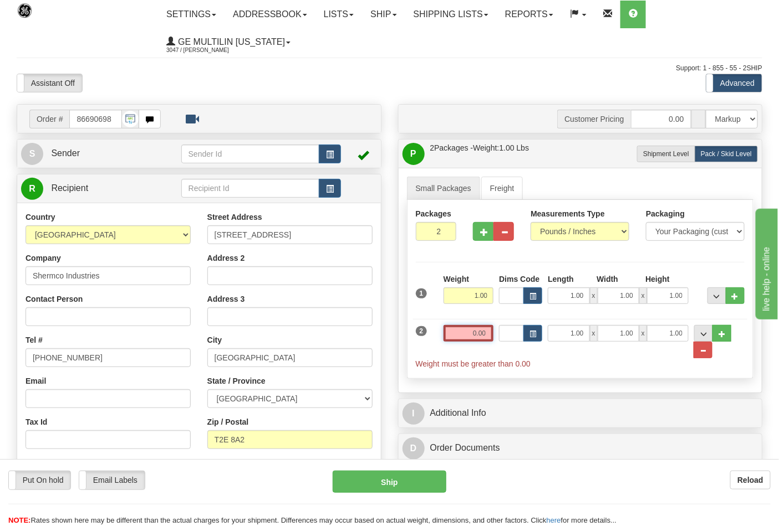
click at [487, 336] on input "0.00" at bounding box center [468, 333] width 50 height 17
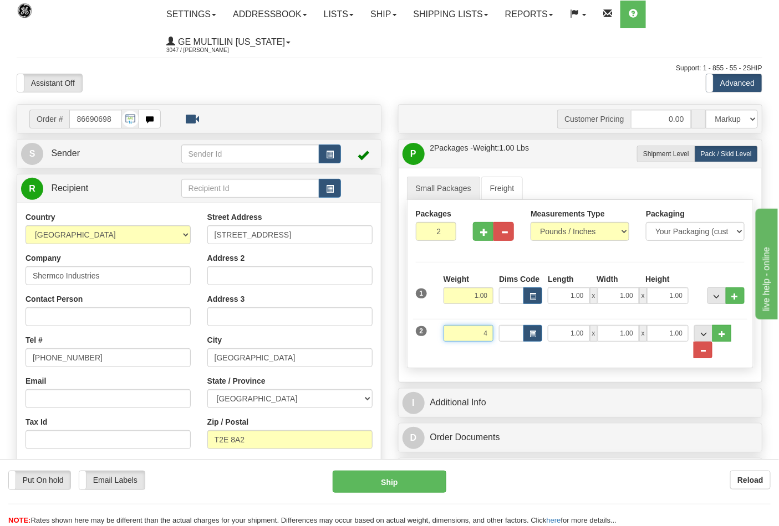
click button "Delete" at bounding box center [0, 0] width 0 height 0
type input "4.00"
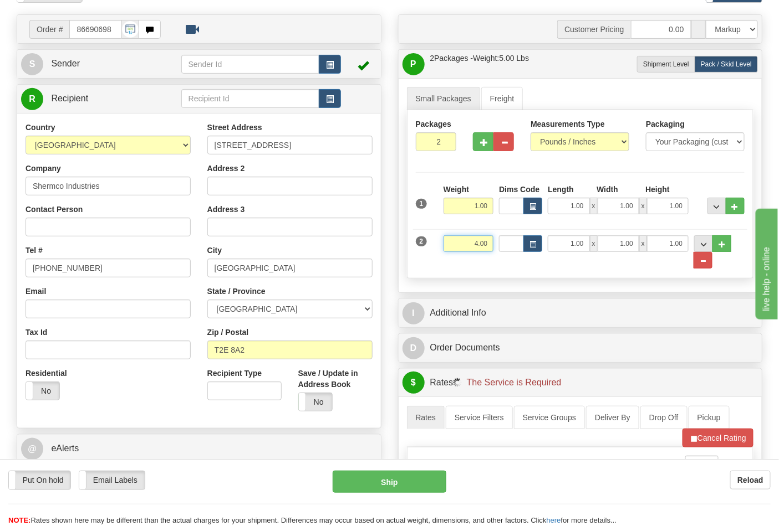
scroll to position [185, 0]
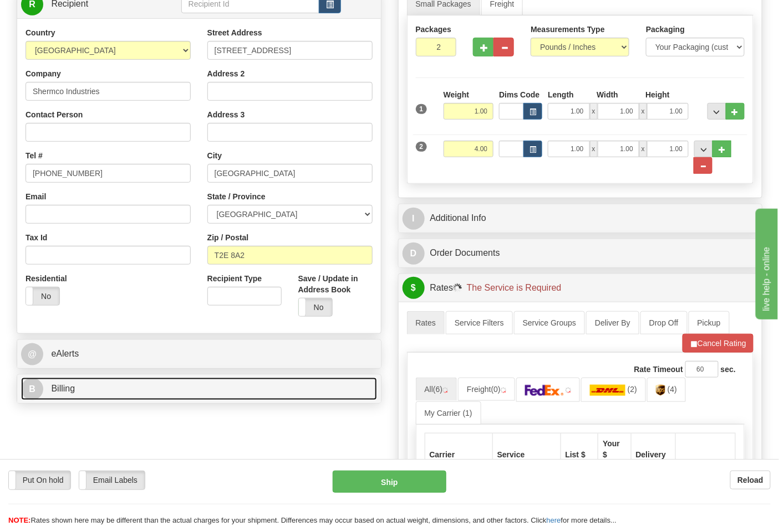
click at [64, 393] on span "Billing" at bounding box center [63, 388] width 24 height 9
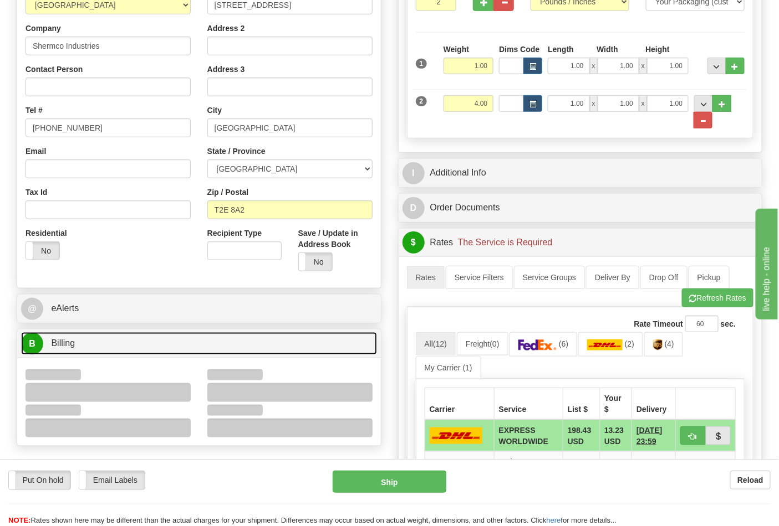
scroll to position [308, 0]
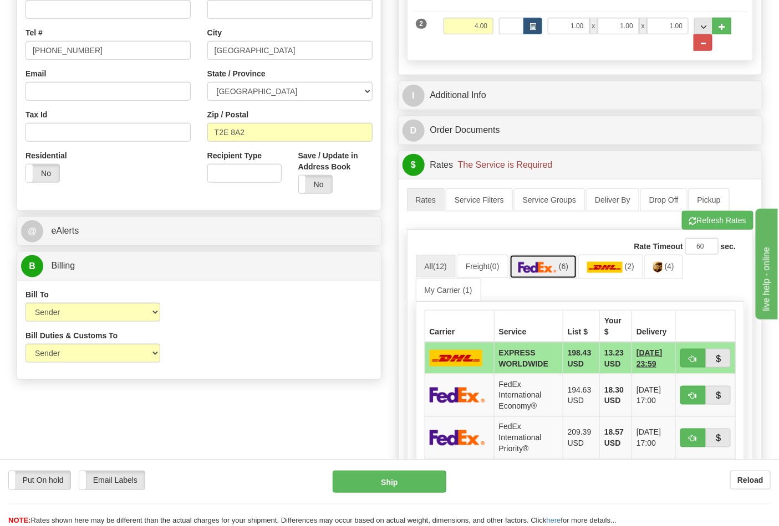
click at [568, 269] on span "(6)" at bounding box center [563, 266] width 9 height 9
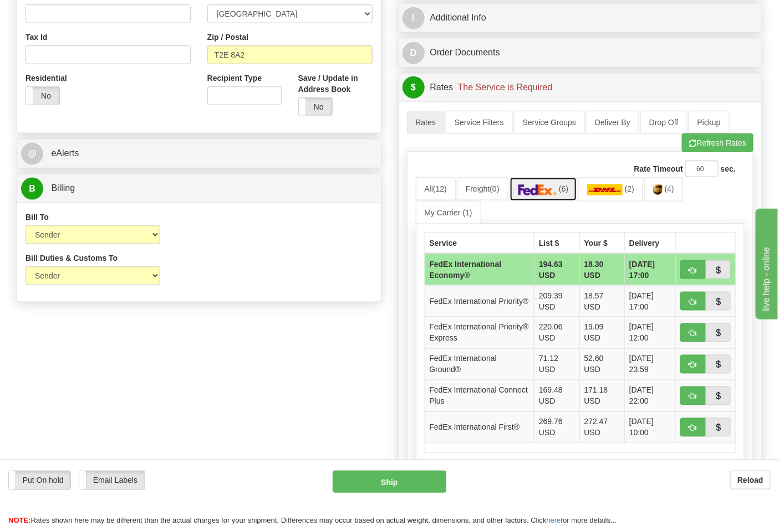
scroll to position [492, 0]
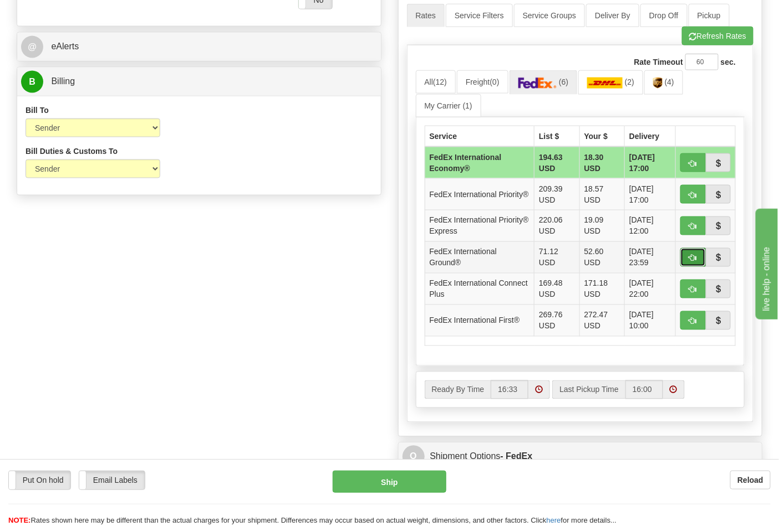
click at [689, 255] on span "button" at bounding box center [693, 258] width 8 height 7
type input "92"
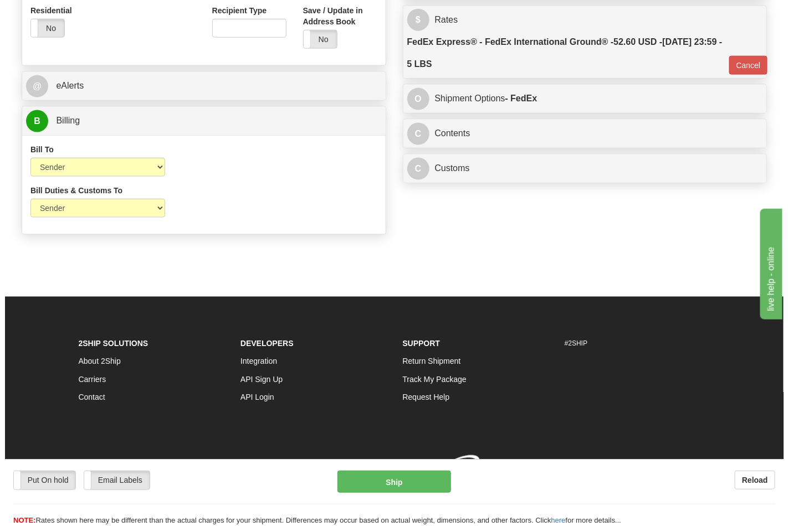
scroll to position [470, 0]
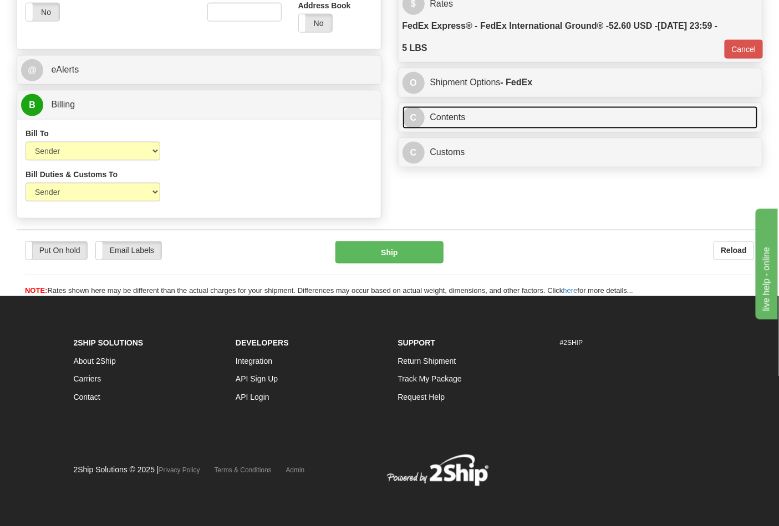
drag, startPoint x: 493, startPoint y: 125, endPoint x: 587, endPoint y: 137, distance: 95.0
click at [493, 124] on link "C Contents" at bounding box center [580, 117] width 356 height 23
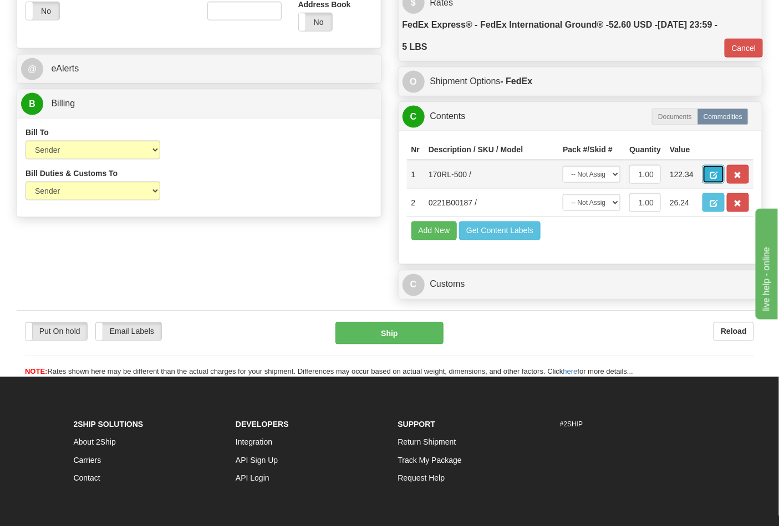
click at [717, 175] on span "button" at bounding box center [713, 175] width 8 height 7
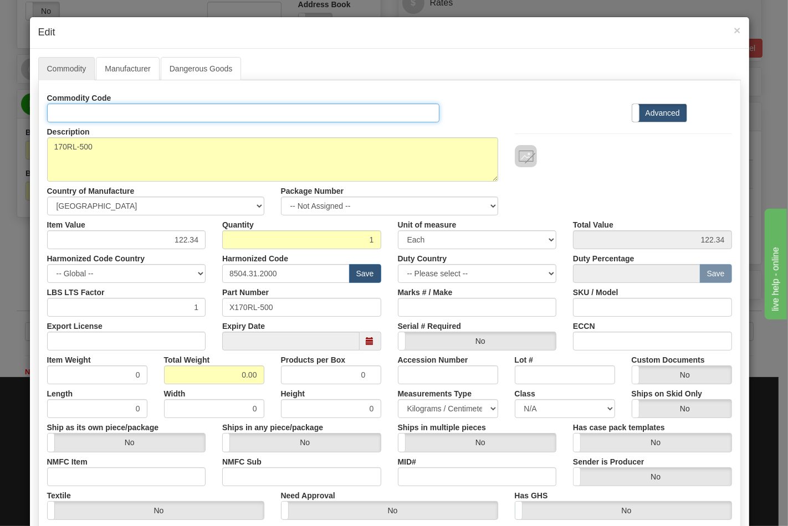
drag, startPoint x: 115, startPoint y: 108, endPoint x: 117, endPoint y: 116, distance: 8.5
click at [115, 108] on input "Id" at bounding box center [243, 113] width 393 height 19
type input "TRANSFORMERS"
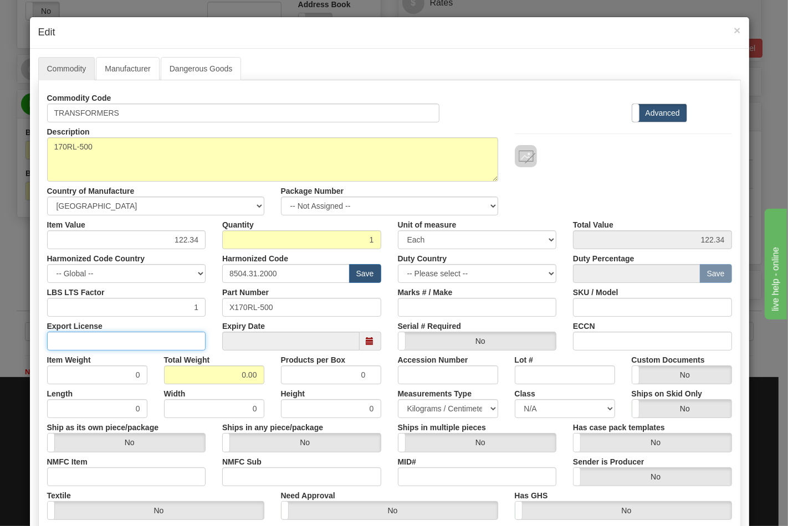
drag, startPoint x: 169, startPoint y: 339, endPoint x: 170, endPoint y: 350, distance: 10.6
click at [169, 339] on input "Export License" at bounding box center [126, 341] width 159 height 19
type input "N/A"
drag, startPoint x: 242, startPoint y: 374, endPoint x: 264, endPoint y: 376, distance: 22.8
click at [264, 376] on div "Total Weight 0.00" at bounding box center [214, 368] width 117 height 34
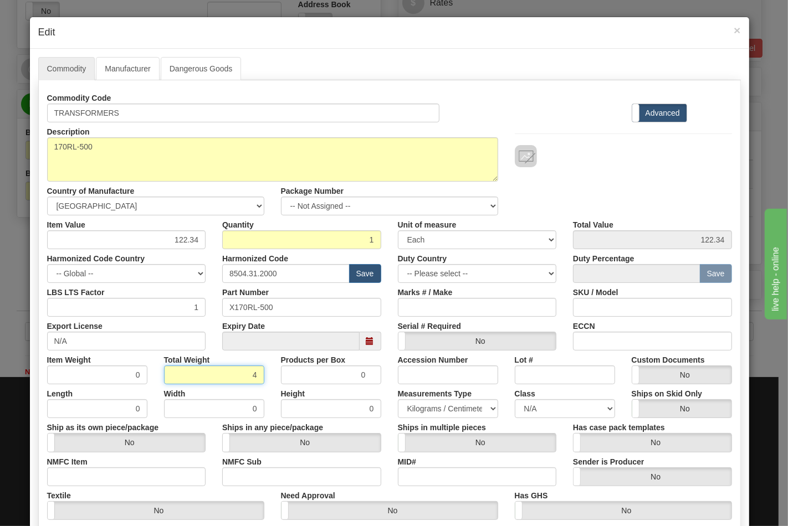
type input "4"
type input "4.0000"
click at [117, 469] on input "NMFC Item" at bounding box center [126, 477] width 159 height 19
type input "63170"
drag, startPoint x: 250, startPoint y: 474, endPoint x: 261, endPoint y: 483, distance: 13.8
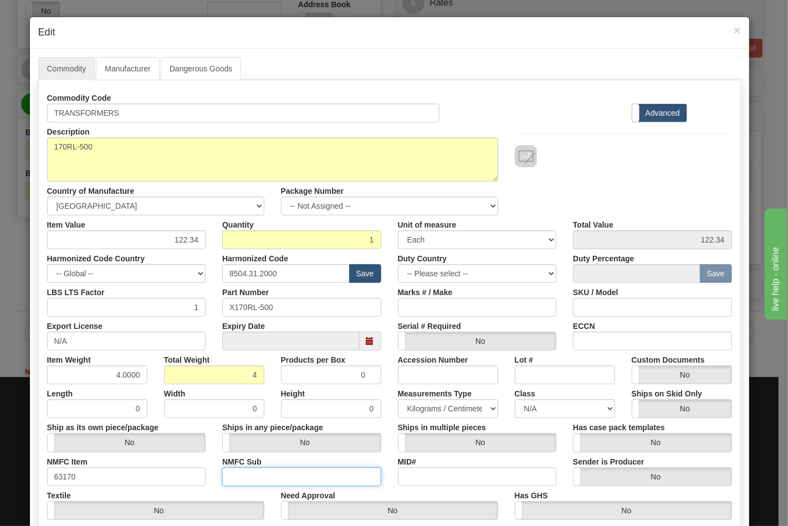
click at [250, 474] on input "NMFC Sub" at bounding box center [301, 477] width 159 height 19
type input "4"
click at [523, 408] on select "N/A 50.0 55.0 60.0 65.0 70.0 85.0 92.5 100.0 125.0 175.0 250.0 300.0 400.0" at bounding box center [565, 409] width 100 height 19
select select "70.0"
click at [515, 400] on select "N/A 50.0 55.0 60.0 65.0 70.0 85.0 92.5 100.0 125.0 175.0 250.0 300.0 400.0" at bounding box center [565, 409] width 100 height 19
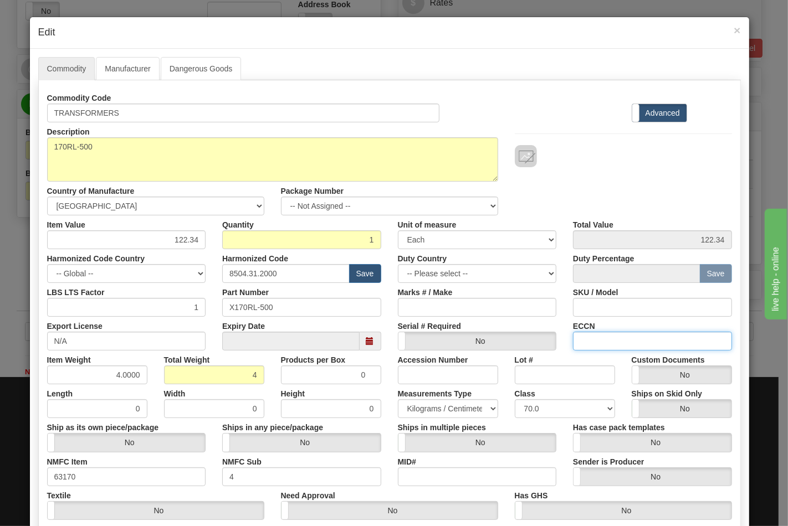
click at [602, 339] on input "ECCN" at bounding box center [652, 341] width 159 height 19
type input "EAR99"
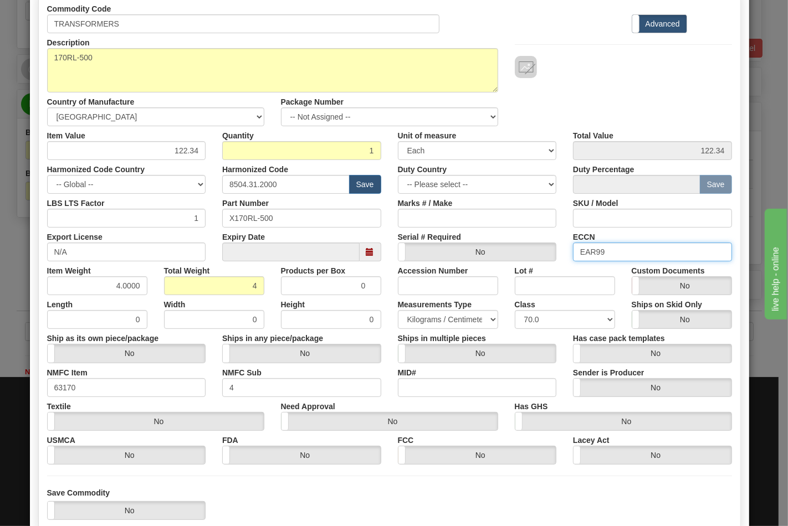
scroll to position [159, 0]
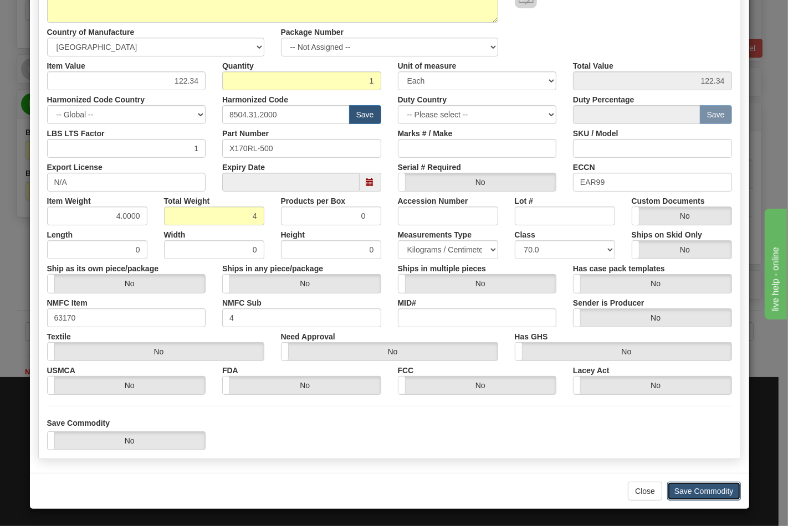
click at [679, 497] on button "Save Commodity" at bounding box center [704, 491] width 74 height 19
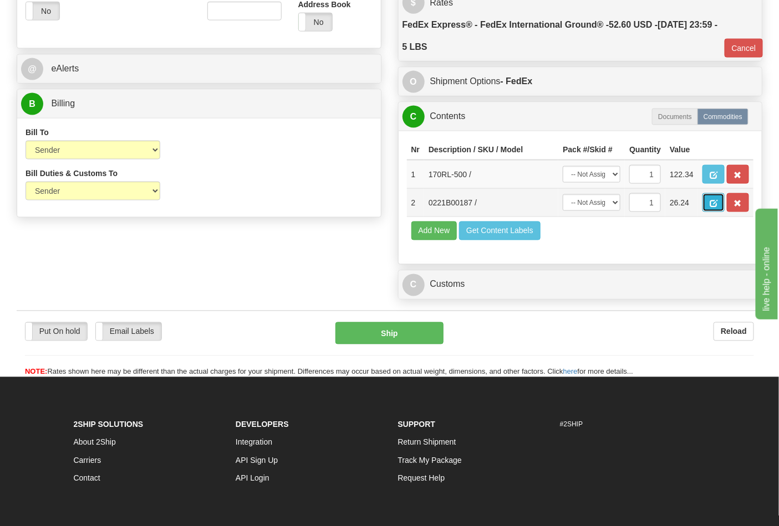
click at [724, 212] on button "button" at bounding box center [713, 202] width 22 height 19
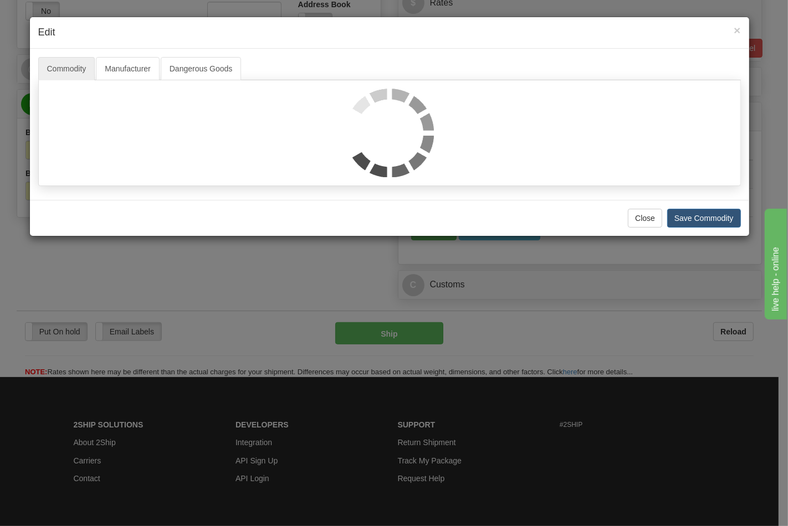
scroll to position [0, 0]
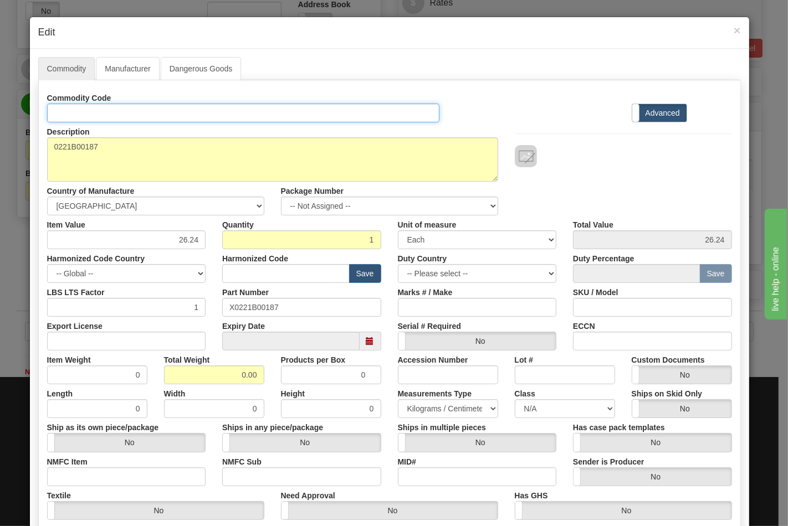
drag, startPoint x: 95, startPoint y: 116, endPoint x: 107, endPoint y: 122, distance: 13.6
click at [95, 116] on input "Id" at bounding box center [243, 113] width 393 height 19
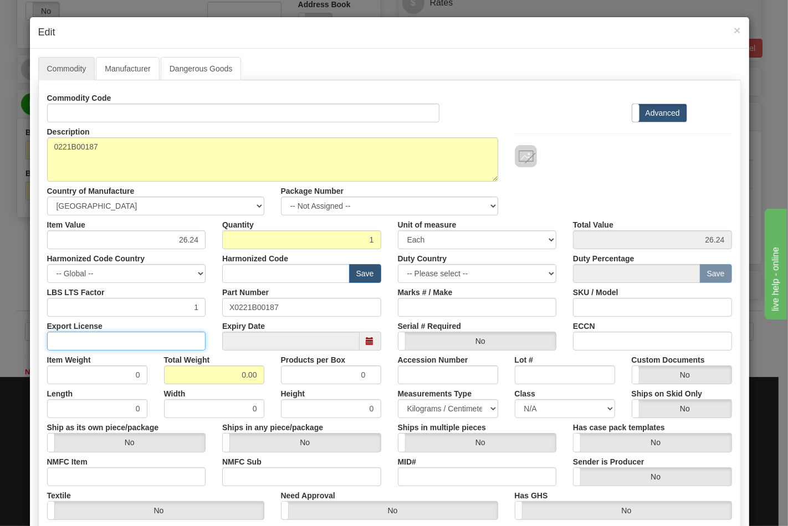
click at [182, 345] on input "Export License" at bounding box center [126, 341] width 159 height 19
type input "N/A"
drag, startPoint x: 195, startPoint y: 371, endPoint x: 269, endPoint y: 386, distance: 75.8
click at [269, 386] on div "Commodity Code Standard Advanced Description 0221B00187 Country of Manufacture …" at bounding box center [389, 322] width 685 height 466
type input "1"
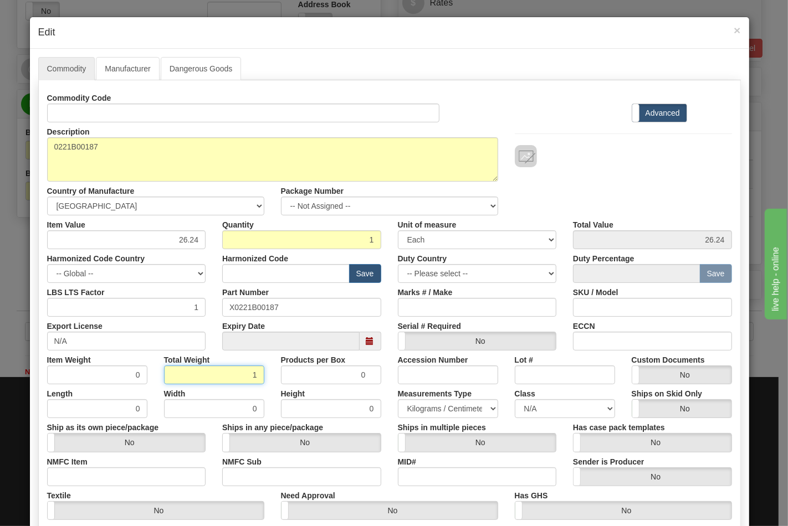
type input "1.0000"
click at [167, 477] on input "NMFC Item" at bounding box center [126, 477] width 159 height 19
type input "63170"
click at [246, 478] on input "NMFC Sub" at bounding box center [301, 477] width 159 height 19
type input "4"
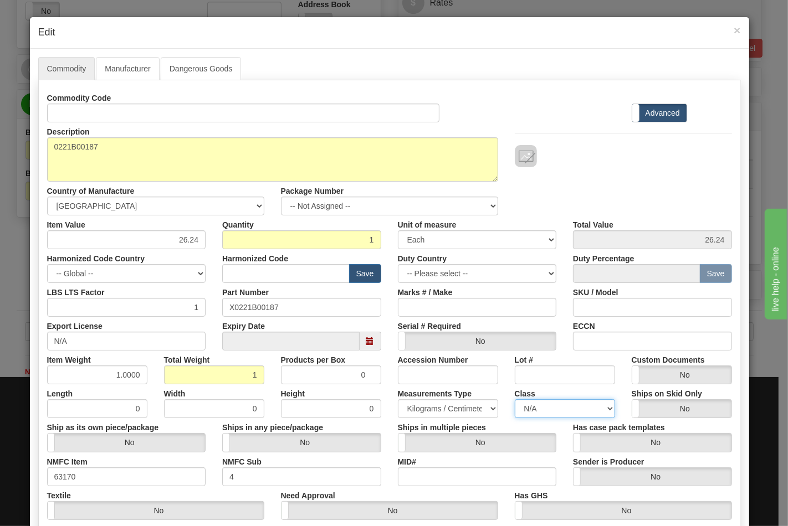
click at [546, 402] on select "N/A 50.0 55.0 60.0 65.0 70.0 85.0 92.5 100.0 125.0 175.0 250.0 300.0 400.0" at bounding box center [565, 409] width 100 height 19
select select "70.0"
click at [515, 400] on select "N/A 50.0 55.0 60.0 65.0 70.0 85.0 92.5 100.0 125.0 175.0 250.0 300.0 400.0" at bounding box center [565, 409] width 100 height 19
click at [617, 341] on input "ECCN" at bounding box center [652, 341] width 159 height 19
type input "EAR99"
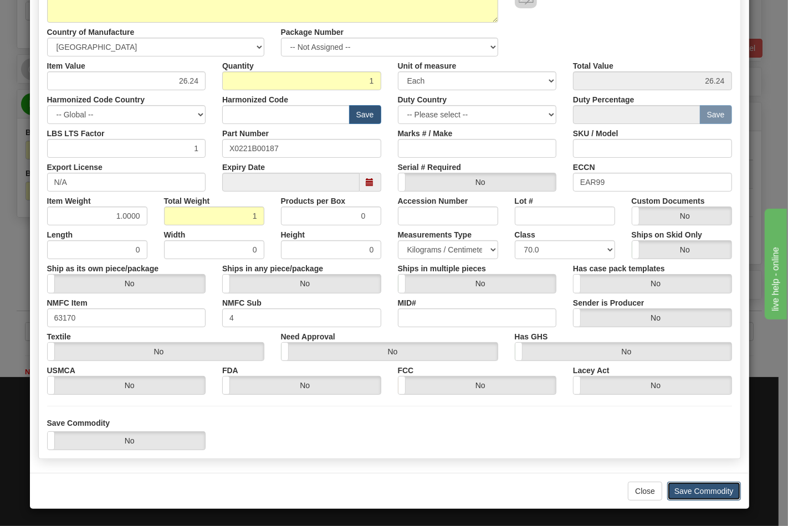
click at [692, 492] on button "Save Commodity" at bounding box center [704, 491] width 74 height 19
click at [700, 488] on button "Save Commodity" at bounding box center [704, 492] width 74 height 19
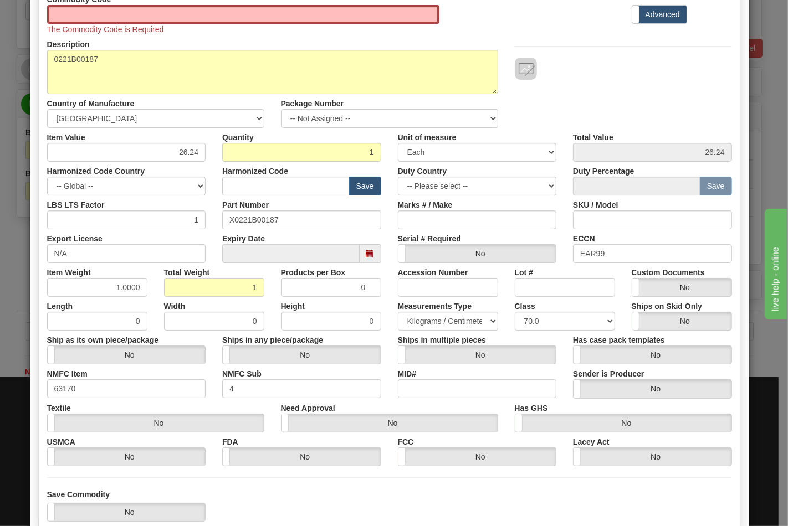
scroll to position [0, 0]
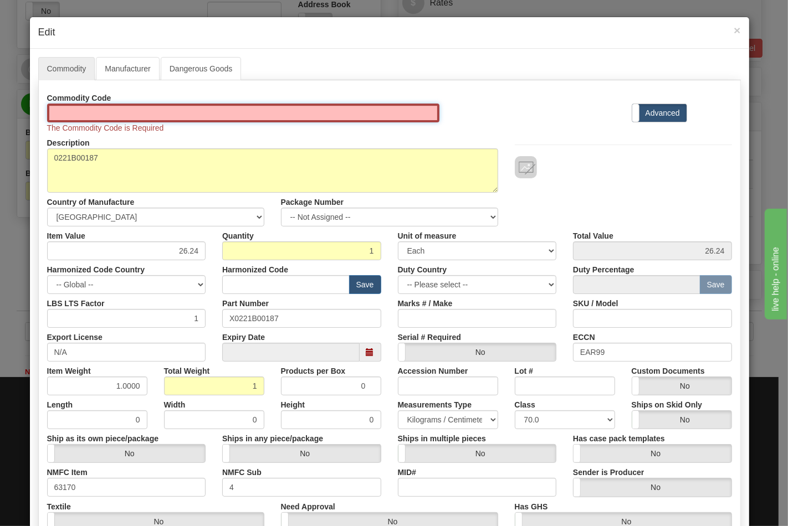
click at [91, 112] on input "Id" at bounding box center [243, 113] width 393 height 19
type input "TRANSFORMERS"
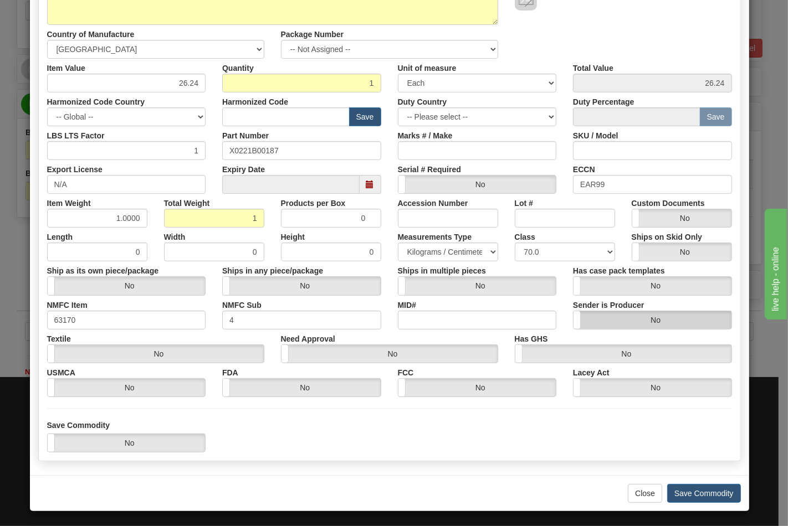
scroll to position [159, 0]
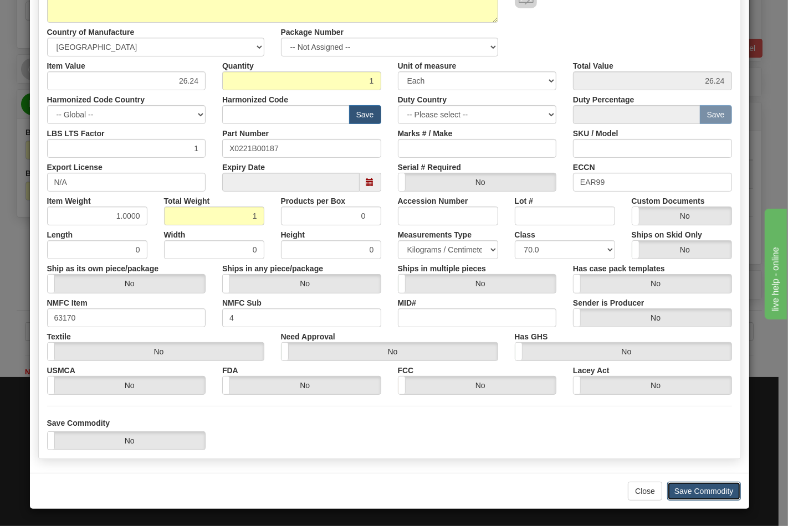
click at [674, 488] on button "Save Commodity" at bounding box center [704, 491] width 74 height 19
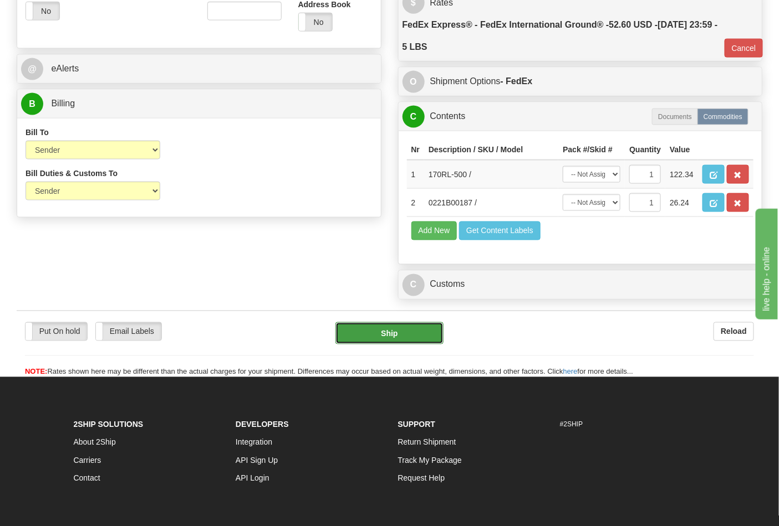
click at [402, 345] on button "Ship" at bounding box center [389, 334] width 108 height 22
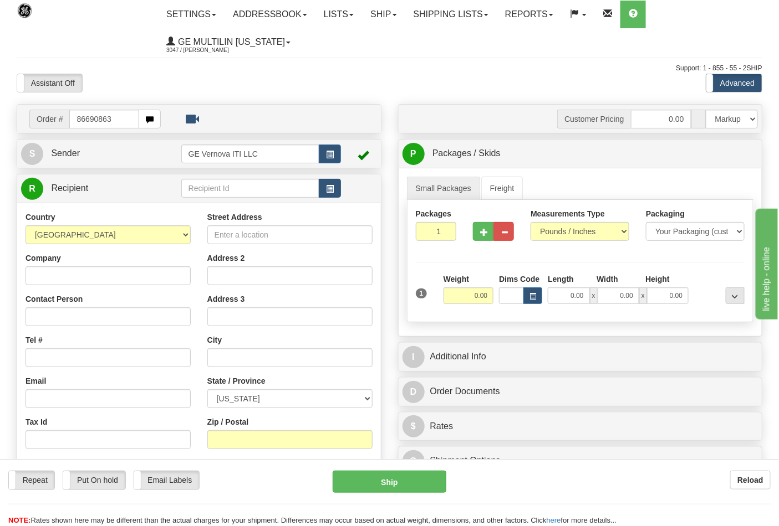
type input "86690863"
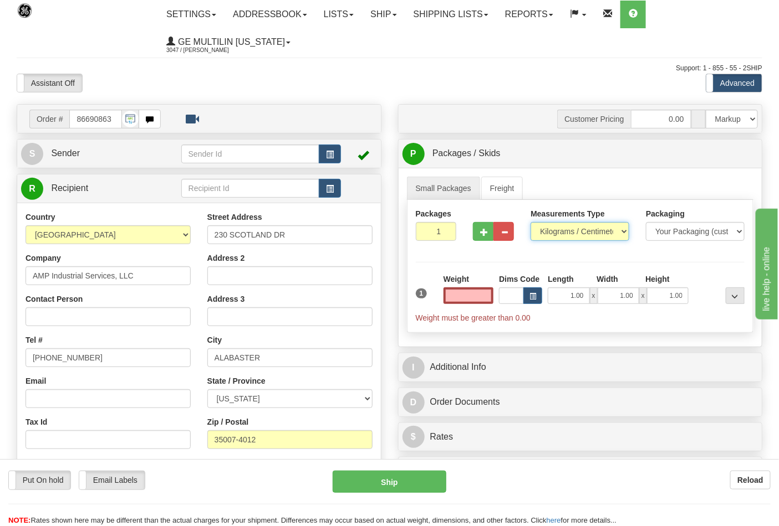
type input "0.00"
drag, startPoint x: 555, startPoint y: 234, endPoint x: 555, endPoint y: 241, distance: 7.2
click at [555, 234] on select "Pounds / Inches Kilograms / Centimeters" at bounding box center [579, 231] width 99 height 19
select select "0"
click at [530, 223] on select "Pounds / Inches Kilograms / Centimeters" at bounding box center [579, 231] width 99 height 19
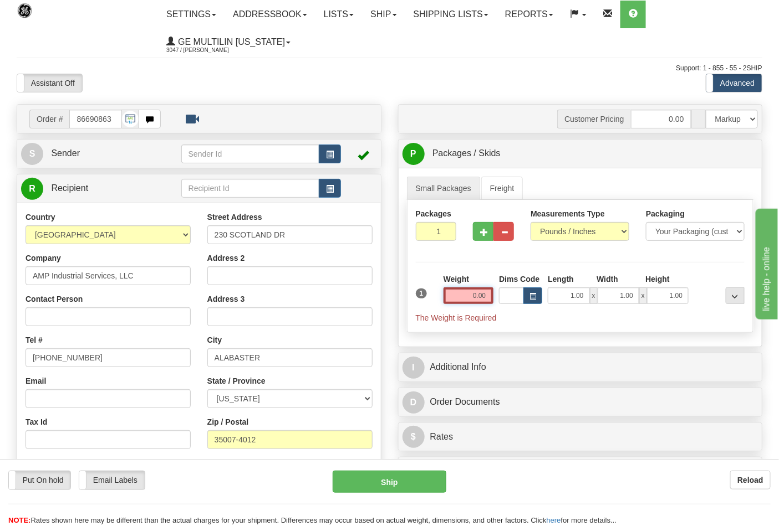
click at [487, 295] on input "0.00" at bounding box center [468, 296] width 50 height 17
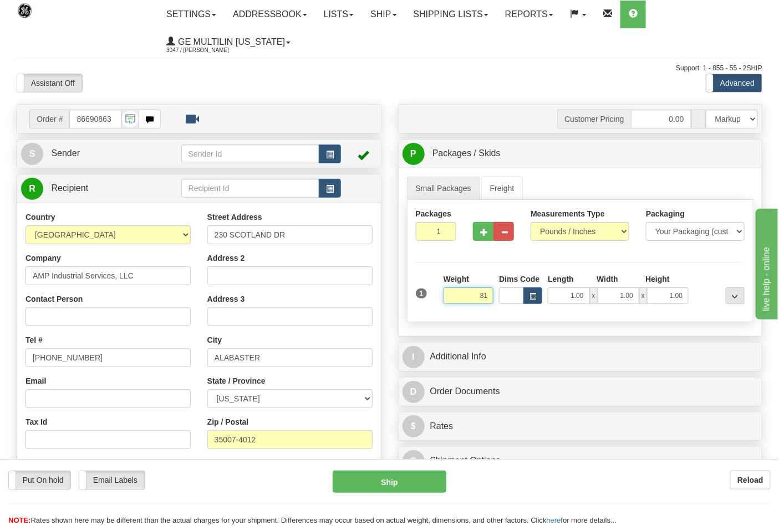
click button "Delete" at bounding box center [0, 0] width 0 height 0
type input "81.00"
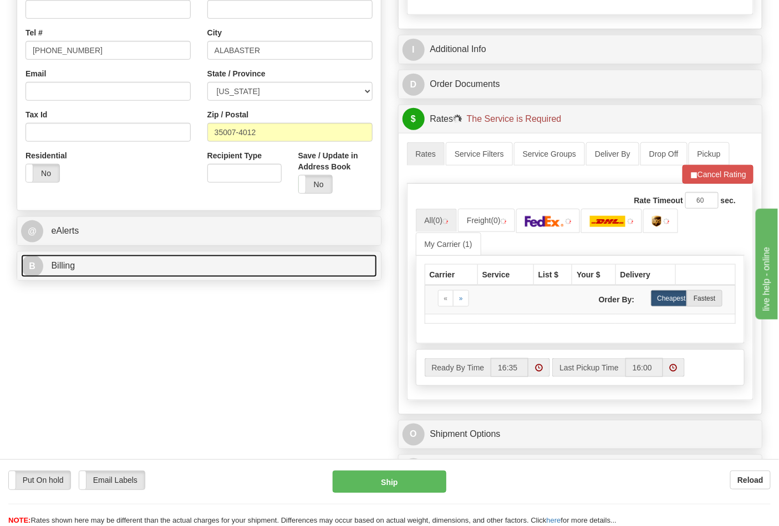
click at [86, 258] on link "B Billing" at bounding box center [199, 266] width 356 height 23
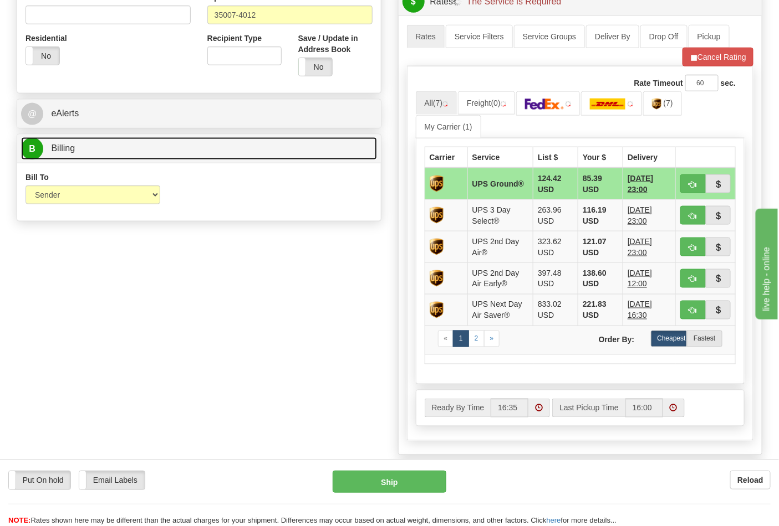
scroll to position [431, 0]
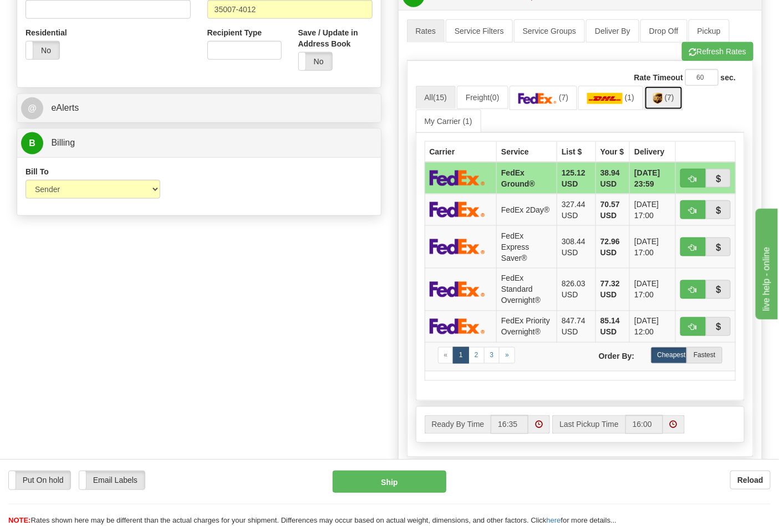
click at [673, 102] on span "(7)" at bounding box center [668, 97] width 9 height 9
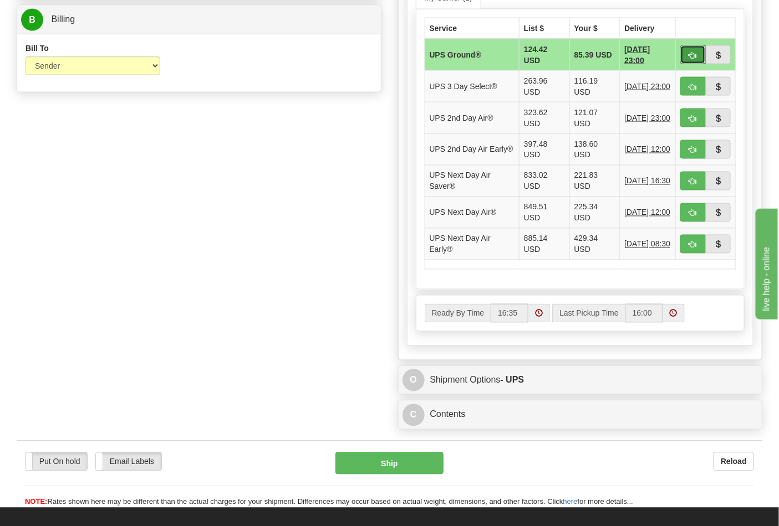
click at [688, 63] on button "button" at bounding box center [692, 54] width 25 height 19
type input "03"
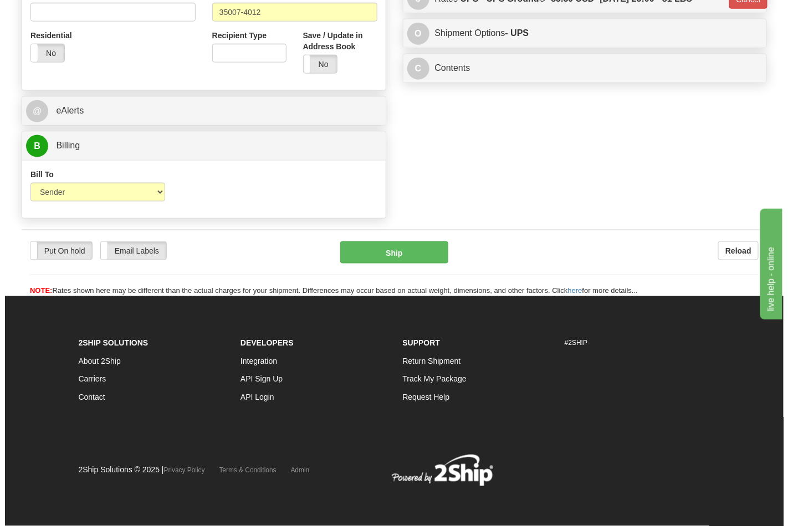
scroll to position [429, 0]
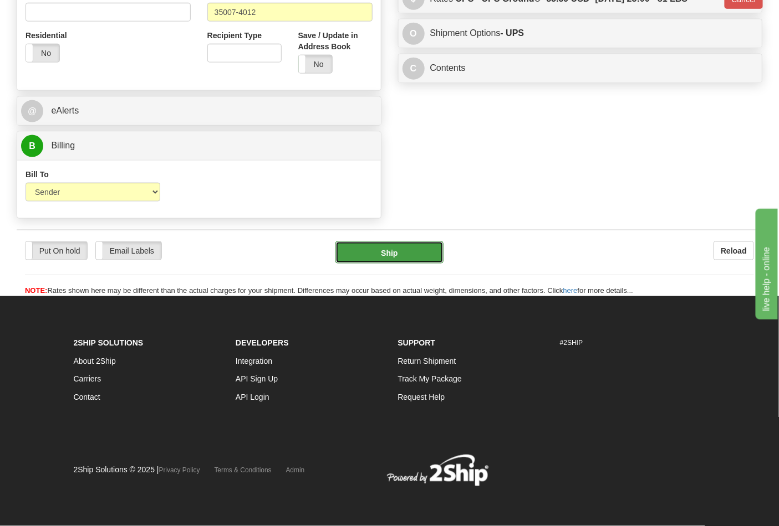
click at [402, 244] on button "Ship" at bounding box center [389, 253] width 108 height 22
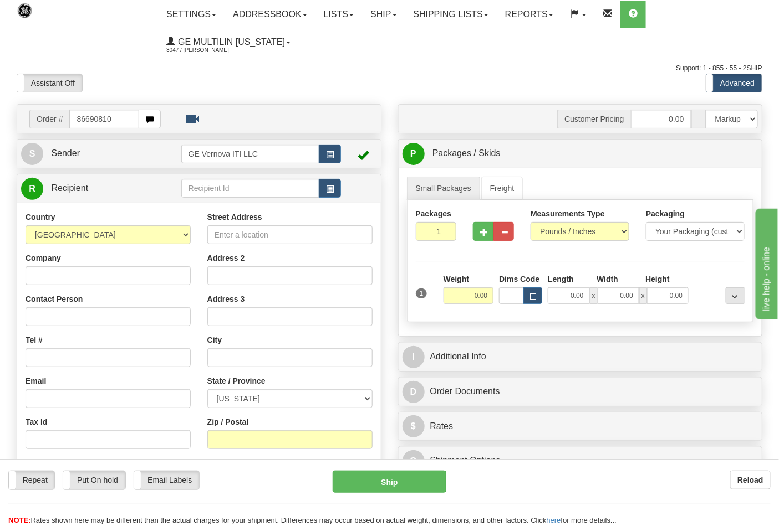
type input "86690810"
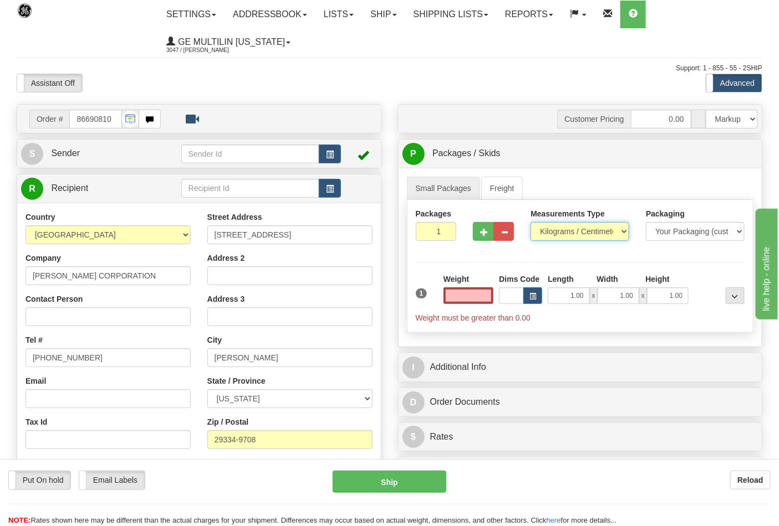
type input "0.00"
drag, startPoint x: 545, startPoint y: 233, endPoint x: 546, endPoint y: 241, distance: 7.3
click at [545, 233] on select "Pounds / Inches Kilograms / Centimeters" at bounding box center [579, 231] width 99 height 19
select select "0"
click at [530, 223] on select "Pounds / Inches Kilograms / Centimeters" at bounding box center [579, 231] width 99 height 19
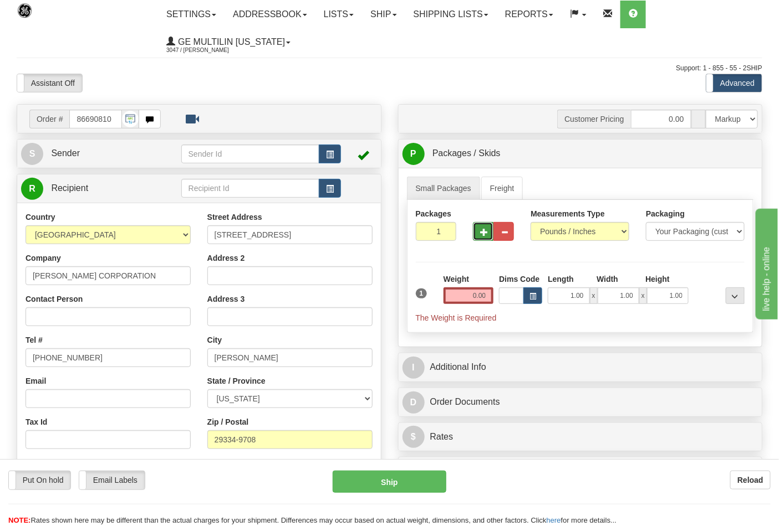
click at [488, 233] on button "button" at bounding box center [483, 231] width 21 height 19
click at [473, 226] on button "button" at bounding box center [483, 231] width 21 height 19
type input "3"
click at [489, 296] on input "0.00" at bounding box center [468, 296] width 50 height 17
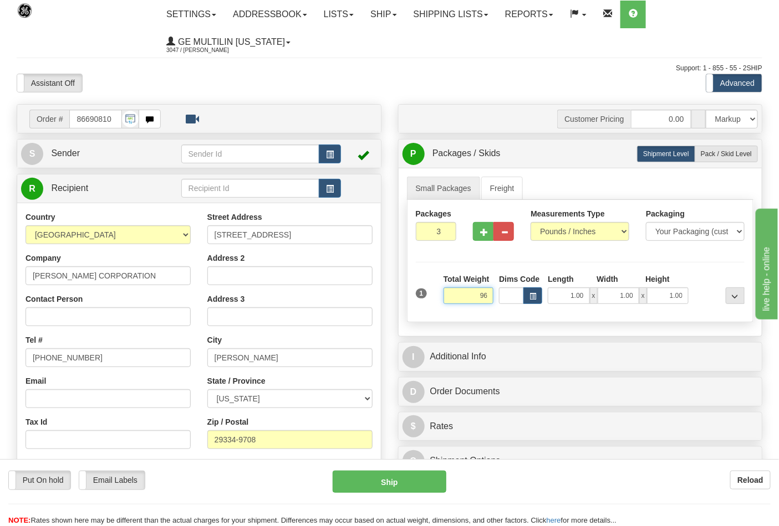
click button "Delete" at bounding box center [0, 0] width 0 height 0
type input "96.00"
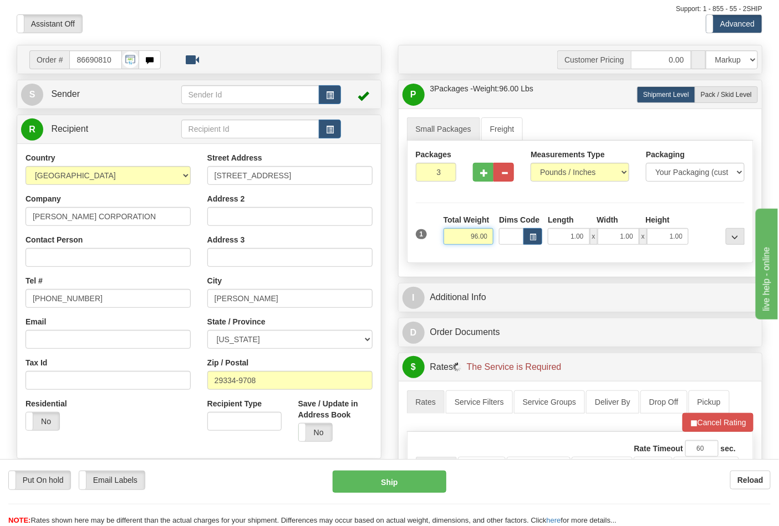
scroll to position [185, 0]
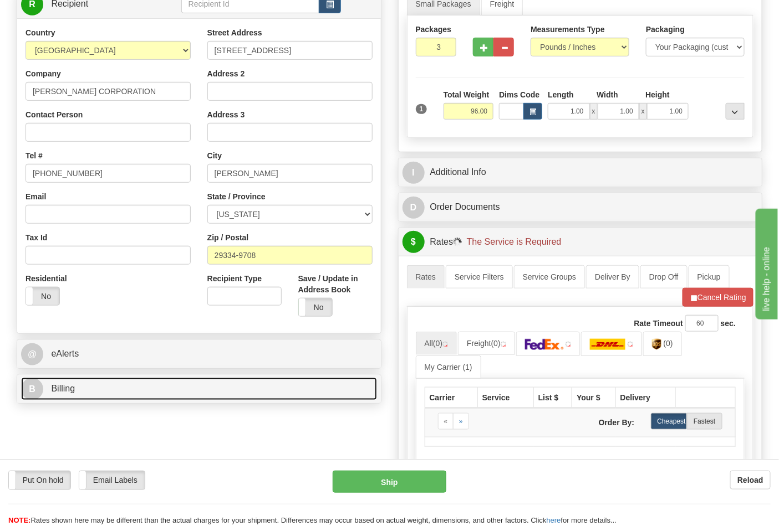
click at [100, 383] on link "B Billing" at bounding box center [199, 389] width 356 height 23
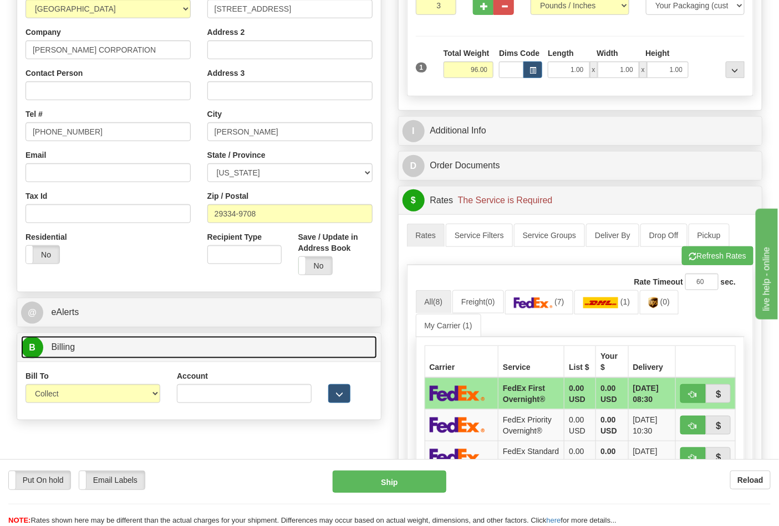
scroll to position [246, 0]
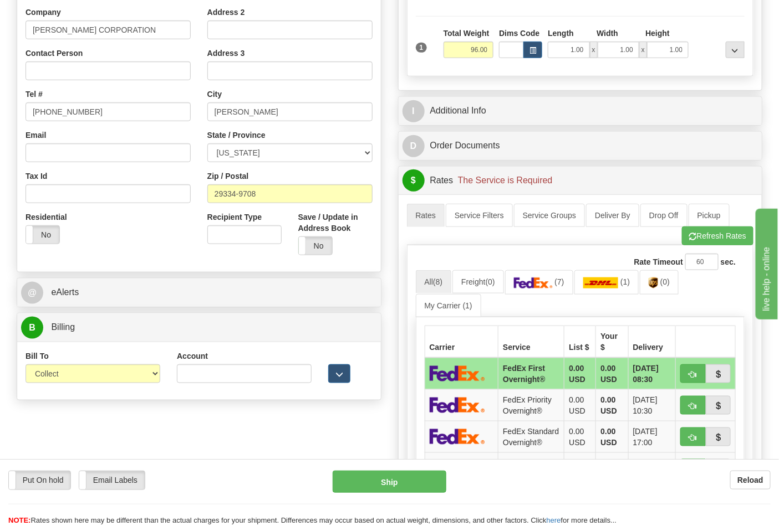
drag, startPoint x: 86, startPoint y: 385, endPoint x: 84, endPoint y: 379, distance: 6.3
click at [85, 385] on div "Bill To Sender Recipient Third Party Collect" at bounding box center [92, 371] width 151 height 41
click at [84, 379] on select "Sender Recipient Third Party Collect" at bounding box center [92, 374] width 135 height 19
select select "2"
click at [25, 366] on select "Sender Recipient Third Party Collect" at bounding box center [92, 374] width 135 height 19
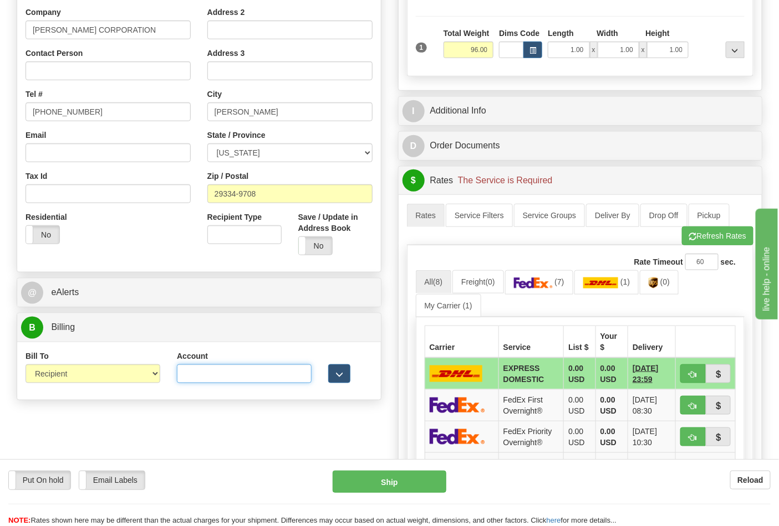
click at [196, 379] on input "Account" at bounding box center [244, 374] width 135 height 19
paste input "103538629"
type input "103538629"
click at [564, 274] on link "(7)" at bounding box center [539, 282] width 68 height 24
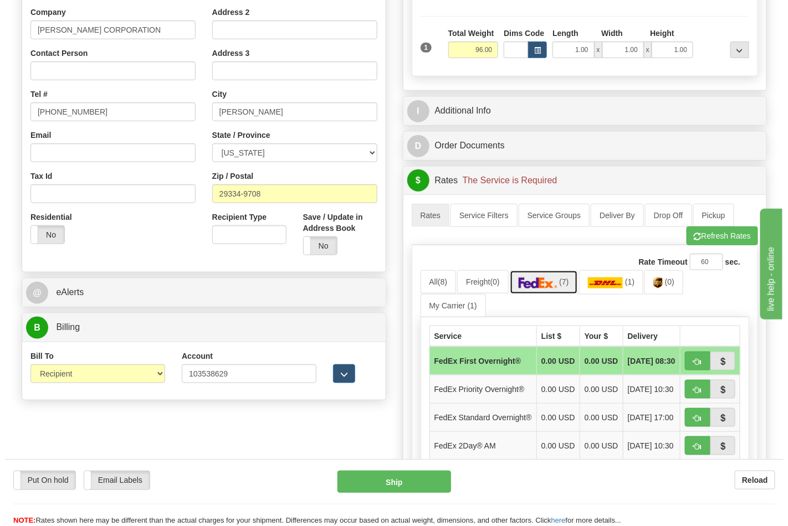
scroll to position [369, 0]
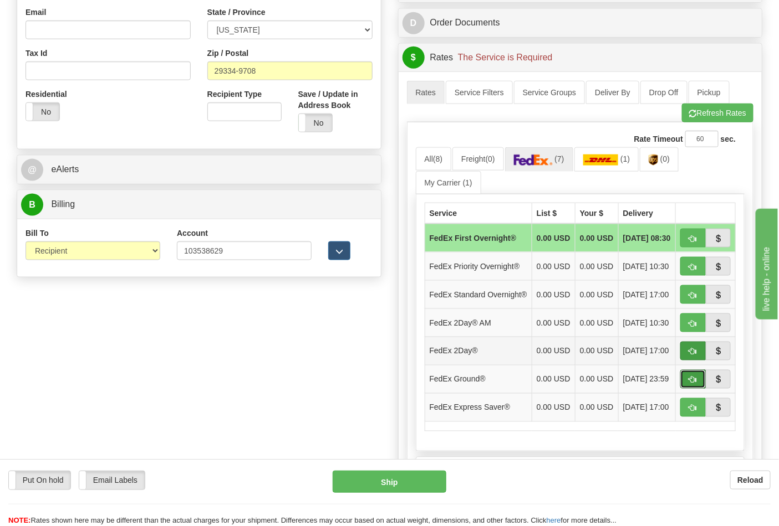
click at [690, 389] on button "button" at bounding box center [692, 379] width 25 height 19
type input "92"
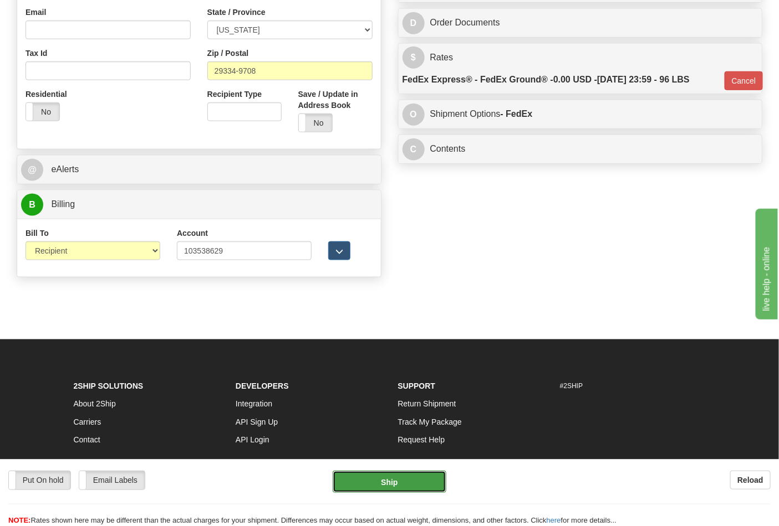
click at [423, 479] on button "Ship" at bounding box center [389, 482] width 113 height 22
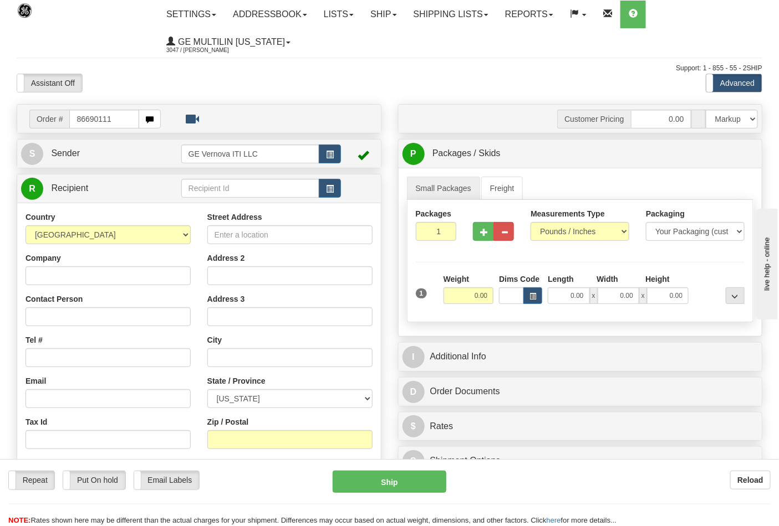
type input "86690111"
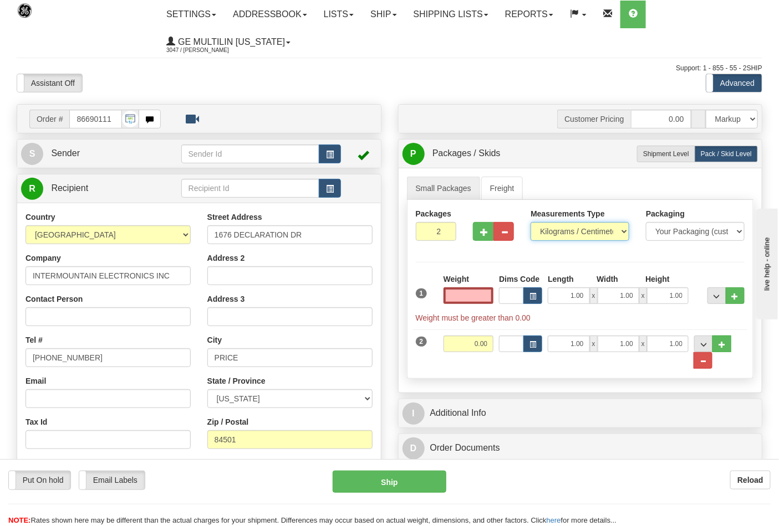
type input "0.00"
click at [566, 232] on select "Pounds / Inches Kilograms / Centimeters" at bounding box center [579, 231] width 99 height 19
select select "0"
click at [530, 223] on select "Pounds / Inches Kilograms / Centimeters" at bounding box center [579, 231] width 99 height 19
click at [483, 297] on input "0.00" at bounding box center [468, 296] width 50 height 17
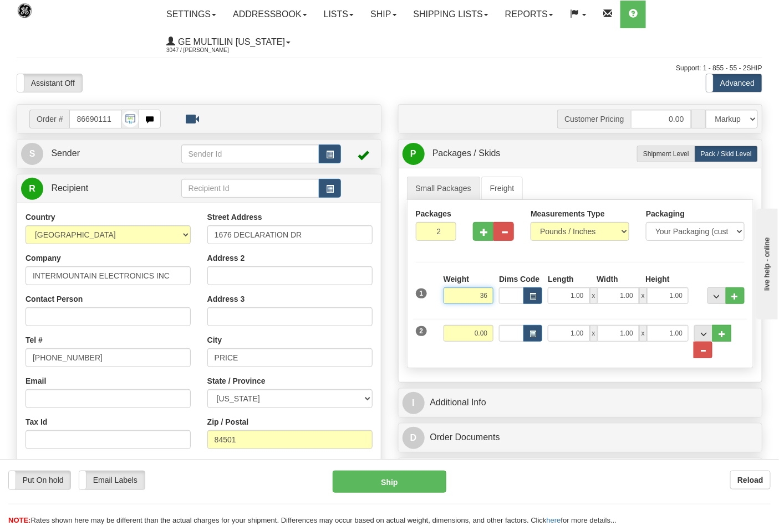
type input "3"
type input "28.00"
click at [490, 330] on input "0.00" at bounding box center [468, 333] width 50 height 17
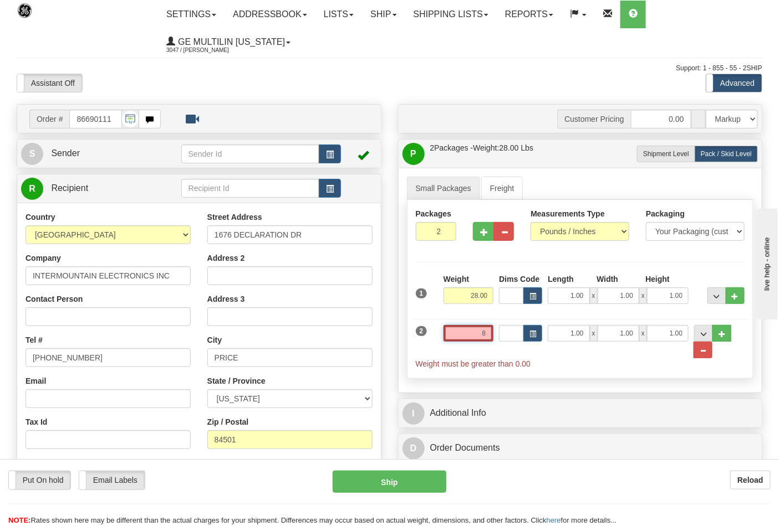
click button "Delete" at bounding box center [0, 0] width 0 height 0
type input "8.00"
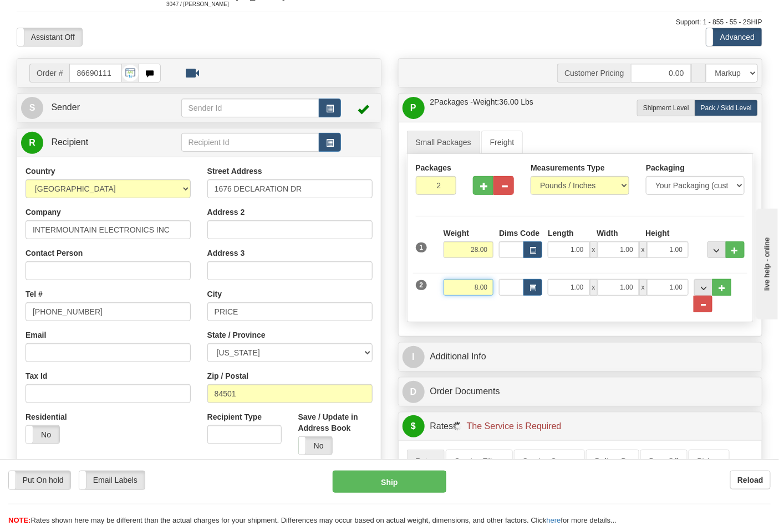
scroll to position [123, 0]
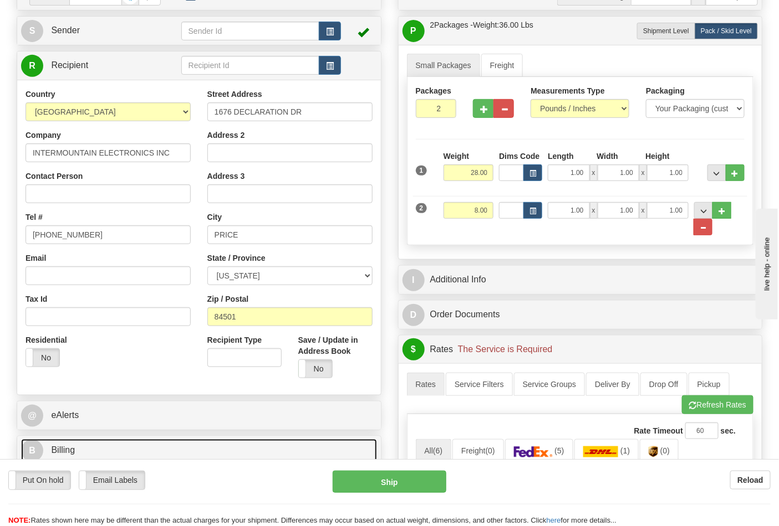
click at [134, 449] on link "B Billing" at bounding box center [199, 450] width 356 height 23
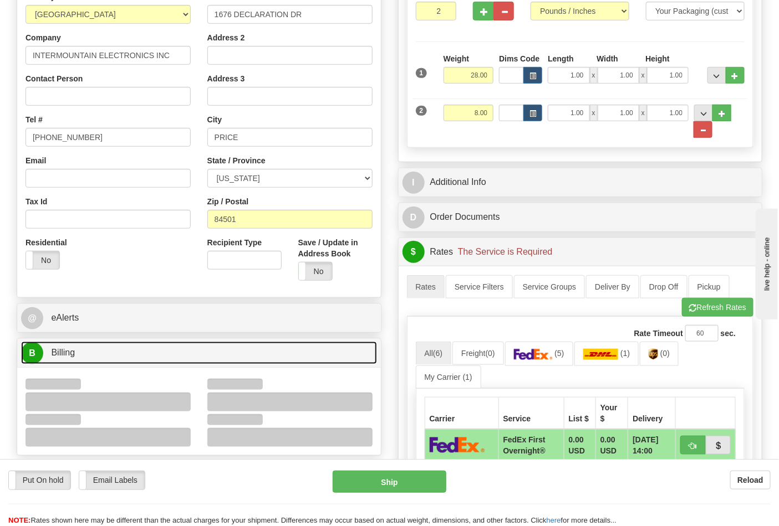
scroll to position [308, 0]
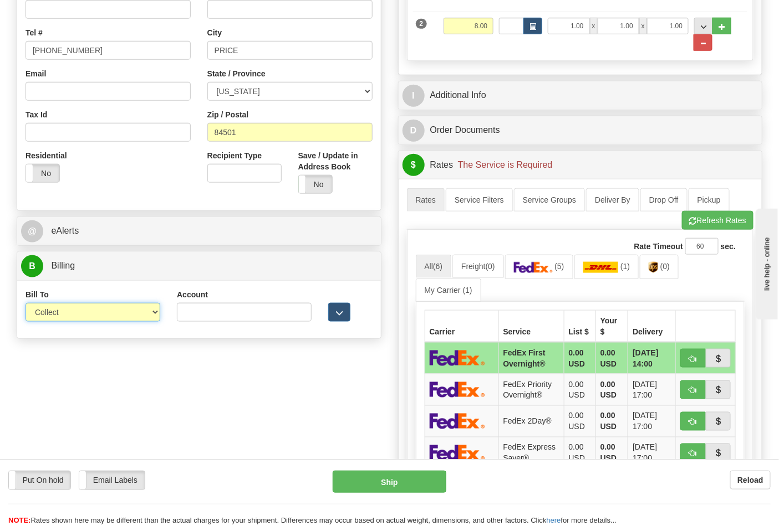
click at [82, 316] on select "Sender Recipient Third Party Collect" at bounding box center [92, 312] width 135 height 19
select select "2"
click at [25, 304] on select "Sender Recipient Third Party Collect" at bounding box center [92, 312] width 135 height 19
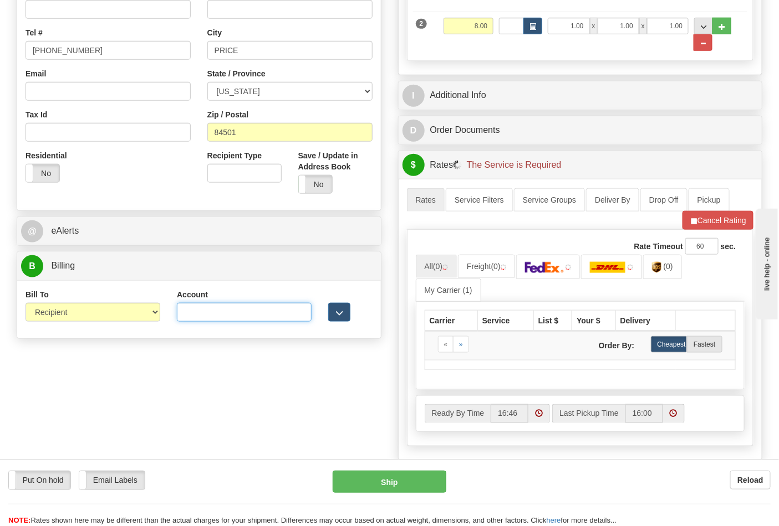
click at [201, 314] on input "Account" at bounding box center [244, 312] width 135 height 19
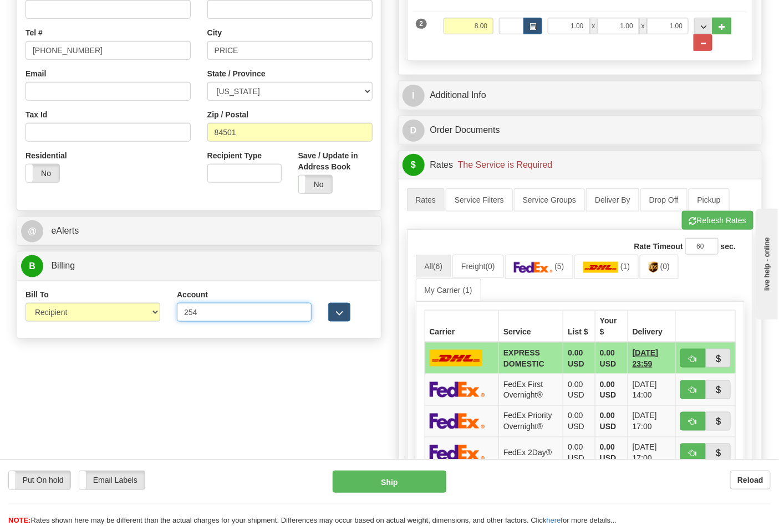
type input "2540xa"
click at [725, 216] on button "Refresh Rates" at bounding box center [717, 220] width 71 height 19
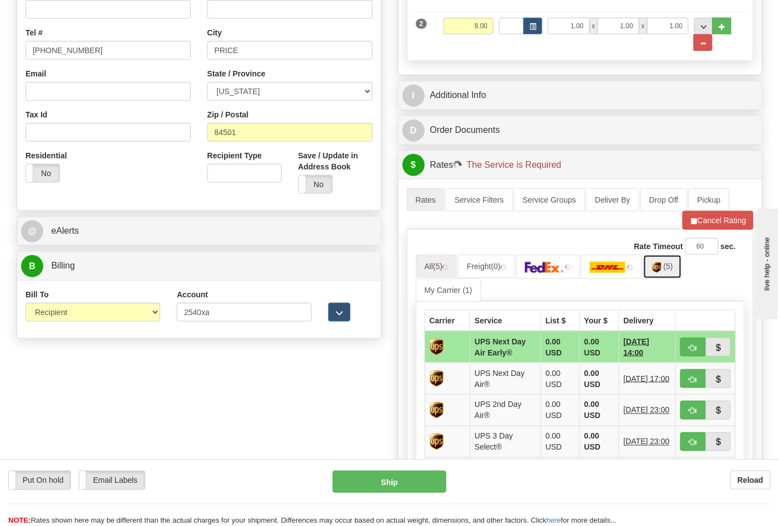
click at [669, 270] on span "(5)" at bounding box center [667, 266] width 9 height 9
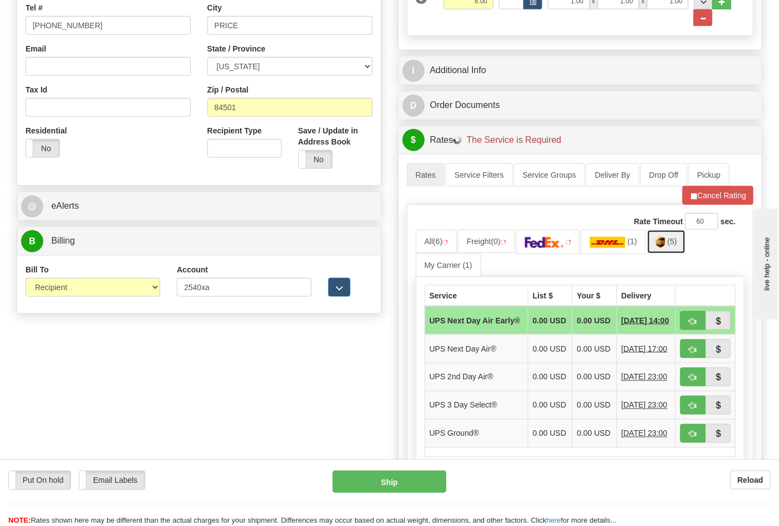
scroll to position [431, 0]
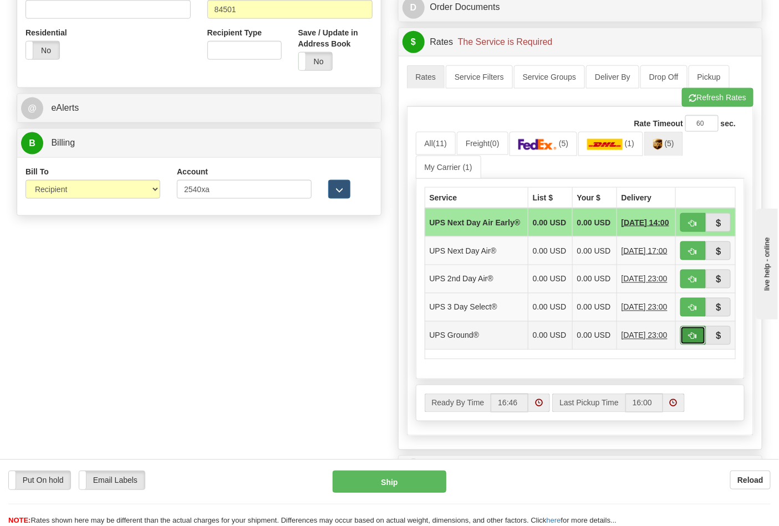
click at [694, 340] on span "button" at bounding box center [693, 336] width 8 height 7
type input "03"
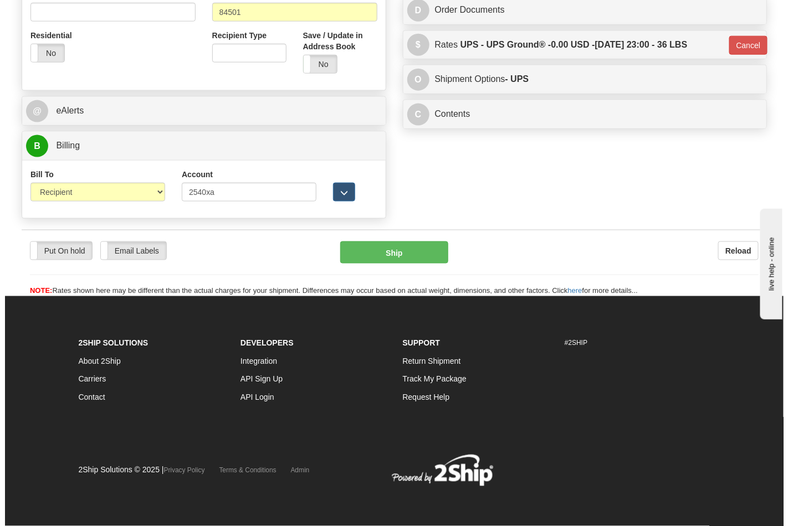
scroll to position [417, 0]
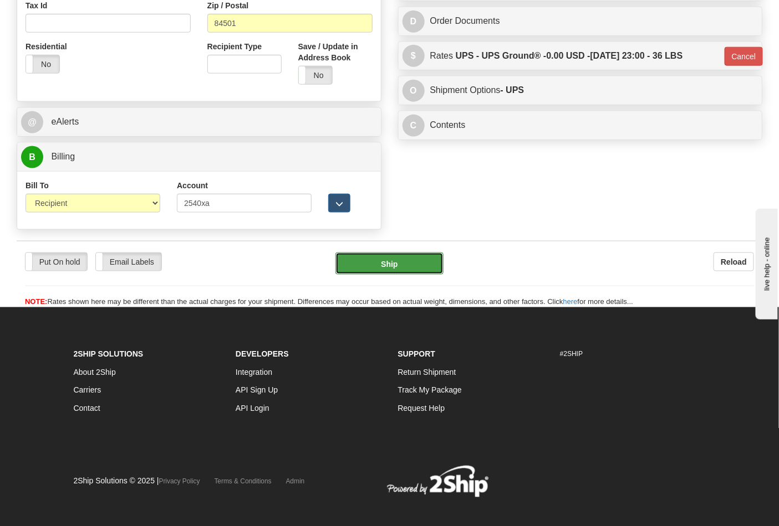
click at [383, 275] on button "Ship" at bounding box center [389, 264] width 108 height 22
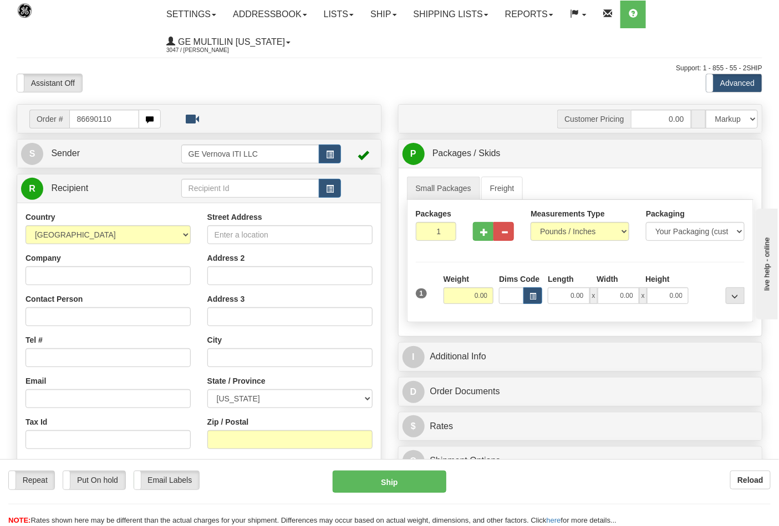
type input "86690110"
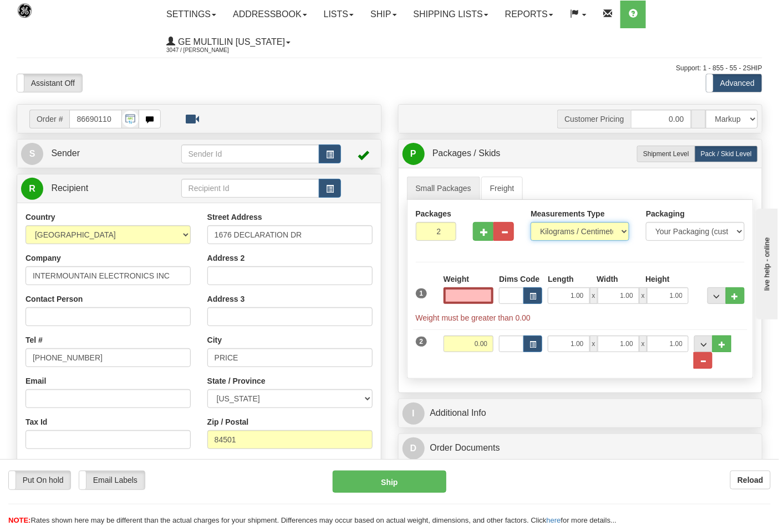
type input "0.00"
drag, startPoint x: 589, startPoint y: 231, endPoint x: 582, endPoint y: 239, distance: 11.1
click at [587, 231] on select "Pounds / Inches Kilograms / Centimeters" at bounding box center [579, 231] width 99 height 19
select select "0"
click at [530, 223] on select "Pounds / Inches Kilograms / Centimeters" at bounding box center [579, 231] width 99 height 19
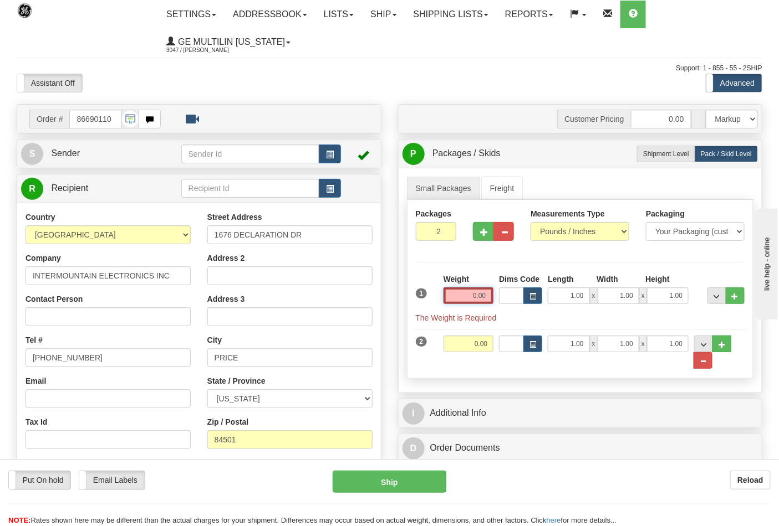
click at [493, 293] on input "0.00" at bounding box center [468, 296] width 50 height 17
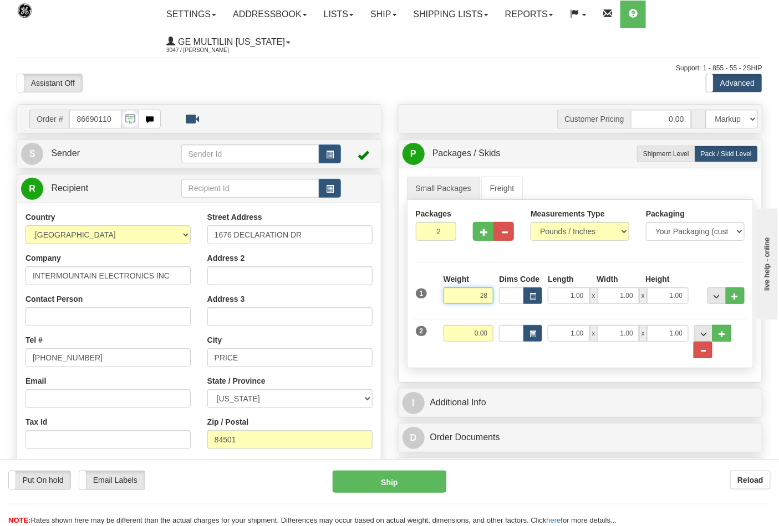
click button "Delete" at bounding box center [0, 0] width 0 height 0
type input "28.00"
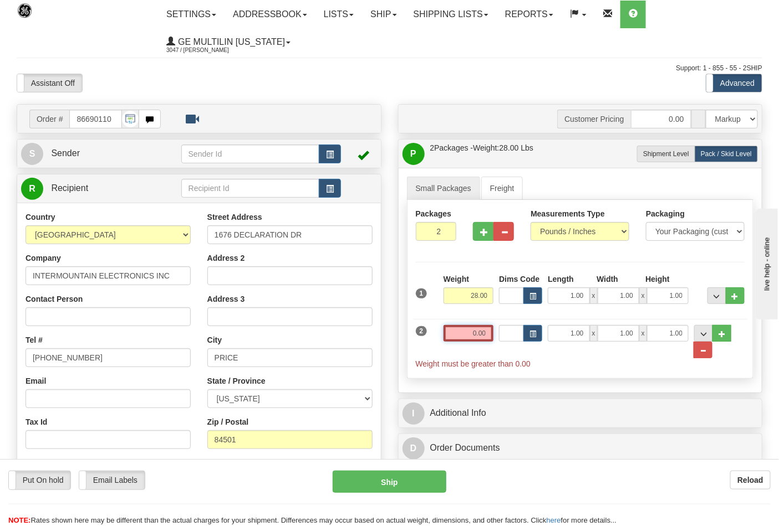
click at [488, 341] on input "0.00" at bounding box center [468, 333] width 50 height 17
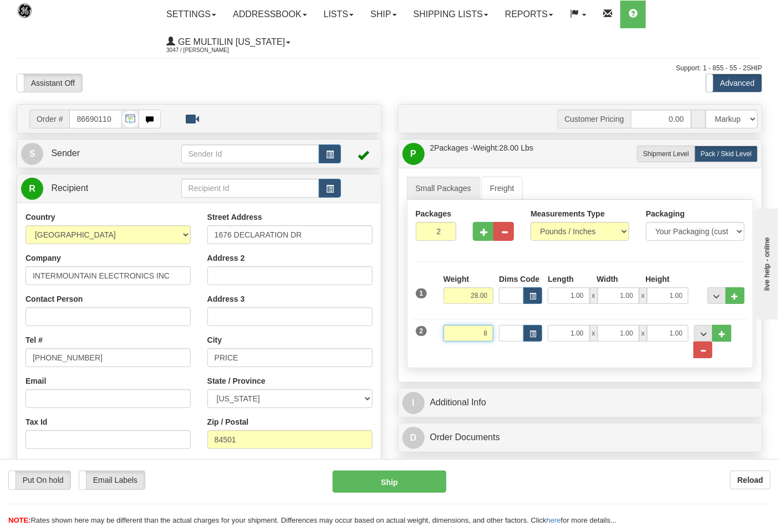
click button "Delete" at bounding box center [0, 0] width 0 height 0
type input "8.00"
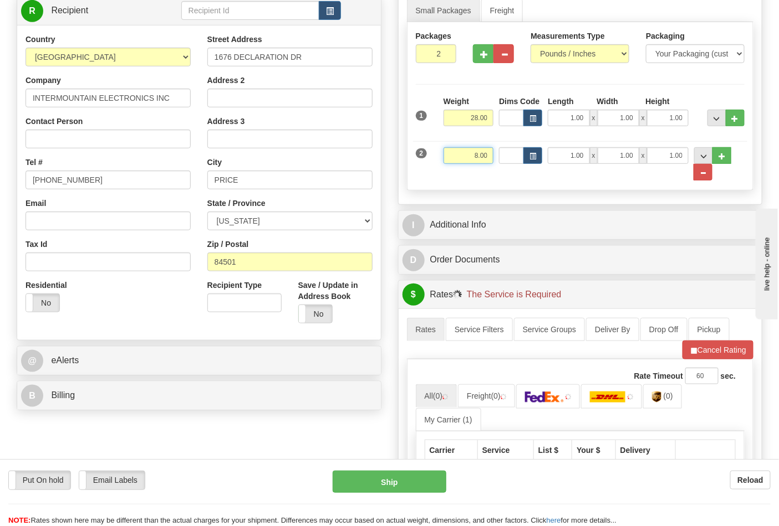
scroll to position [185, 0]
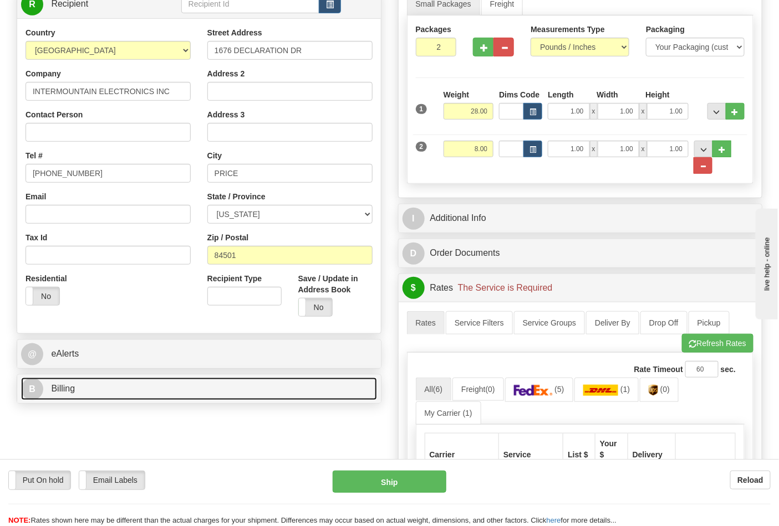
click at [135, 397] on link "B Billing" at bounding box center [199, 389] width 356 height 23
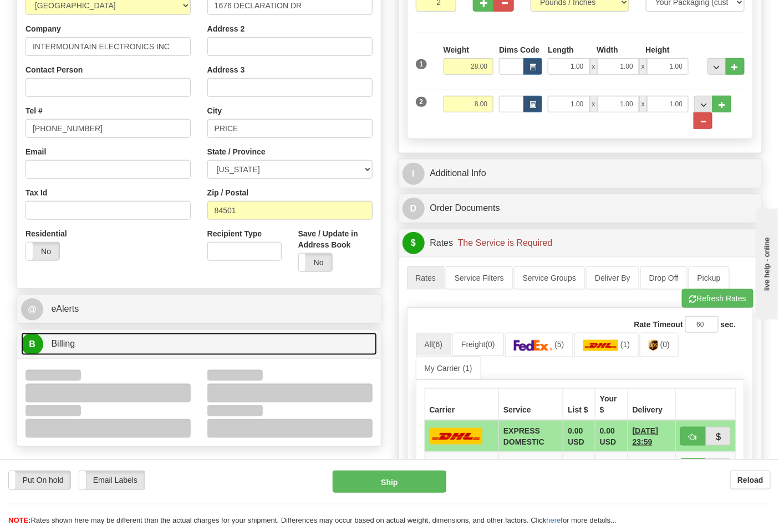
scroll to position [308, 0]
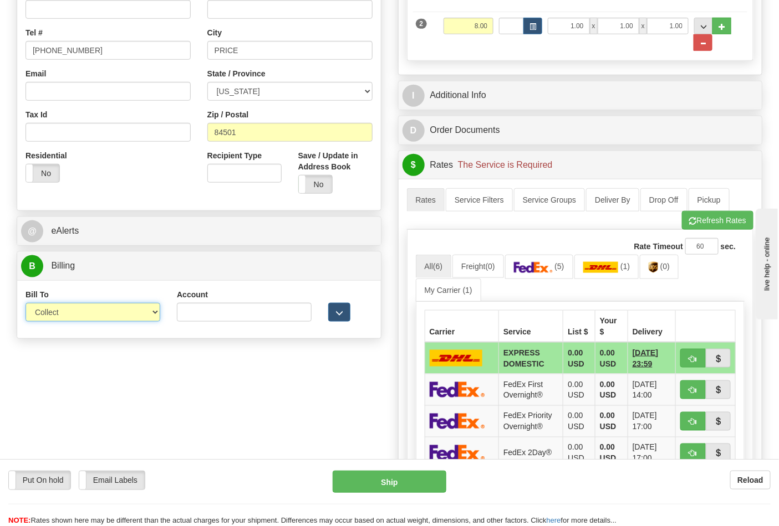
click at [63, 317] on select "Sender Recipient Third Party Collect" at bounding box center [92, 312] width 135 height 19
select select "2"
click at [25, 304] on select "Sender Recipient Third Party Collect" at bounding box center [92, 312] width 135 height 19
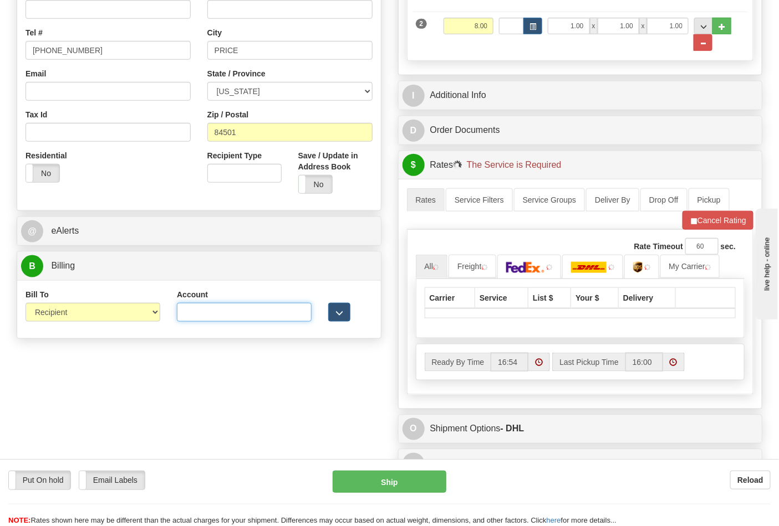
click at [214, 321] on input "Account" at bounding box center [244, 312] width 135 height 19
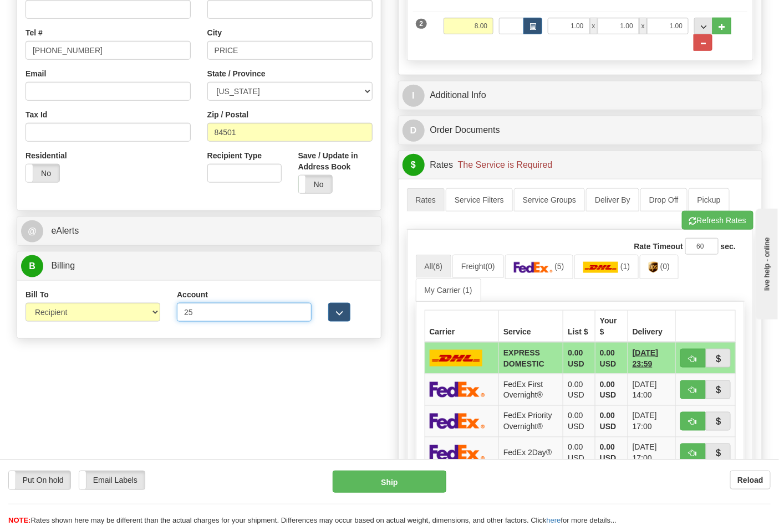
type input "2540xa"
click at [707, 217] on button "Refresh Rates" at bounding box center [717, 220] width 71 height 19
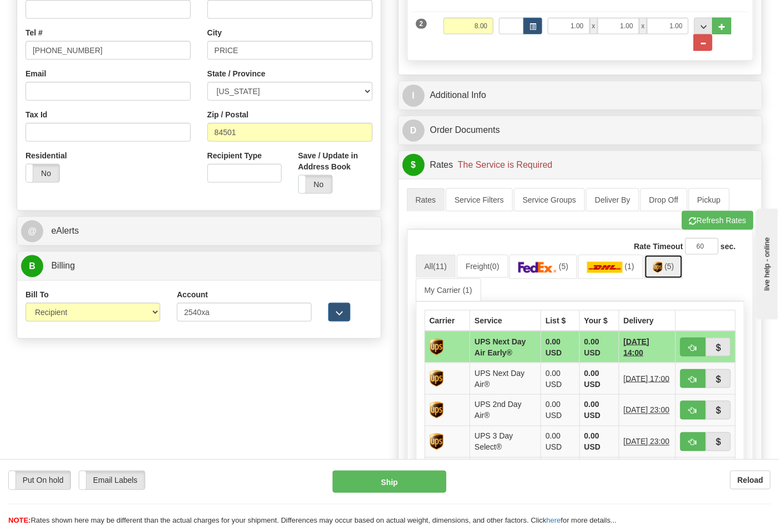
click at [669, 275] on link "(5)" at bounding box center [663, 267] width 39 height 24
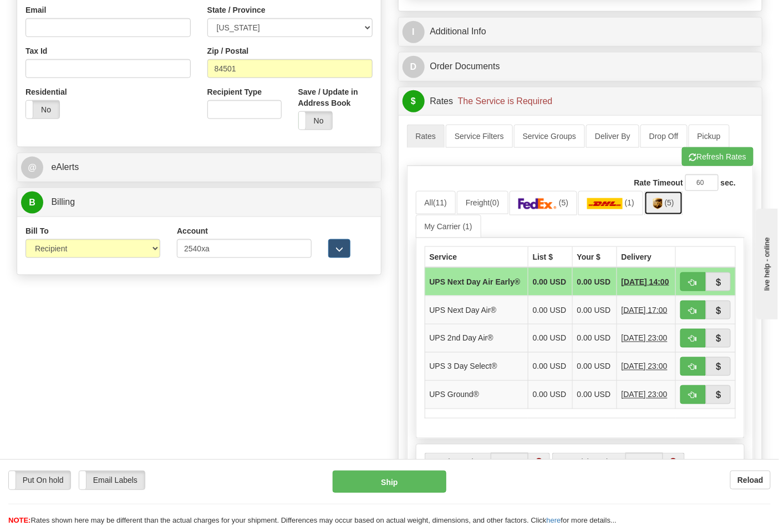
scroll to position [431, 0]
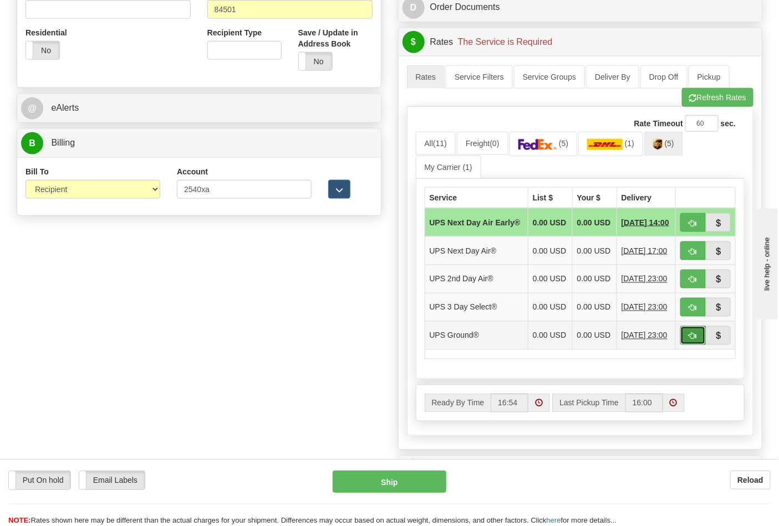
click at [684, 345] on button "button" at bounding box center [692, 335] width 25 height 19
type input "03"
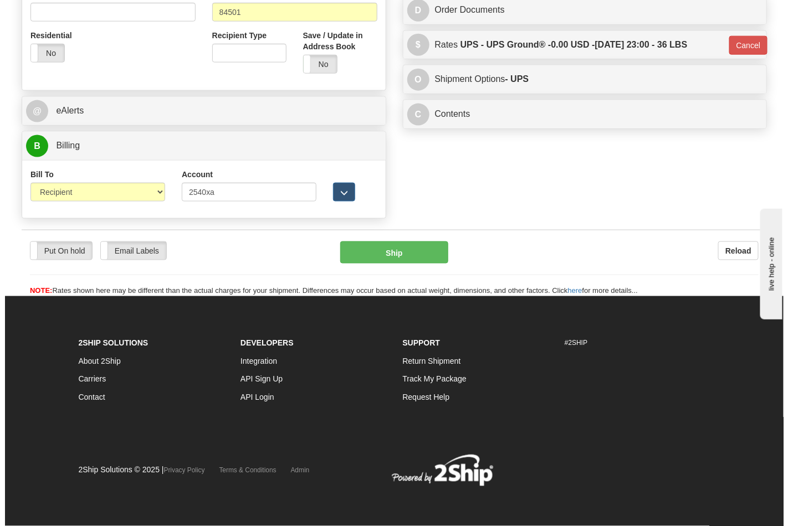
scroll to position [417, 0]
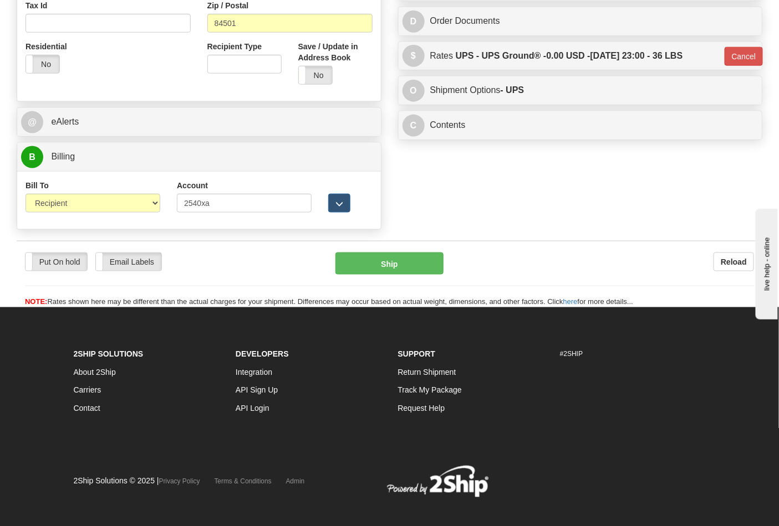
click at [386, 277] on div "Put On hold Put On hold Email Labels Email Labels Edit Reload Ship" at bounding box center [389, 280] width 745 height 55
click button "Ship"
